Goal: Information Seeking & Learning: Check status

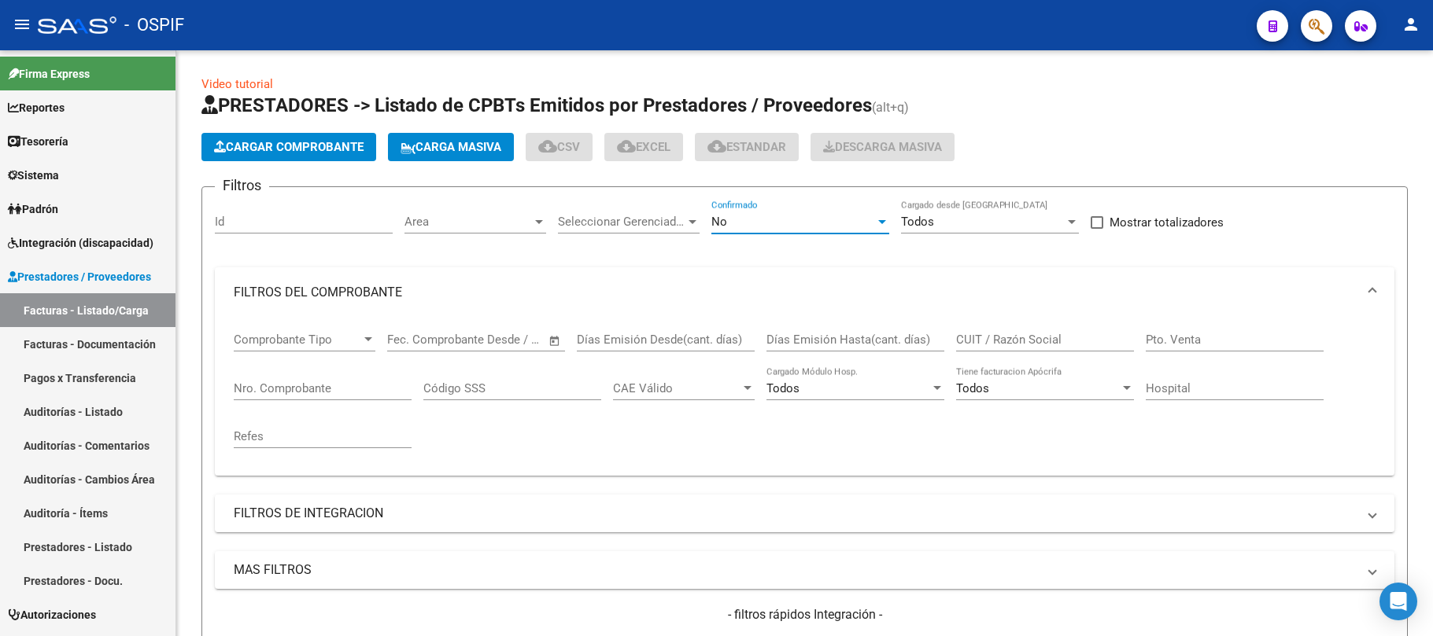
click at [775, 228] on div "No" at bounding box center [793, 222] width 164 height 14
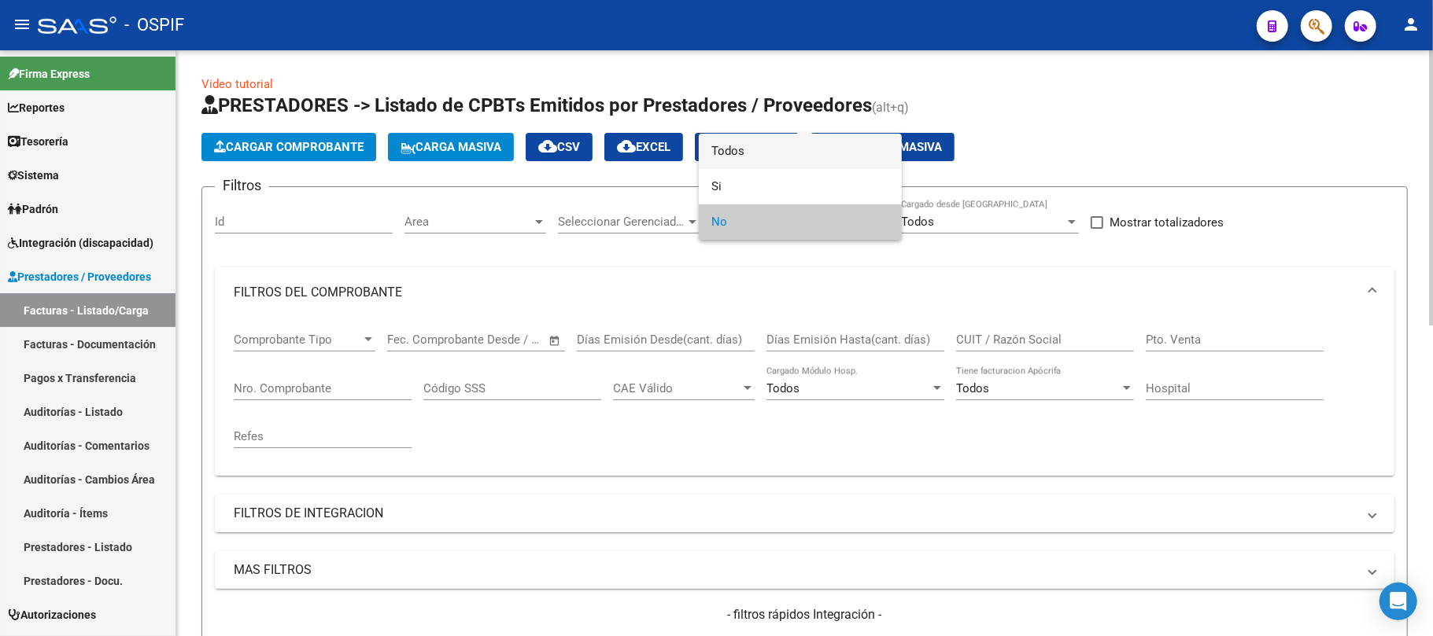
click at [769, 158] on span "Todos" at bounding box center [800, 151] width 178 height 35
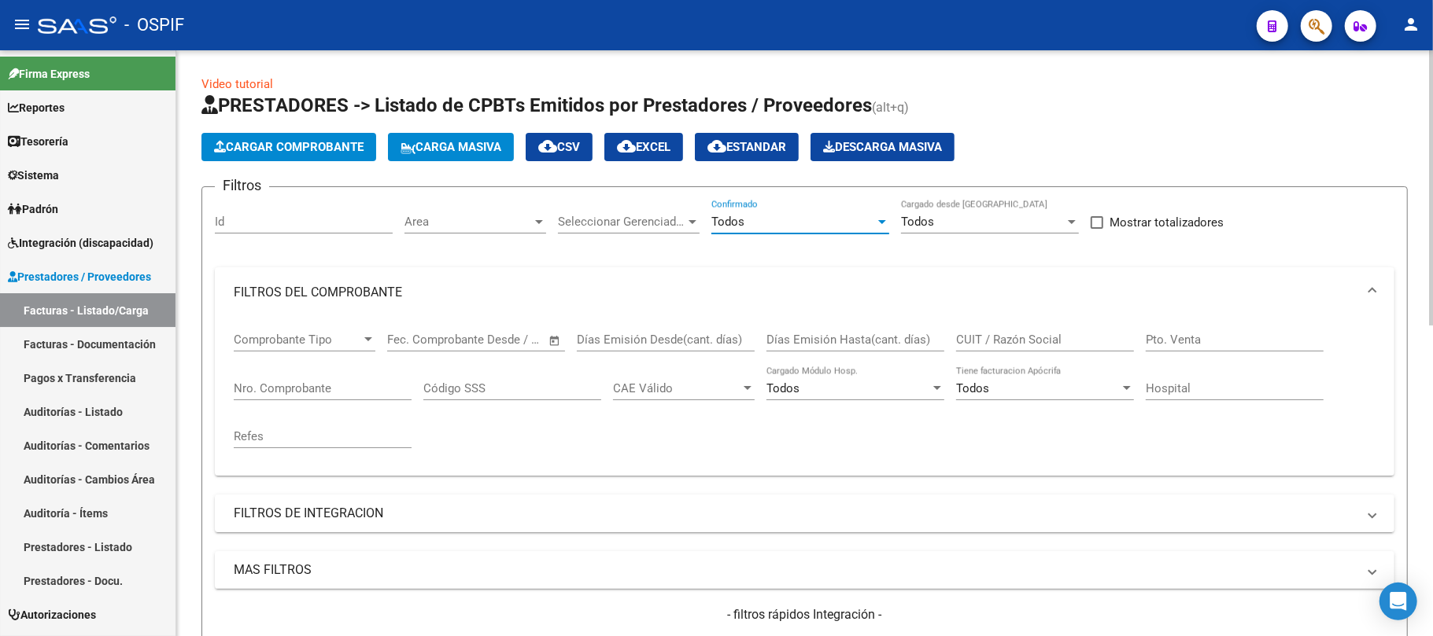
click at [989, 330] on div "CUIT / Razón Social" at bounding box center [1045, 335] width 178 height 34
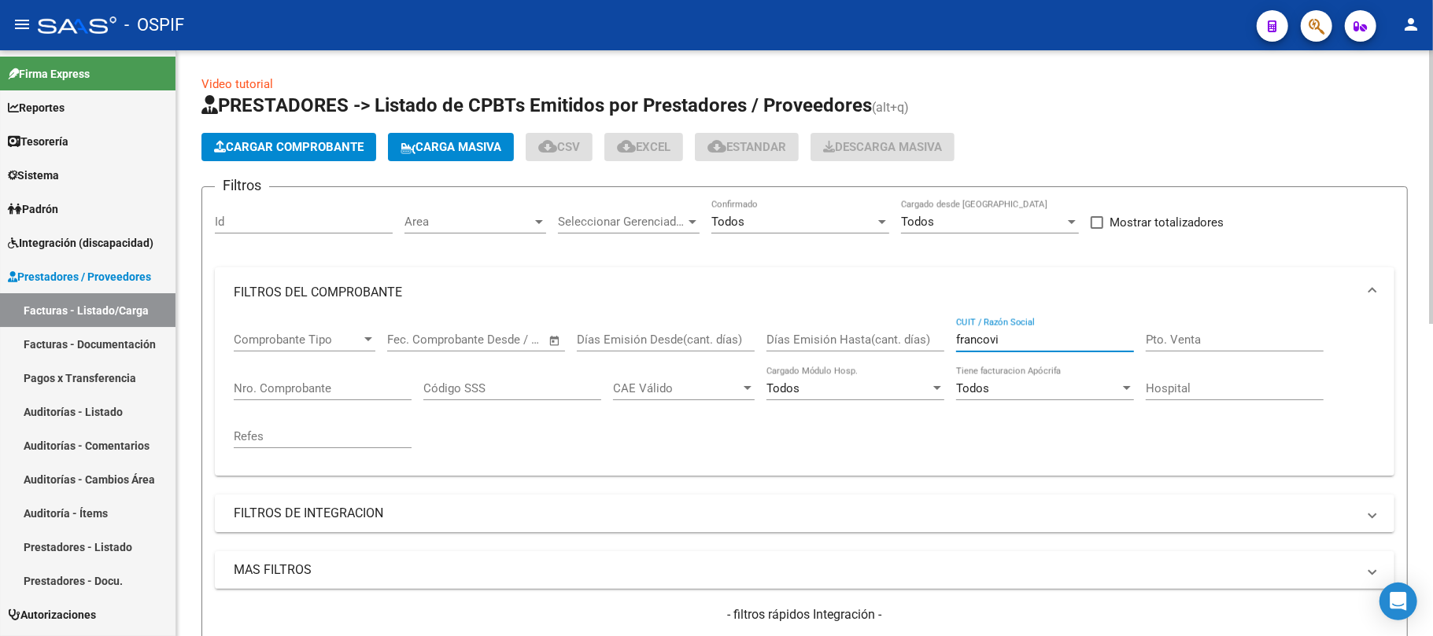
scroll to position [662, 0]
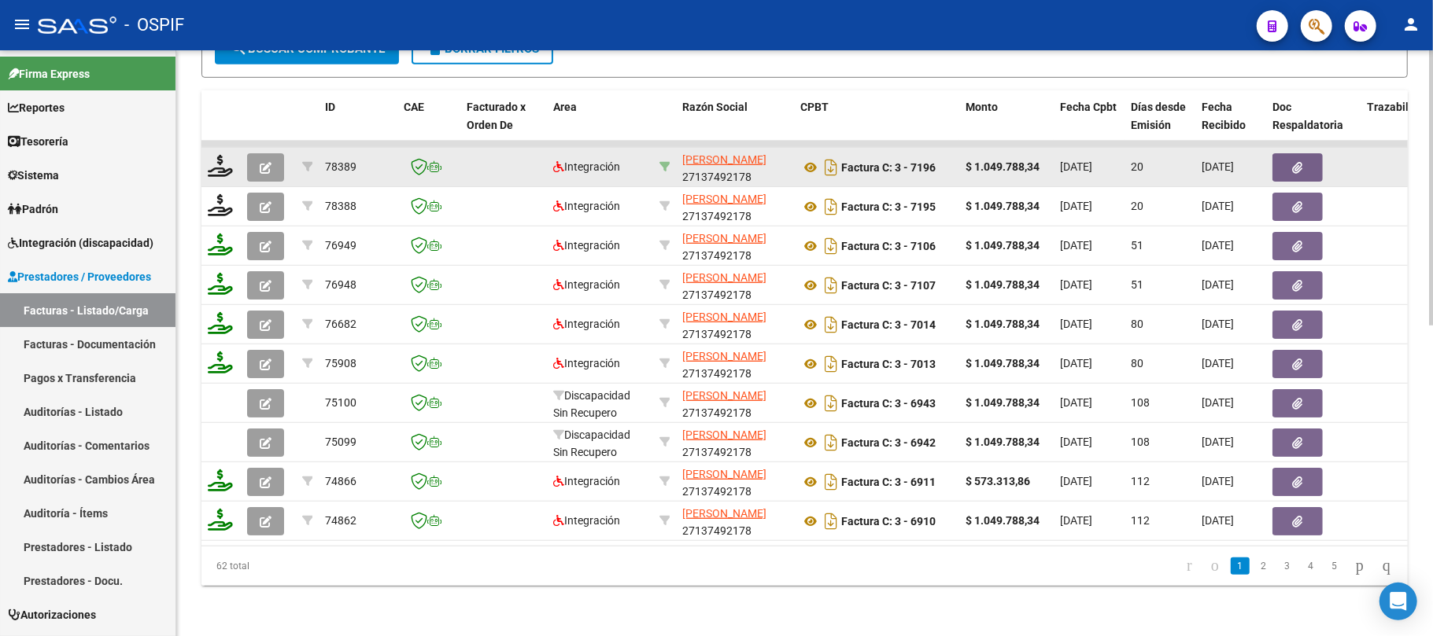
click at [666, 161] on icon at bounding box center [664, 166] width 11 height 11
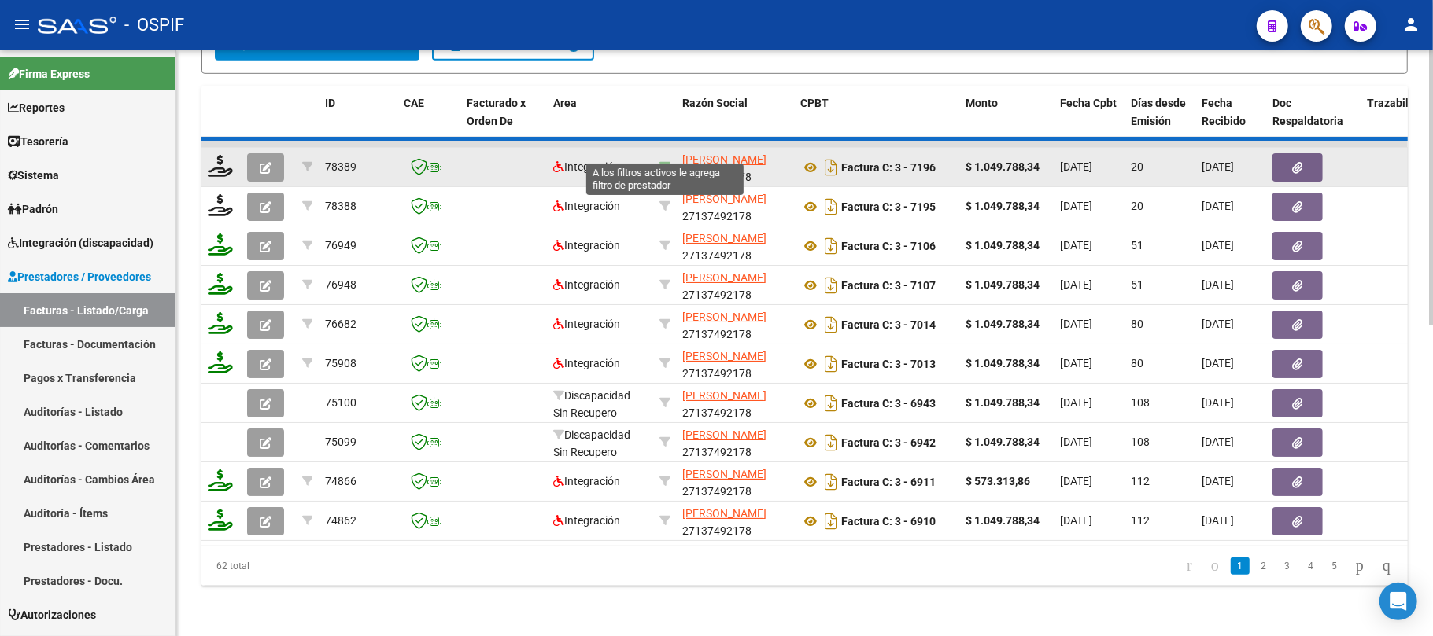
type input "27137492178"
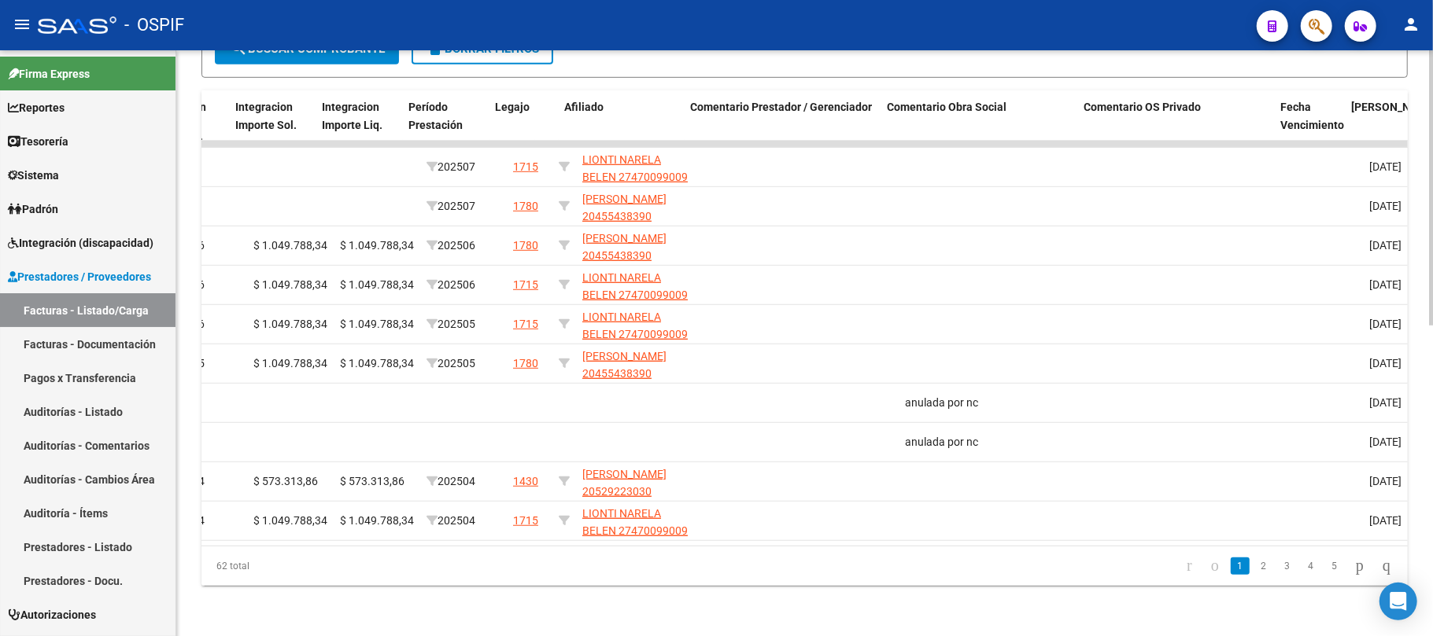
scroll to position [0, 2849]
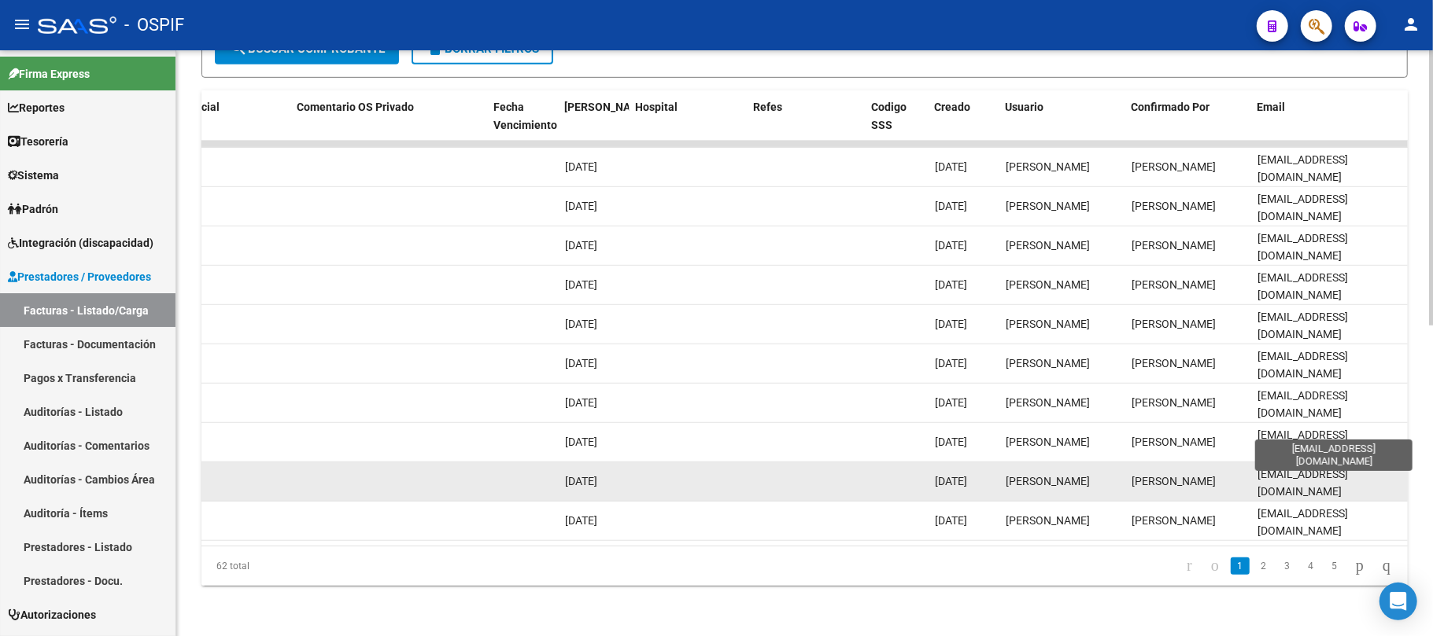
click at [1304, 472] on span "cet.welcome@hotmail.com" at bounding box center [1302, 483] width 90 height 31
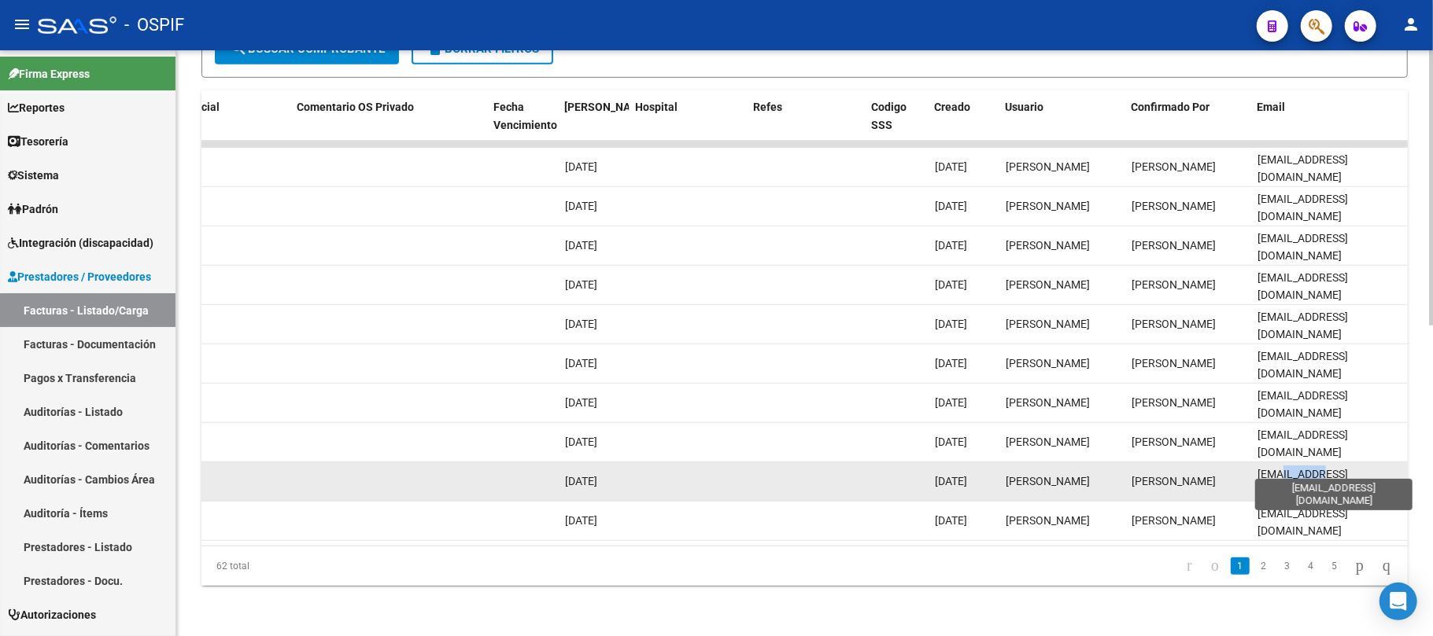
click at [1304, 472] on span "cet.welcome@hotmail.com" at bounding box center [1302, 483] width 90 height 31
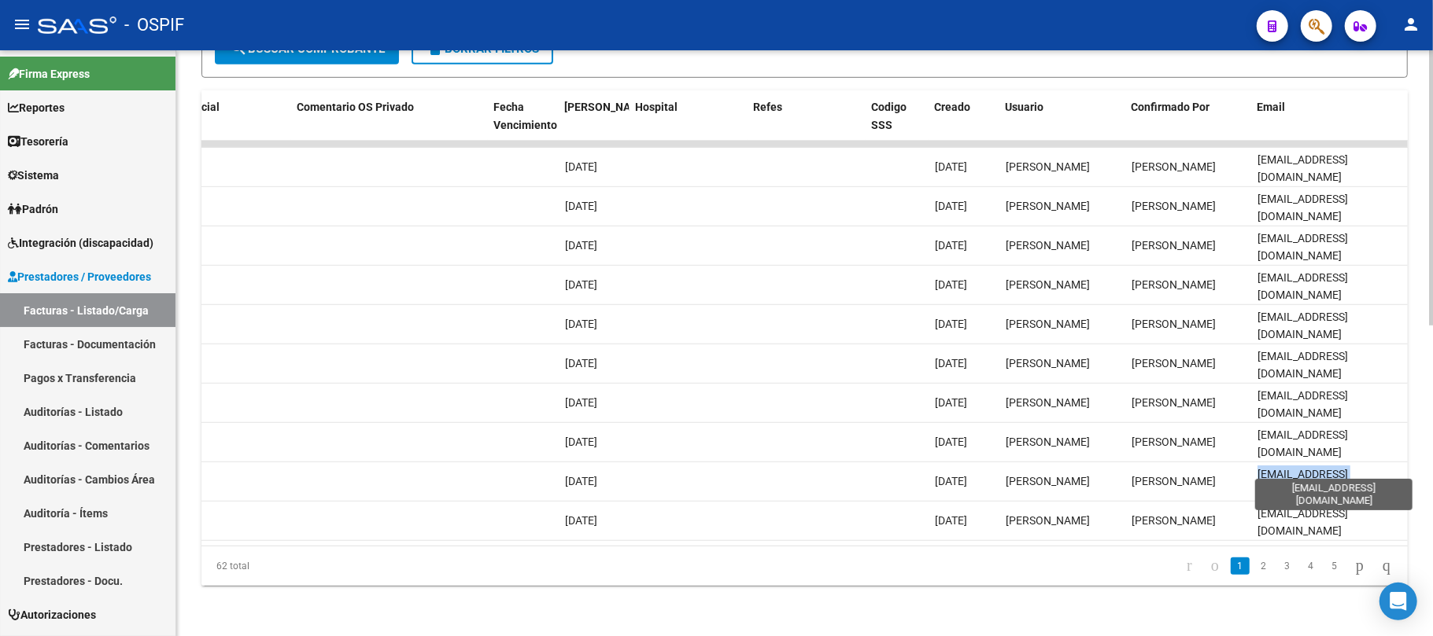
copy span "cet.welcome@hotmail.com"
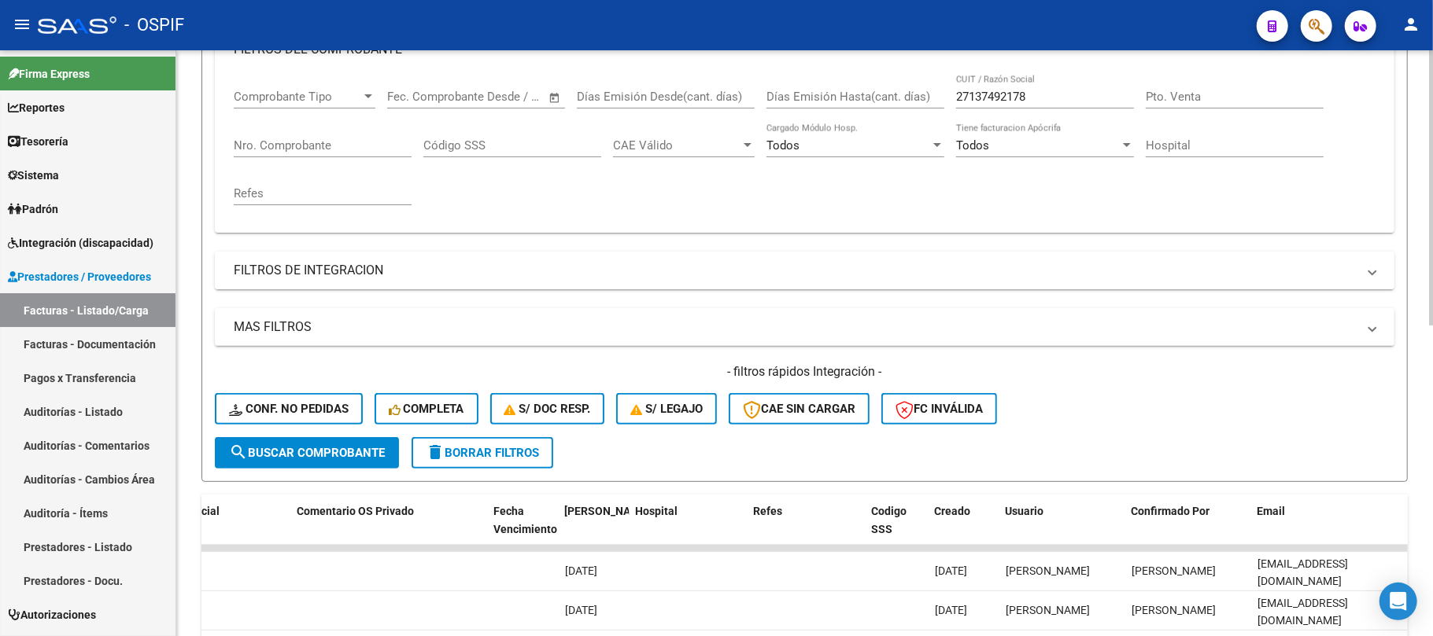
scroll to position [138, 0]
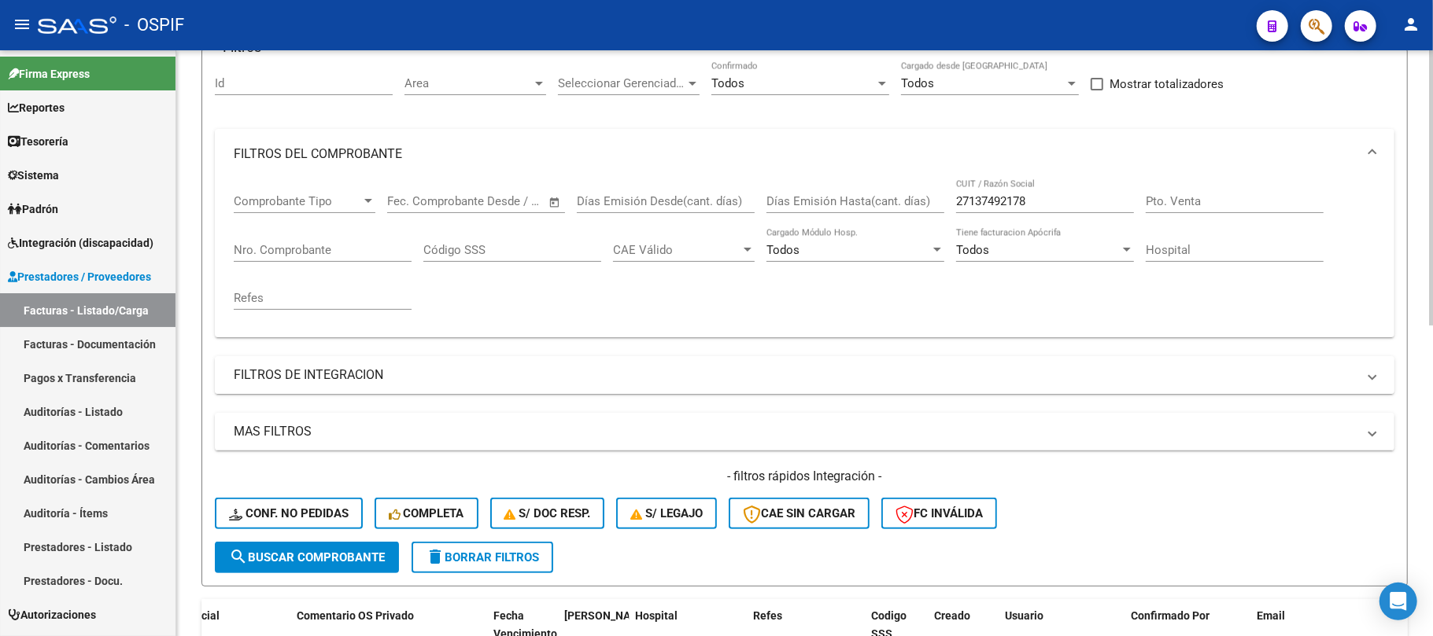
click at [492, 376] on mat-panel-title "FILTROS DE INTEGRACION" at bounding box center [795, 375] width 1123 height 17
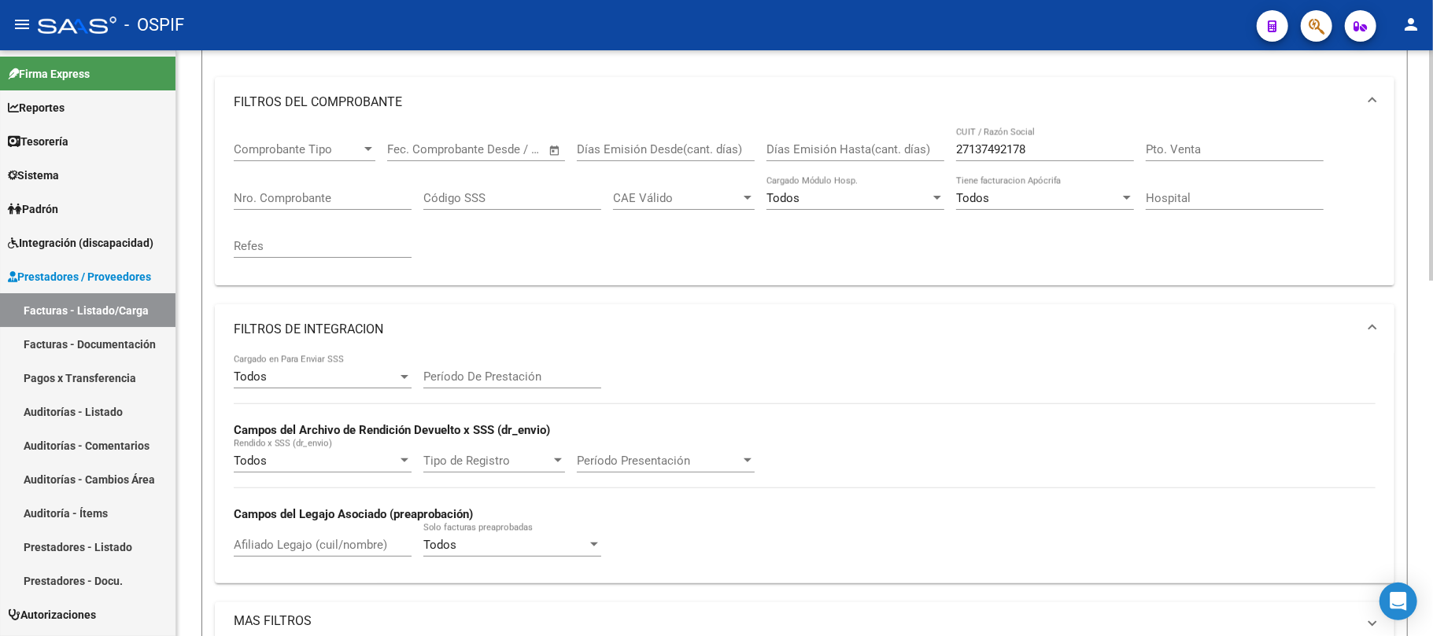
scroll to position [447, 0]
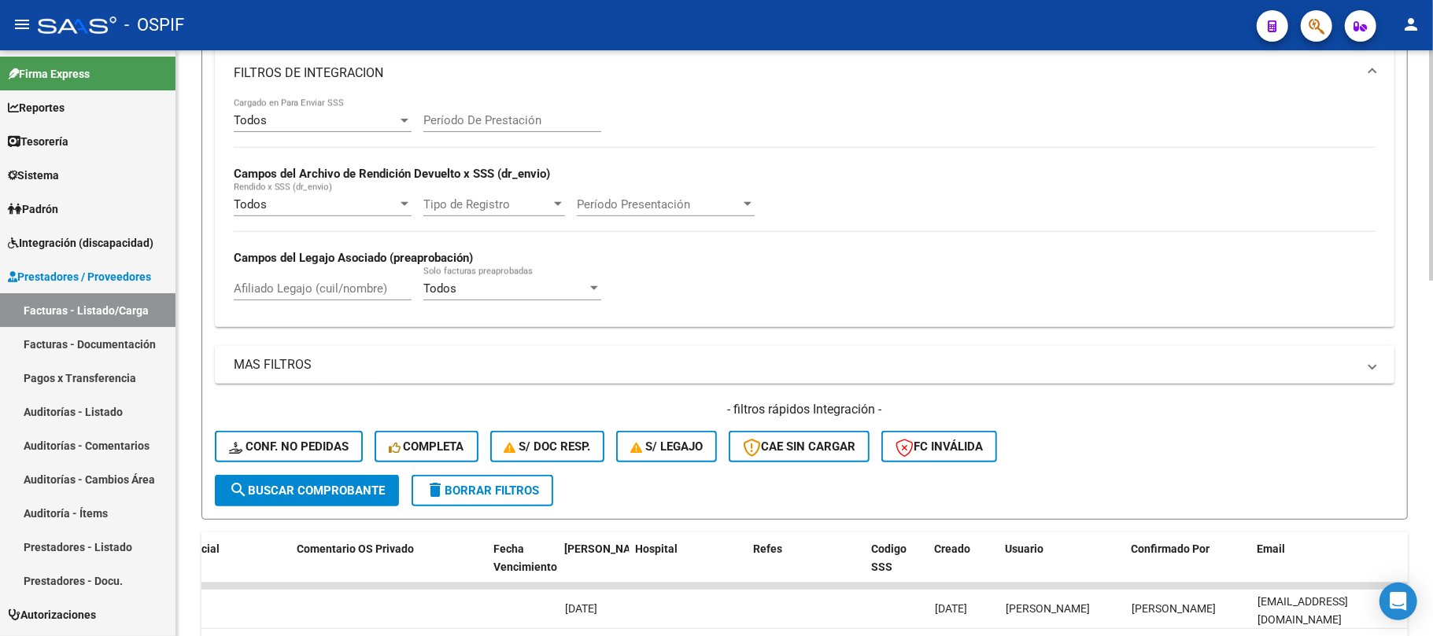
click at [470, 475] on button "delete Borrar Filtros" at bounding box center [482, 490] width 142 height 31
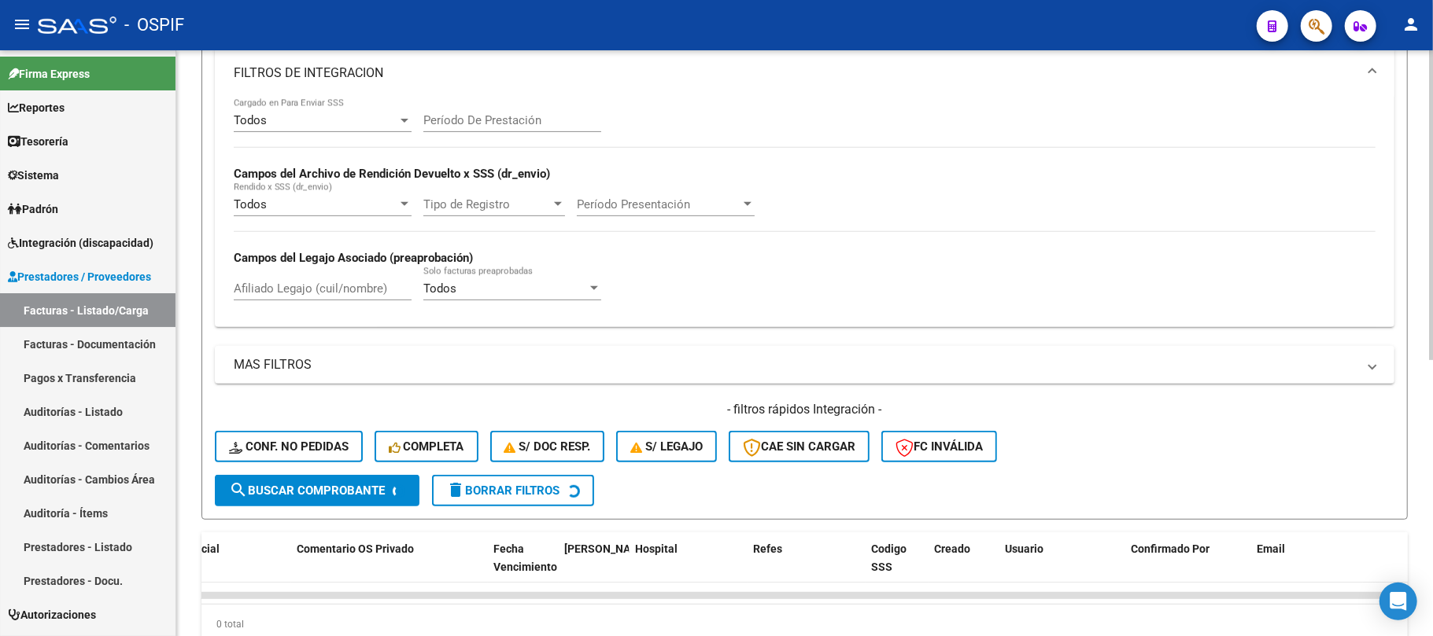
scroll to position [348, 0]
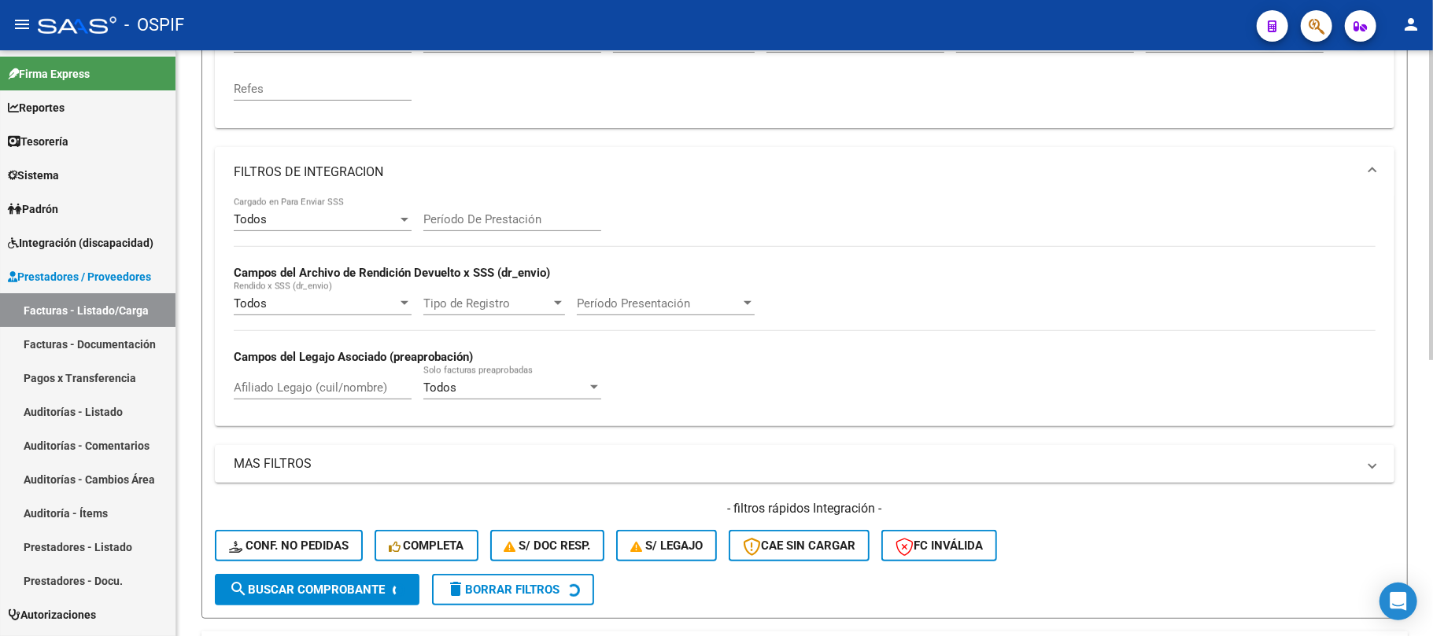
click at [422, 172] on mat-panel-title "FILTROS DE INTEGRACION" at bounding box center [795, 172] width 1123 height 17
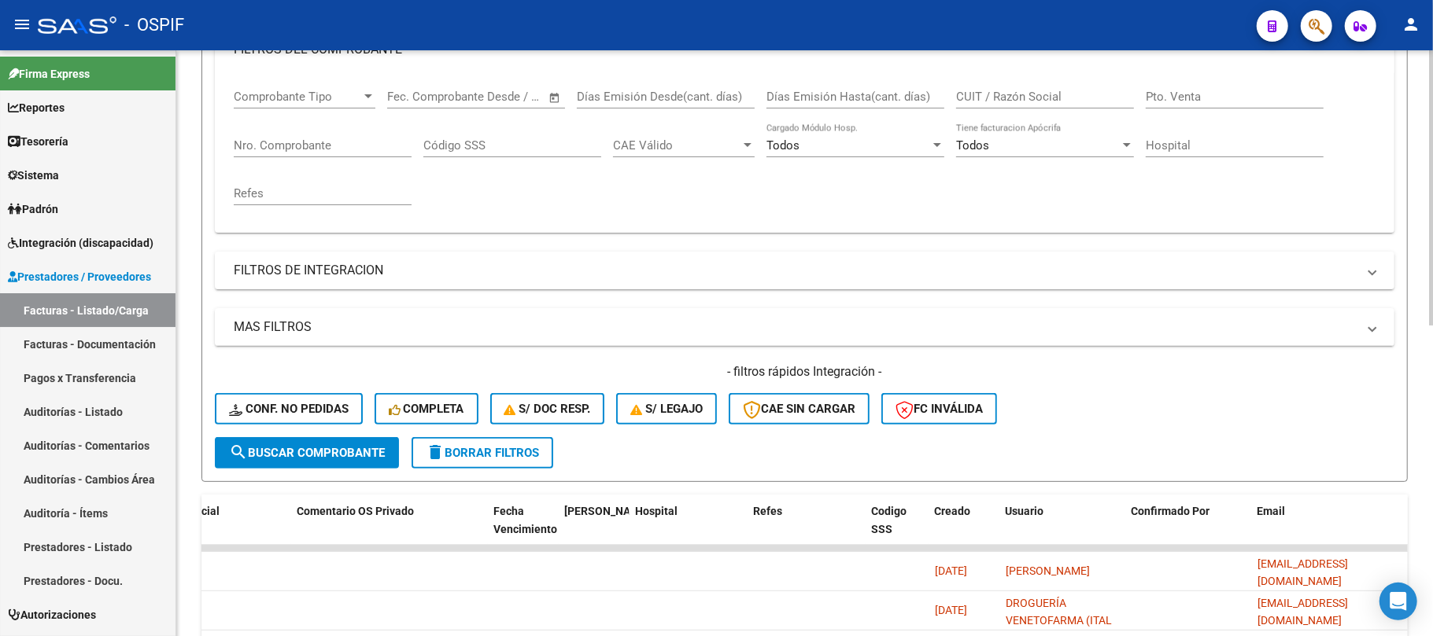
scroll to position [33, 0]
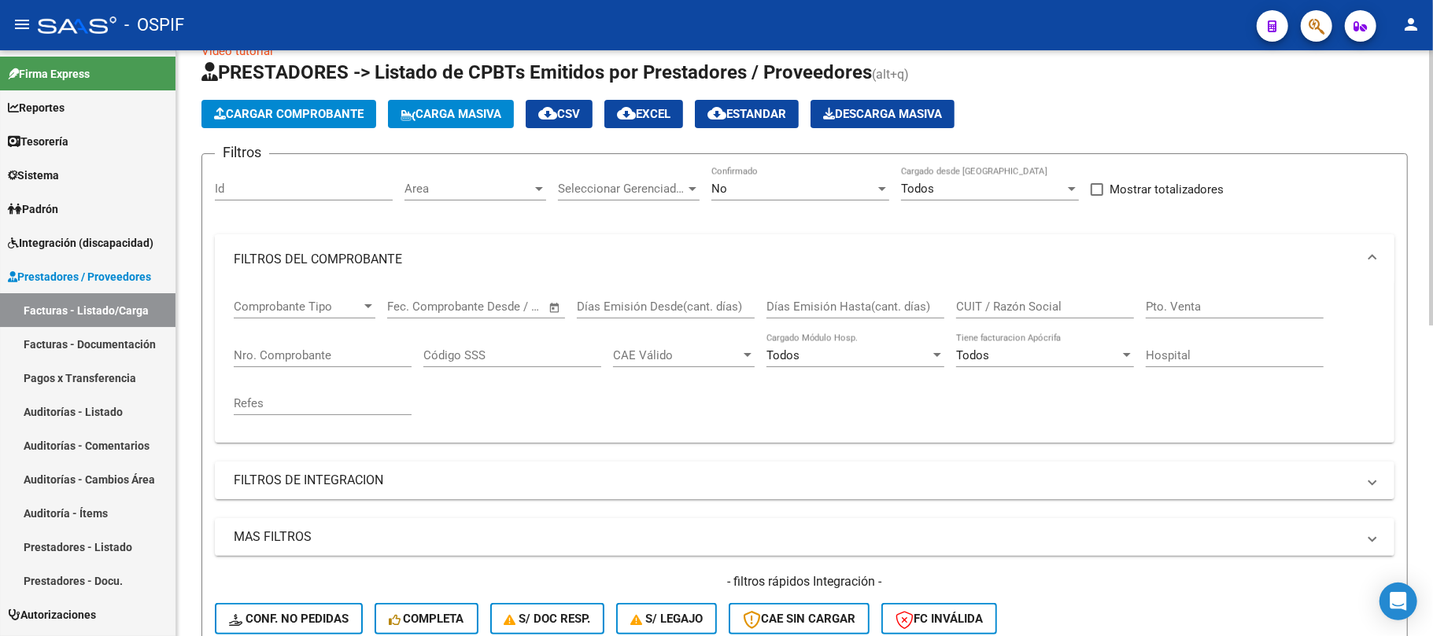
click at [400, 259] on mat-panel-title "FILTROS DEL COMPROBANTE" at bounding box center [795, 259] width 1123 height 17
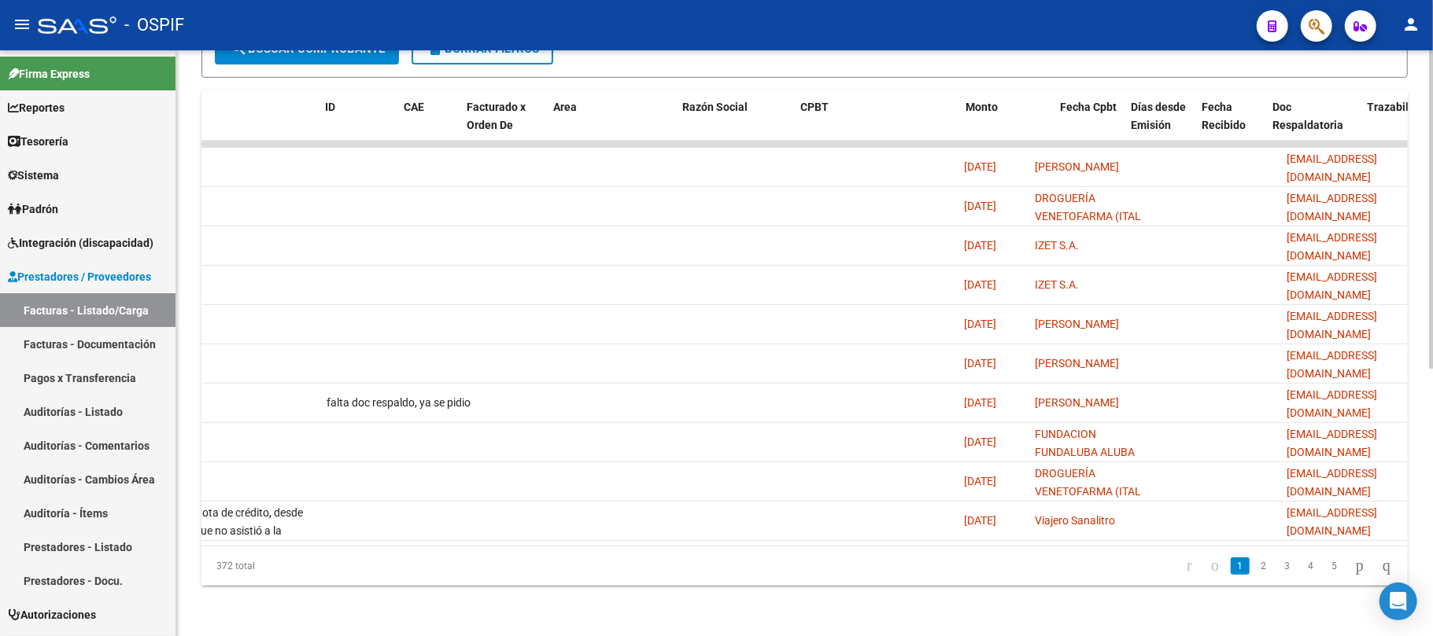
scroll to position [0, 0]
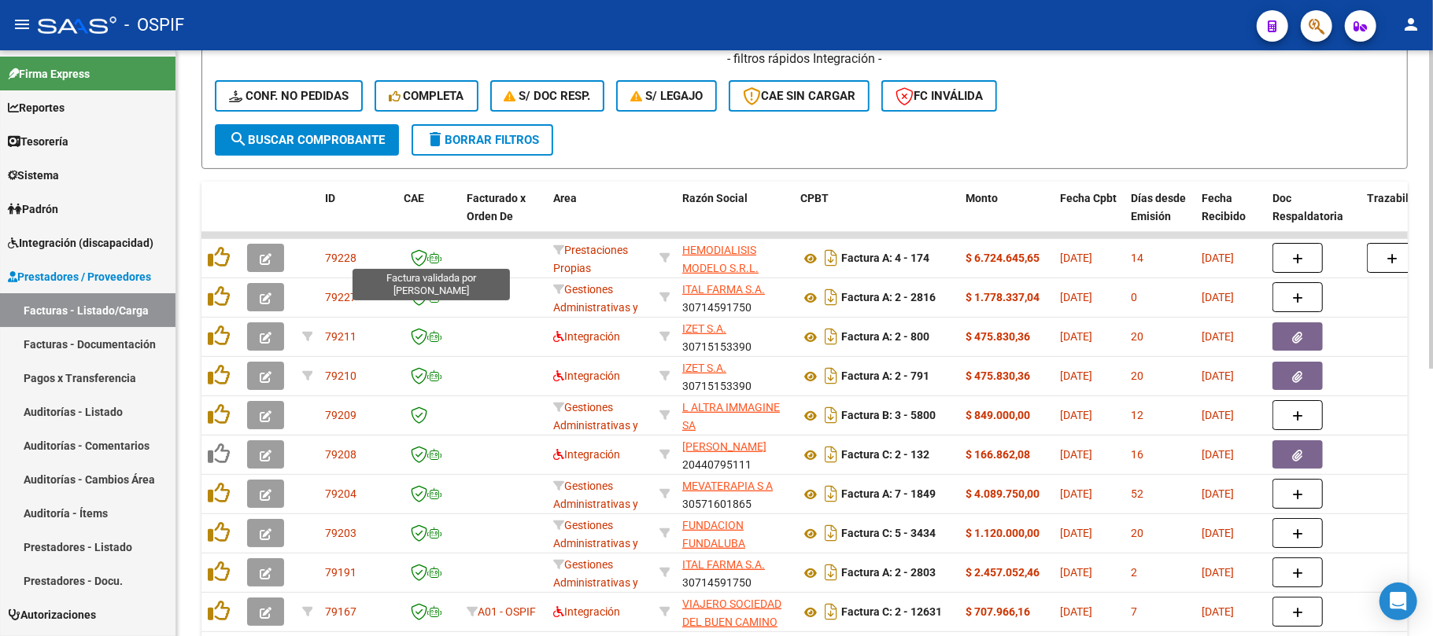
click at [479, 137] on span "delete Borrar Filtros" at bounding box center [482, 140] width 113 height 14
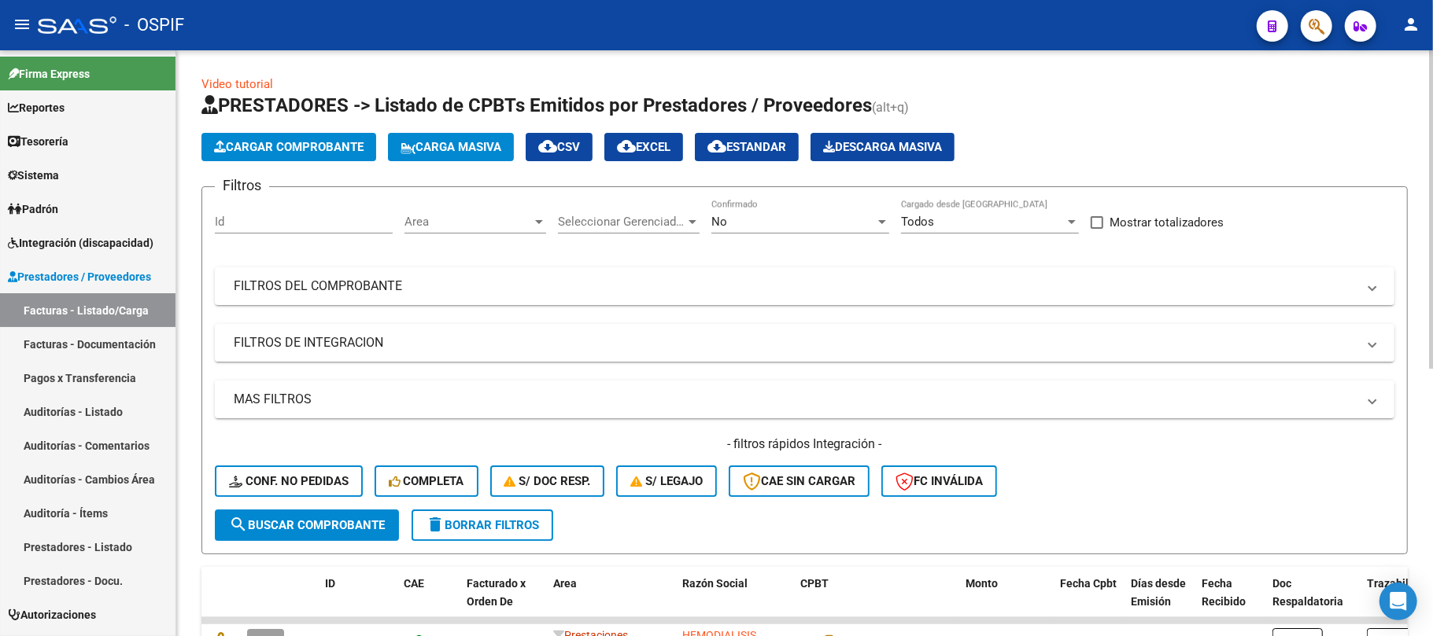
click at [545, 312] on div "Filtros Id Area Area Seleccionar Gerenciador Seleccionar Gerenciador No Confirm…" at bounding box center [804, 355] width 1179 height 310
drag, startPoint x: 555, startPoint y: 296, endPoint x: 580, endPoint y: 288, distance: 25.6
click at [557, 296] on mat-expansion-panel-header "FILTROS DEL COMPROBANTE" at bounding box center [804, 286] width 1179 height 38
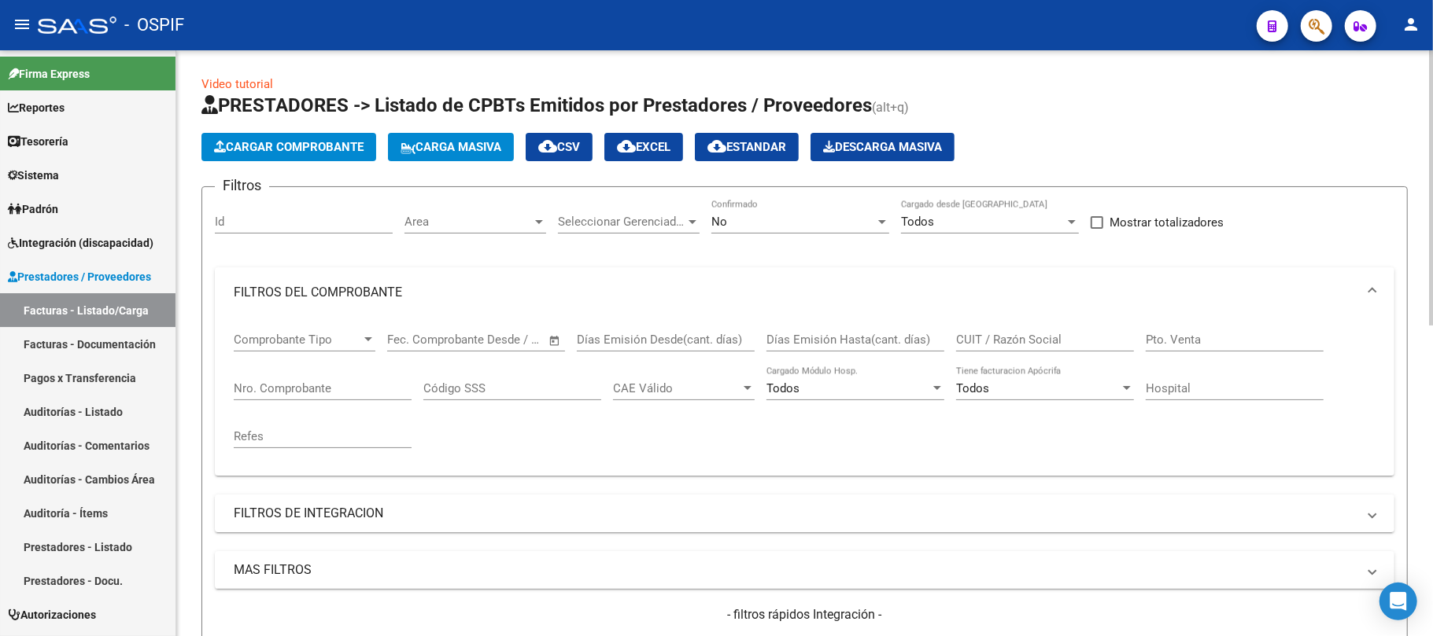
drag, startPoint x: 366, startPoint y: 394, endPoint x: 363, endPoint y: 384, distance: 10.5
click at [365, 406] on div "Nro. Comprobante" at bounding box center [323, 391] width 178 height 49
click at [363, 384] on input "Nro. Comprobante" at bounding box center [323, 389] width 178 height 14
paste input "12467"
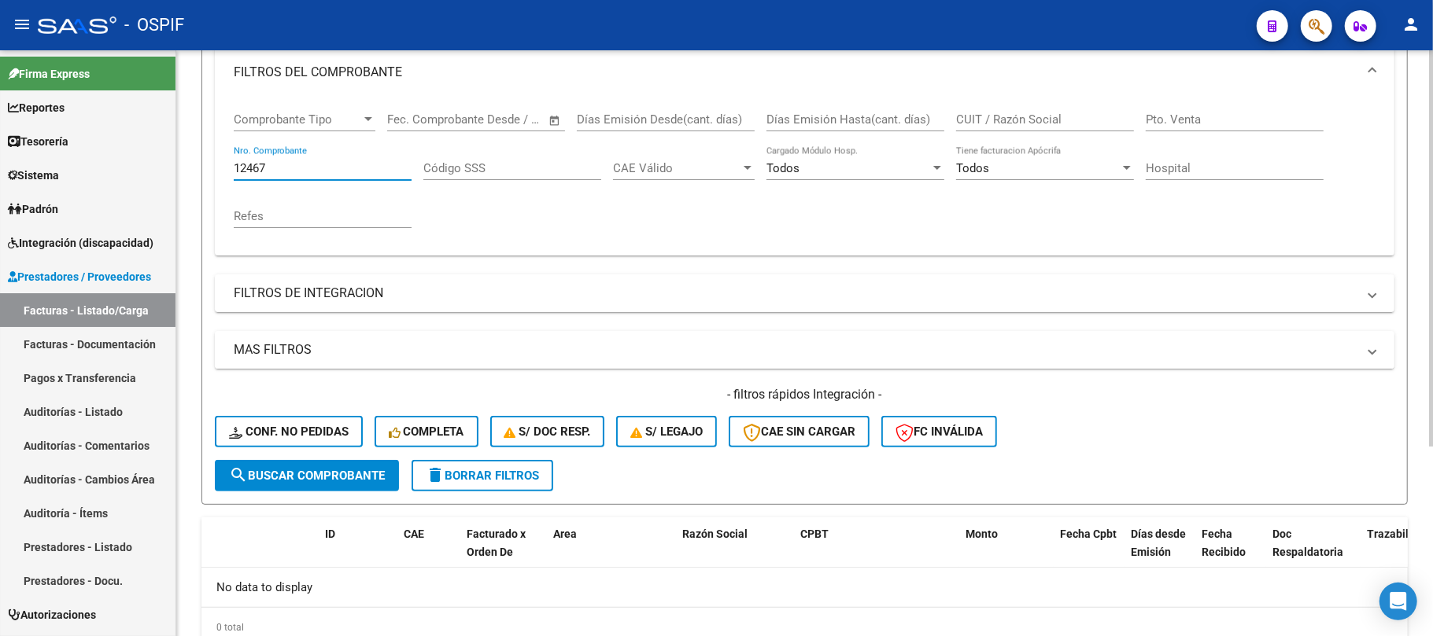
scroll to position [281, 0]
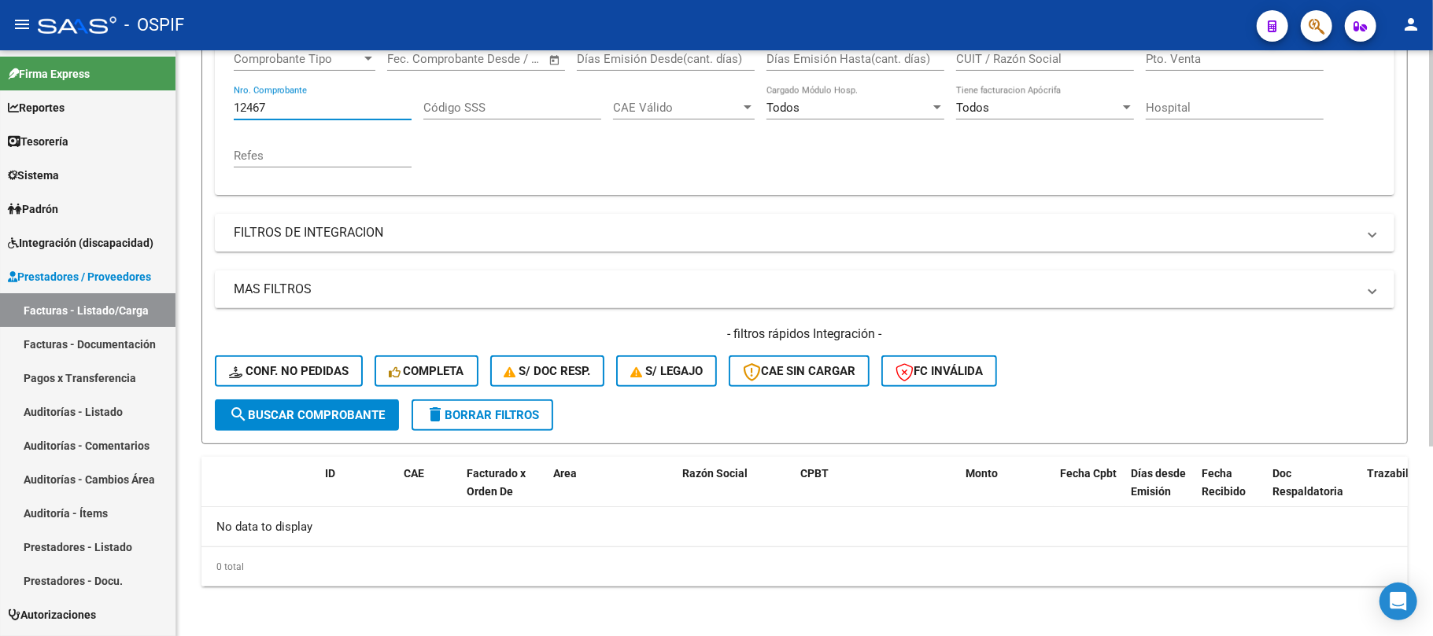
type input "12467"
click at [360, 428] on button "search Buscar Comprobante" at bounding box center [307, 415] width 184 height 31
click at [523, 408] on span "delete Borrar Filtros" at bounding box center [482, 415] width 113 height 14
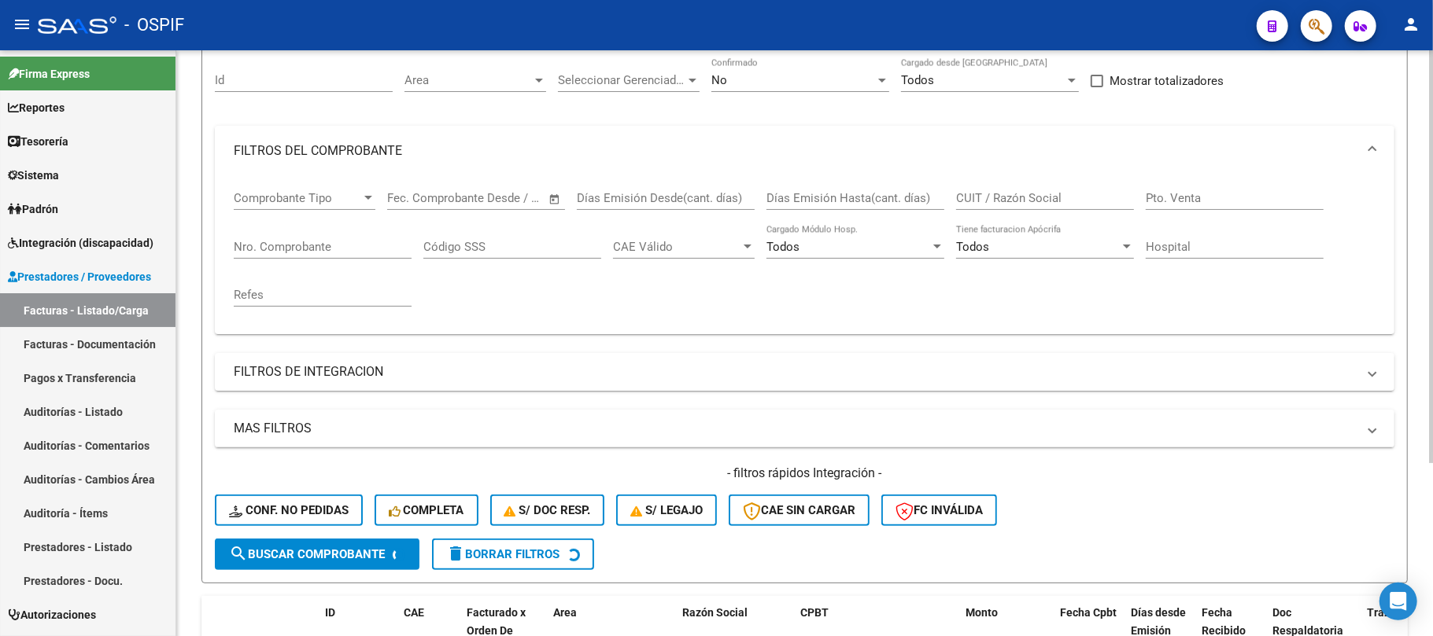
scroll to position [54, 0]
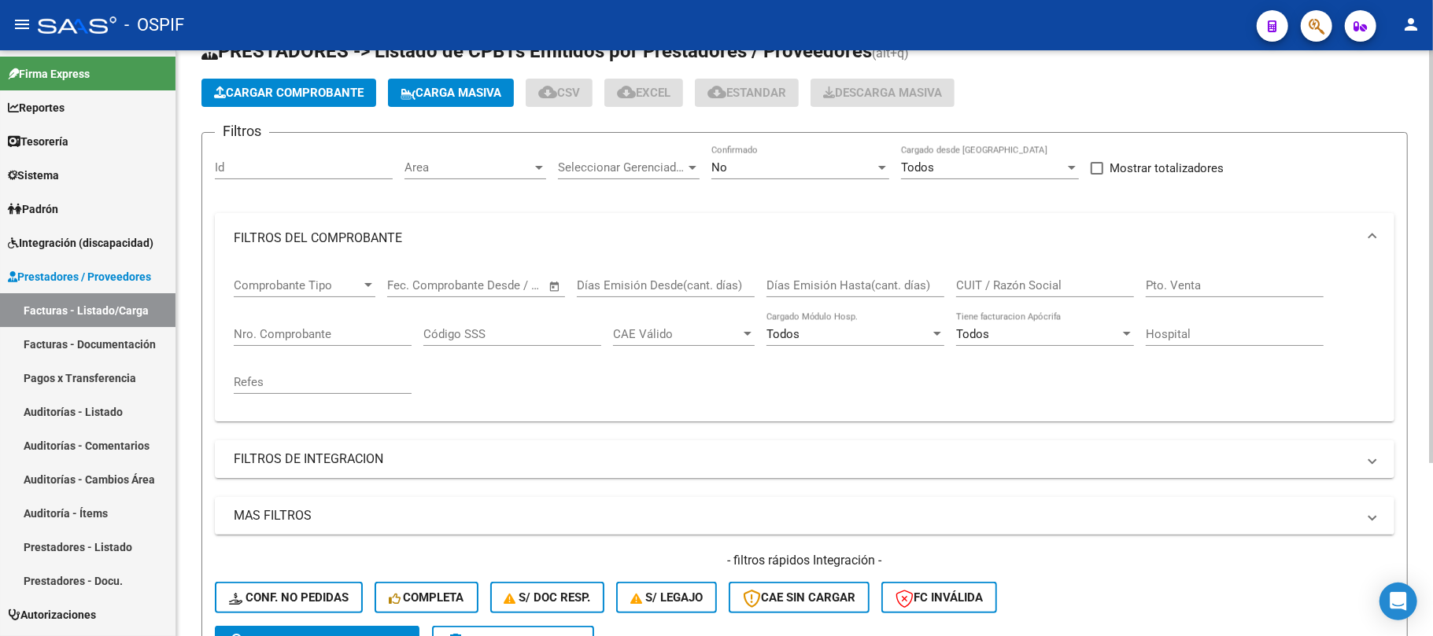
click at [769, 179] on div "No Confirmado" at bounding box center [800, 163] width 178 height 34
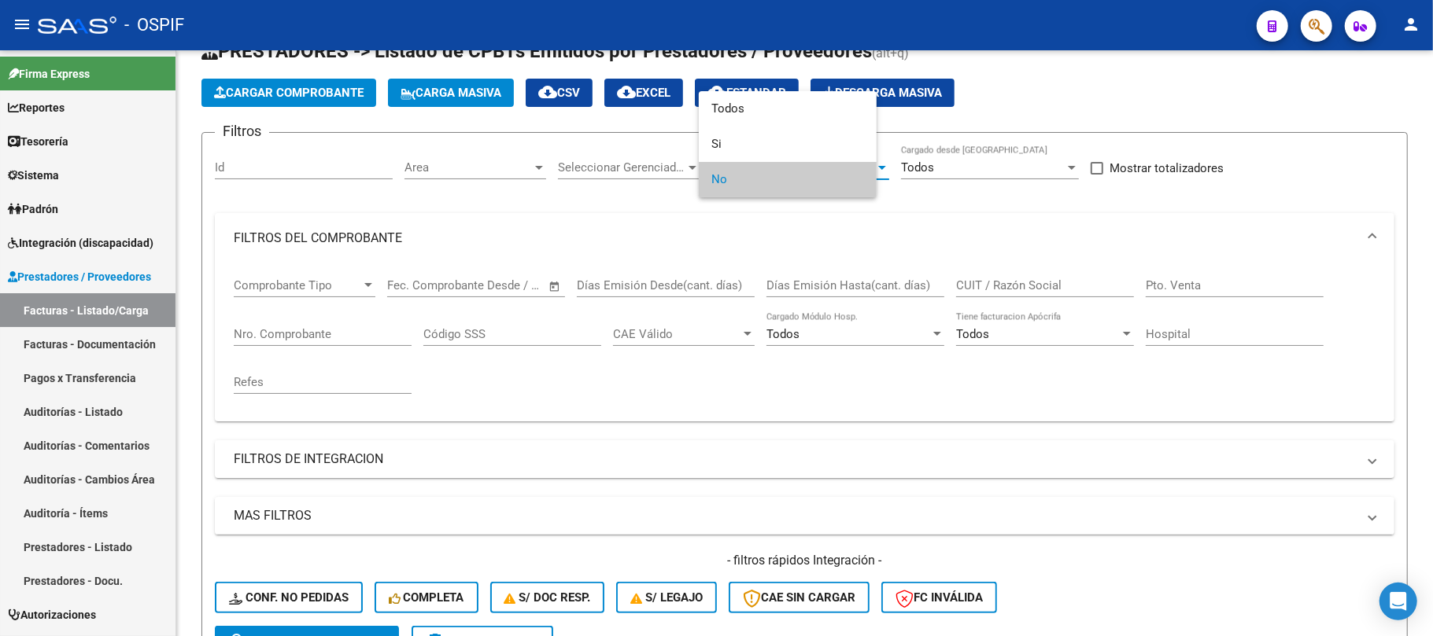
scroll to position [35, 0]
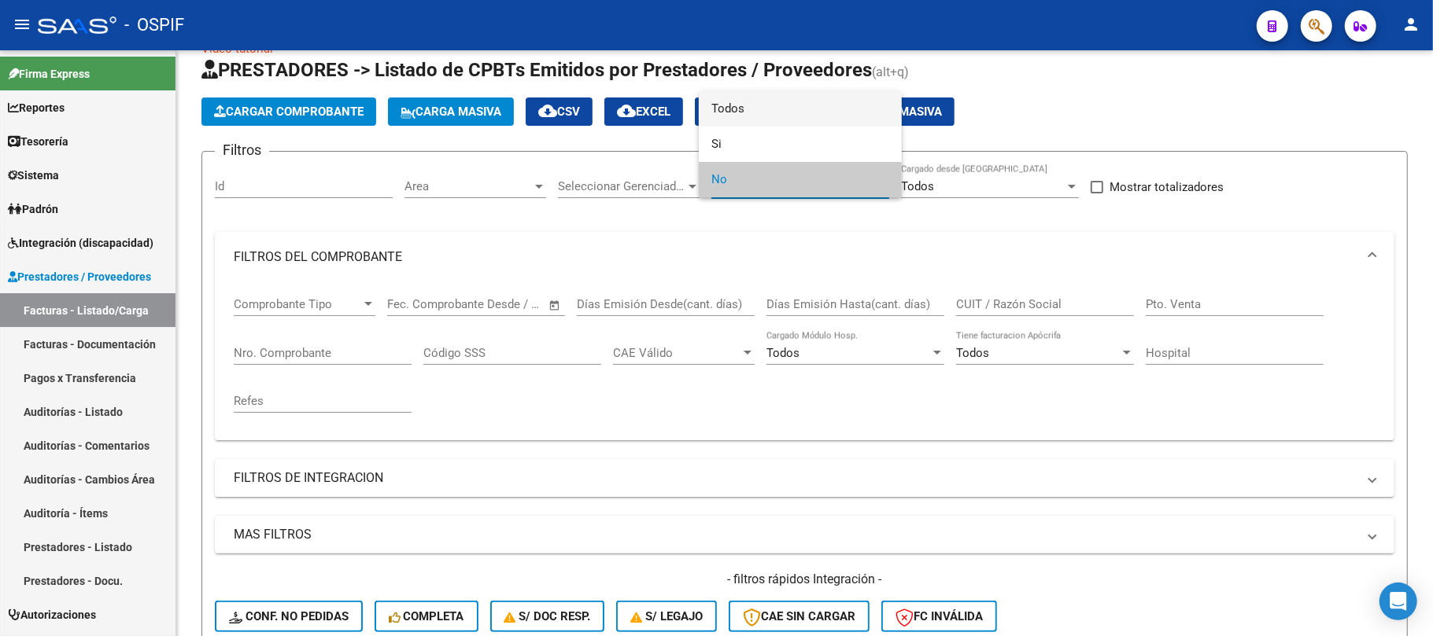
click at [790, 110] on span "Todos" at bounding box center [800, 108] width 178 height 35
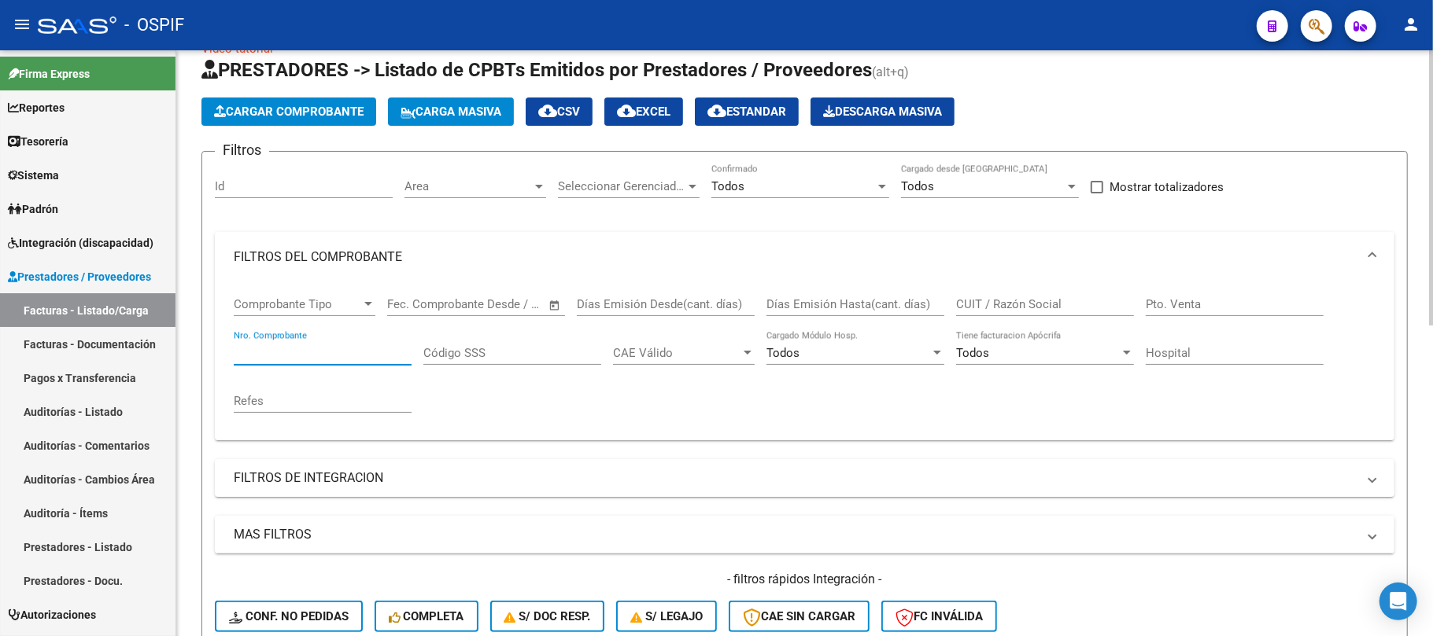
paste input "12467"
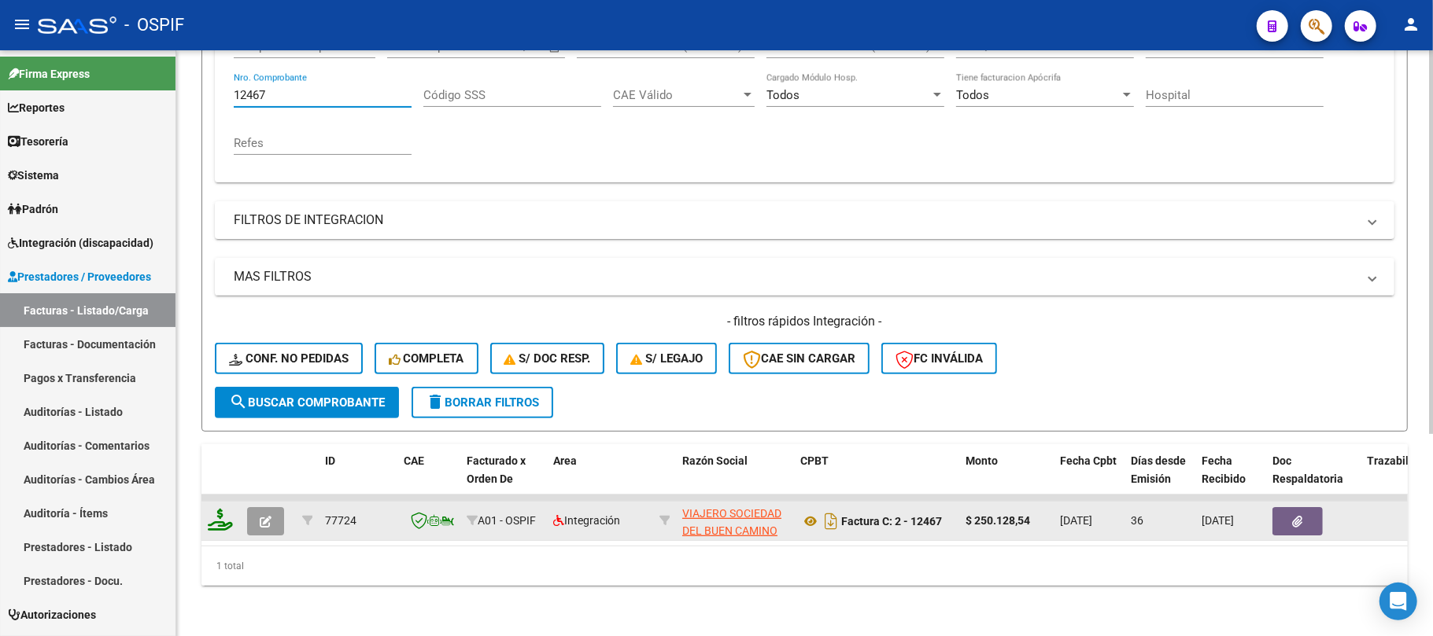
type input "12467"
click at [255, 507] on button "button" at bounding box center [265, 521] width 37 height 28
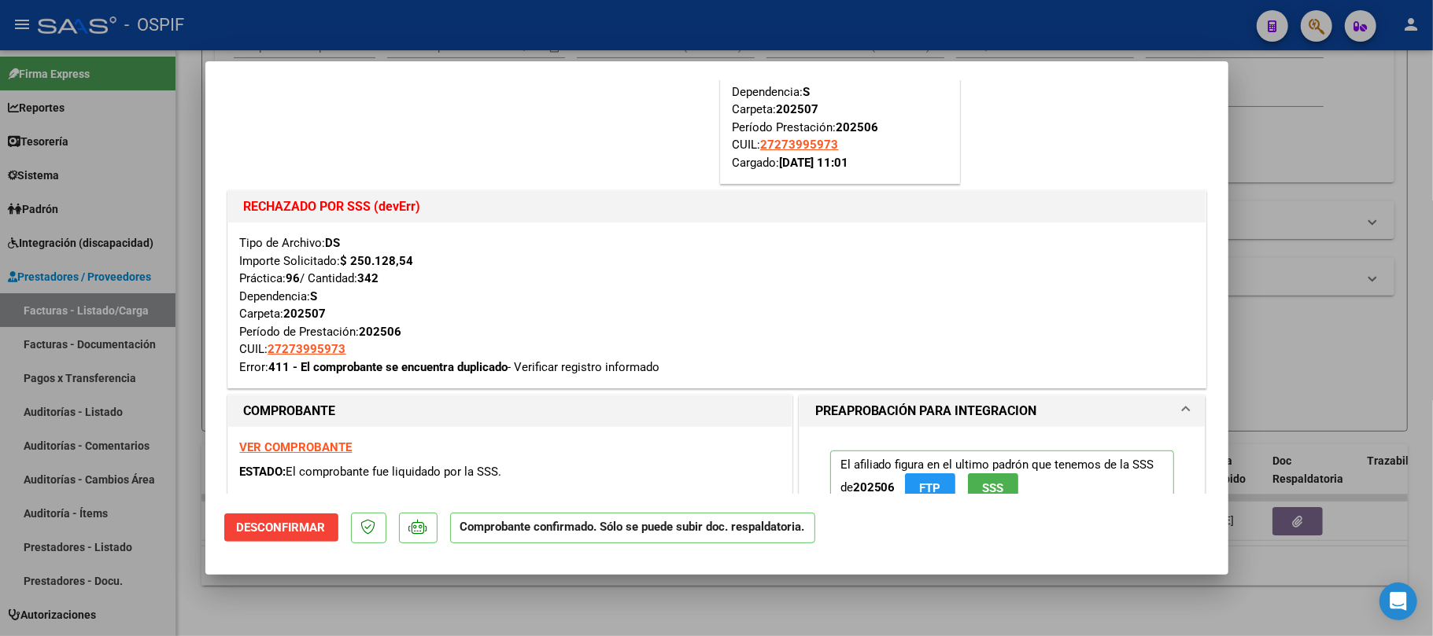
scroll to position [1153, 0]
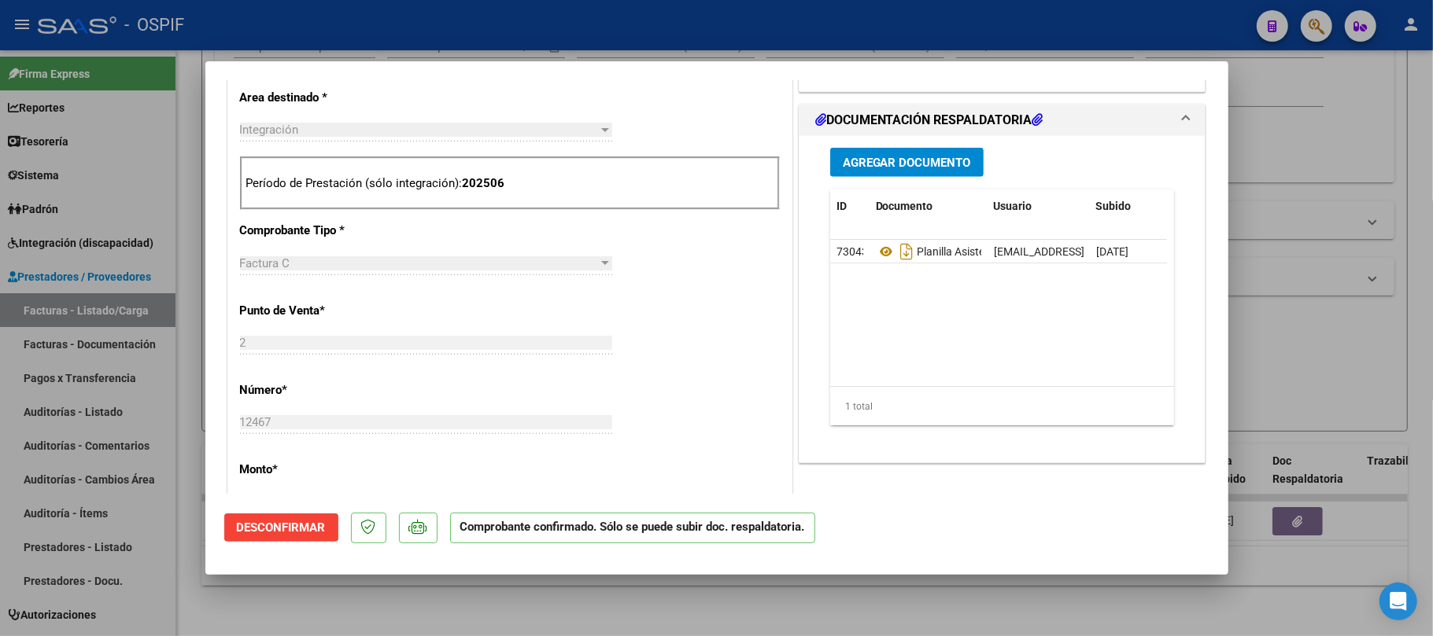
click at [923, 598] on div at bounding box center [716, 318] width 1433 height 636
type input "$ 0,00"
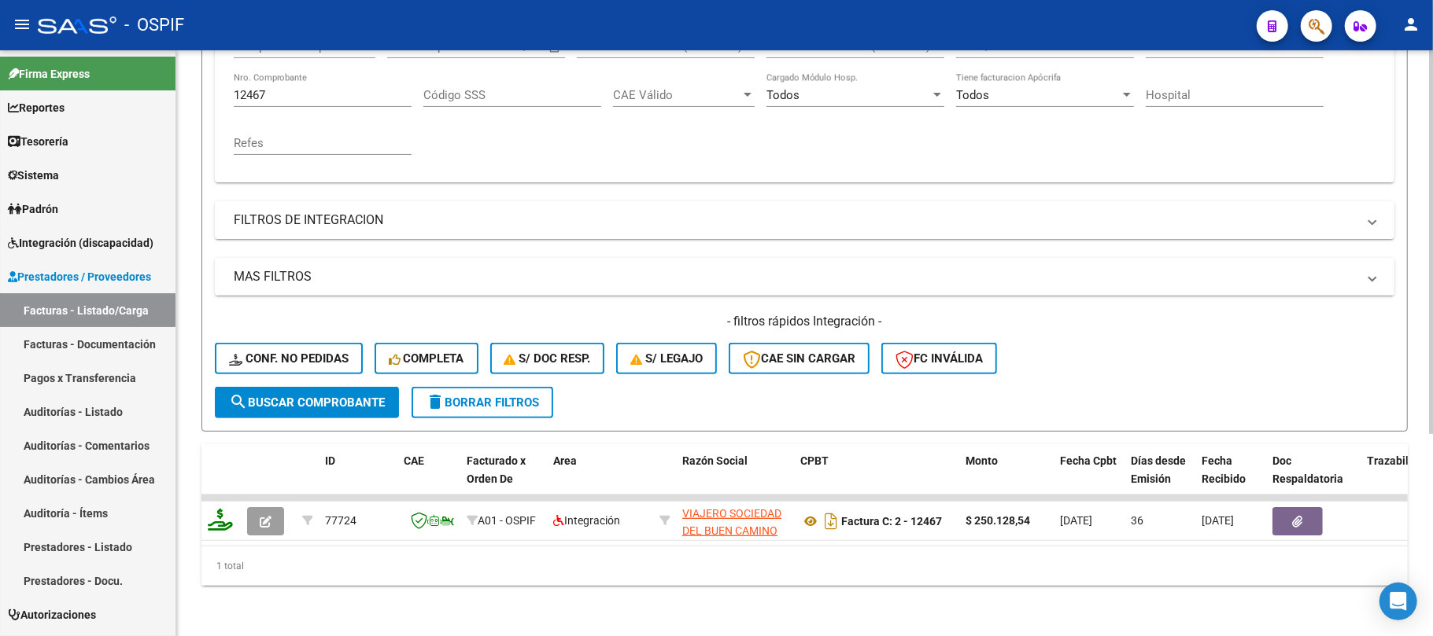
click at [477, 396] on span "delete Borrar Filtros" at bounding box center [482, 403] width 113 height 14
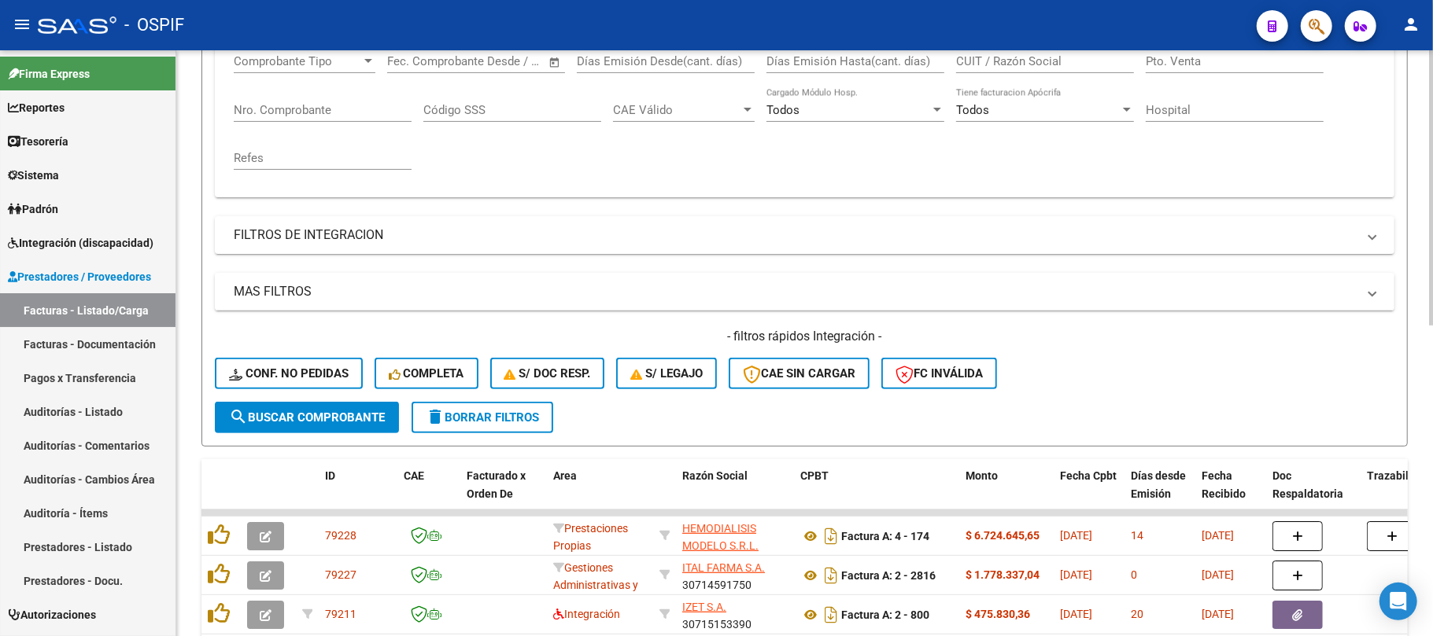
scroll to position [308, 0]
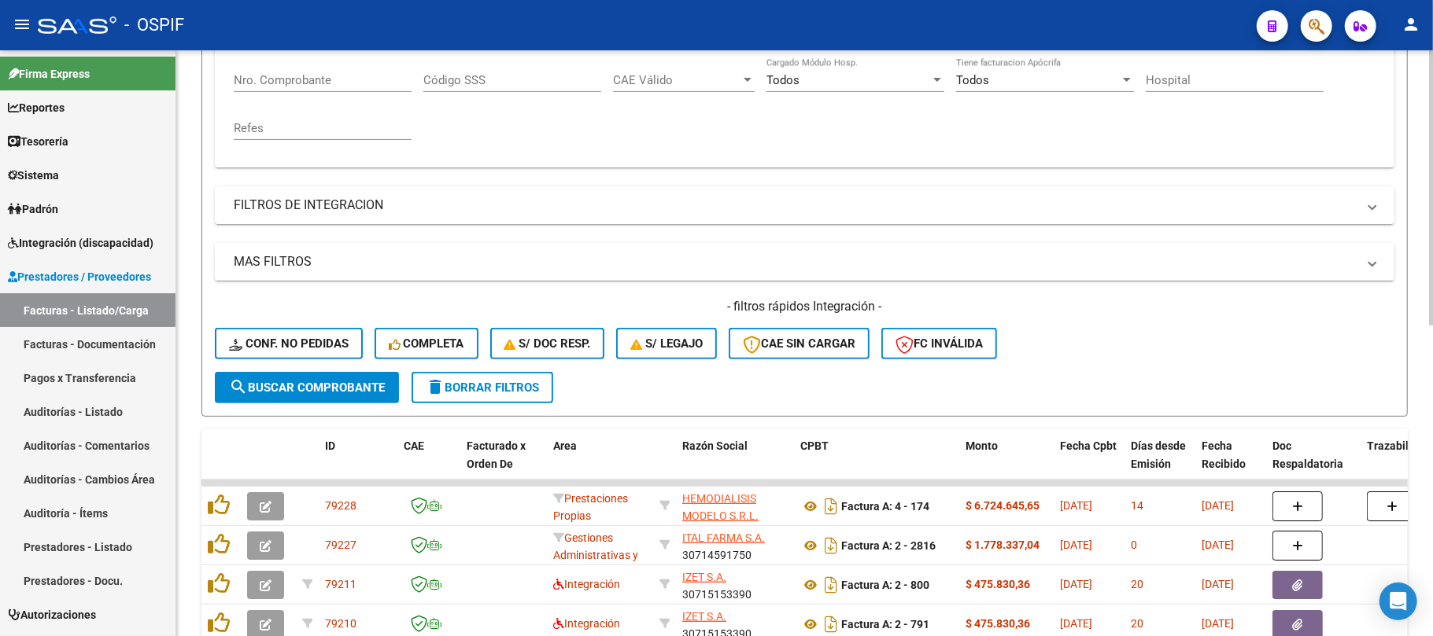
click at [507, 378] on button "delete Borrar Filtros" at bounding box center [482, 387] width 142 height 31
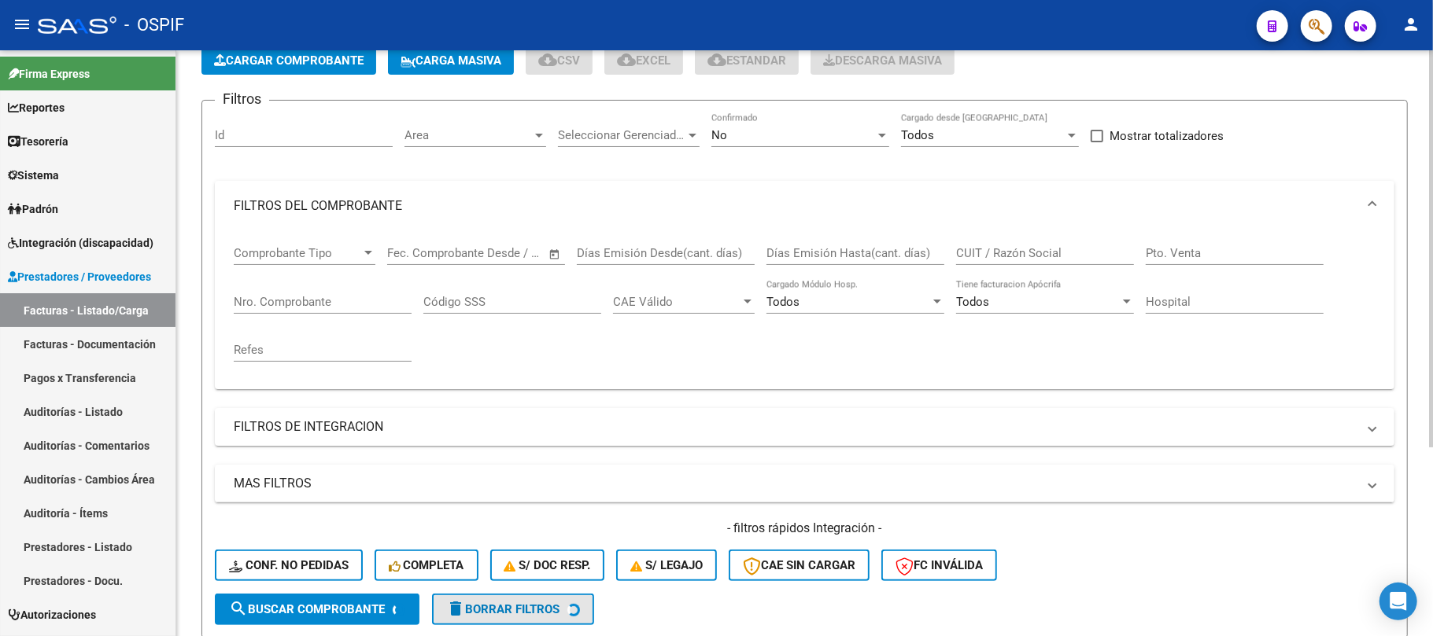
scroll to position [69, 0]
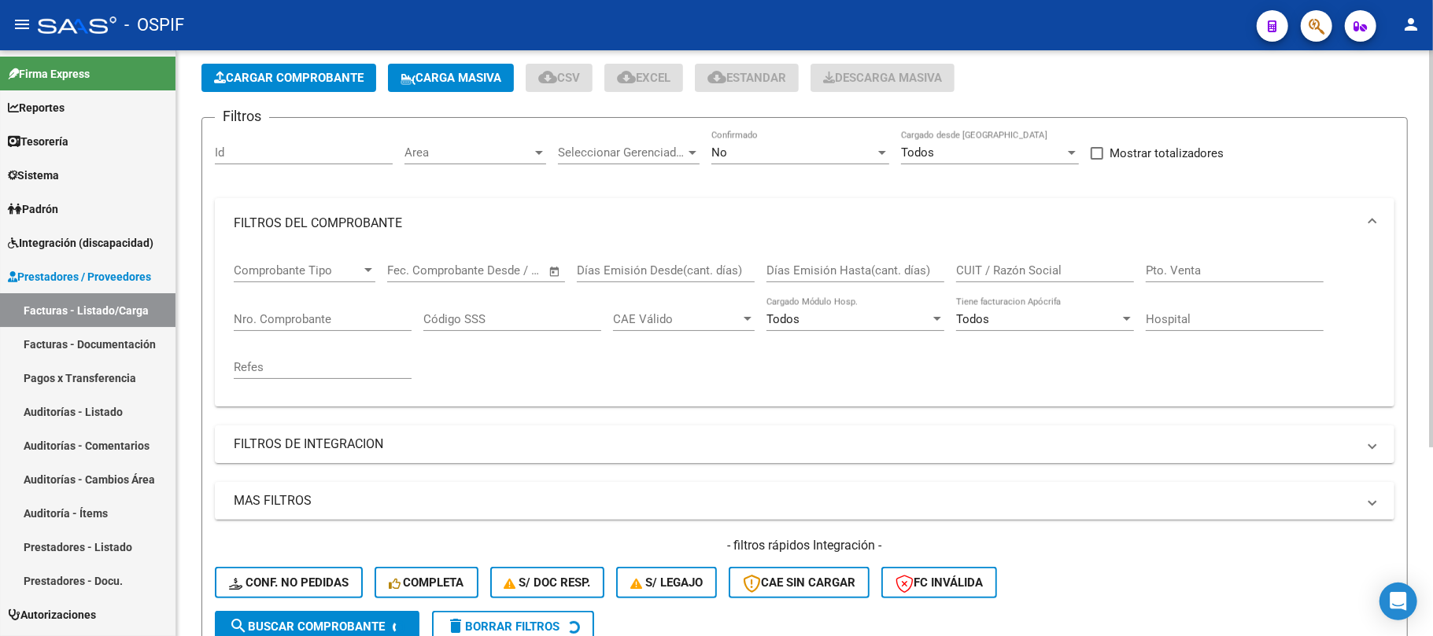
click at [845, 157] on div "No" at bounding box center [793, 153] width 164 height 14
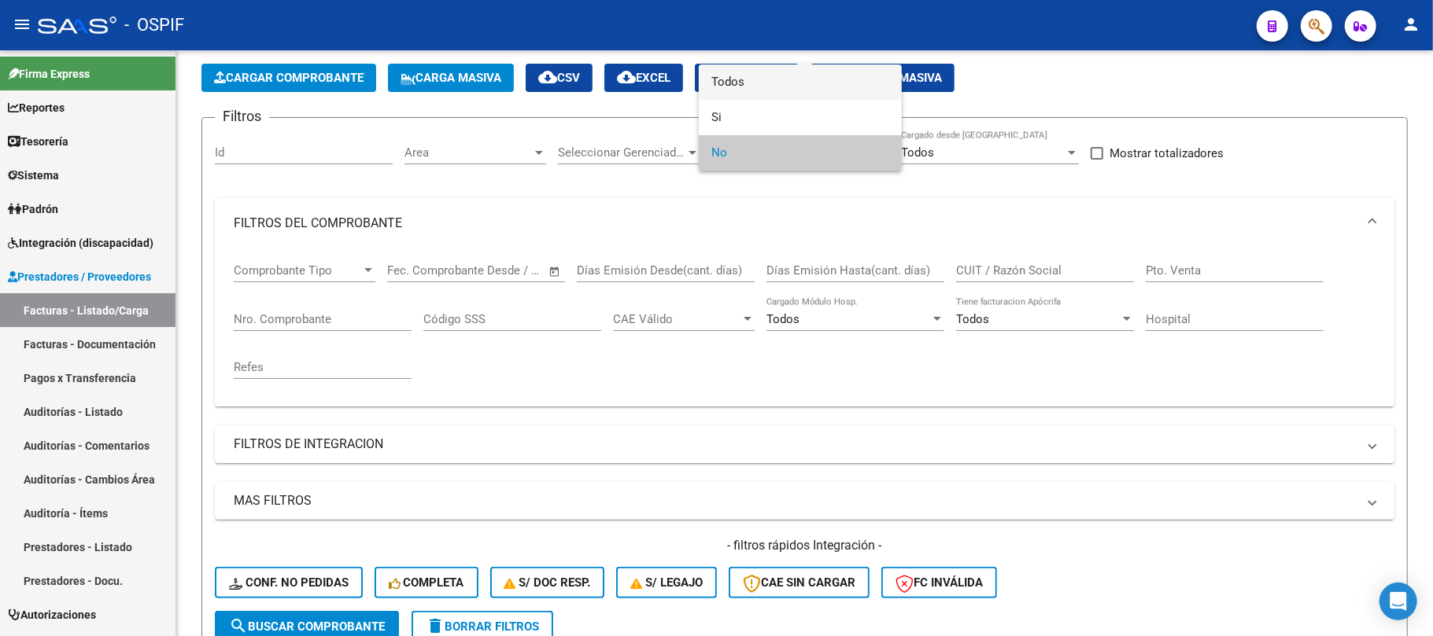
click at [755, 92] on span "Todos" at bounding box center [800, 82] width 178 height 35
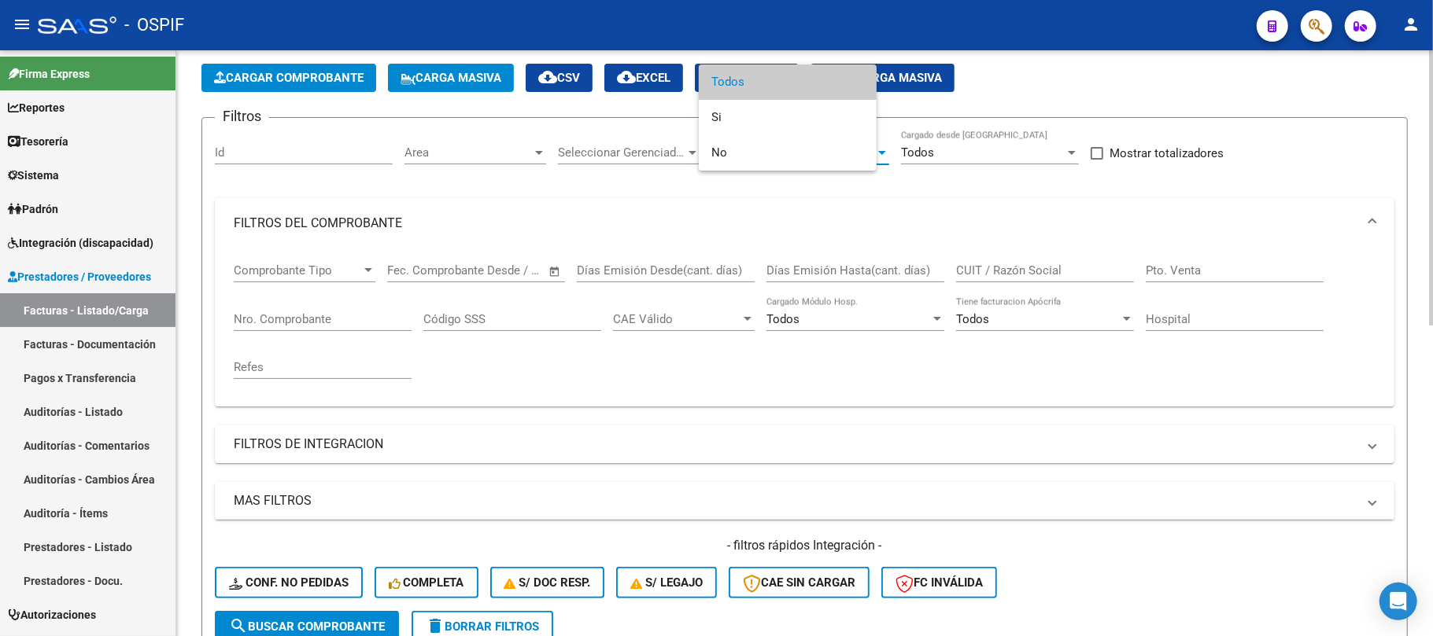
click at [343, 297] on div "Nro. Comprobante" at bounding box center [323, 314] width 178 height 34
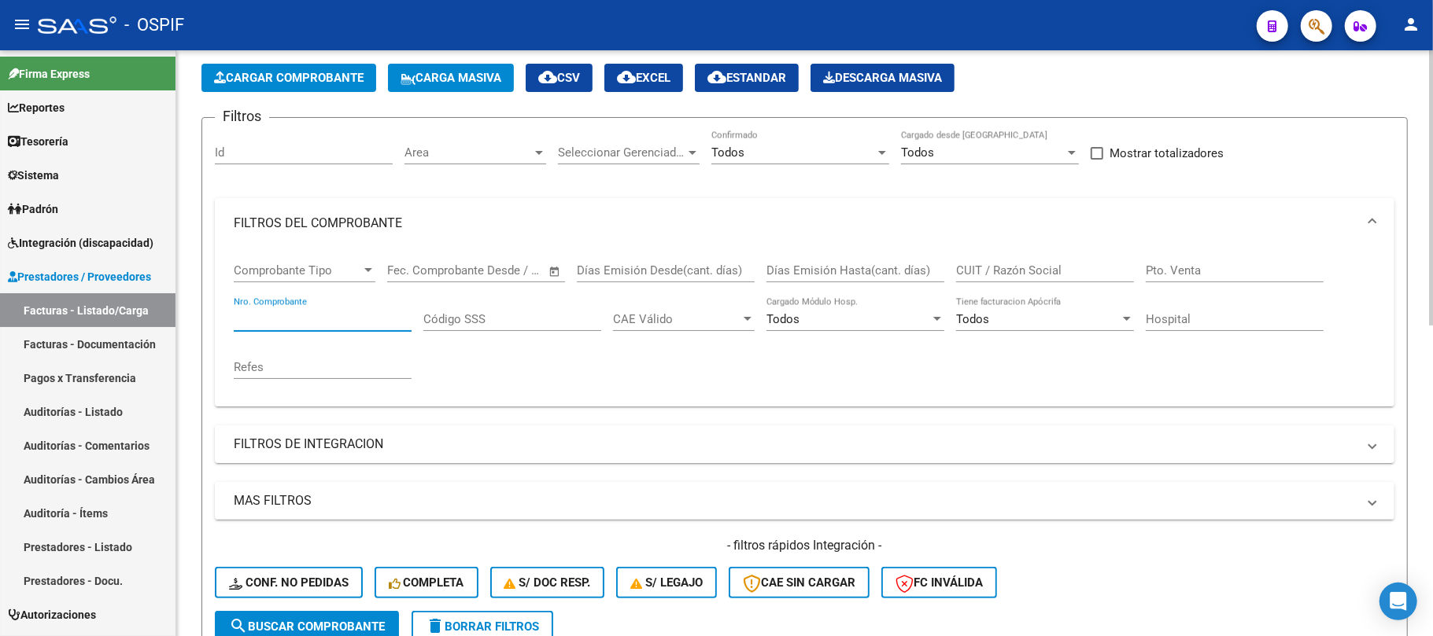
click at [345, 310] on div "Nro. Comprobante" at bounding box center [323, 314] width 178 height 34
paste input "601"
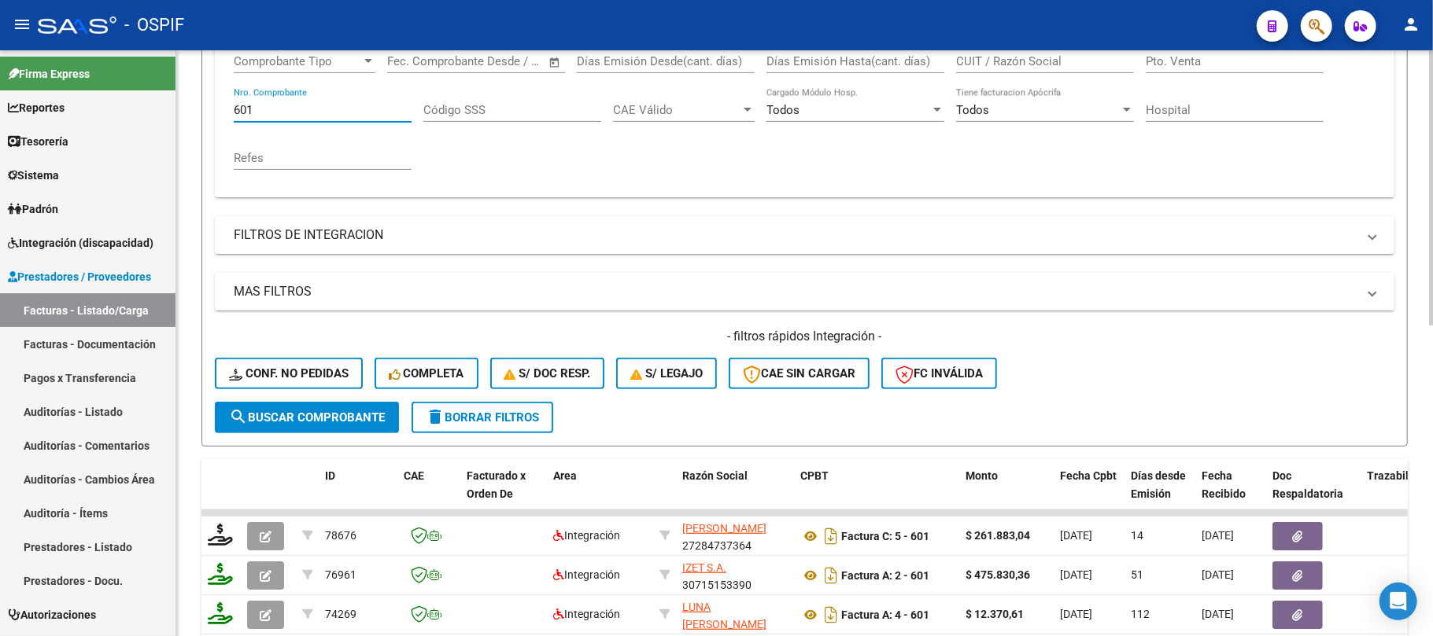
type input "601"
click at [363, 432] on form "Filtros Id Area Area Seleccionar Gerenciador Seleccionar Gerenciador Todos Conf…" at bounding box center [804, 177] width 1206 height 539
click at [369, 429] on button "search Buscar Comprobante" at bounding box center [307, 417] width 184 height 31
click at [1027, 79] on div "CUIT / Razón Social" at bounding box center [1045, 63] width 178 height 49
click at [1074, 39] on div "- OSPIF" at bounding box center [641, 25] width 1206 height 35
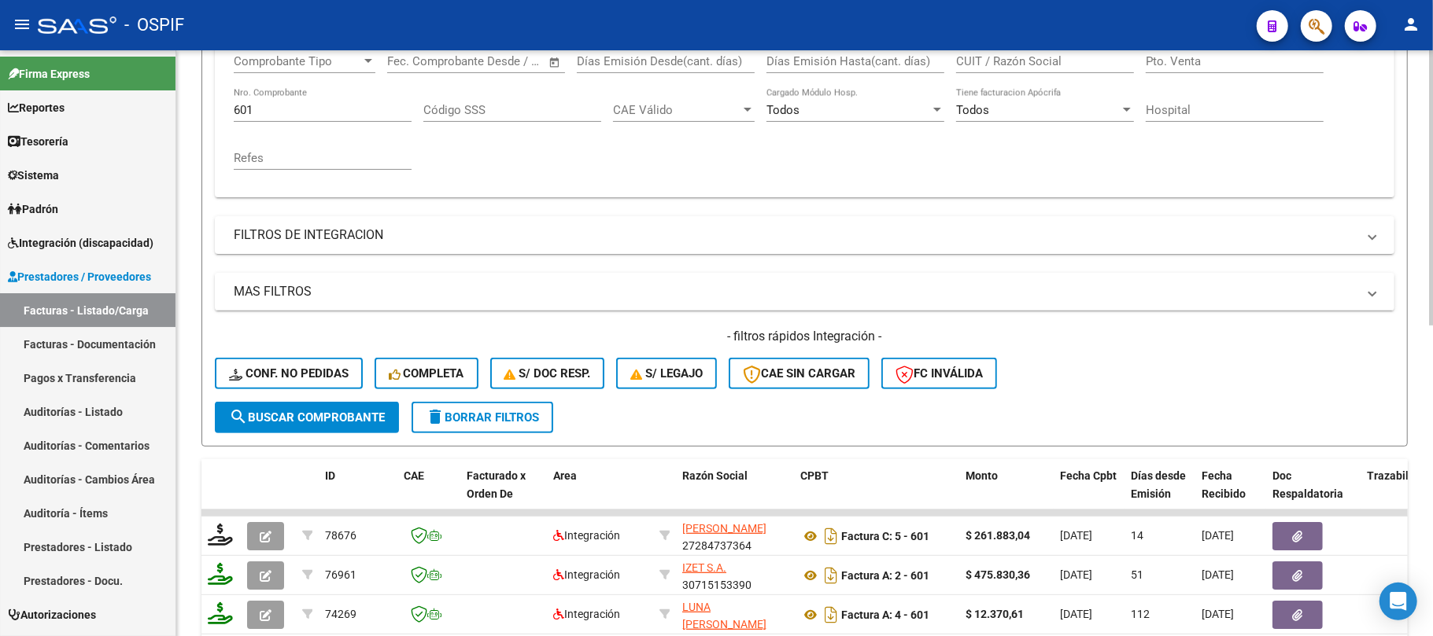
click at [1056, 68] on input "CUIT / Razón Social" at bounding box center [1045, 61] width 178 height 14
click at [1057, 67] on input "CUIT / Razón Social" at bounding box center [1045, 61] width 178 height 14
paste input "27305143885"
type input "27305143885"
click at [330, 422] on span "search Buscar Comprobante" at bounding box center [307, 418] width 156 height 14
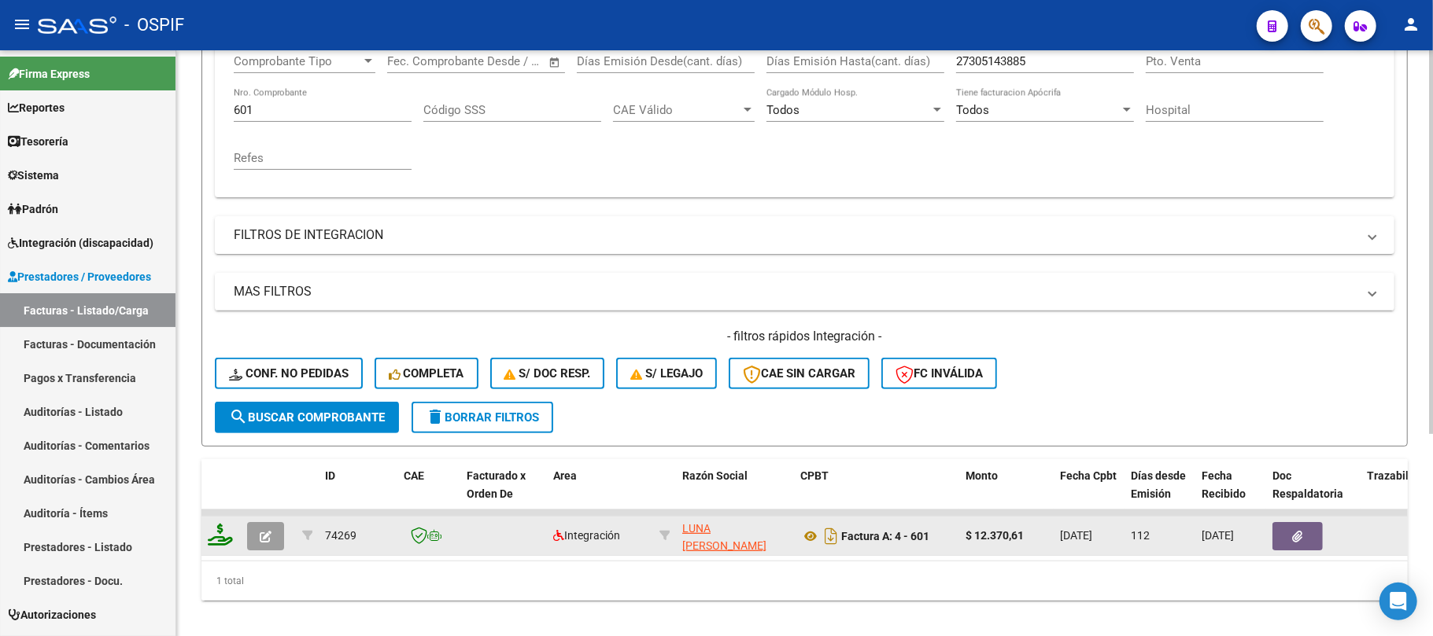
click at [266, 543] on button "button" at bounding box center [265, 536] width 37 height 28
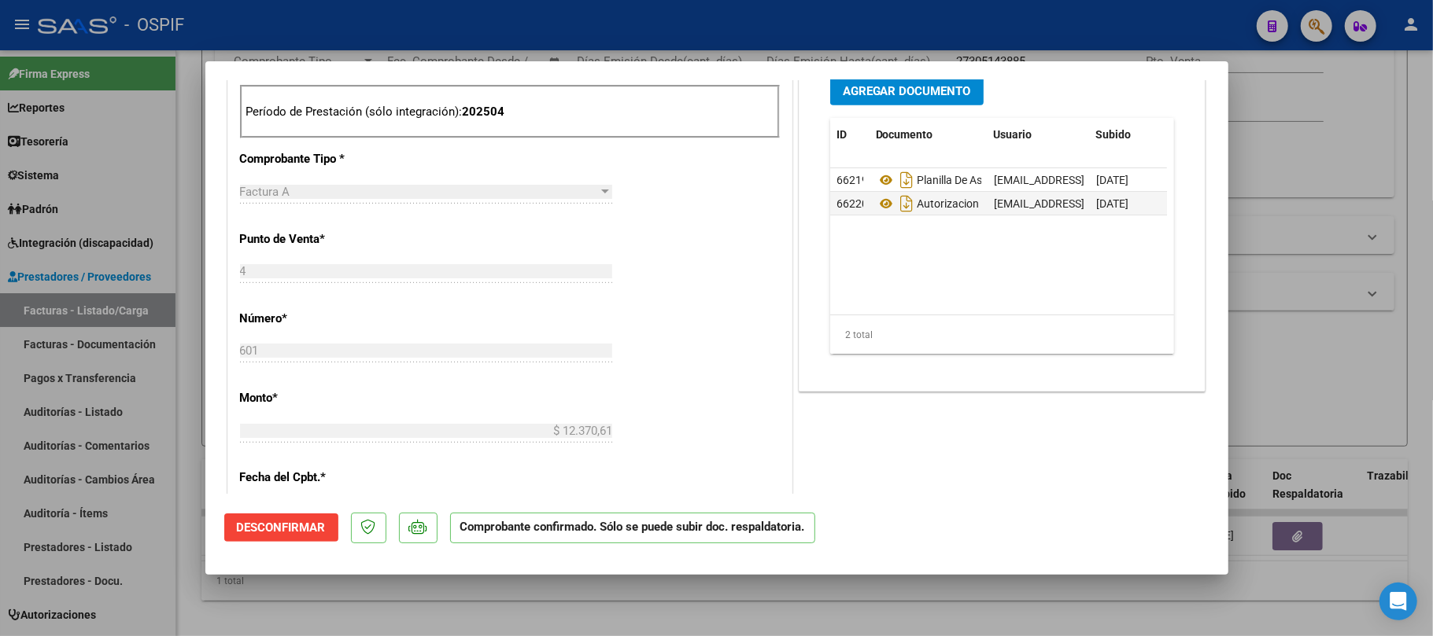
scroll to position [0, 0]
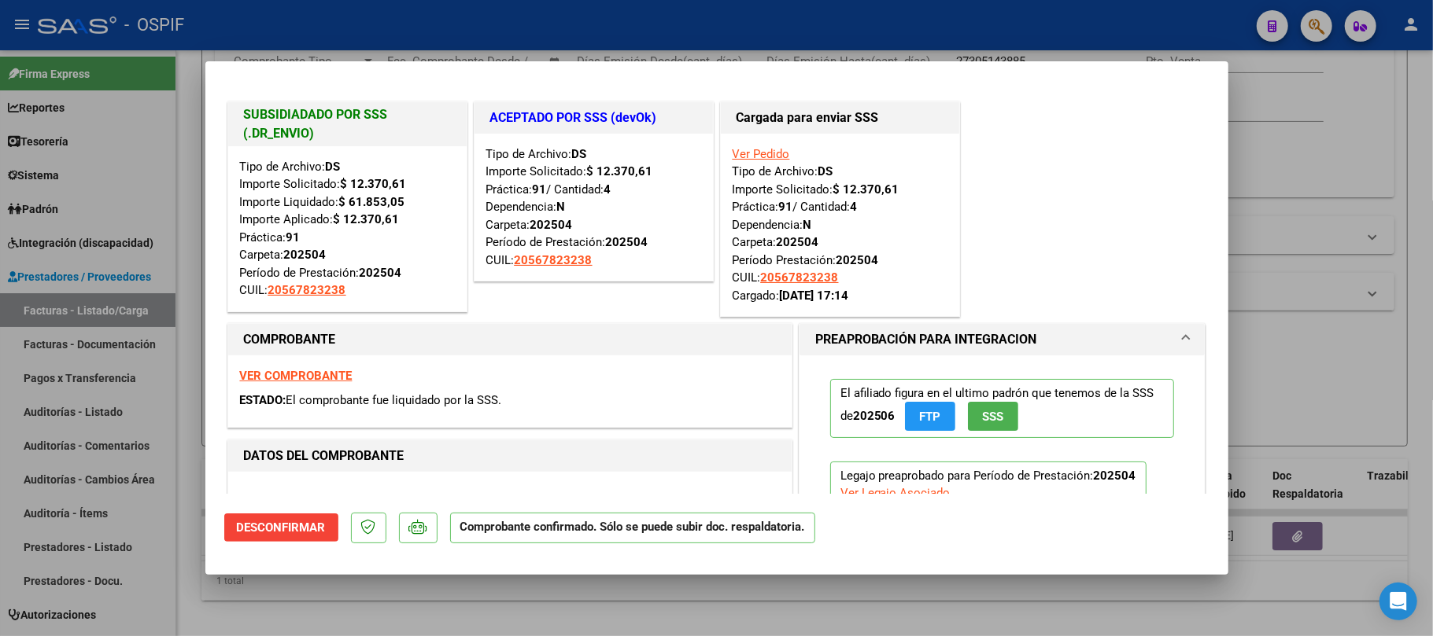
type input "$ 0,00"
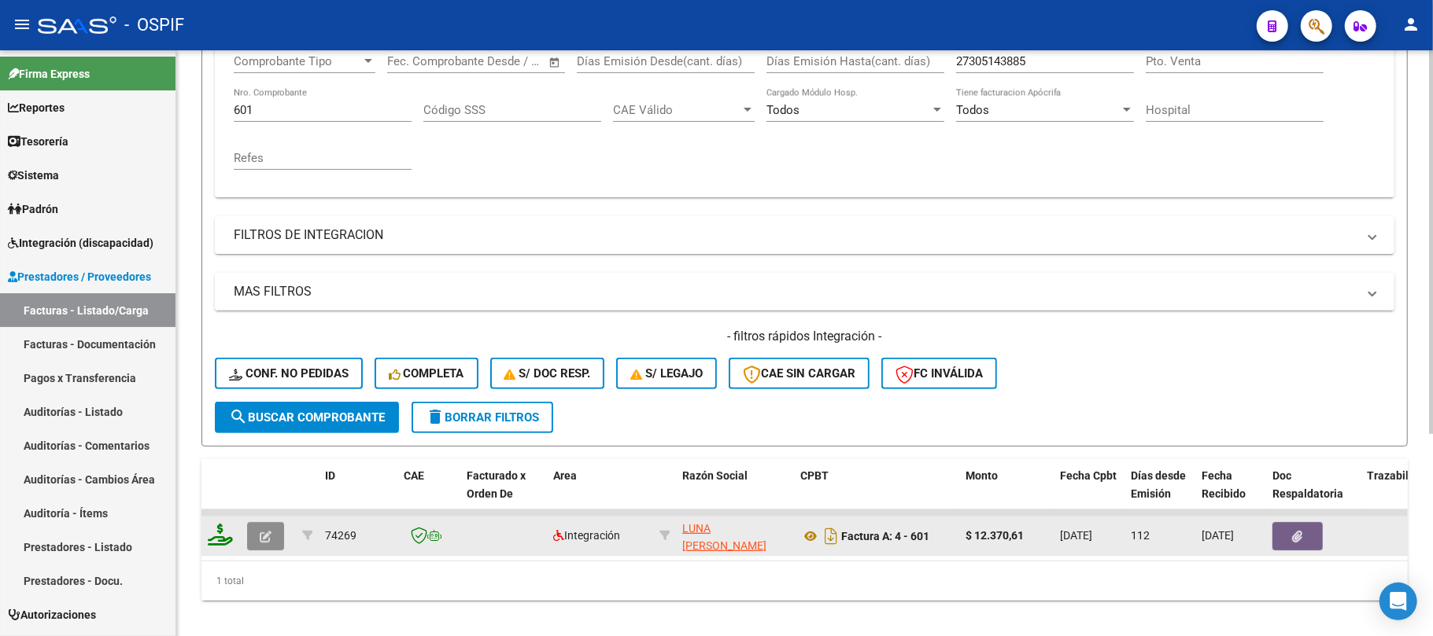
click at [266, 543] on button "button" at bounding box center [265, 536] width 37 height 28
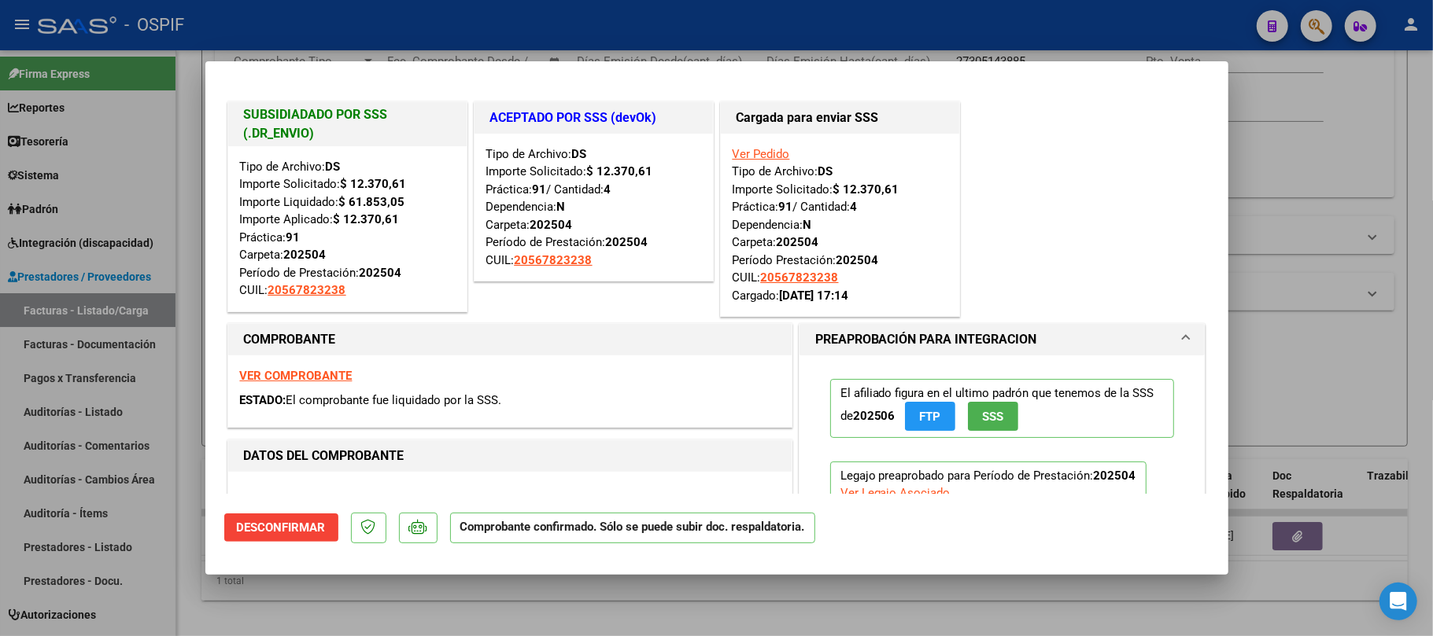
type input "$ 0,00"
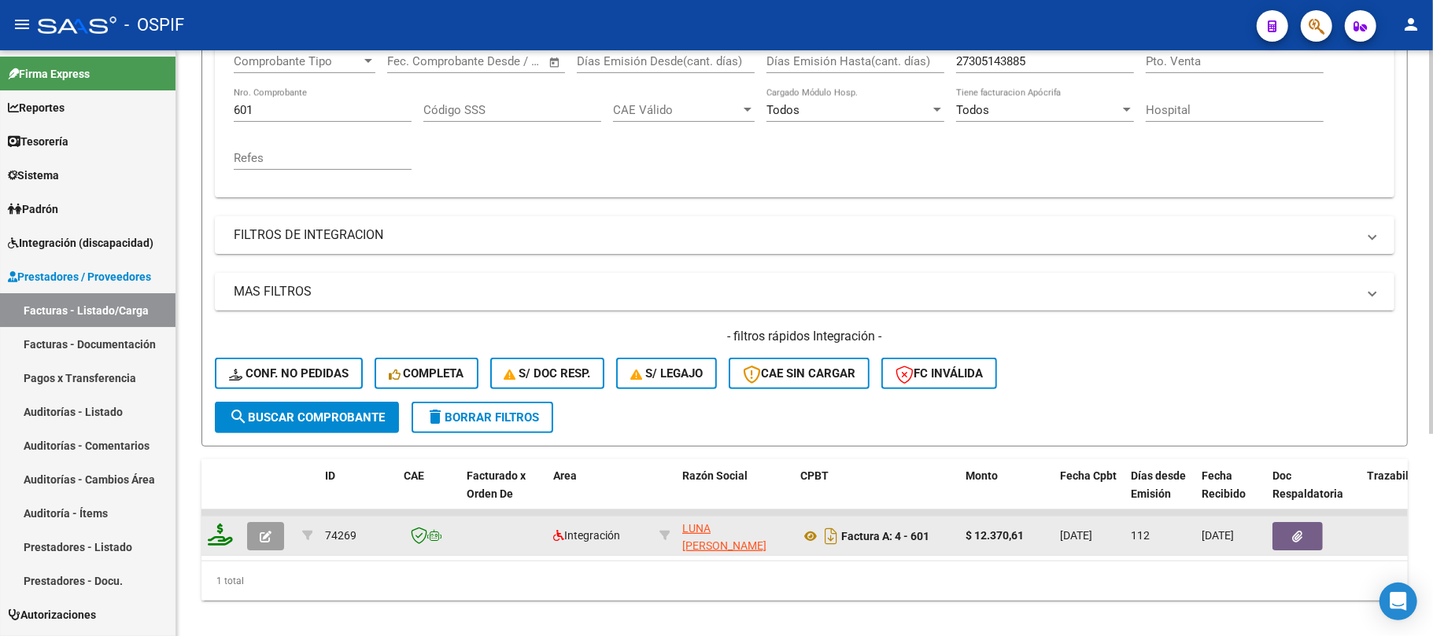
click at [277, 538] on datatable-body-cell at bounding box center [268, 536] width 55 height 39
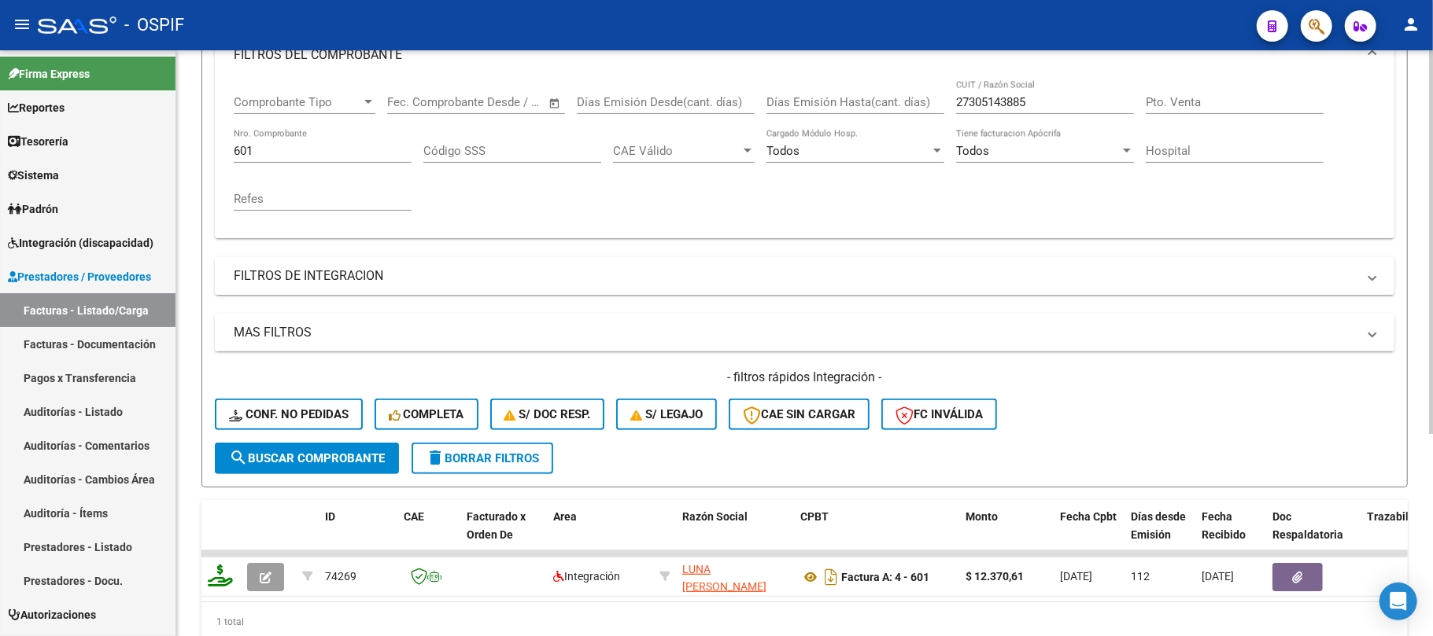
scroll to position [308, 0]
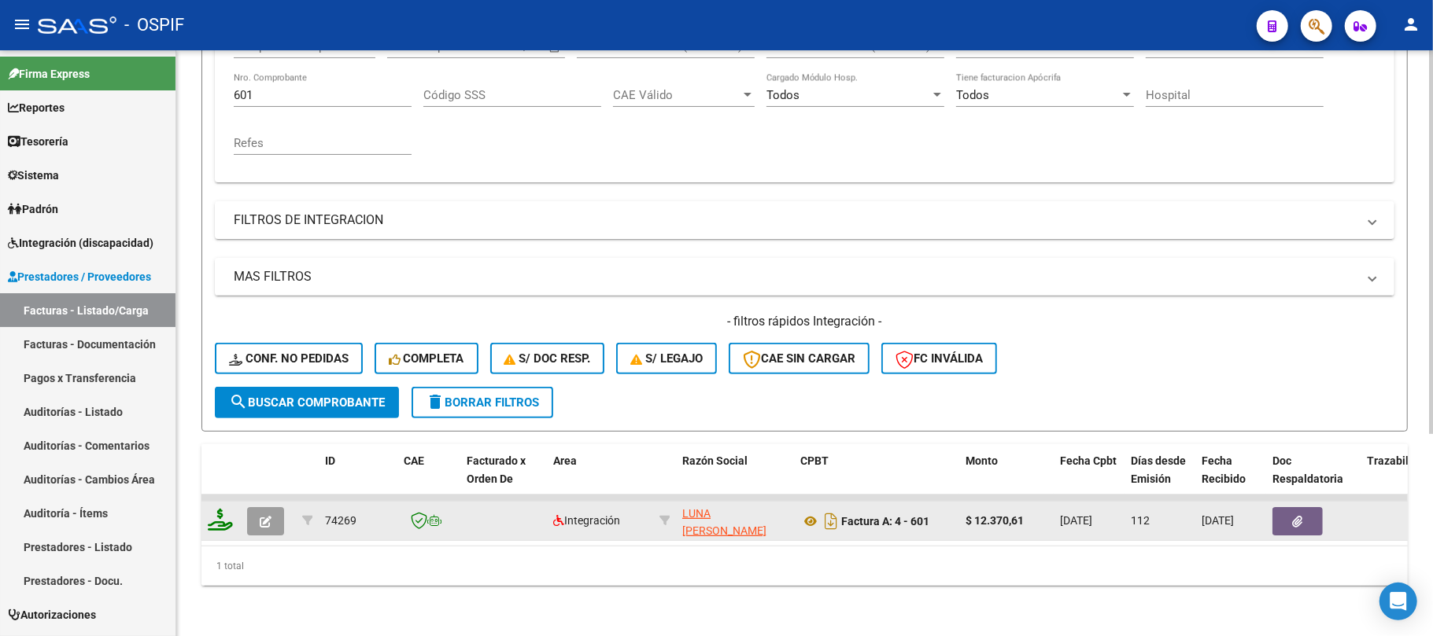
click at [263, 514] on button "button" at bounding box center [265, 521] width 37 height 28
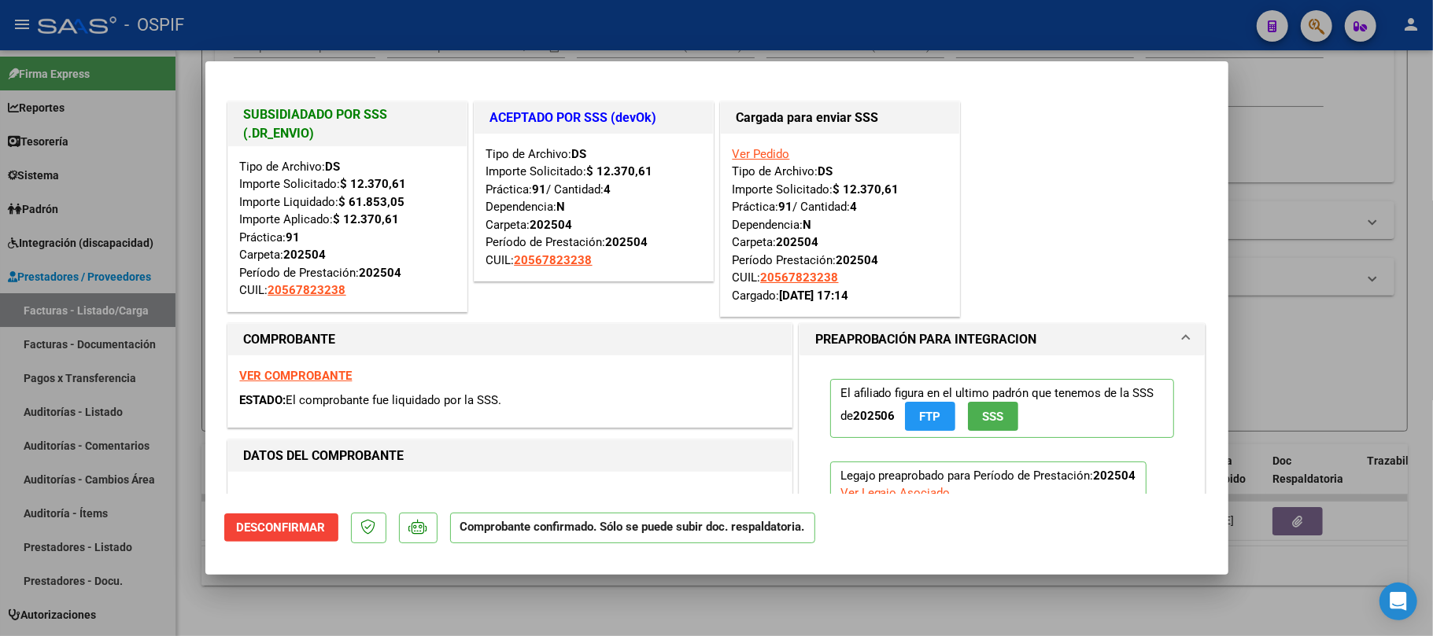
type input "$ 0,00"
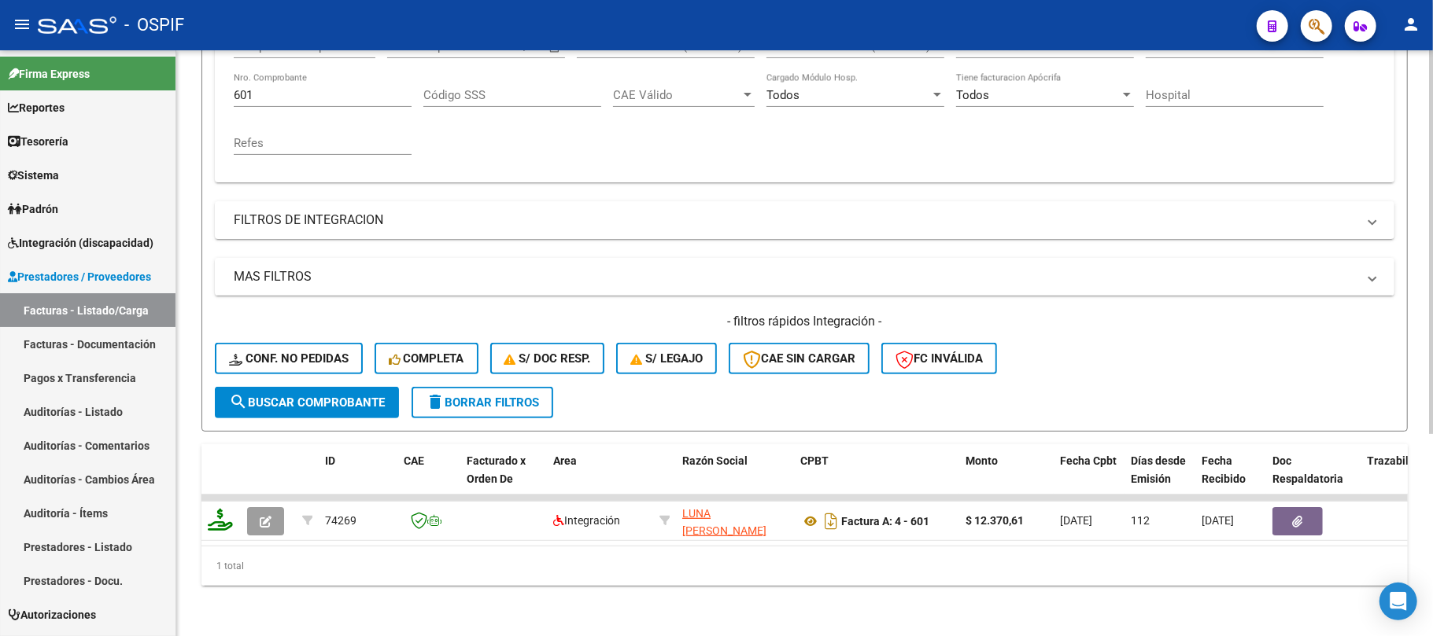
scroll to position [203, 0]
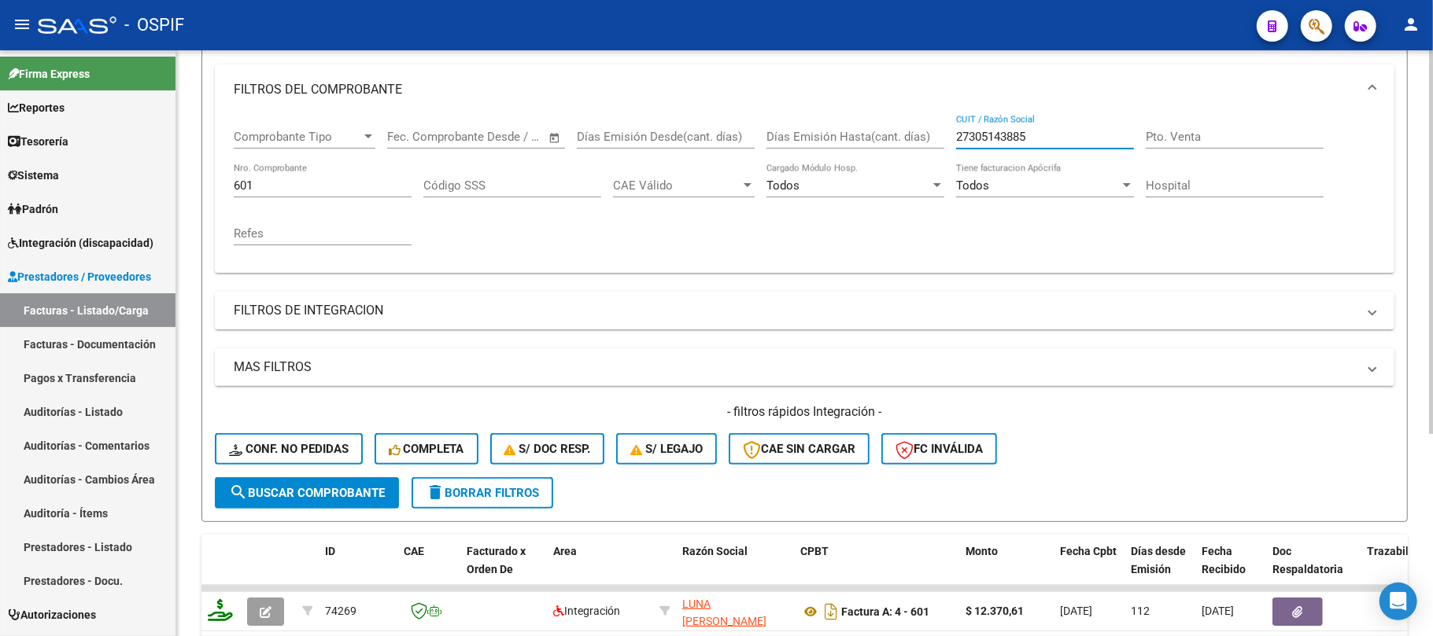
drag, startPoint x: 1056, startPoint y: 138, endPoint x: 775, endPoint y: 132, distance: 280.9
click at [840, 143] on div "Comprobante Tipo Comprobante Tipo Start date – End date Fec. Comprobante Desde …" at bounding box center [805, 188] width 1142 height 146
paste input "948452184"
type input "27948452184"
click at [315, 190] on input "601" at bounding box center [323, 186] width 178 height 14
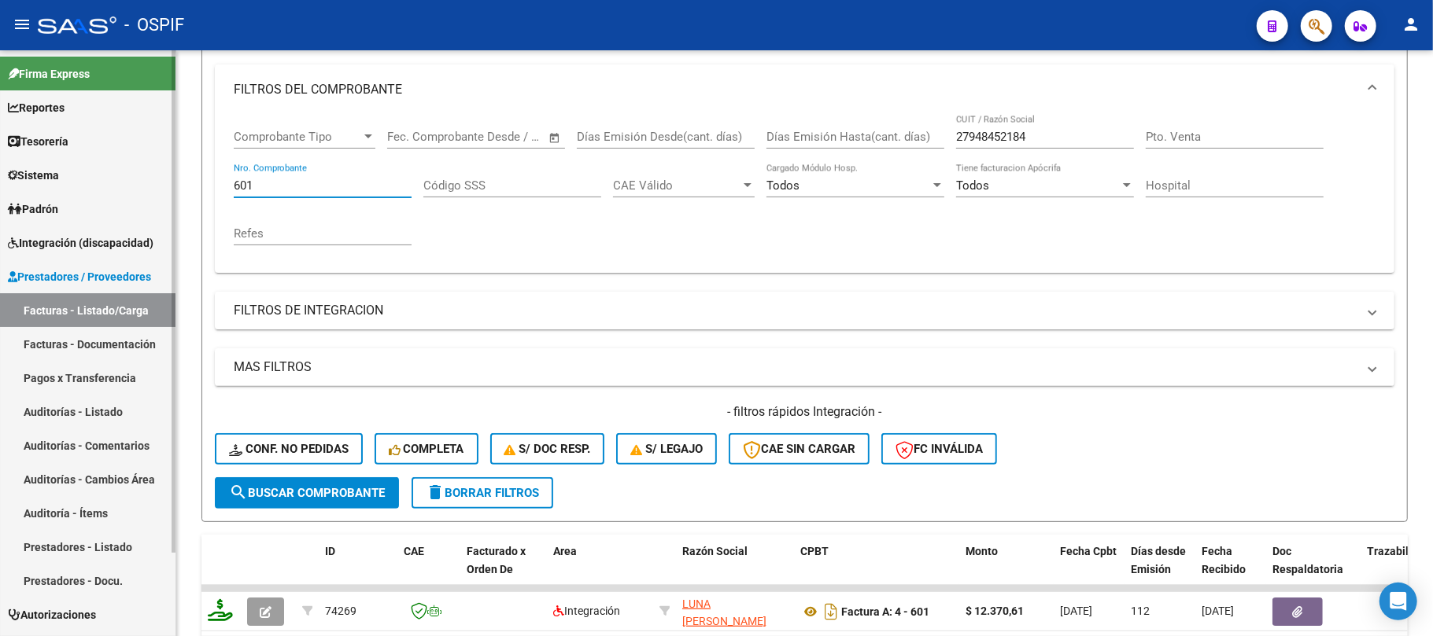
click at [148, 183] on mat-sidenav-container "Firma Express Reportes Egresos Devengados Comprobantes Recibidos Facturación Ap…" at bounding box center [716, 343] width 1433 height 586
paste input "343"
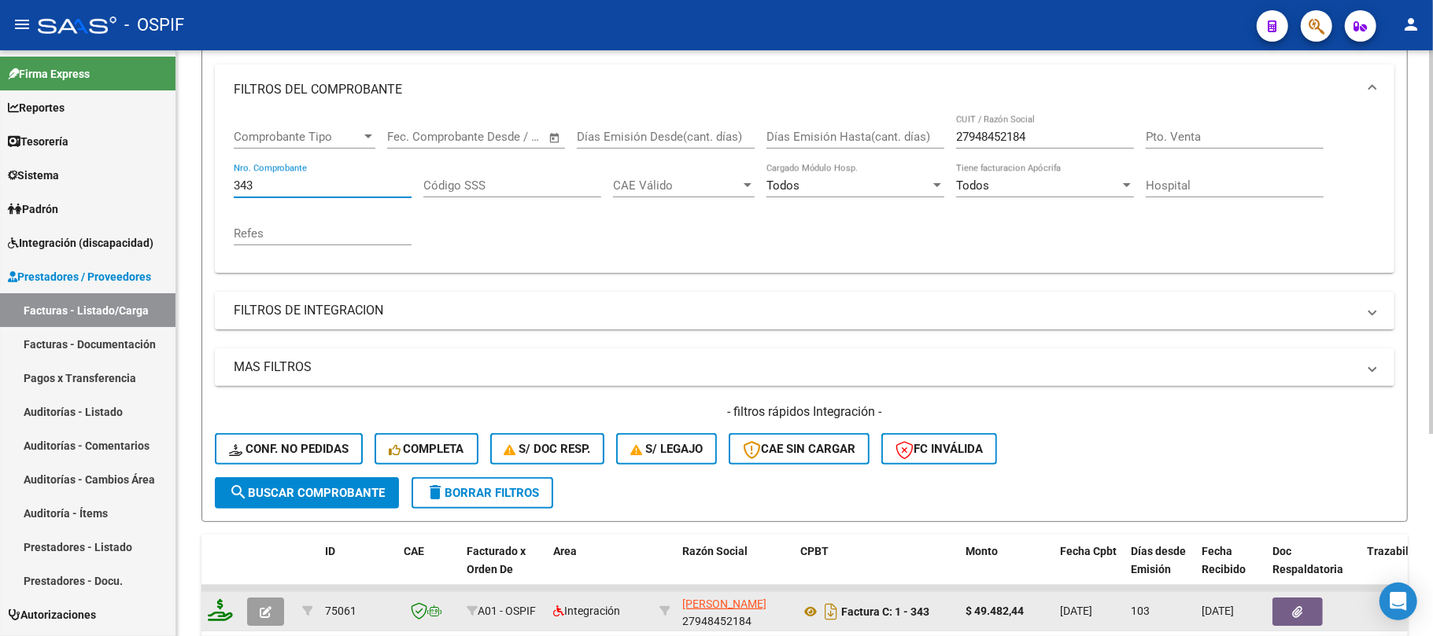
scroll to position [308, 0]
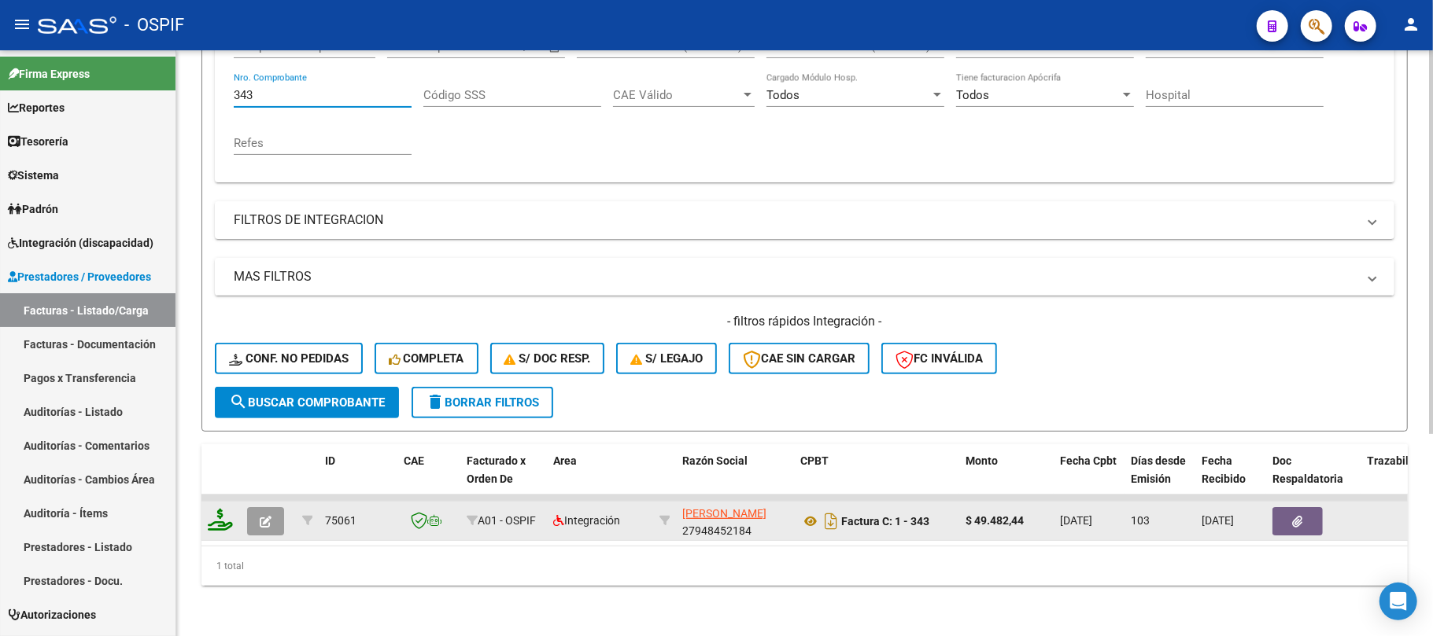
type input "343"
click at [262, 516] on icon "button" at bounding box center [266, 522] width 12 height 12
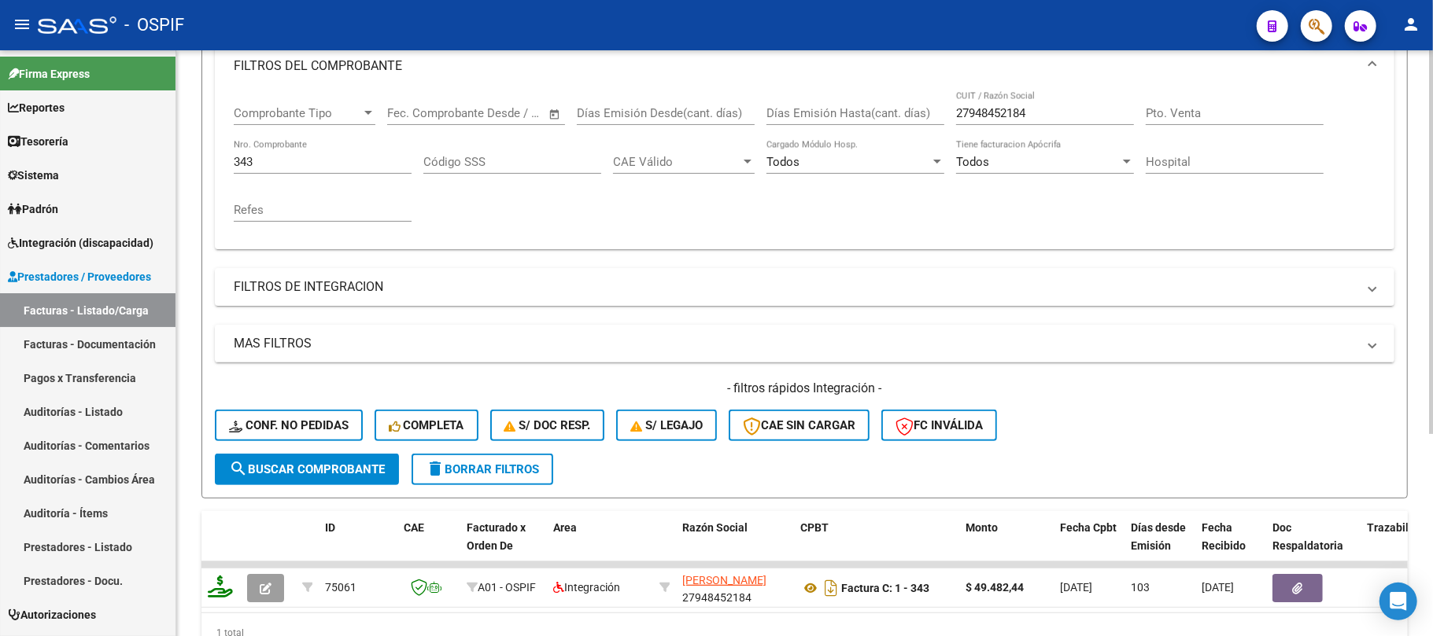
scroll to position [203, 0]
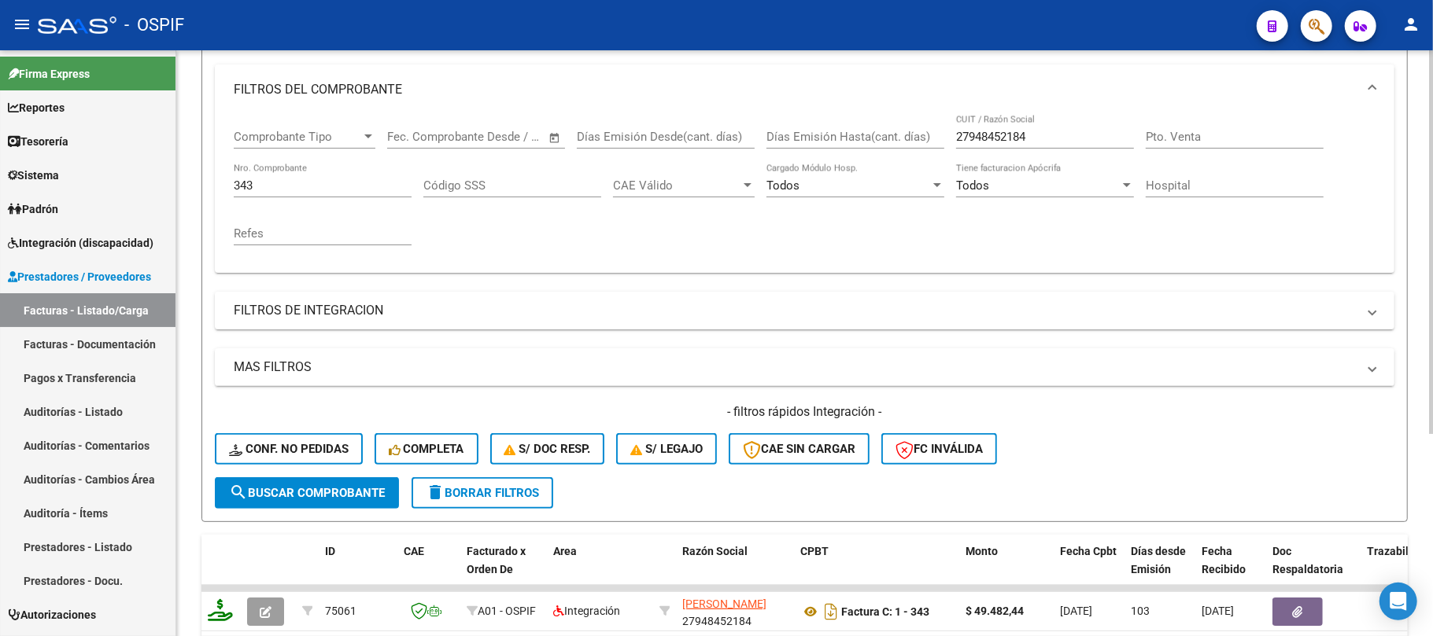
click at [1014, 142] on input "27948452184" at bounding box center [1045, 137] width 178 height 14
paste input "0284437900"
type input "20284437900"
click at [321, 186] on input "343" at bounding box center [323, 186] width 178 height 14
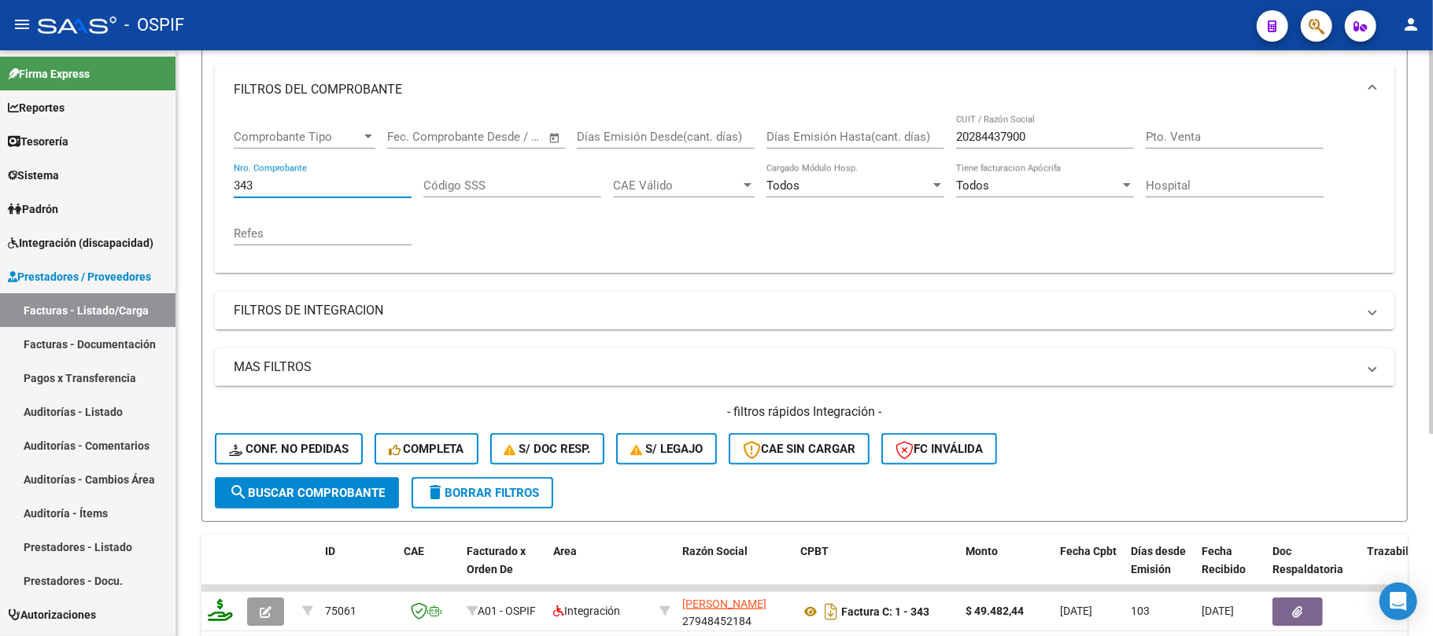
click at [321, 186] on input "343" at bounding box center [323, 186] width 178 height 14
paste input "2040"
type input "2040"
drag, startPoint x: 324, startPoint y: 500, endPoint x: 253, endPoint y: 565, distance: 96.4
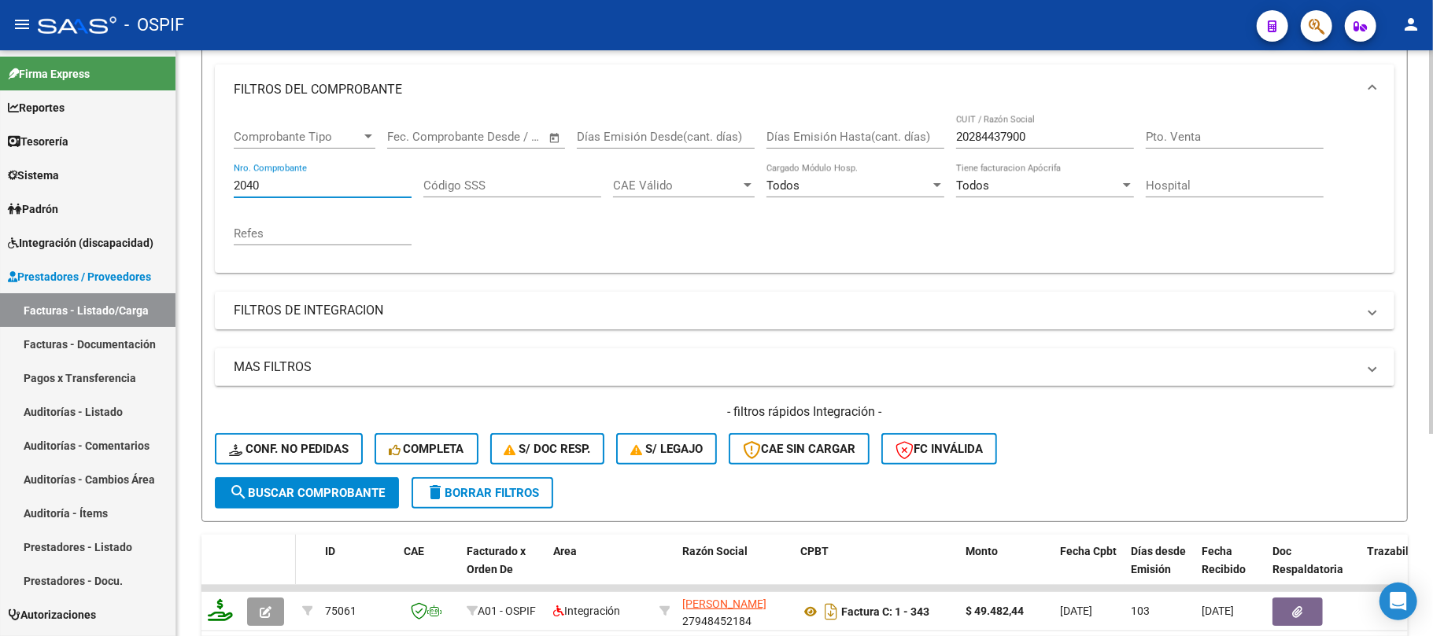
click at [324, 501] on button "search Buscar Comprobante" at bounding box center [307, 493] width 184 height 31
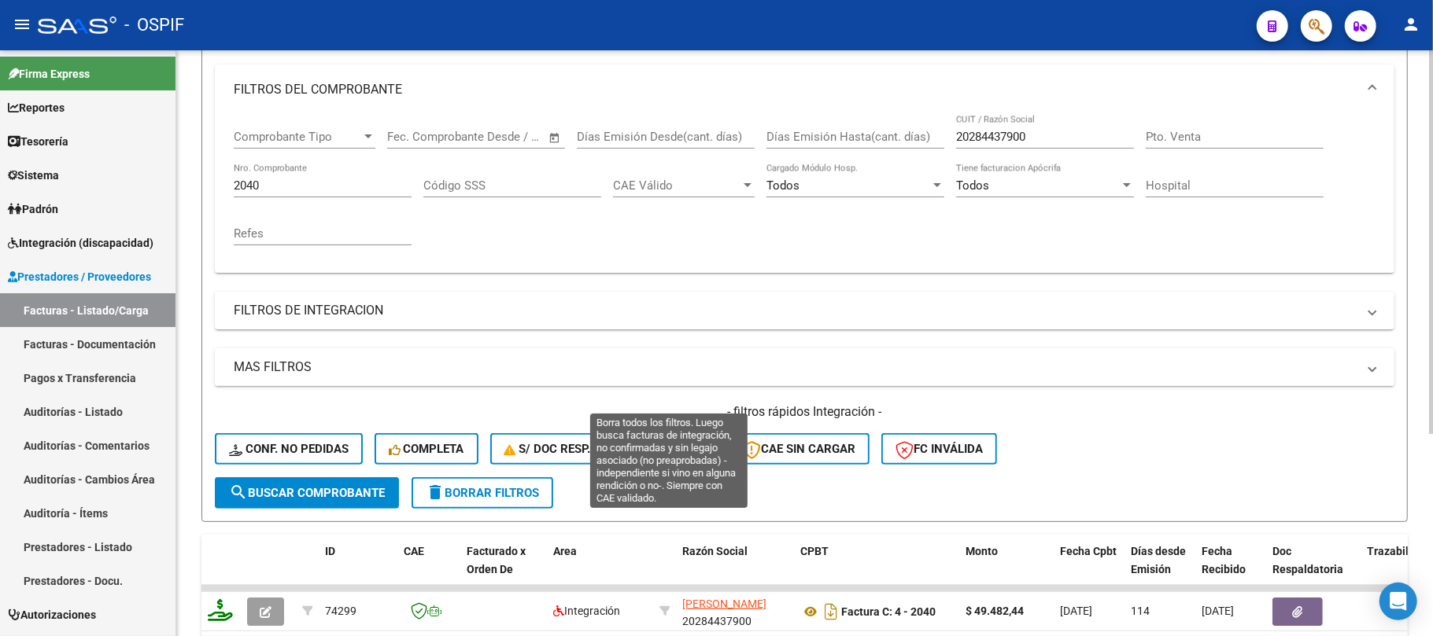
scroll to position [308, 0]
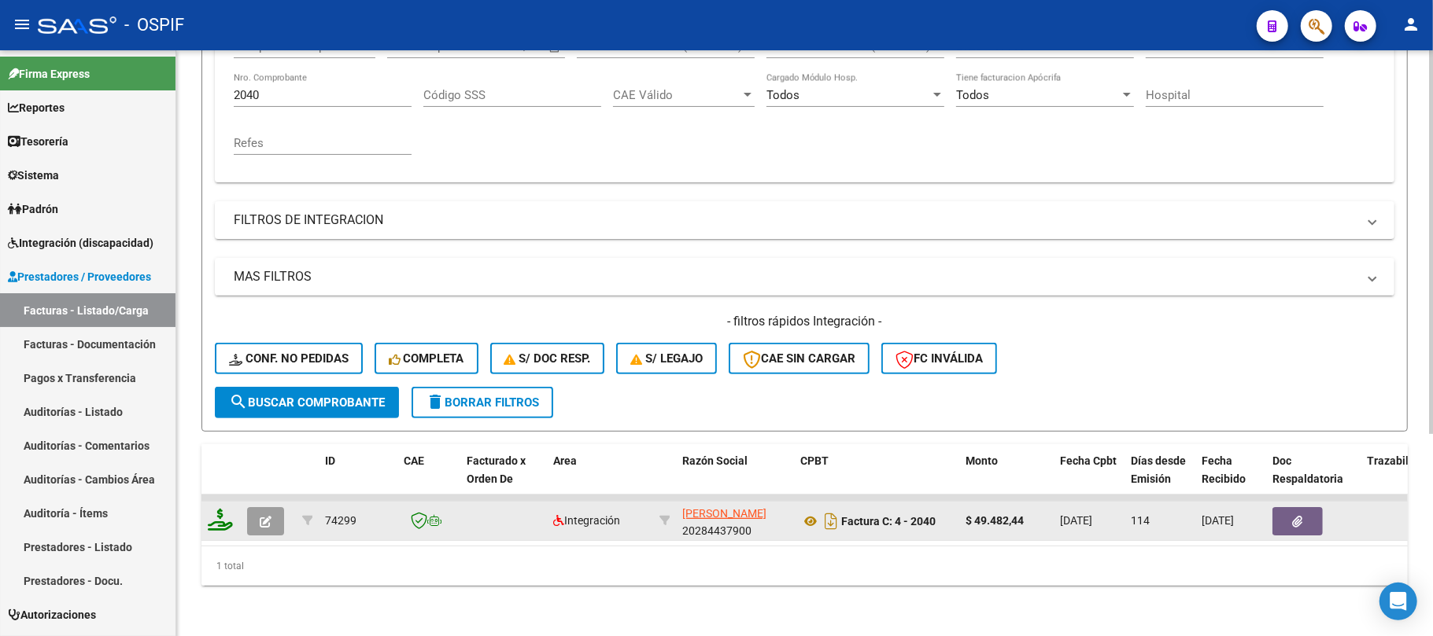
click at [261, 516] on icon "button" at bounding box center [266, 522] width 12 height 12
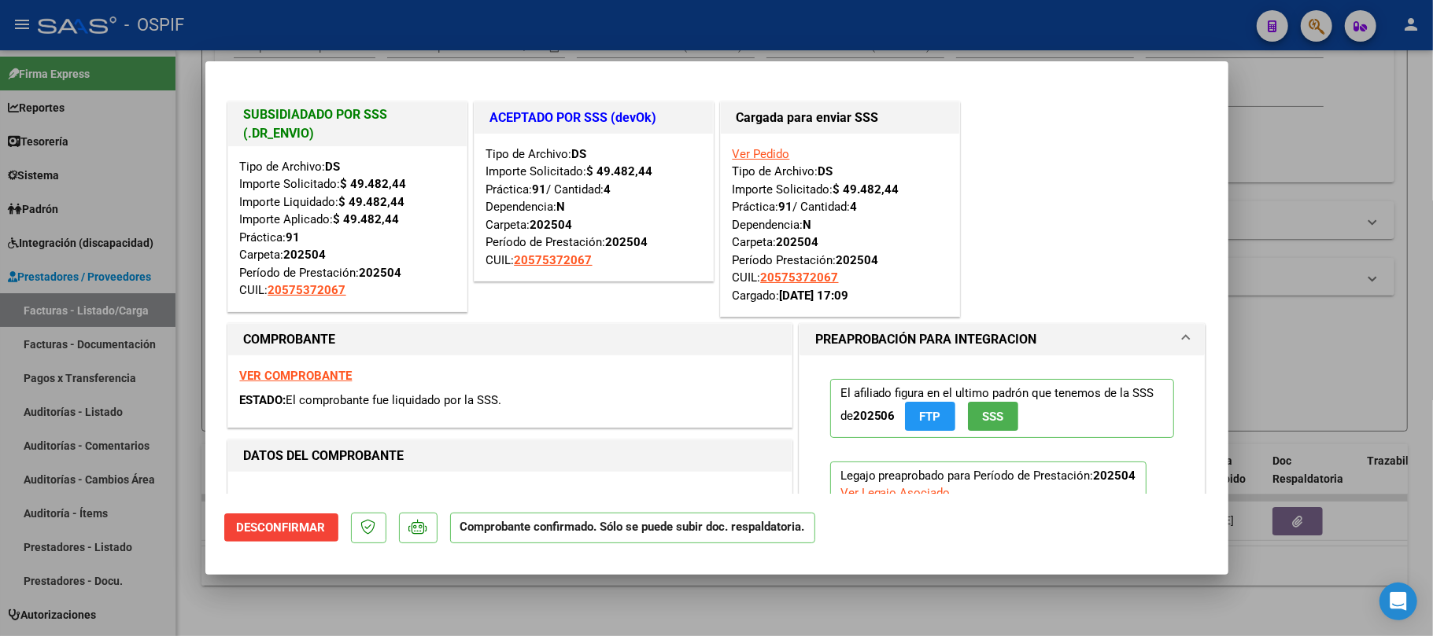
type input "$ 0,00"
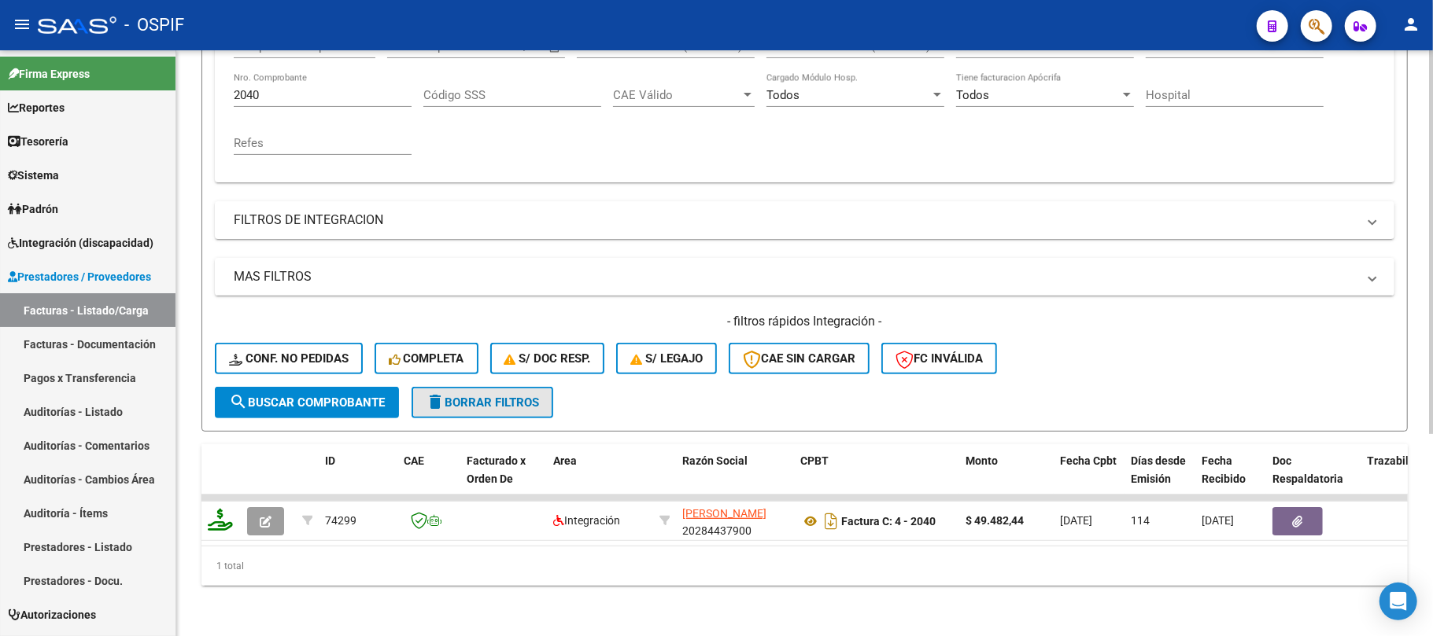
click at [456, 396] on span "delete Borrar Filtros" at bounding box center [482, 403] width 113 height 14
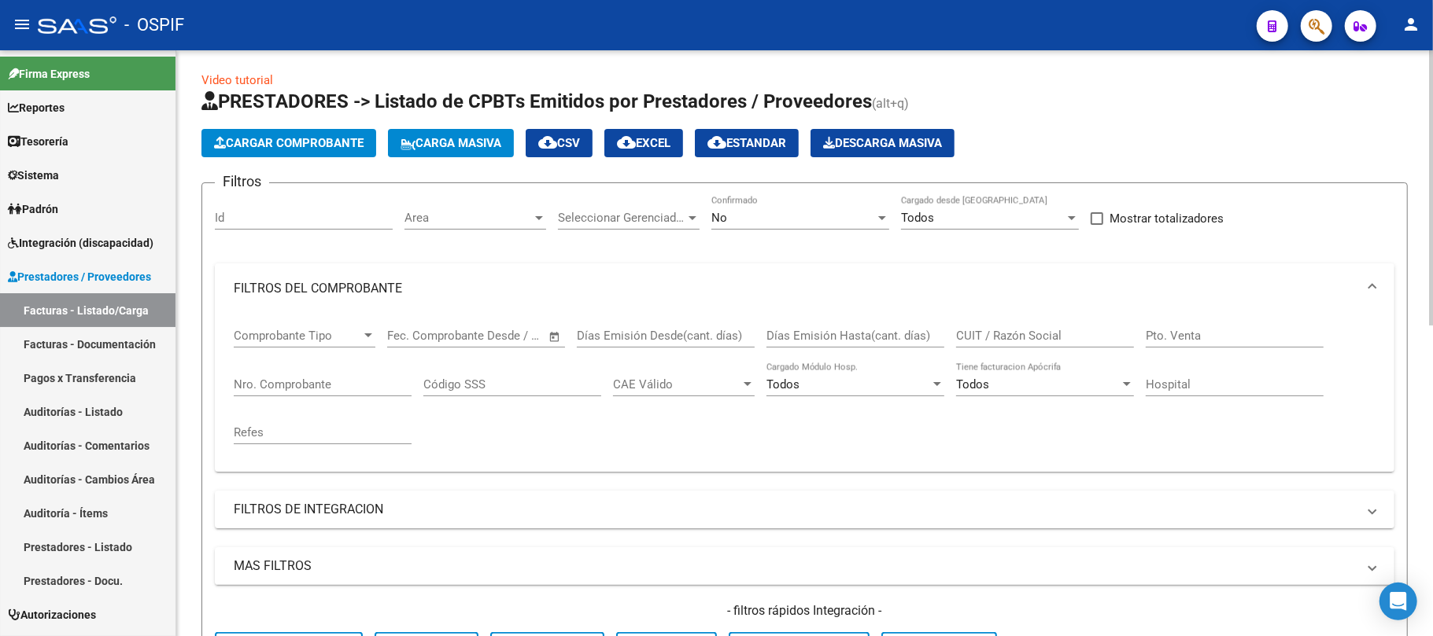
scroll to position [0, 0]
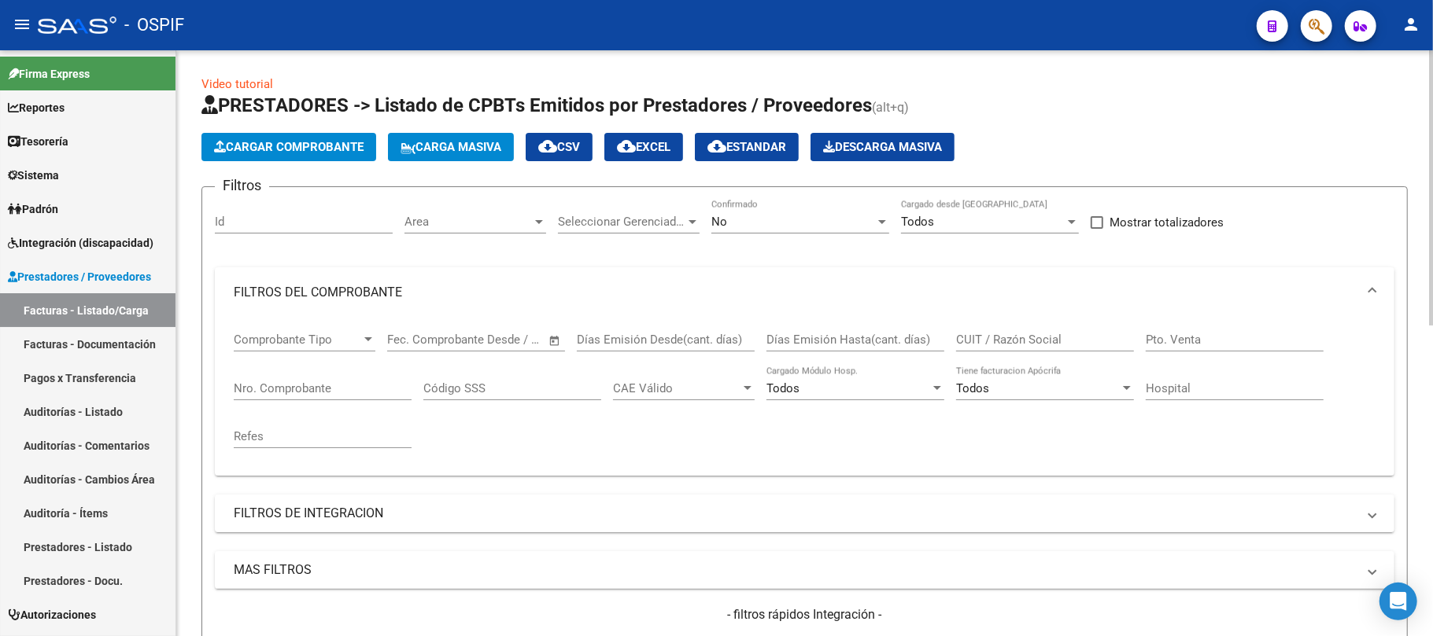
click at [747, 228] on div "No" at bounding box center [793, 222] width 164 height 14
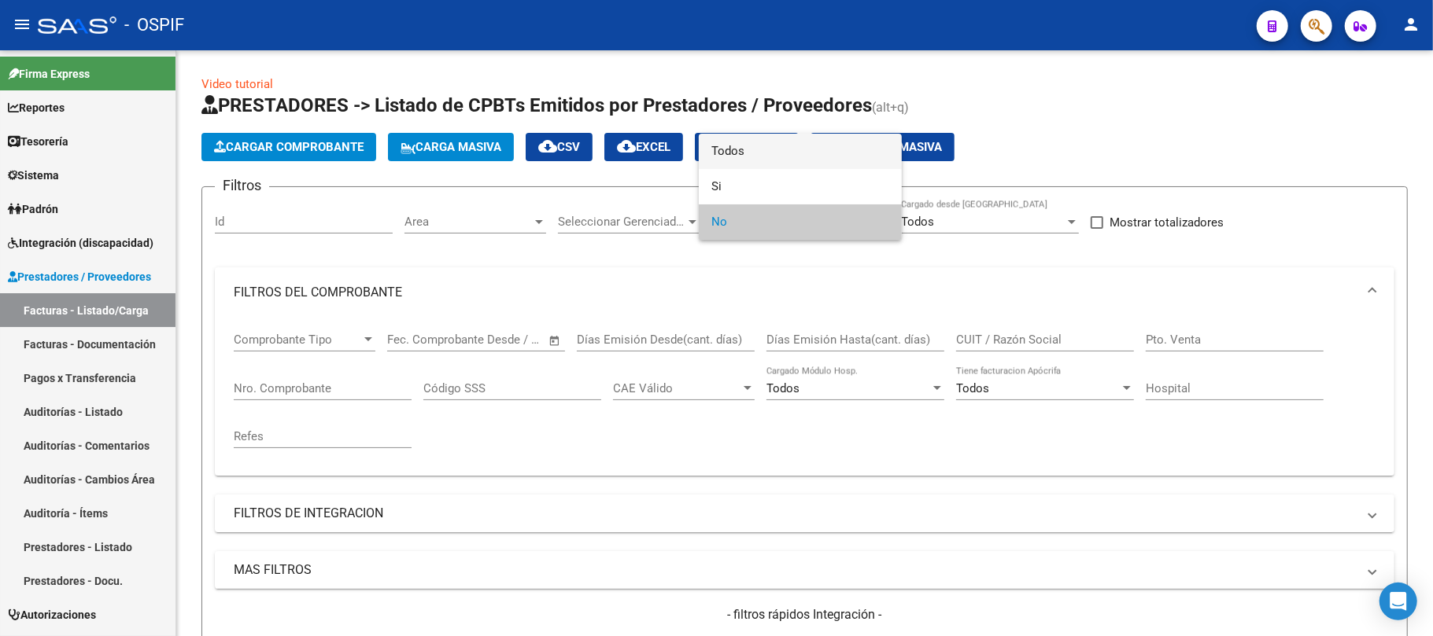
click at [766, 152] on span "Todos" at bounding box center [800, 151] width 178 height 35
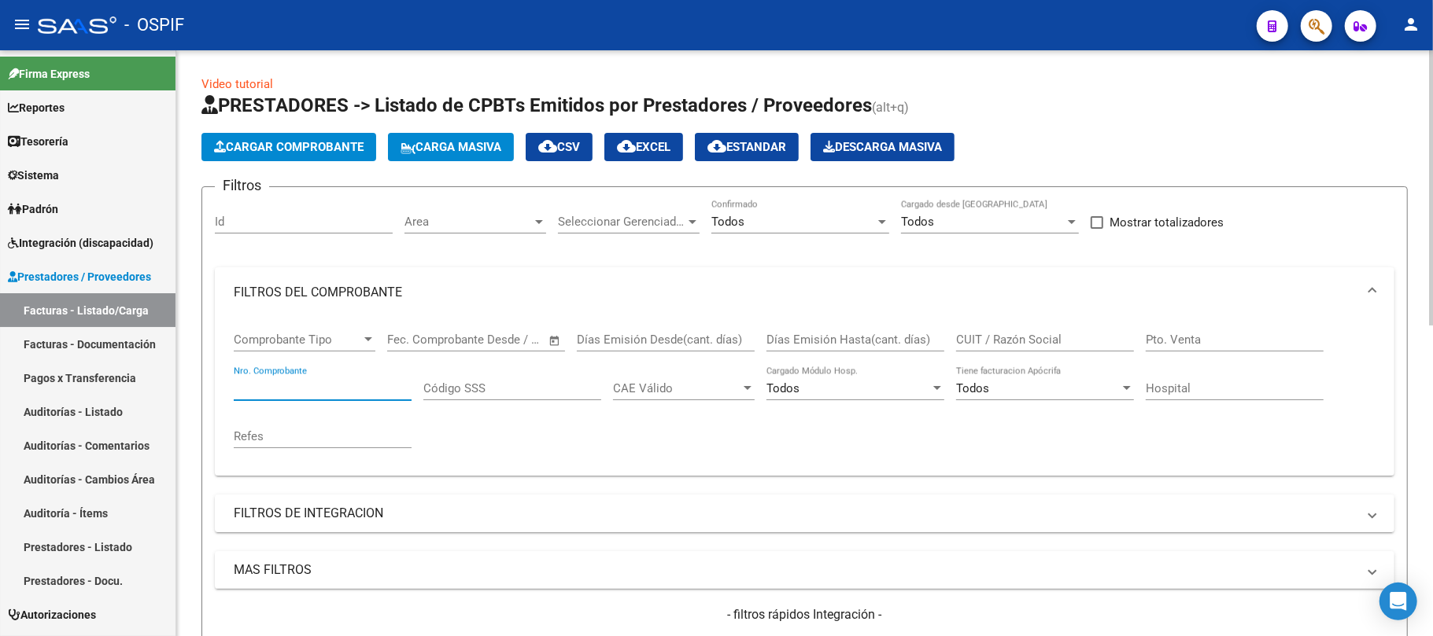
click at [332, 394] on input "Nro. Comprobante" at bounding box center [323, 389] width 178 height 14
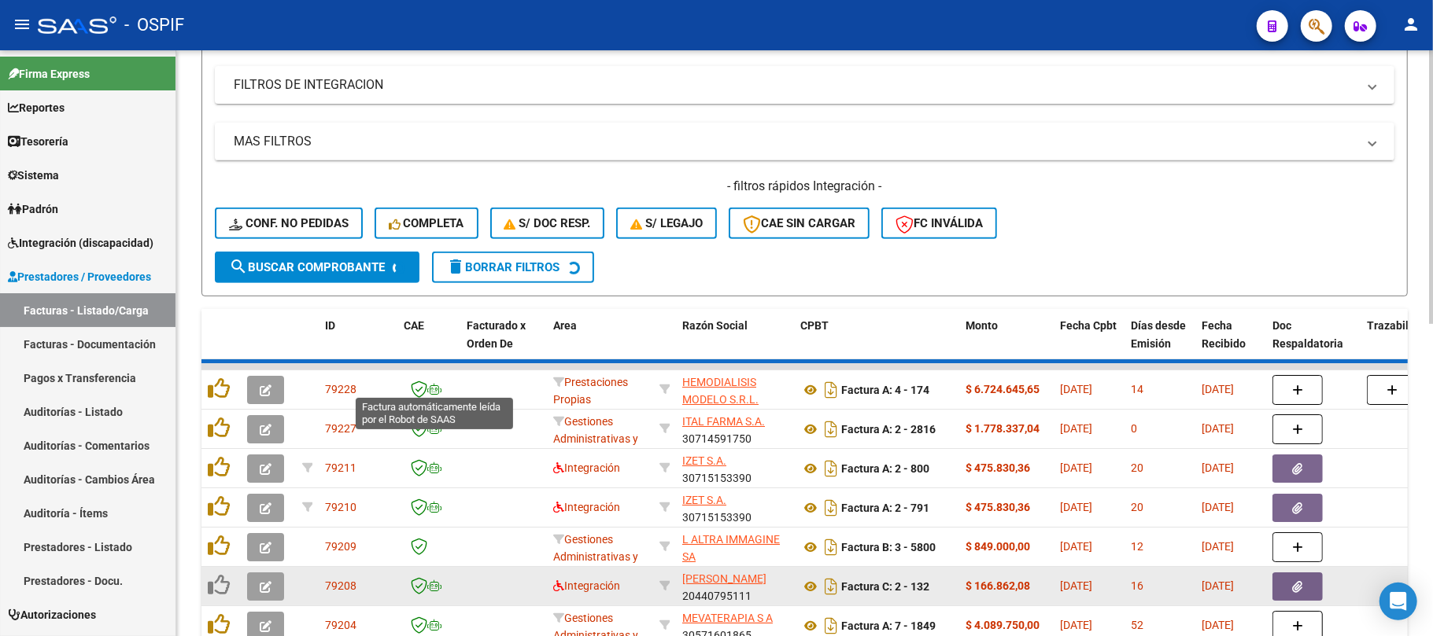
scroll to position [629, 0]
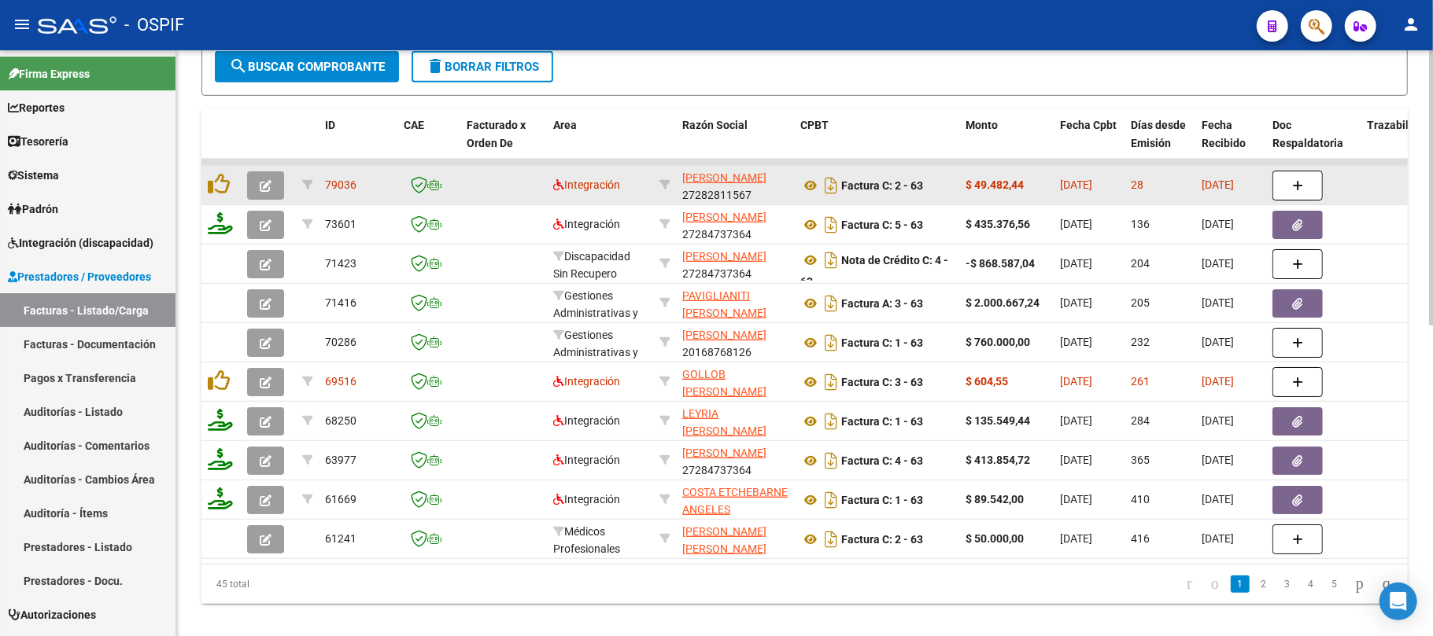
type input "63"
click at [260, 175] on button "button" at bounding box center [265, 186] width 37 height 28
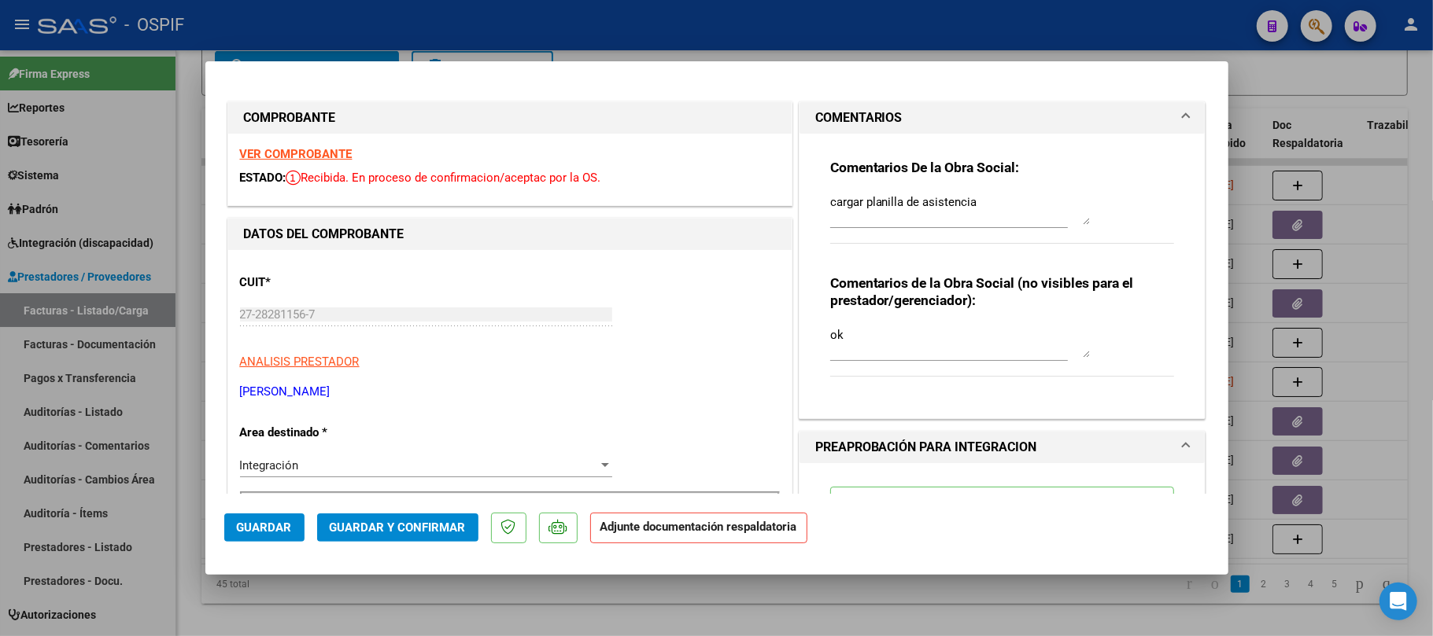
drag, startPoint x: 429, startPoint y: 398, endPoint x: 225, endPoint y: 400, distance: 203.8
copy p "PROCOPIO MARIA FERNANDA RITA"
click at [540, 610] on div at bounding box center [716, 318] width 1433 height 636
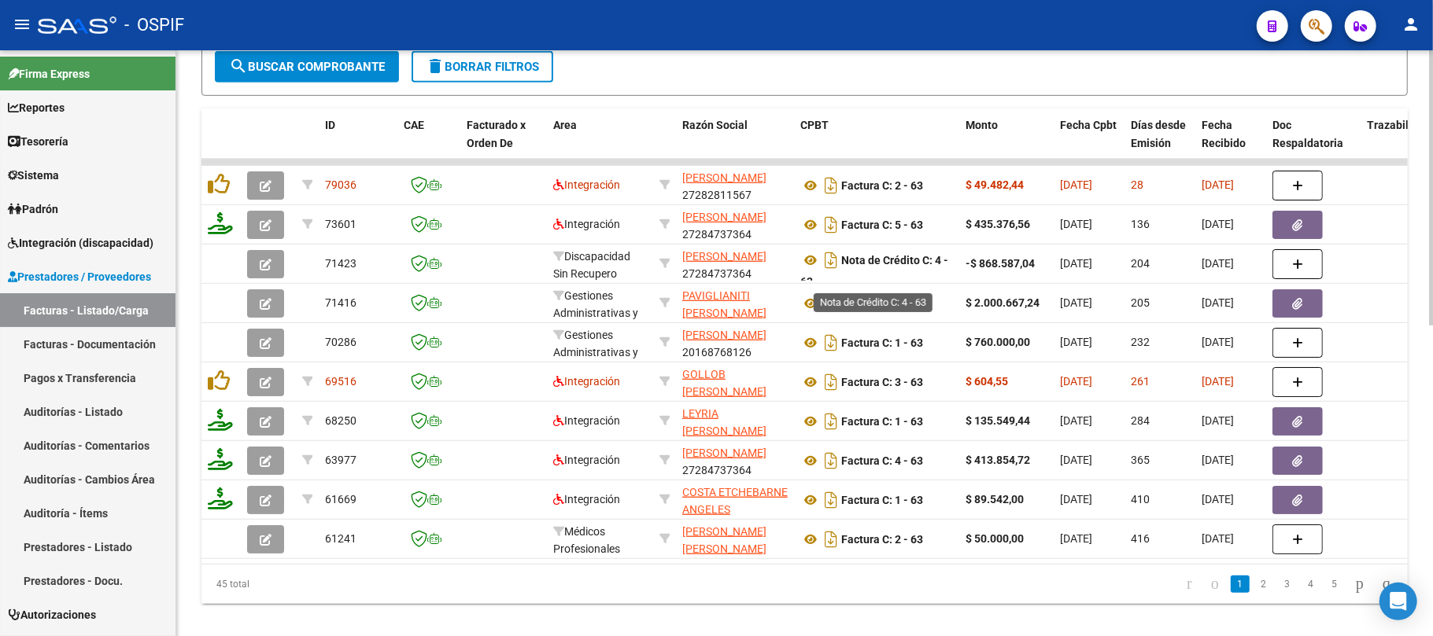
click at [500, 61] on span "delete Borrar Filtros" at bounding box center [482, 67] width 113 height 14
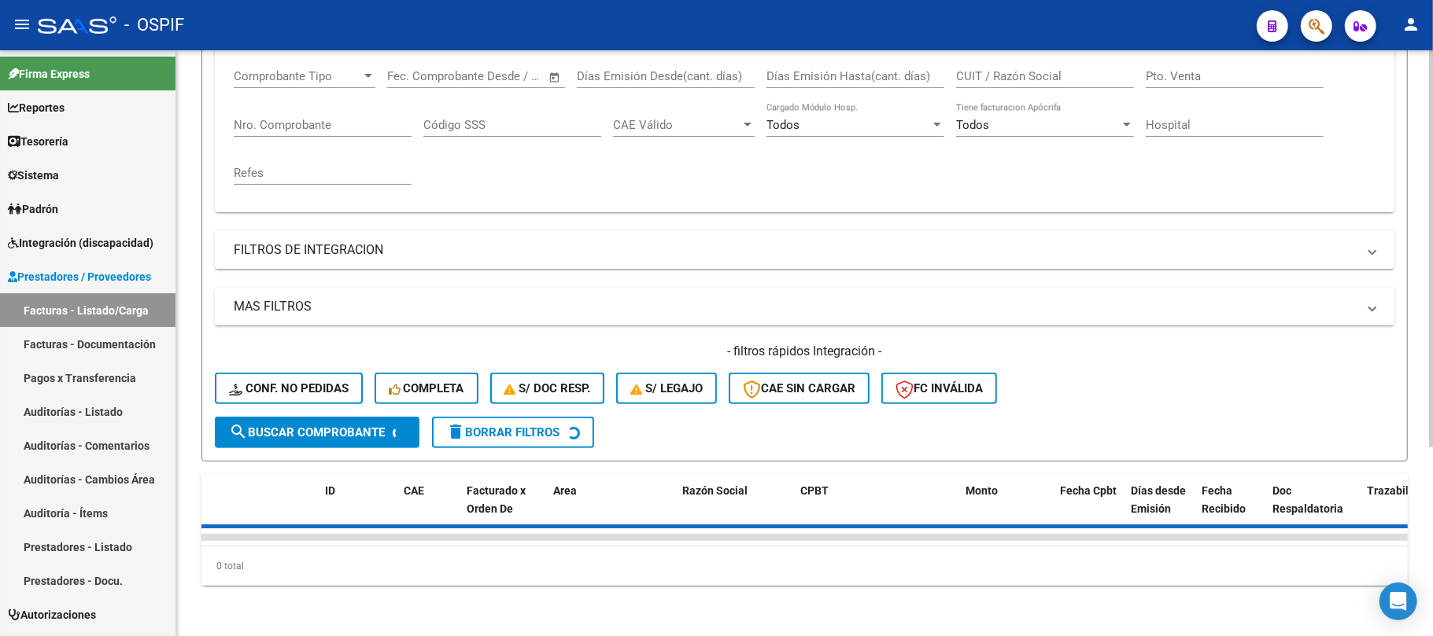
scroll to position [174, 0]
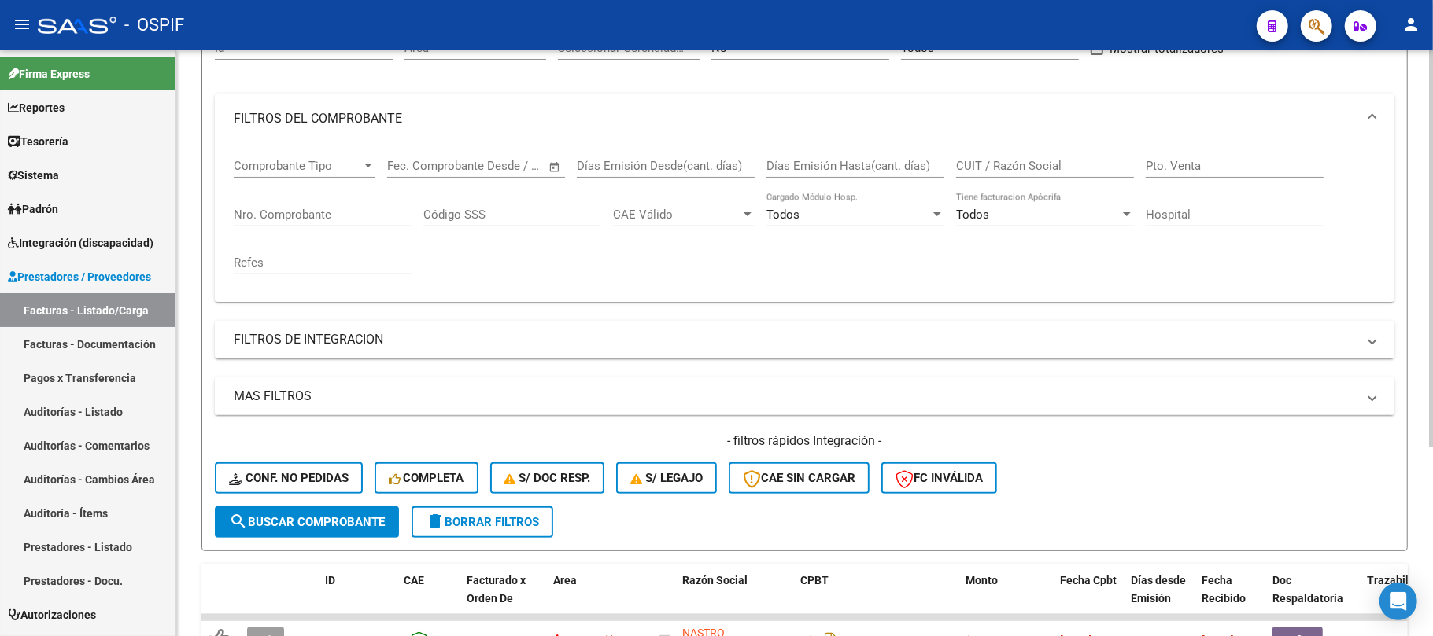
click at [757, 55] on div "No" at bounding box center [793, 48] width 164 height 14
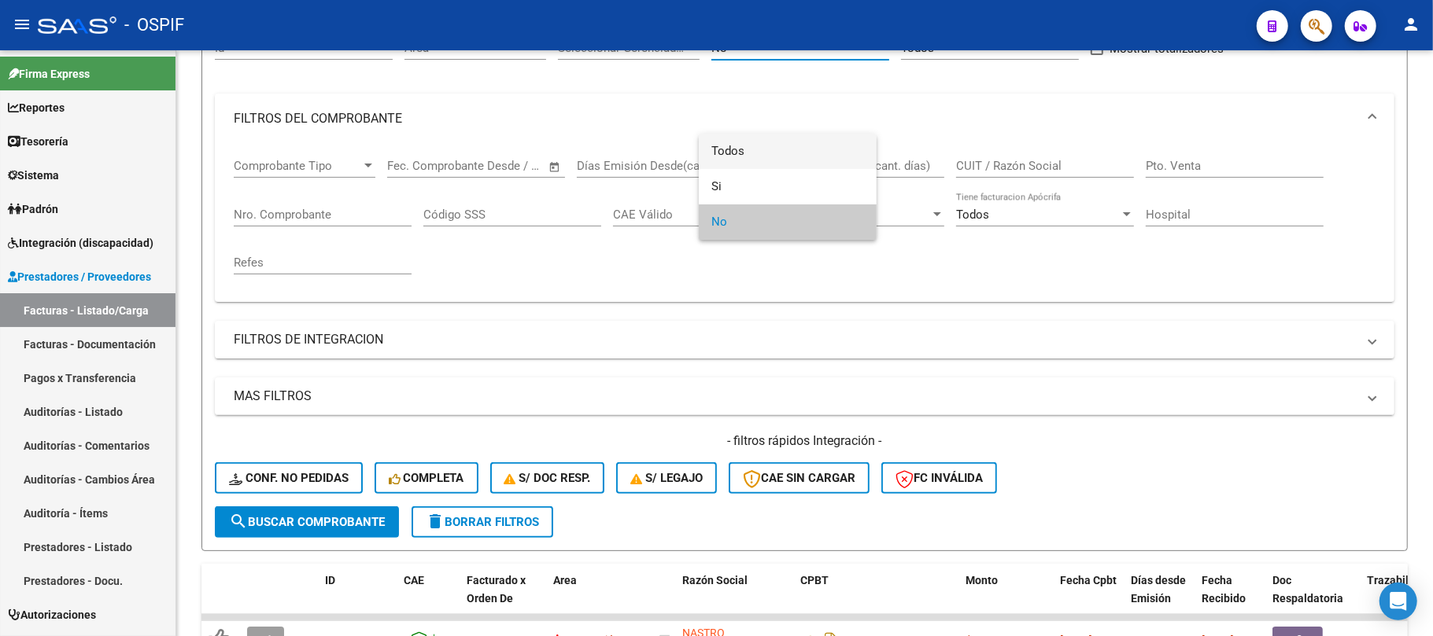
scroll to position [0, 0]
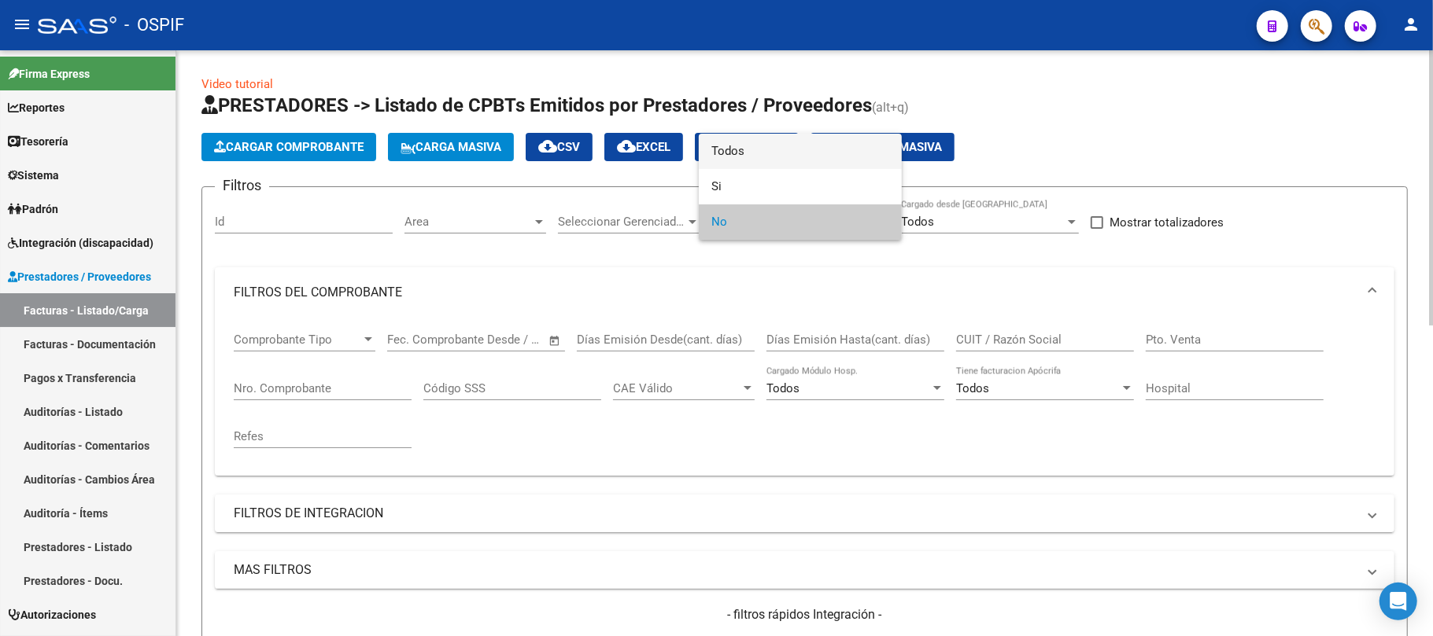
click at [743, 155] on span "Todos" at bounding box center [800, 151] width 178 height 35
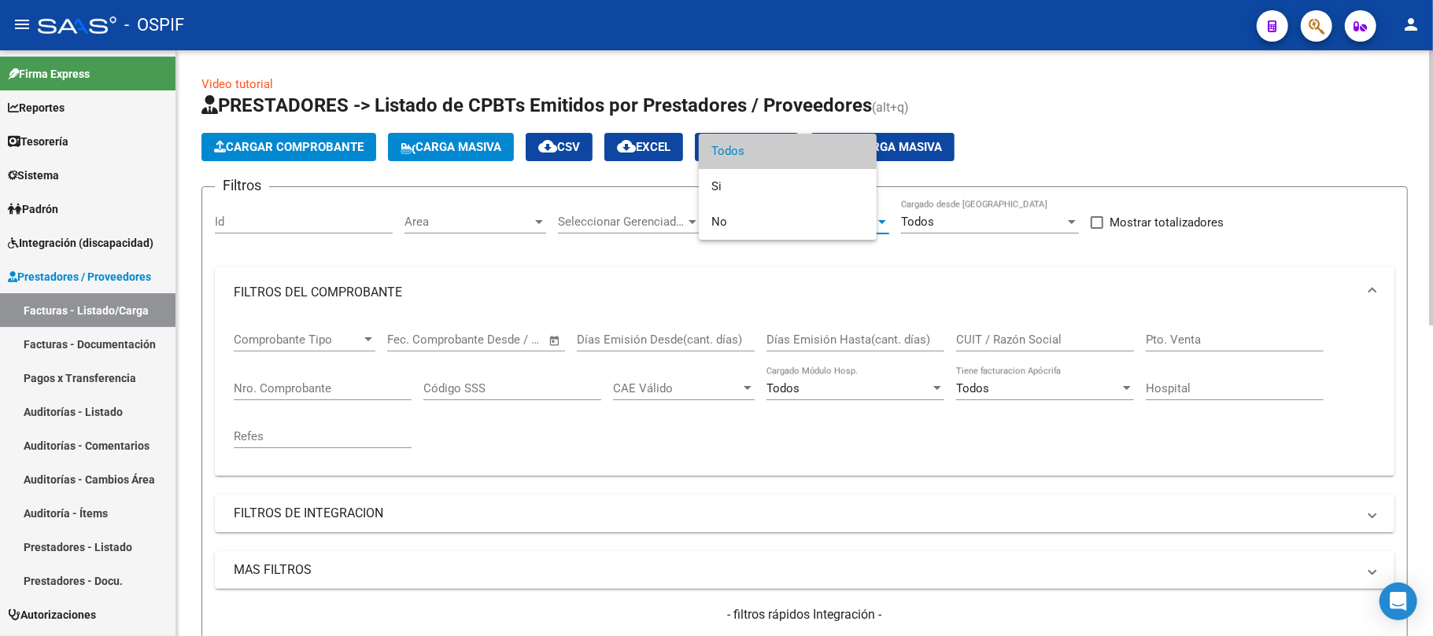
click at [1049, 338] on input "CUIT / Razón Social" at bounding box center [1045, 340] width 178 height 14
paste input "PROCOPIO MARIA FERNANDA RITA"
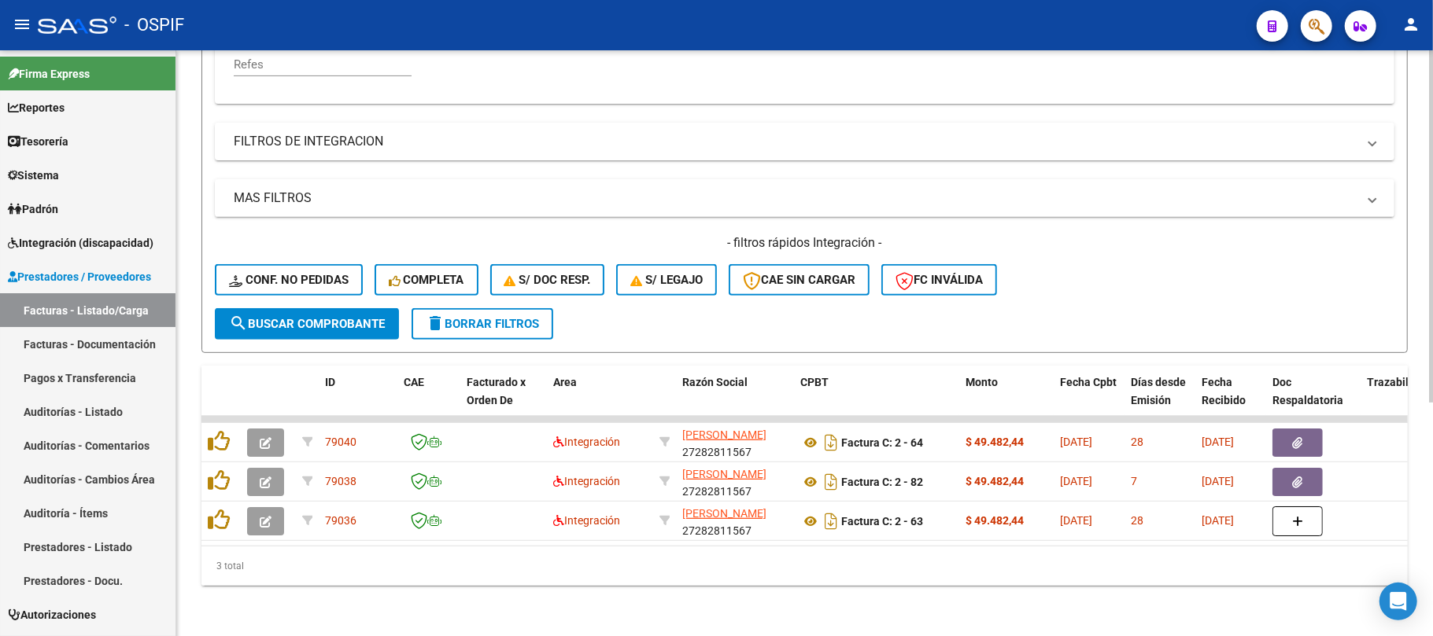
scroll to position [387, 0]
type input "PROCOPIO MARIA FERNANDA RITA"
click at [285, 315] on button "search Buscar Comprobante" at bounding box center [307, 323] width 184 height 31
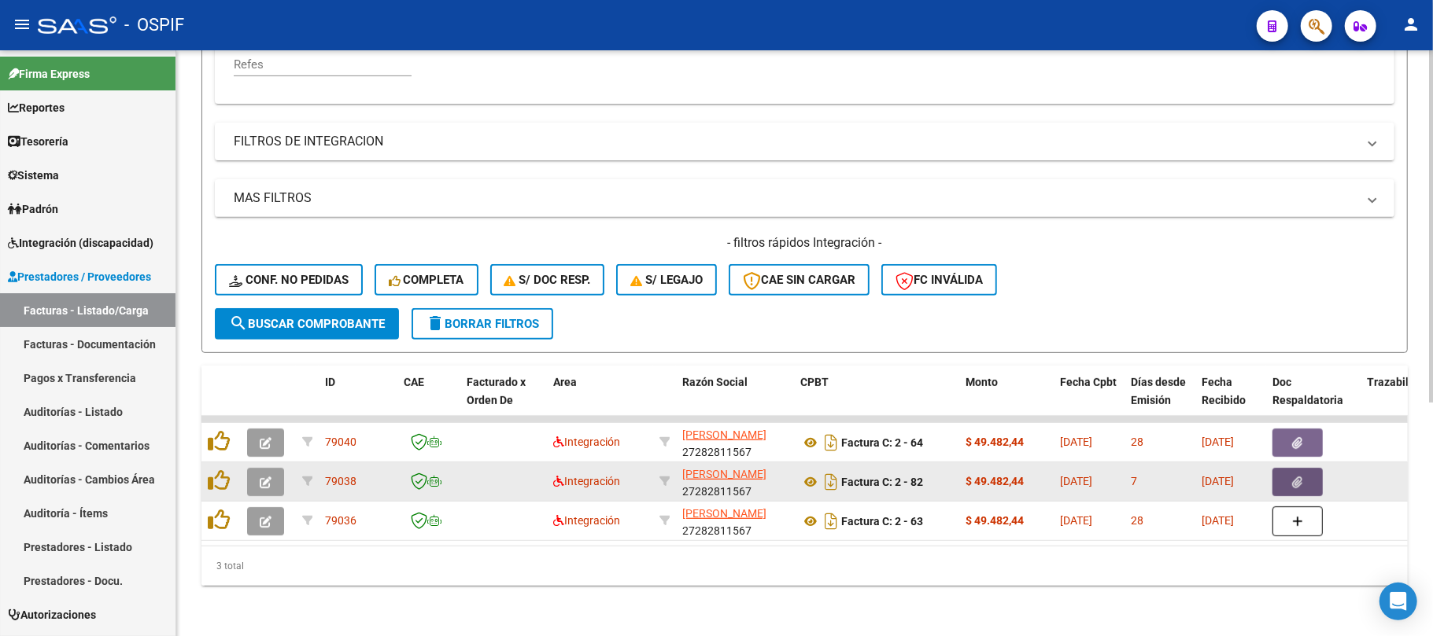
click at [1307, 468] on button "button" at bounding box center [1297, 482] width 50 height 28
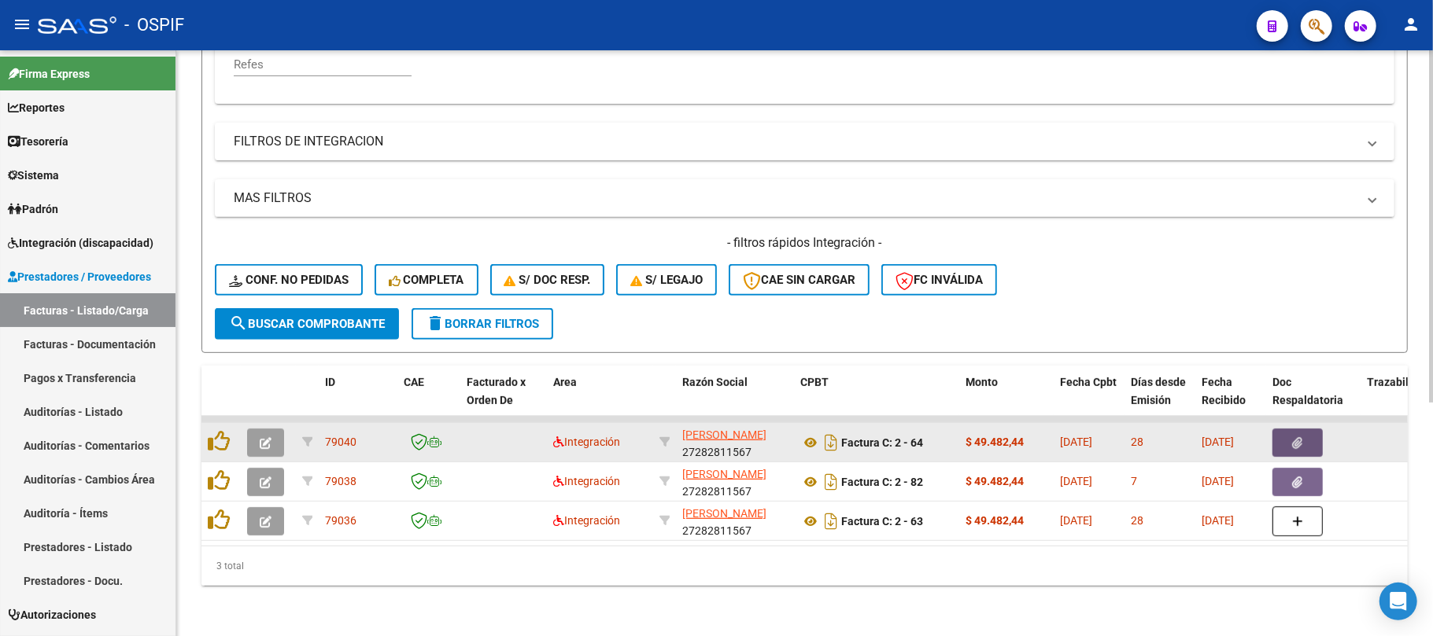
click at [1303, 438] on button "button" at bounding box center [1297, 443] width 50 height 28
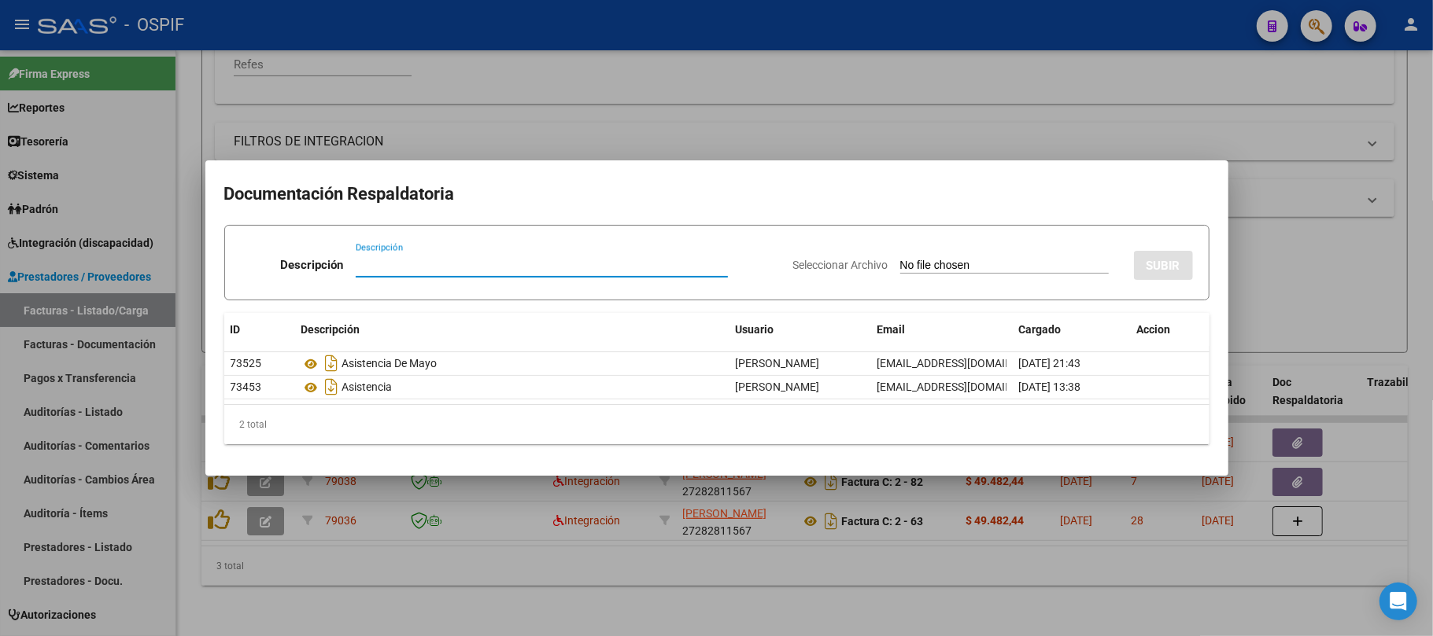
click at [451, 604] on div at bounding box center [716, 318] width 1433 height 636
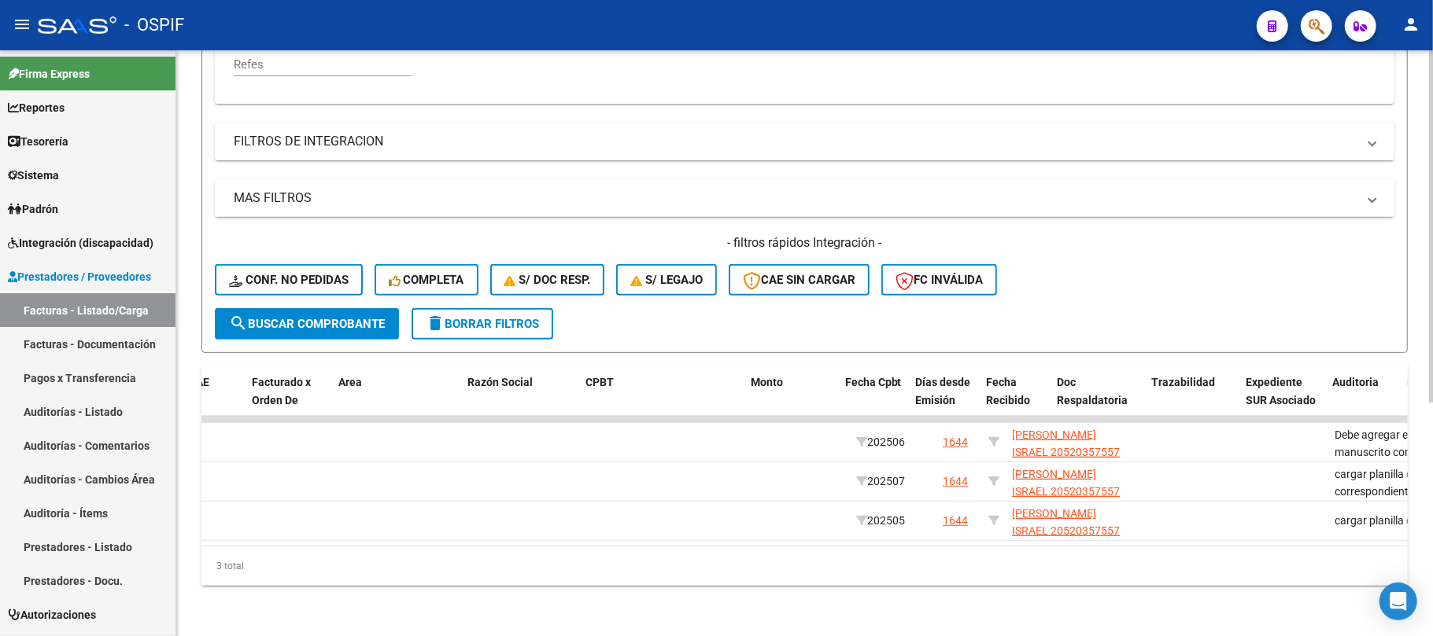
scroll to position [0, 0]
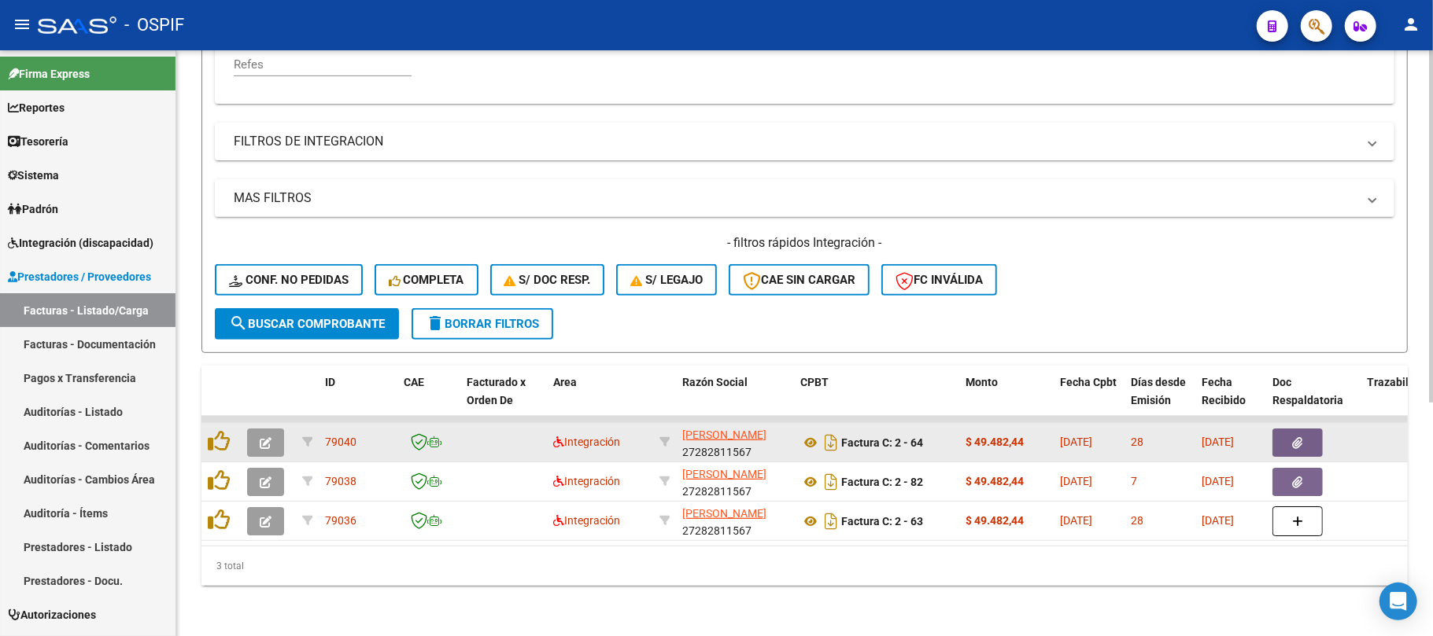
click at [1284, 429] on button "button" at bounding box center [1297, 443] width 50 height 28
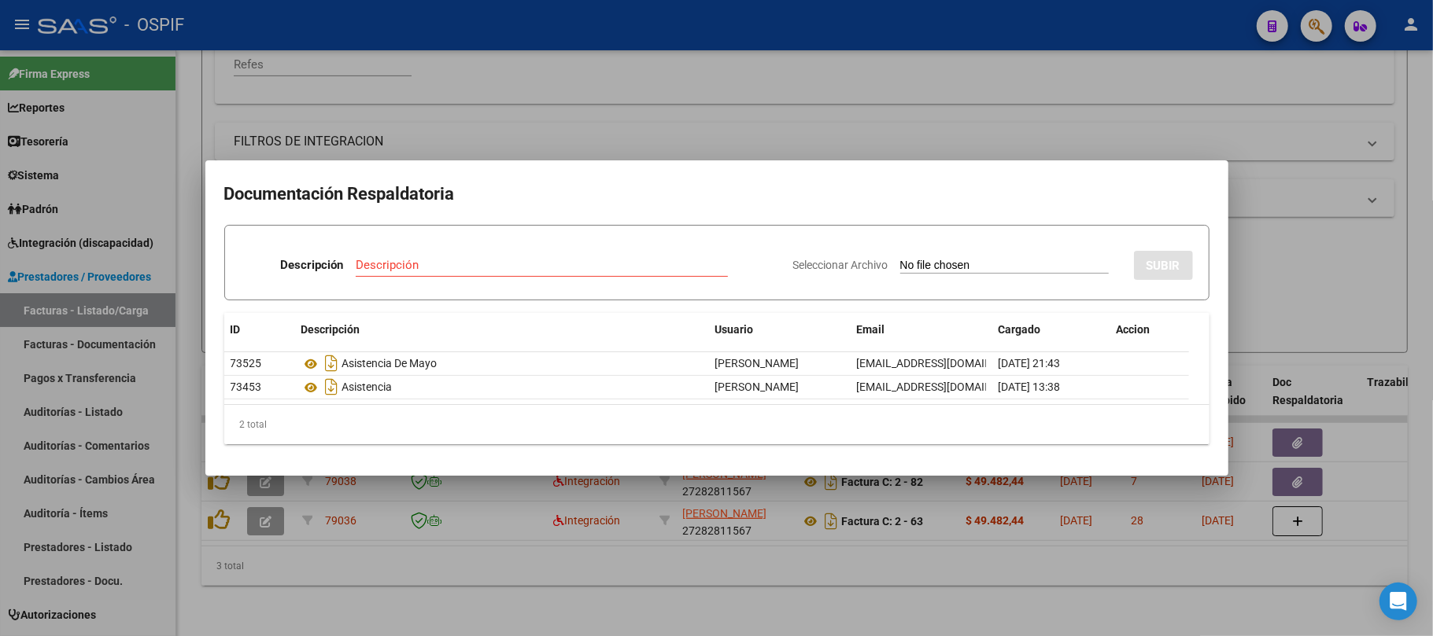
click at [397, 570] on div at bounding box center [716, 318] width 1433 height 636
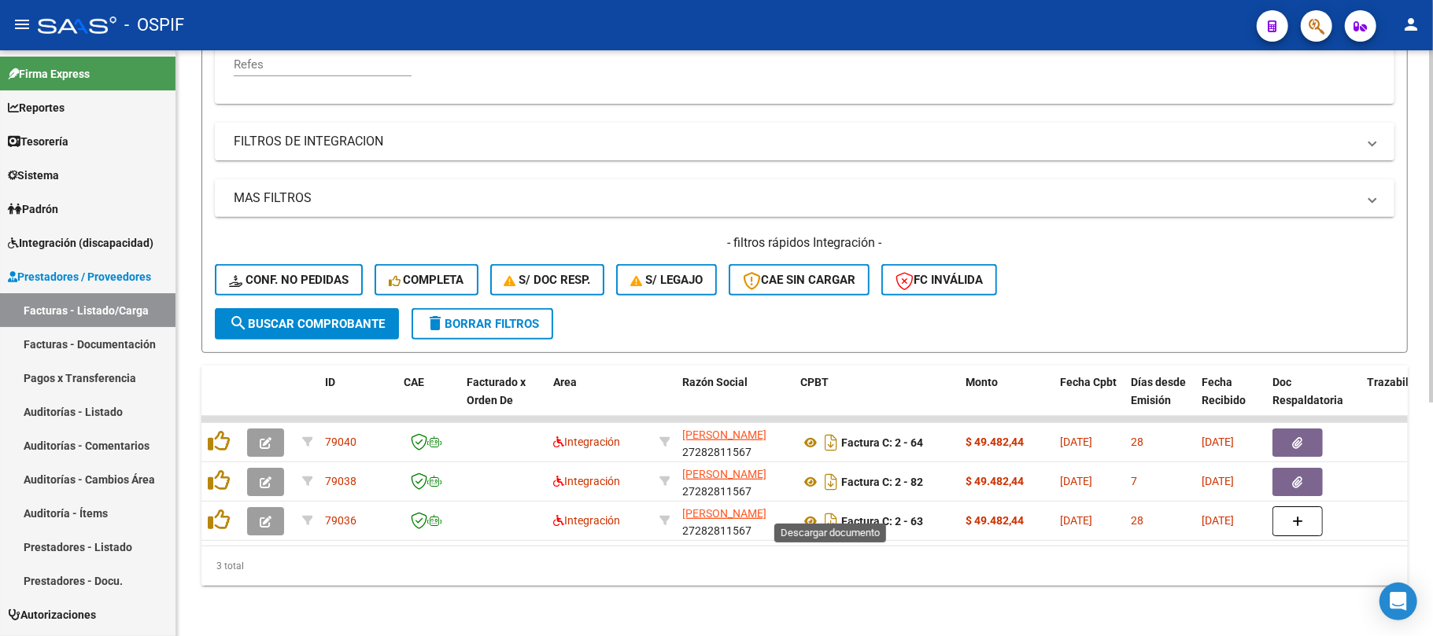
click at [684, 555] on div "3 total" at bounding box center [804, 566] width 1206 height 39
drag, startPoint x: 500, startPoint y: 305, endPoint x: 470, endPoint y: 41, distance: 266.1
click at [500, 317] on span "delete Borrar Filtros" at bounding box center [482, 324] width 113 height 14
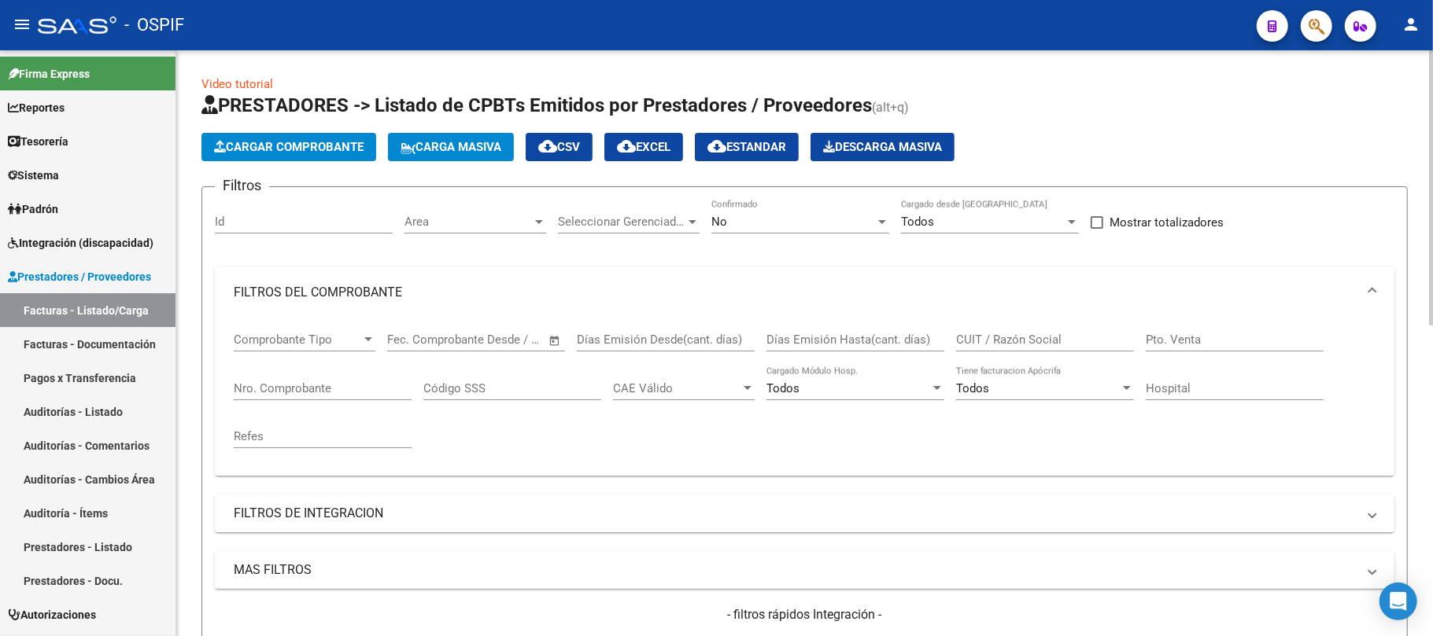
click at [548, 293] on mat-panel-title "FILTROS DEL COMPROBANTE" at bounding box center [795, 292] width 1123 height 17
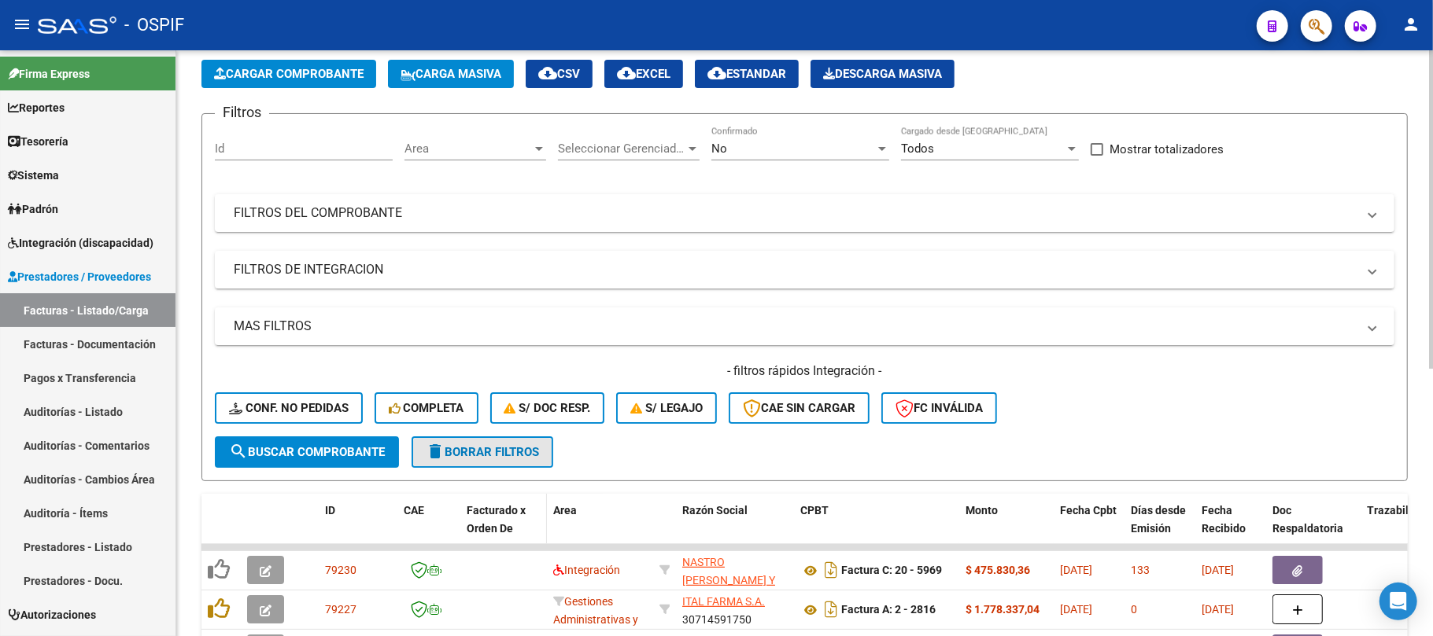
scroll to position [105, 0]
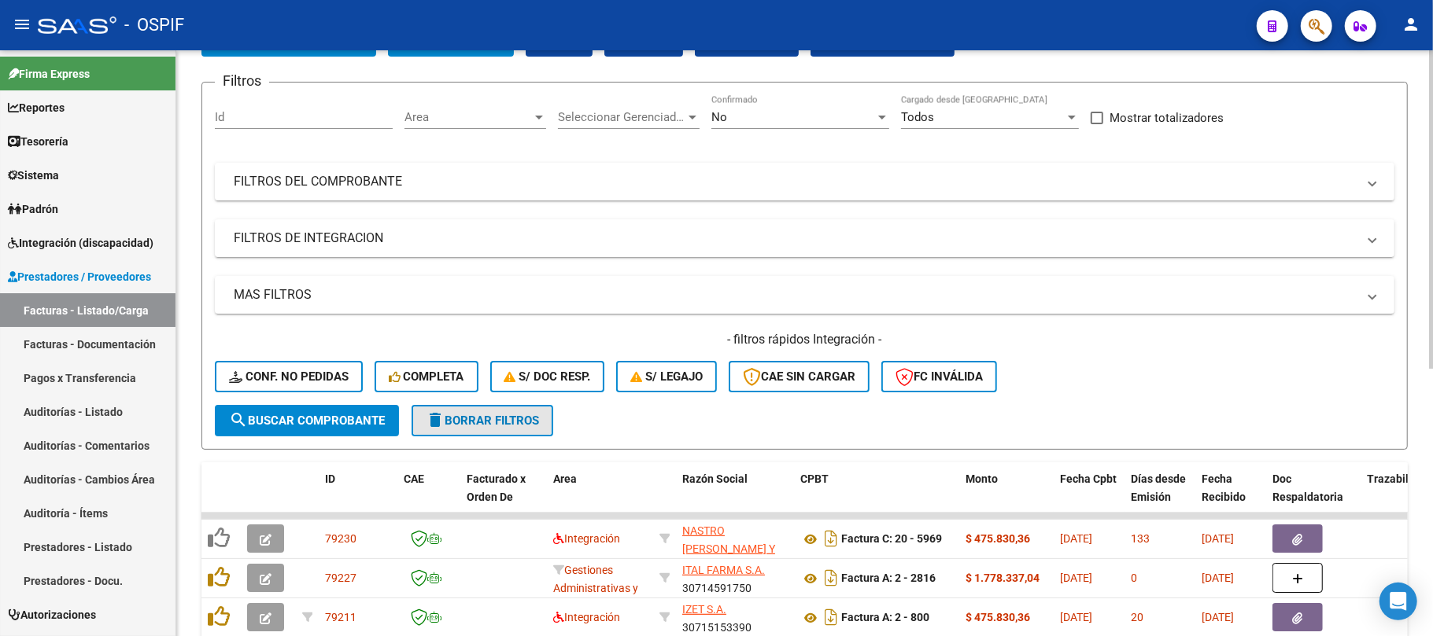
click at [521, 419] on span "delete Borrar Filtros" at bounding box center [482, 421] width 113 height 14
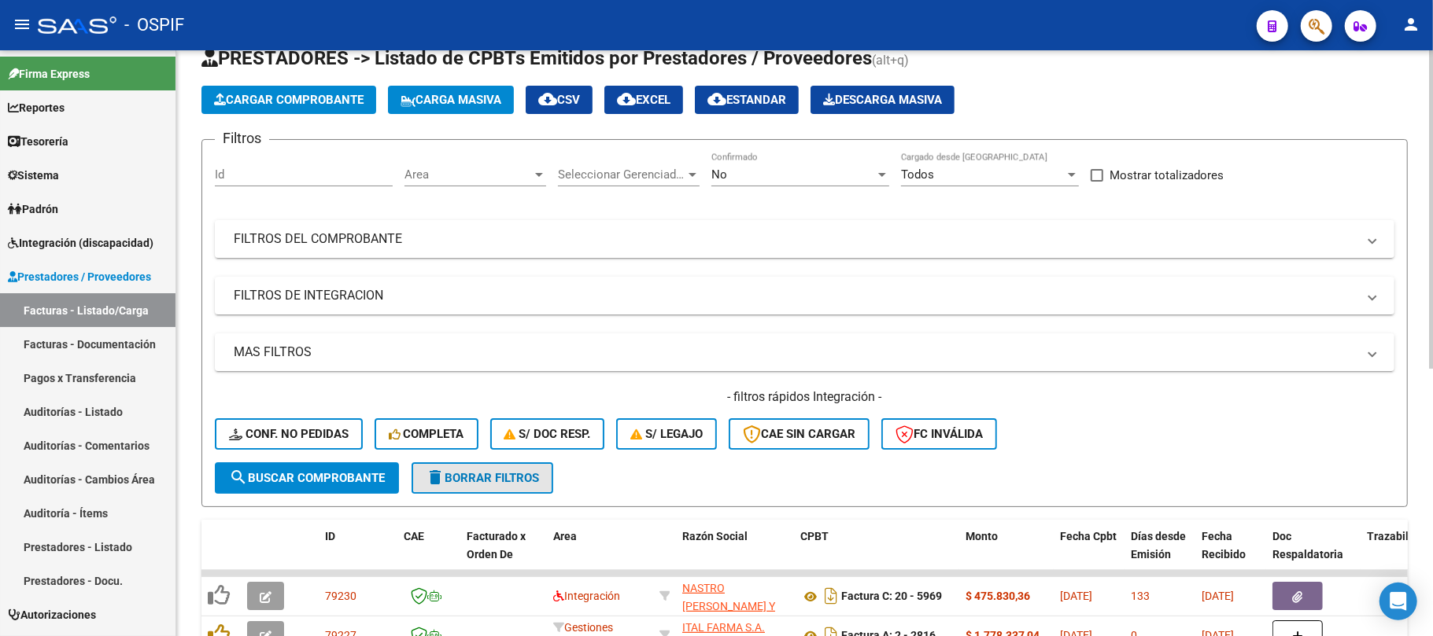
scroll to position [0, 0]
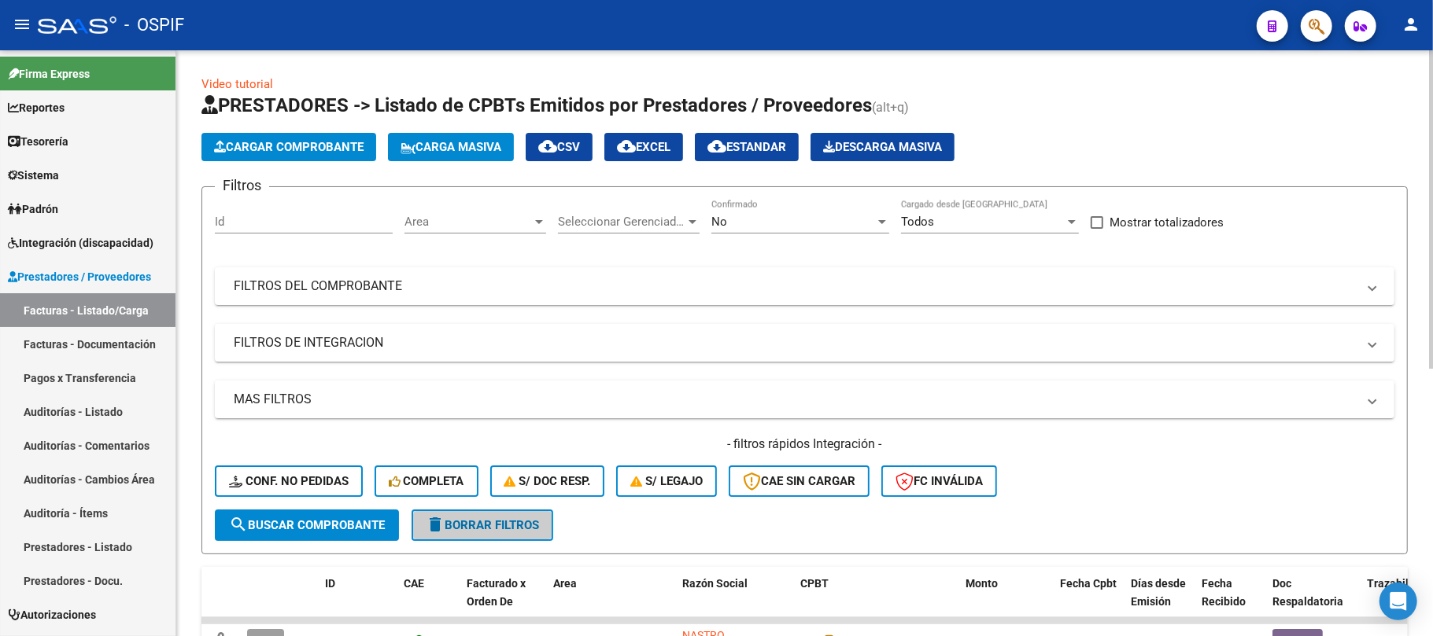
drag, startPoint x: 467, startPoint y: 529, endPoint x: 584, endPoint y: 234, distance: 318.2
click at [478, 524] on span "delete Borrar Filtros" at bounding box center [482, 525] width 113 height 14
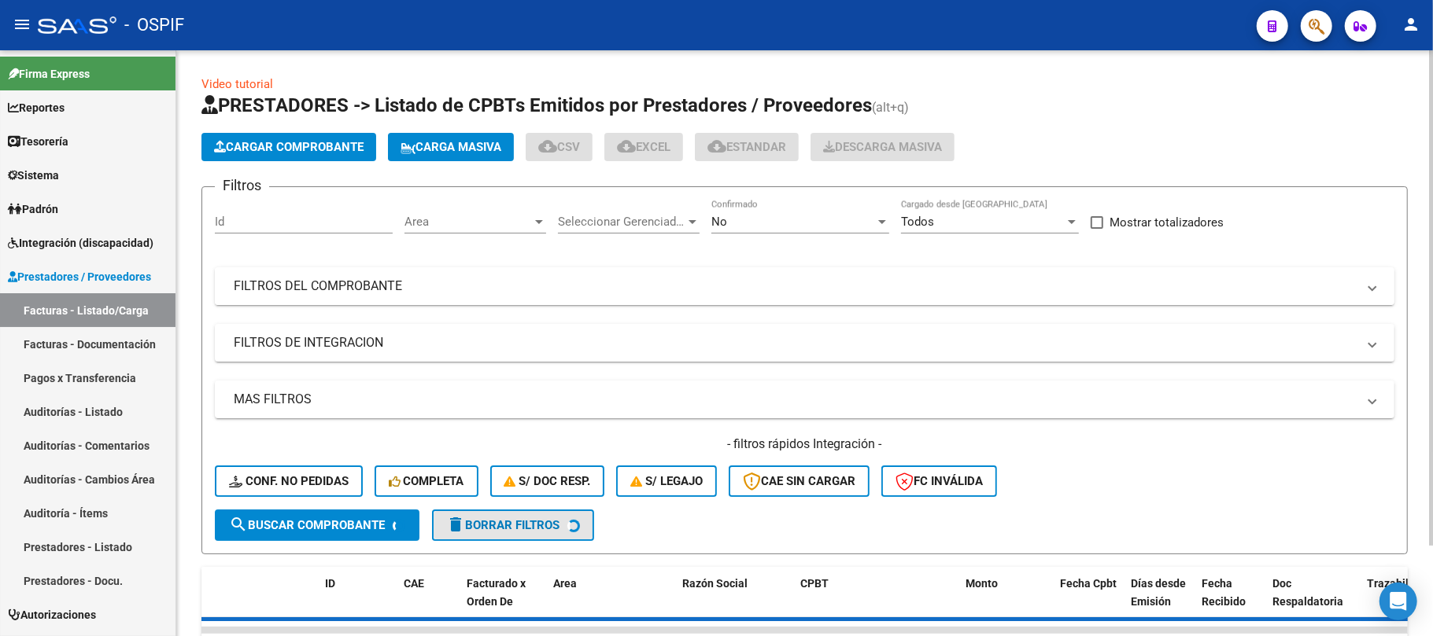
click at [590, 274] on mat-expansion-panel-header "FILTROS DEL COMPROBANTE" at bounding box center [804, 286] width 1179 height 38
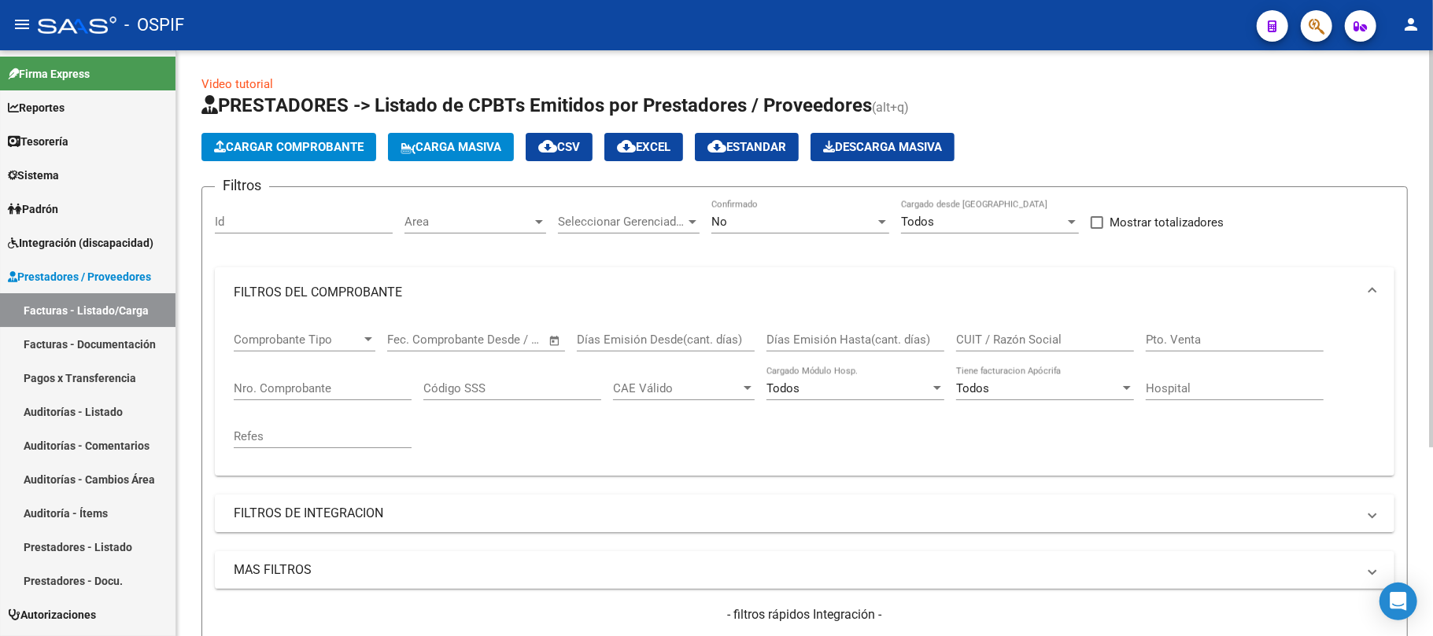
click at [784, 215] on div "No" at bounding box center [793, 222] width 164 height 14
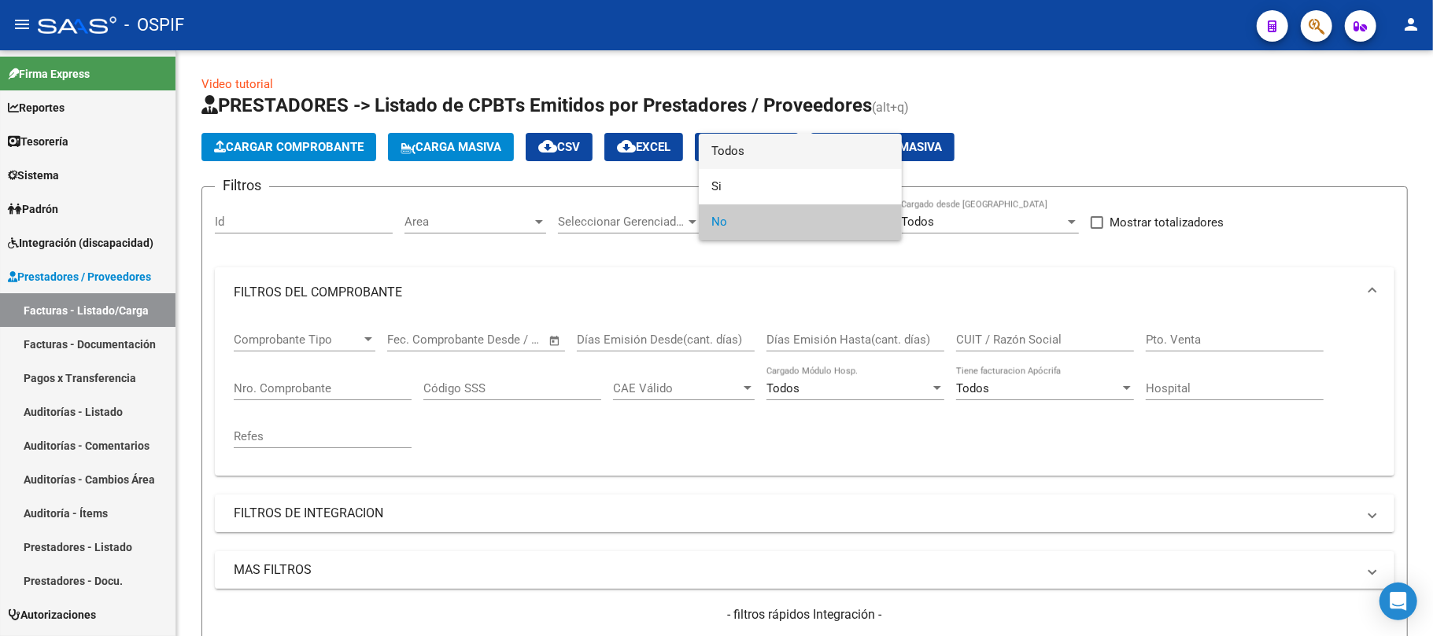
click at [799, 146] on span "Todos" at bounding box center [800, 151] width 178 height 35
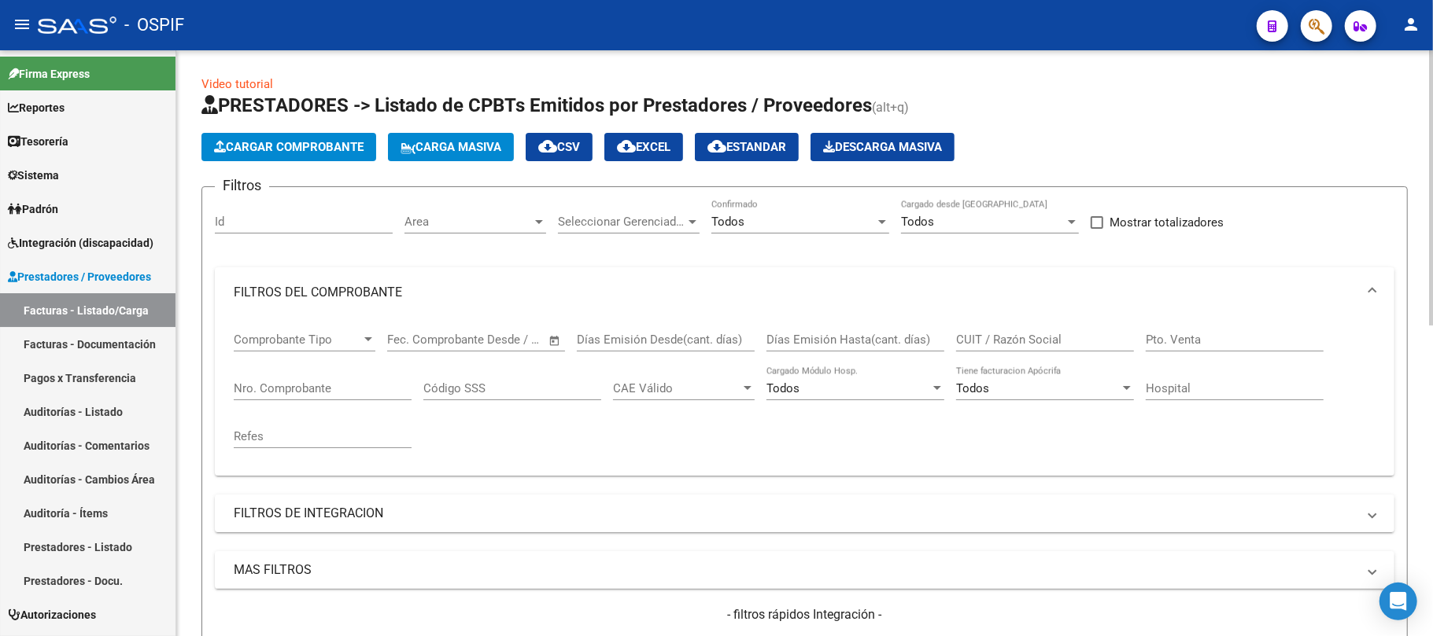
click at [1024, 330] on div "CUIT / Razón Social" at bounding box center [1045, 335] width 178 height 34
click at [1045, 334] on input "bns" at bounding box center [1045, 340] width 178 height 14
click at [859, 345] on div "Comprobante Tipo Comprobante Tipo Start date – End date Fec. Comprobante Desde …" at bounding box center [805, 391] width 1142 height 146
paste input "LA CASITA DE KINESIOLOGIA CUBANA"
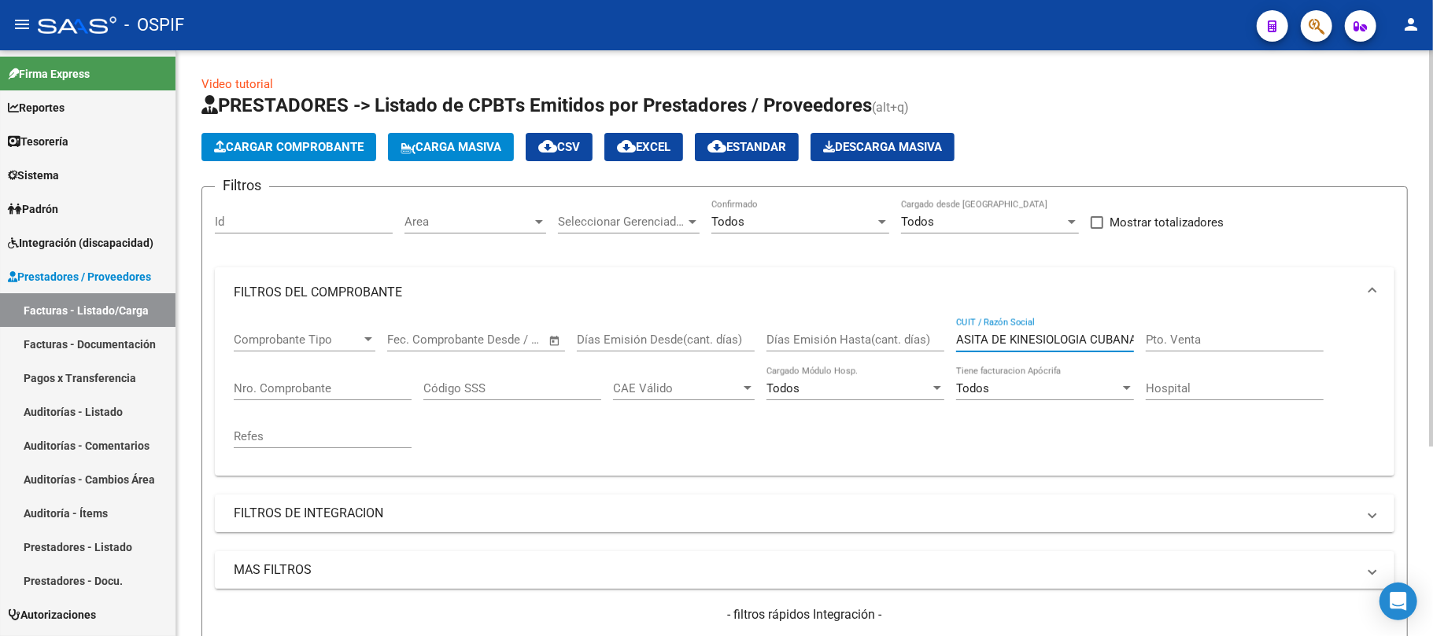
type input "LA CASITA DE KINESIOLOGIA CUBANA"
click at [378, 390] on input "Nro. Comprobante" at bounding box center [323, 389] width 178 height 14
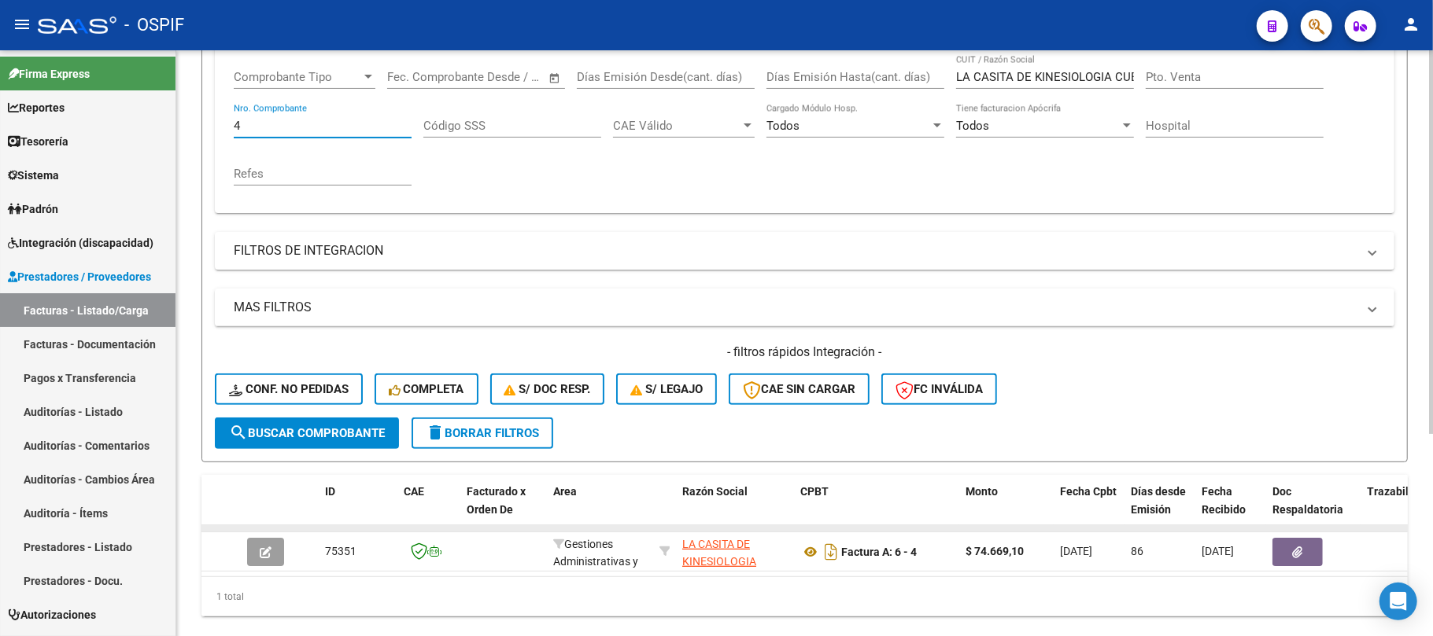
scroll to position [308, 0]
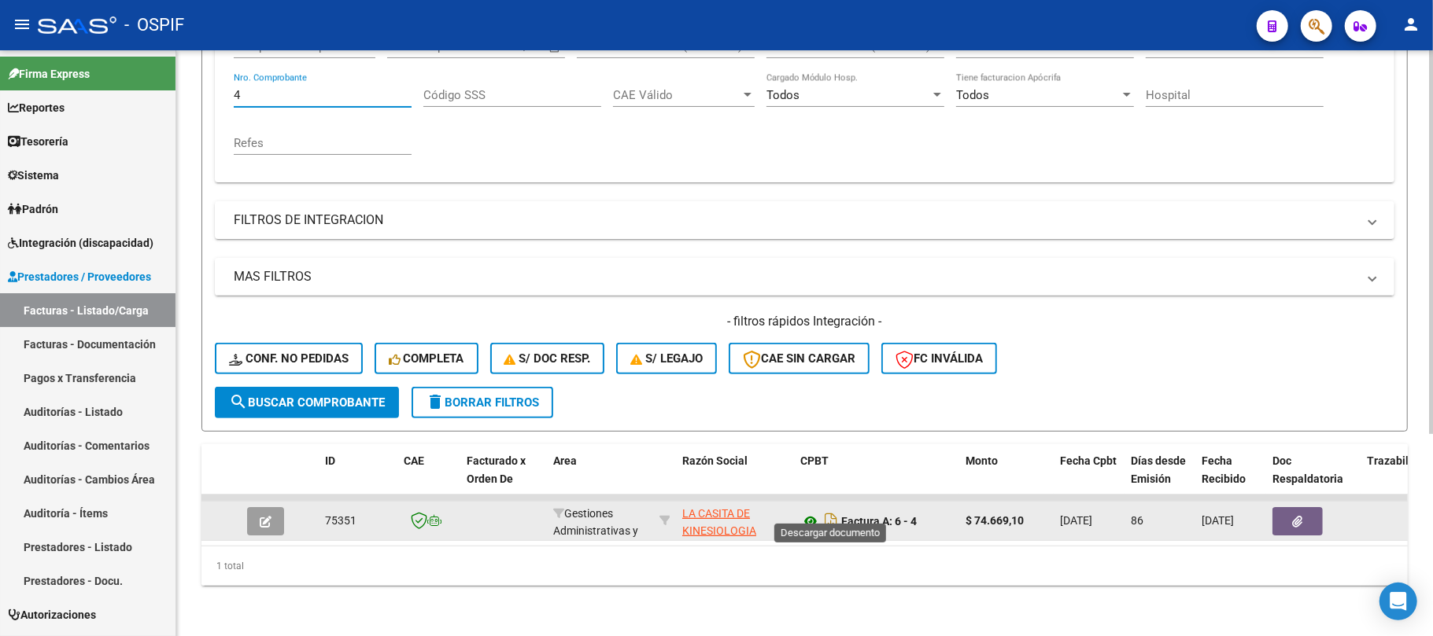
type input "4"
click at [1308, 511] on button "button" at bounding box center [1297, 521] width 50 height 28
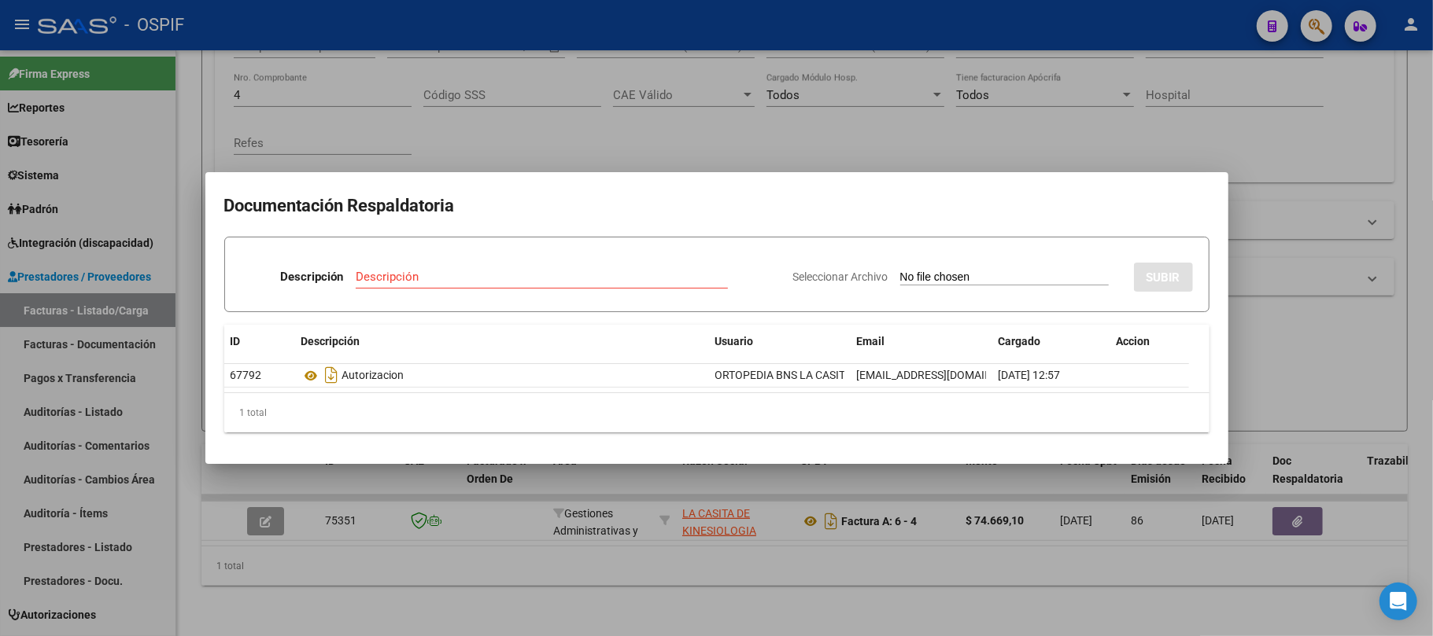
click at [609, 554] on div at bounding box center [716, 318] width 1433 height 636
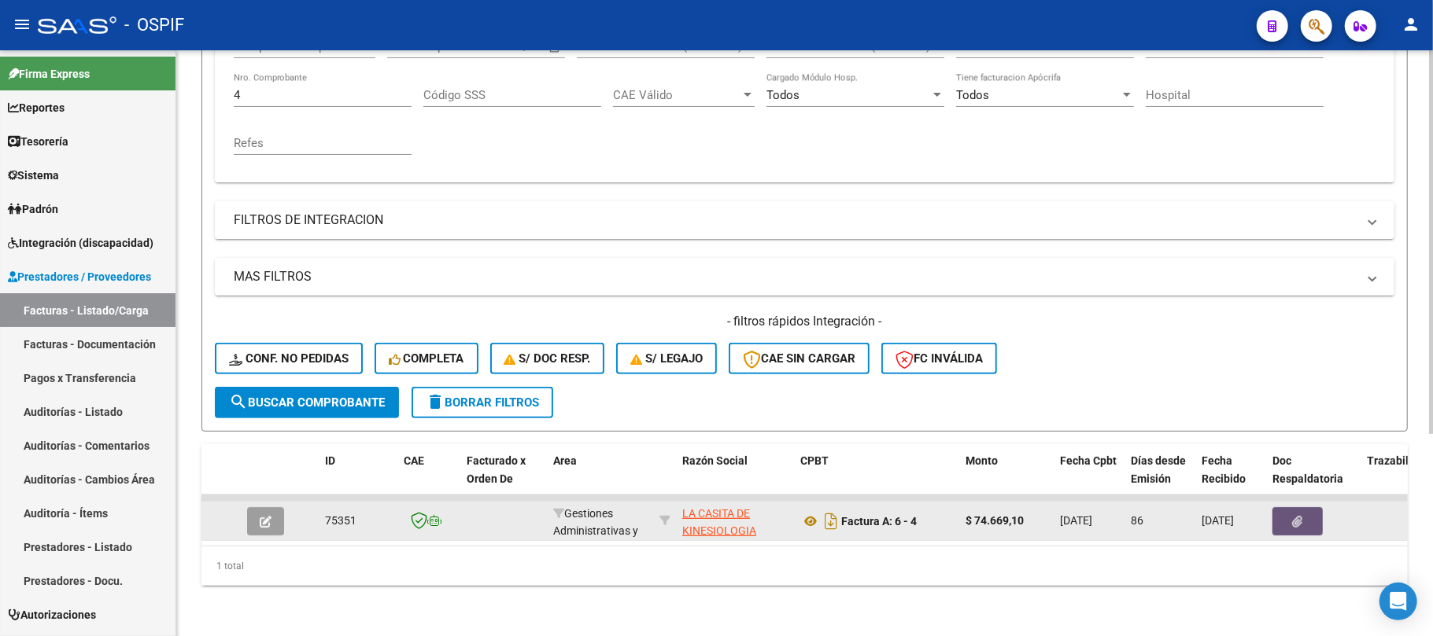
click at [1290, 510] on button "button" at bounding box center [1297, 521] width 50 height 28
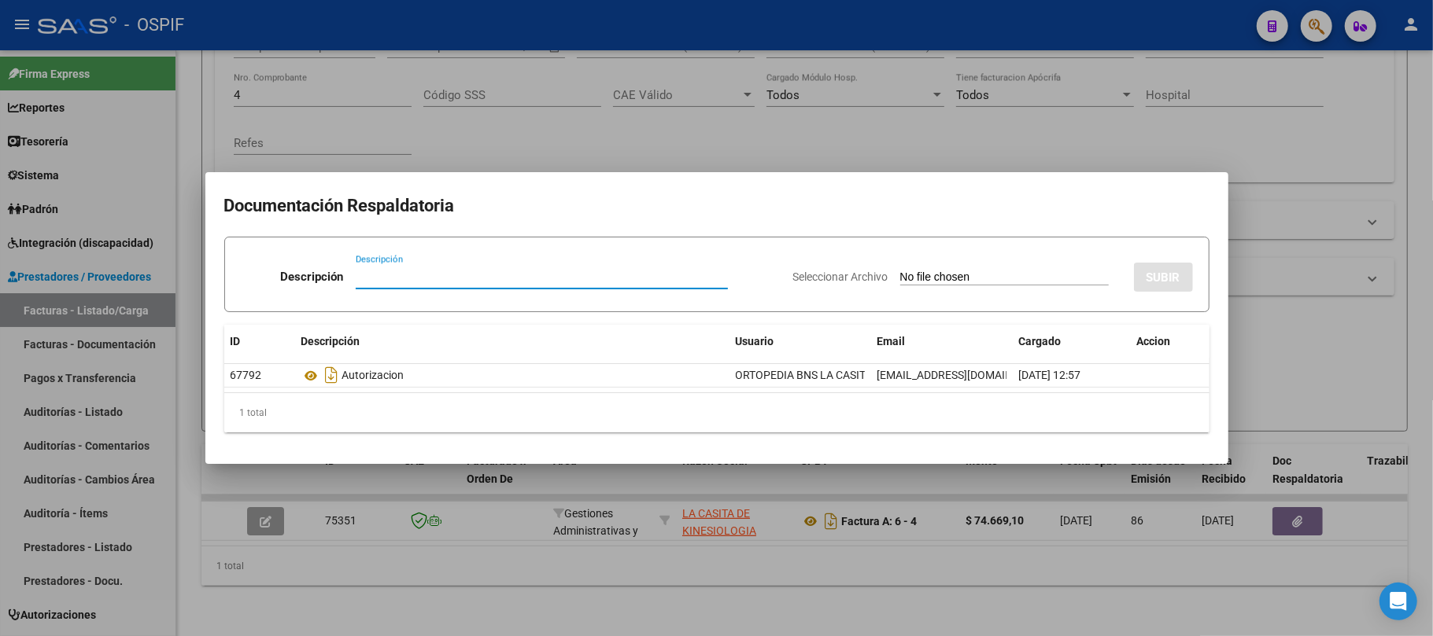
click at [637, 522] on div at bounding box center [716, 318] width 1433 height 636
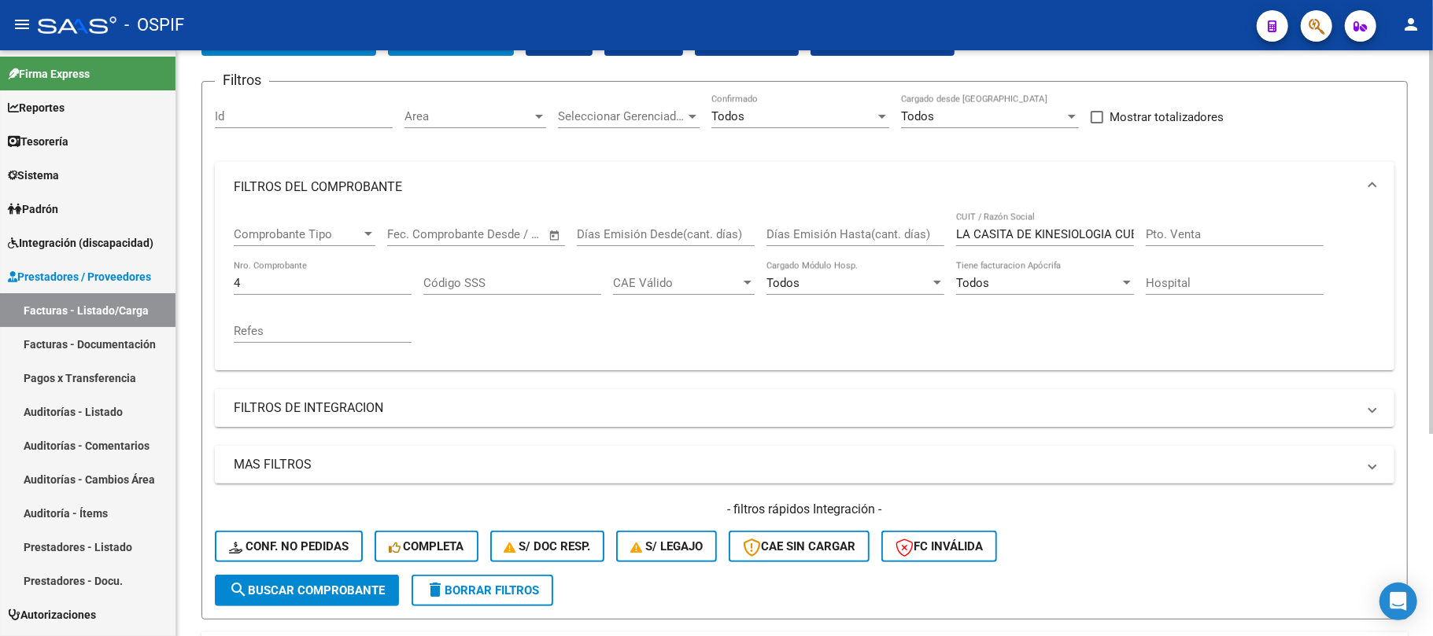
scroll to position [0, 0]
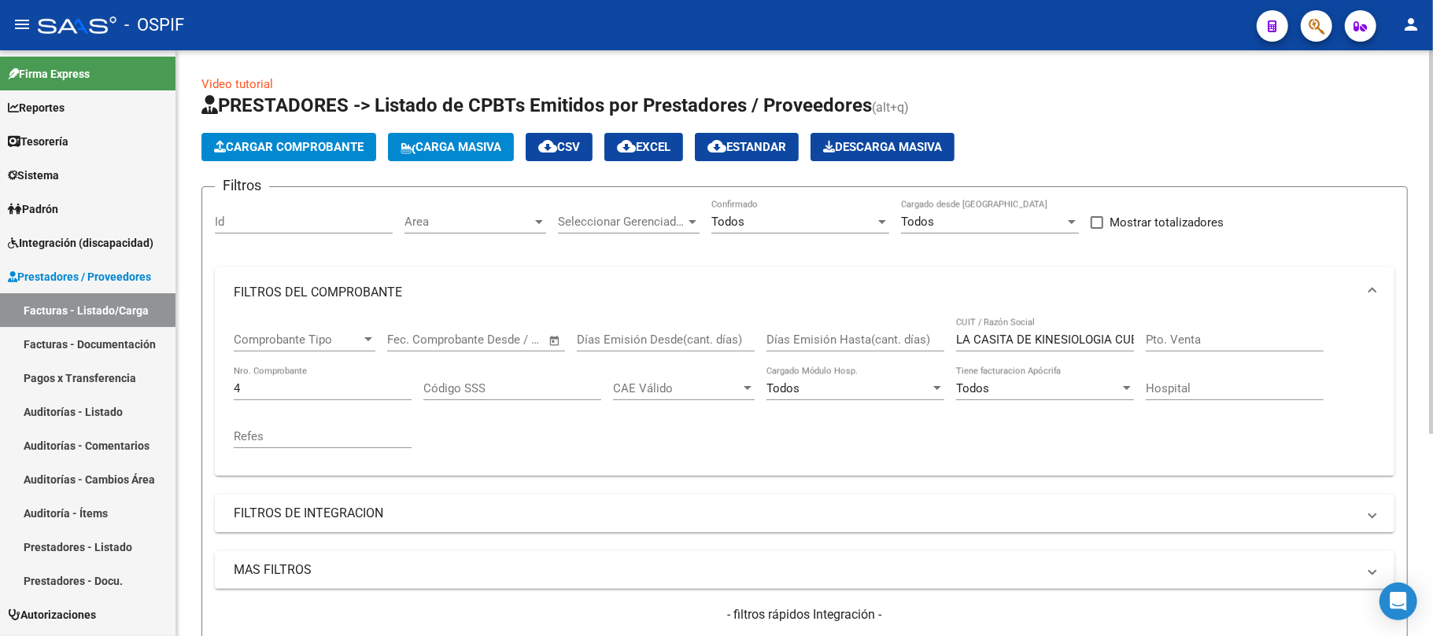
drag, startPoint x: 1010, startPoint y: 353, endPoint x: 1013, endPoint y: 343, distance: 10.7
click at [1010, 352] on div "LA CASITA DE KINESIOLOGIA CUBANA CUIT / Razón Social" at bounding box center [1045, 342] width 178 height 49
click at [1014, 340] on input "LA CASITA DE KINESIOLOGIA CUBANA" at bounding box center [1045, 340] width 178 height 14
click at [1015, 338] on input "LA CASITA DE KINESIOLOGIA CUBANA" at bounding box center [1045, 340] width 178 height 14
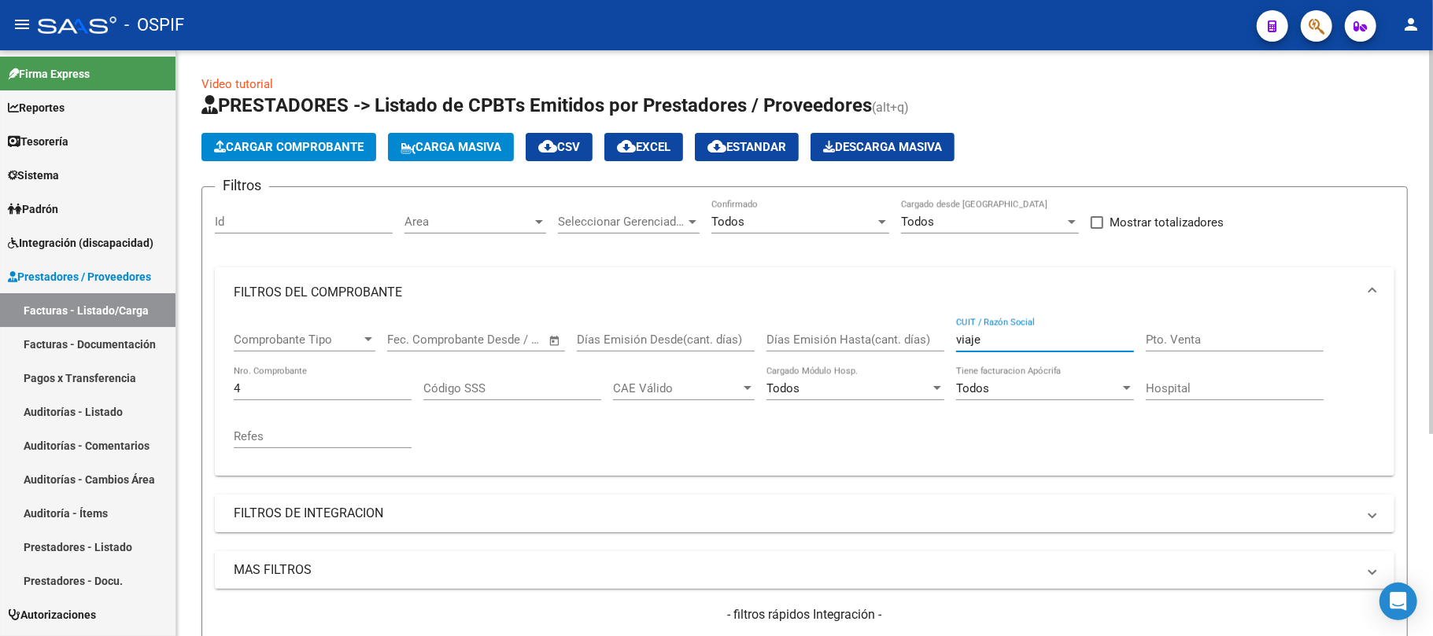
type input "viaje"
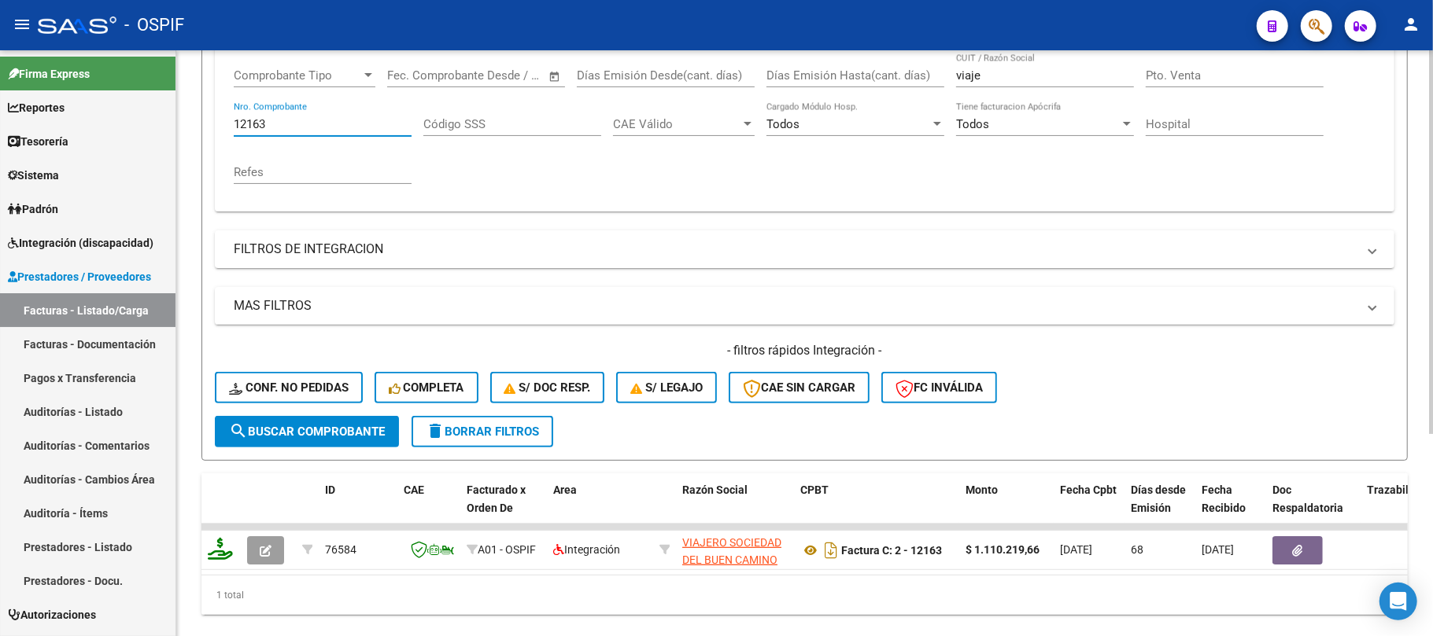
scroll to position [308, 0]
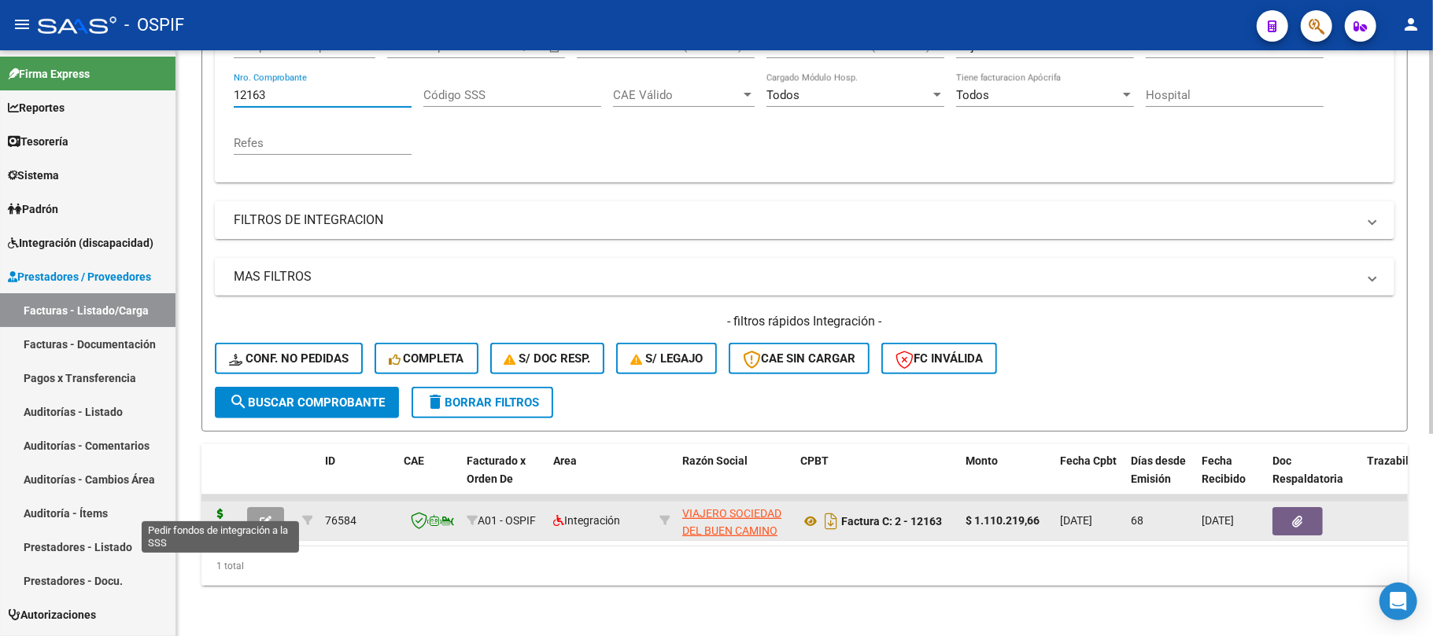
type input "12163"
click at [283, 507] on button "button" at bounding box center [265, 521] width 37 height 28
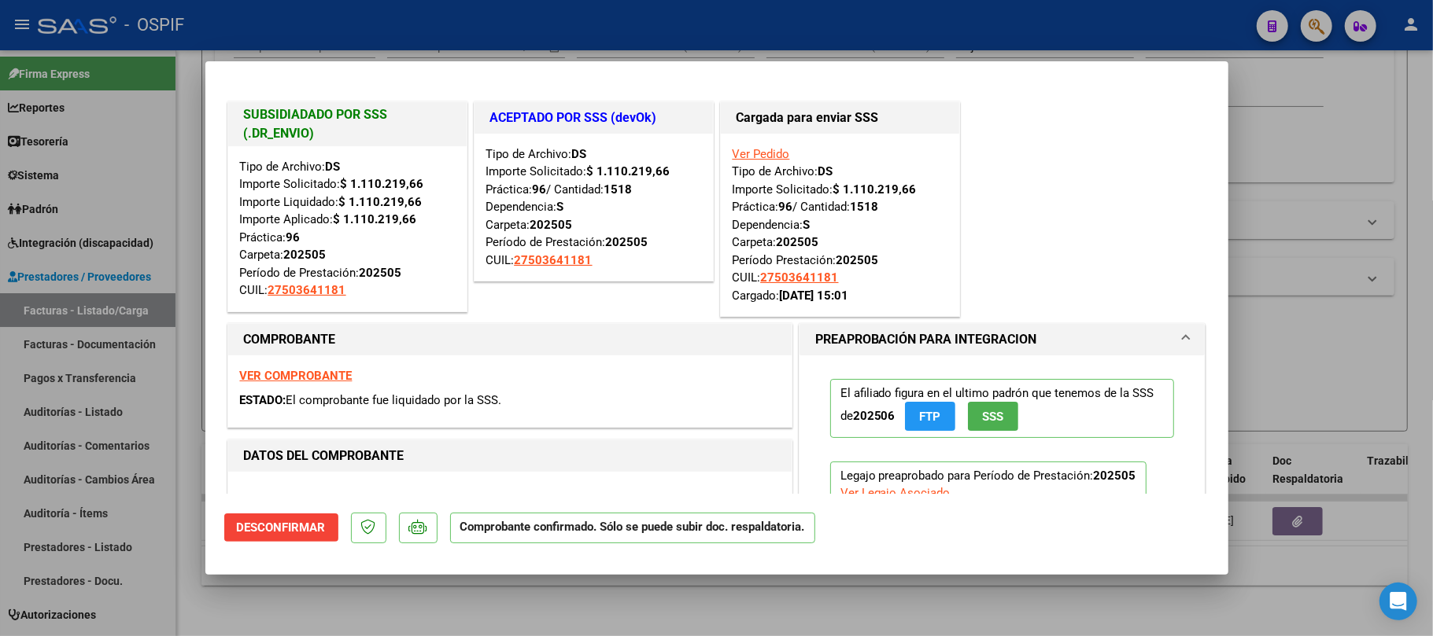
click at [1370, 174] on div at bounding box center [716, 318] width 1433 height 636
type input "$ 0,00"
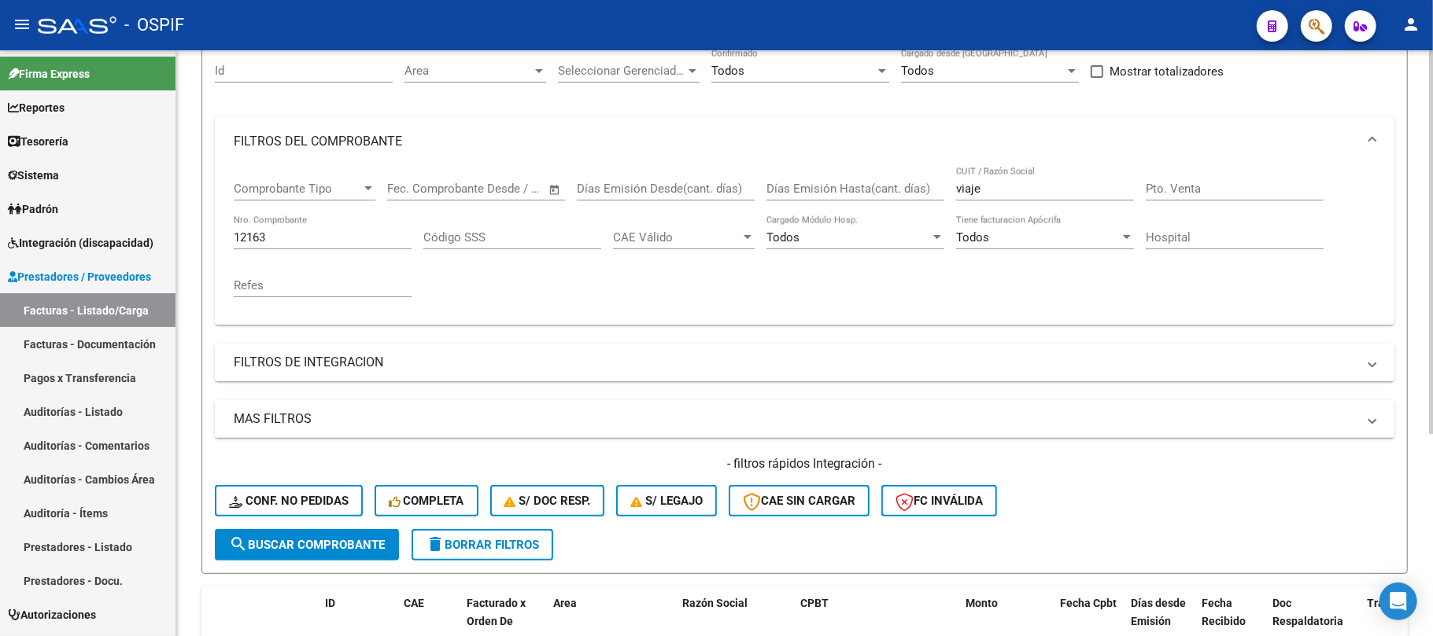
scroll to position [98, 0]
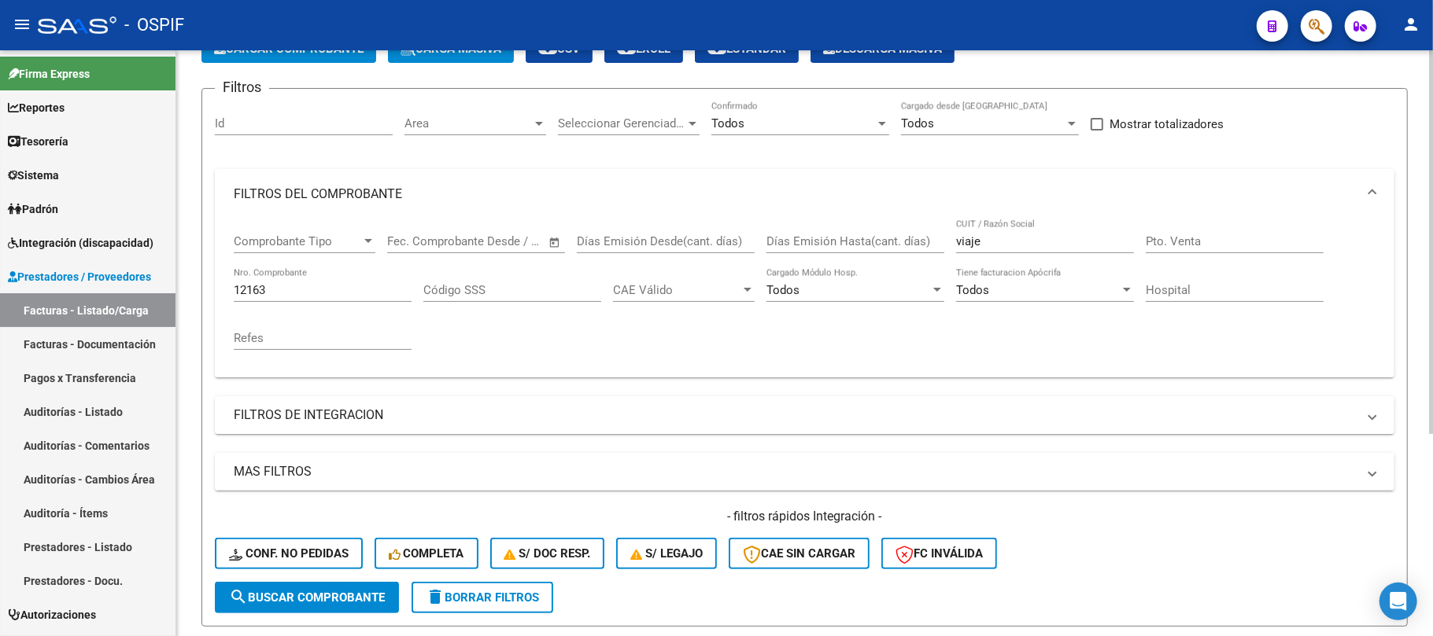
click at [343, 303] on div "12163 Nro. Comprobante" at bounding box center [323, 292] width 178 height 49
drag, startPoint x: 341, startPoint y: 284, endPoint x: 180, endPoint y: 284, distance: 160.5
click at [180, 284] on div "Video tutorial PRESTADORES -> Listado de CPBTs Emitidos por Prestadores / Prove…" at bounding box center [804, 392] width 1256 height 880
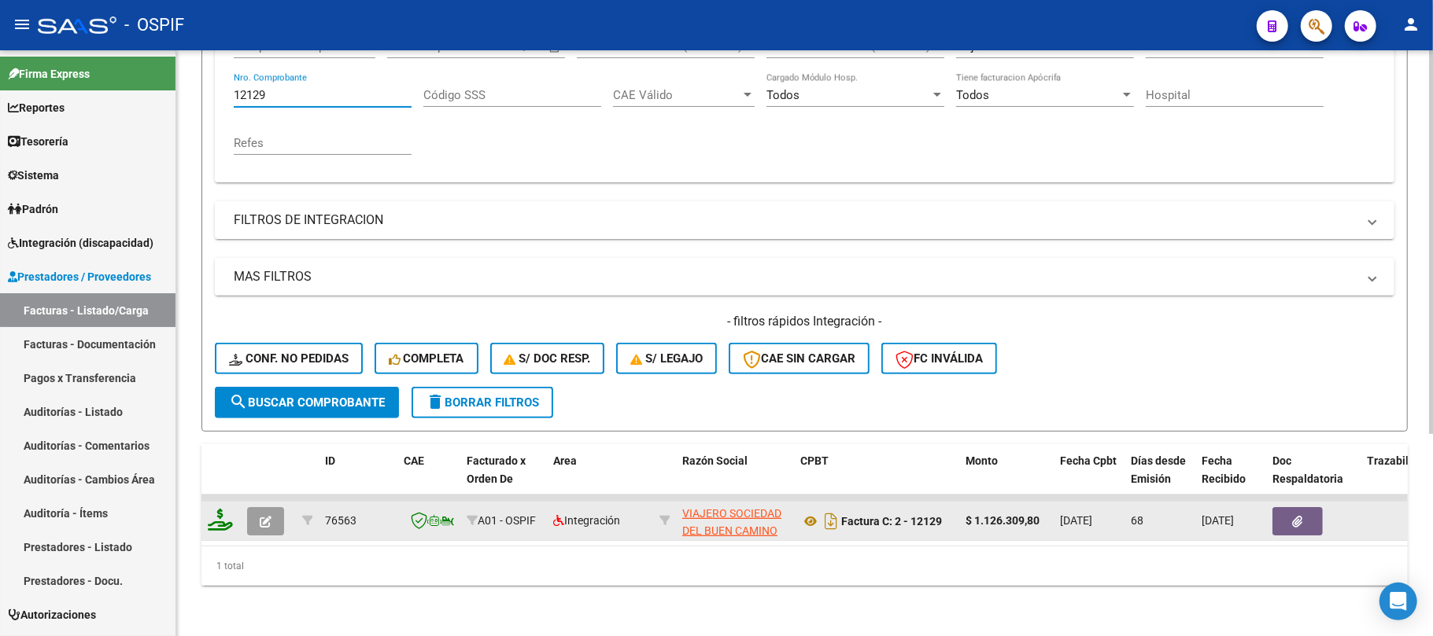
scroll to position [308, 0]
click at [278, 515] on button "button" at bounding box center [265, 521] width 37 height 28
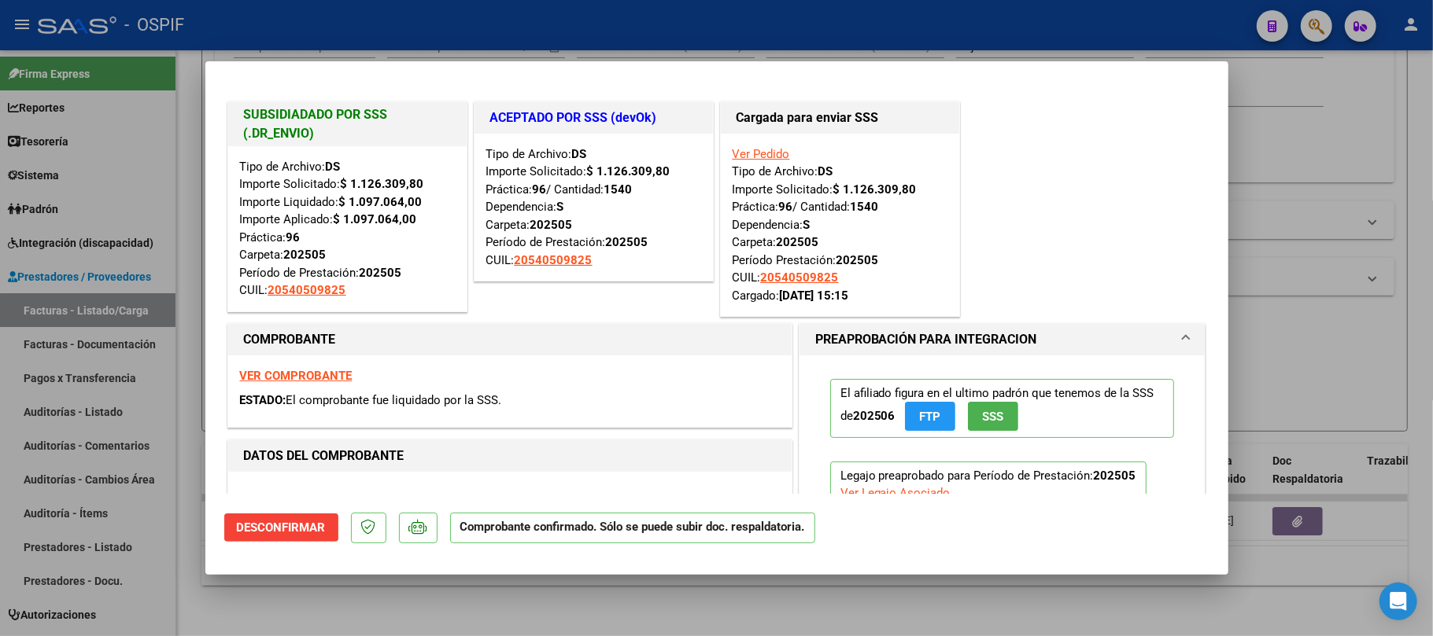
drag, startPoint x: 417, startPoint y: 217, endPoint x: 343, endPoint y: 221, distance: 74.1
click at [343, 221] on div "Tipo de Archivo: DS Importe Solicitado: $ 1.126.309,80 Importe Liquidado: $ 1.0…" at bounding box center [347, 229] width 215 height 142
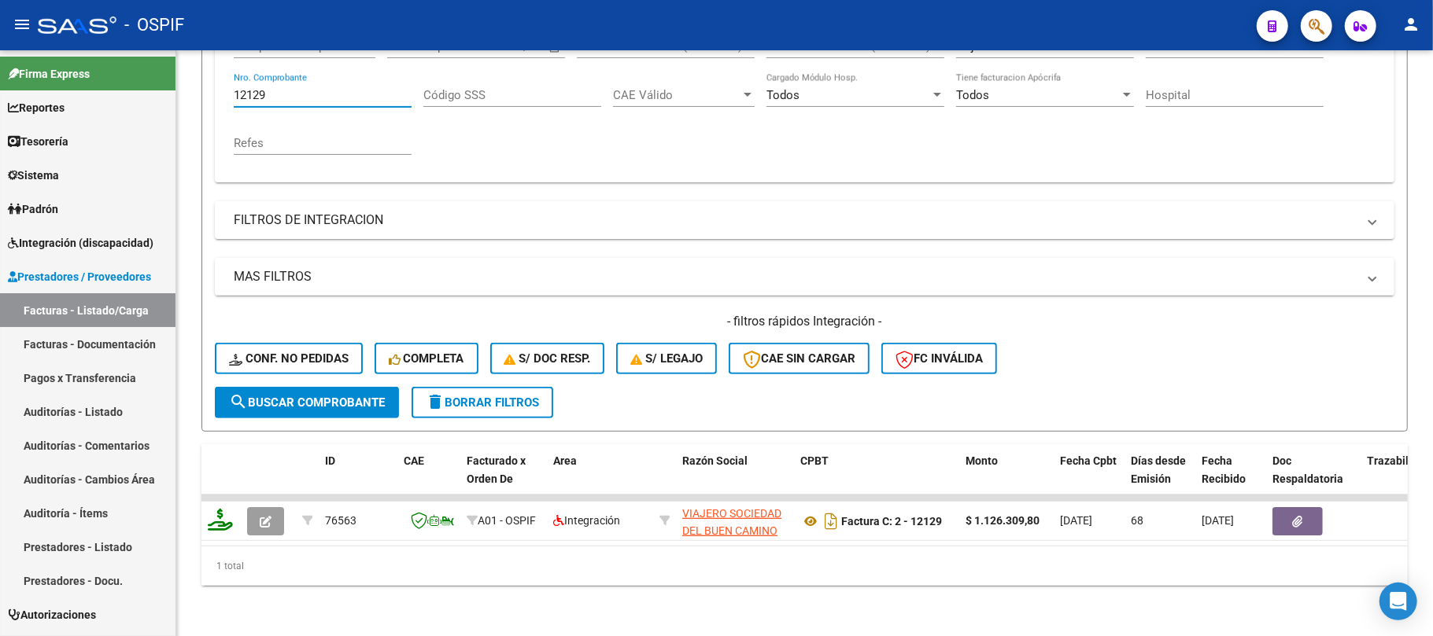
drag, startPoint x: 280, startPoint y: 82, endPoint x: 455, endPoint y: 41, distance: 179.4
click at [256, 88] on input "12129" at bounding box center [323, 95] width 178 height 14
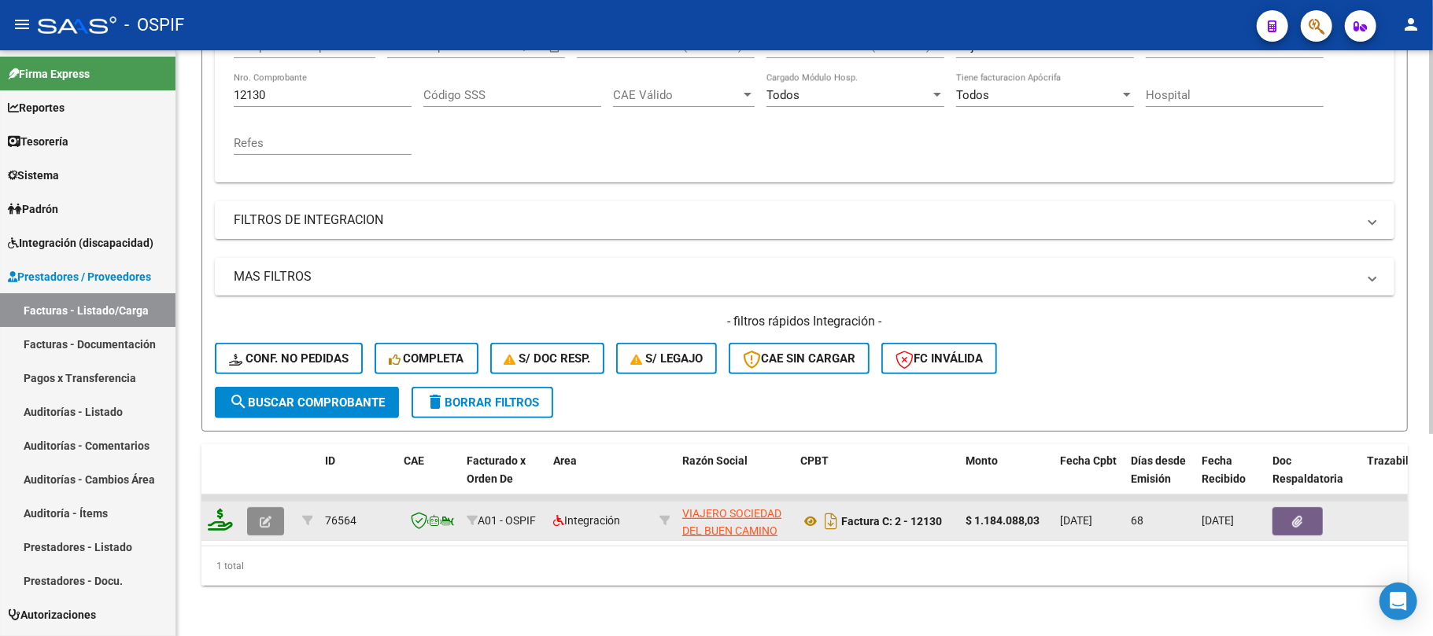
click at [271, 511] on button "button" at bounding box center [265, 521] width 37 height 28
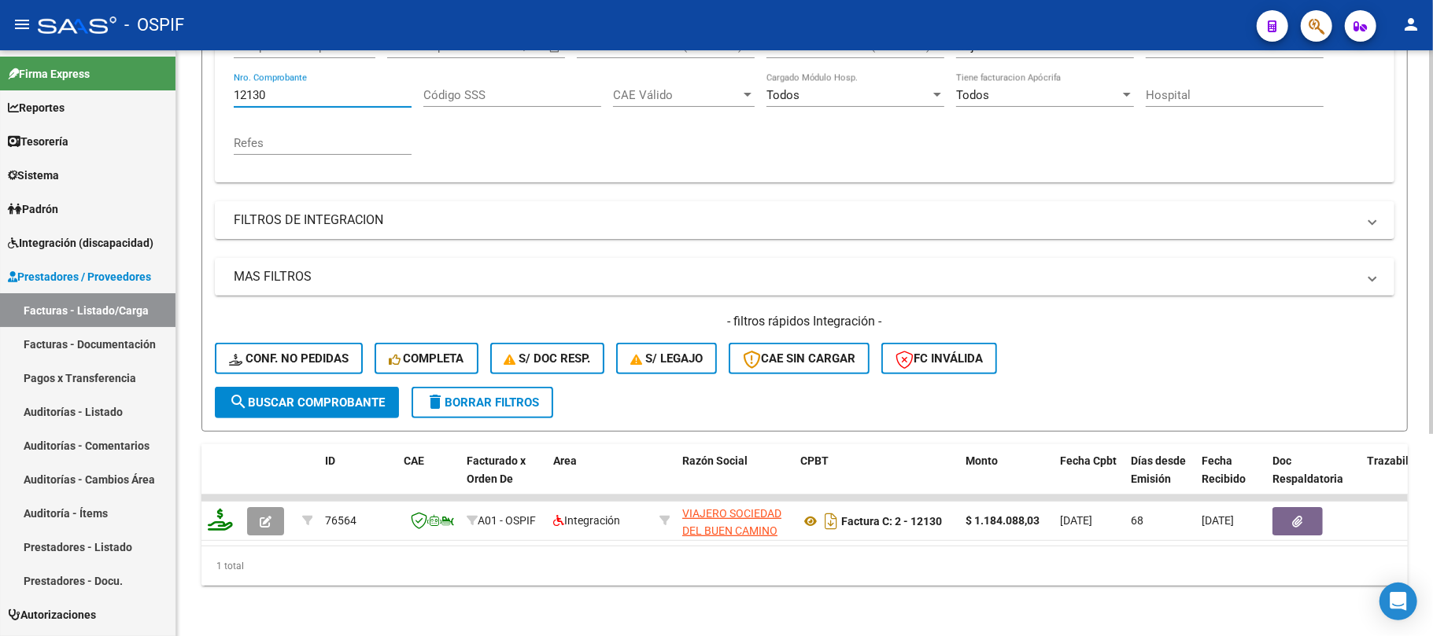
drag, startPoint x: 327, startPoint y: 76, endPoint x: 280, endPoint y: 70, distance: 47.6
click at [255, 88] on input "12130" at bounding box center [323, 95] width 178 height 14
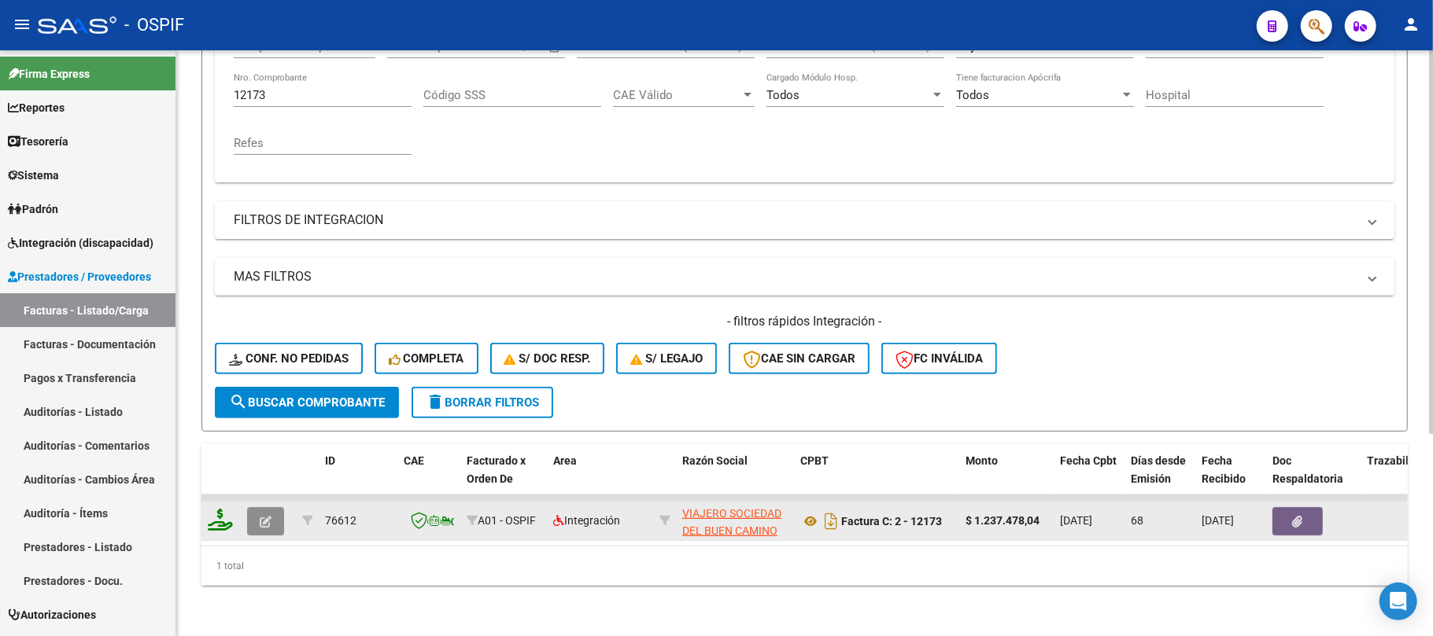
click at [275, 507] on button "button" at bounding box center [265, 521] width 37 height 28
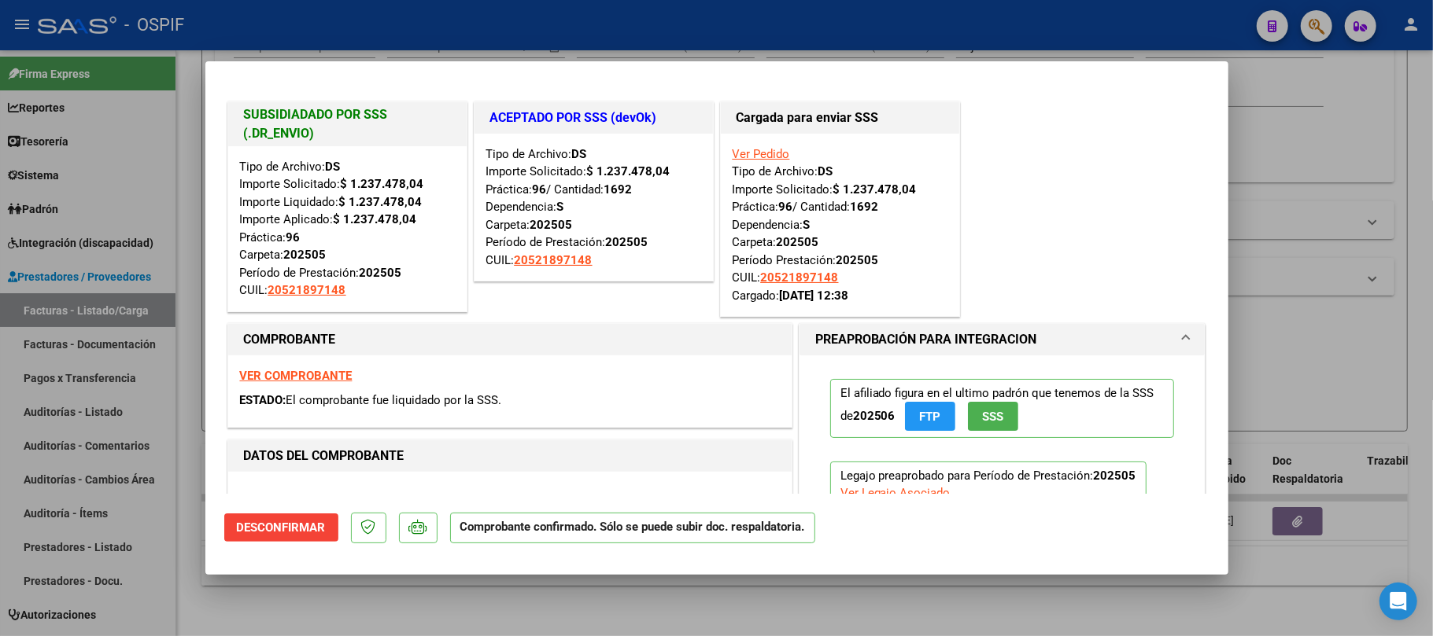
click at [1330, 267] on div at bounding box center [716, 318] width 1433 height 636
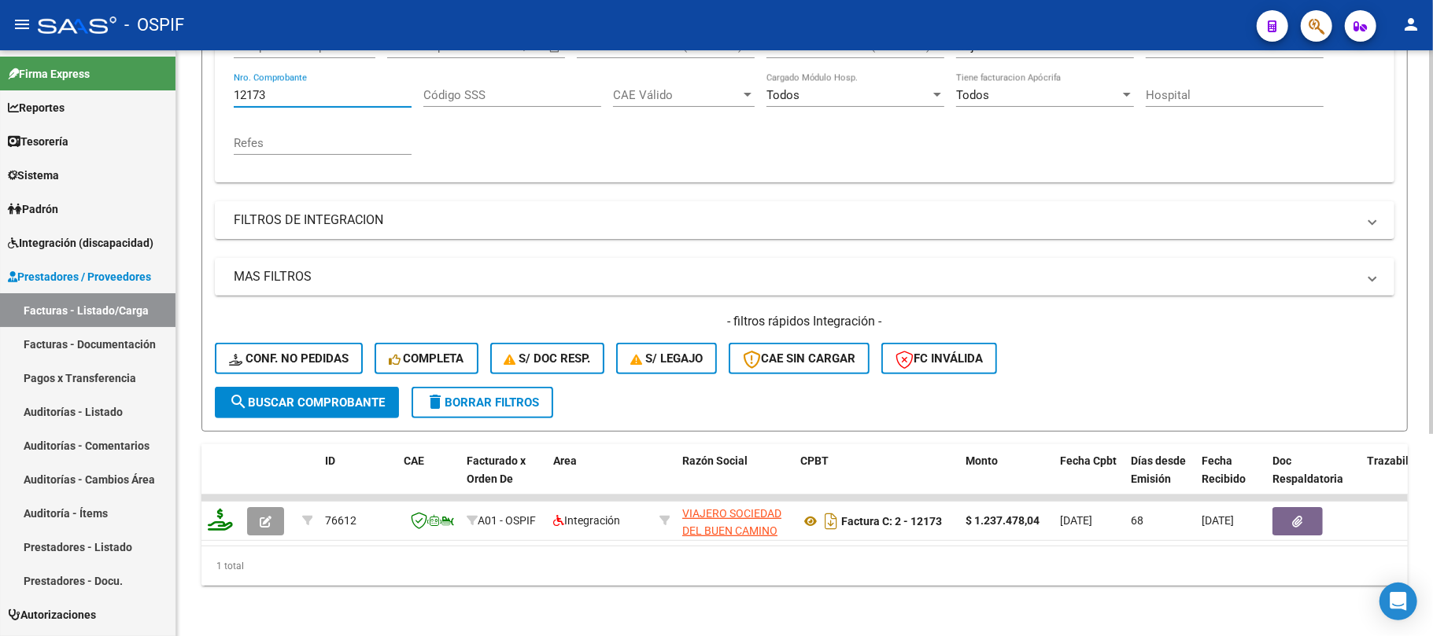
drag, startPoint x: 264, startPoint y: 83, endPoint x: 304, endPoint y: 77, distance: 39.8
click at [260, 88] on input "12173" at bounding box center [323, 95] width 178 height 14
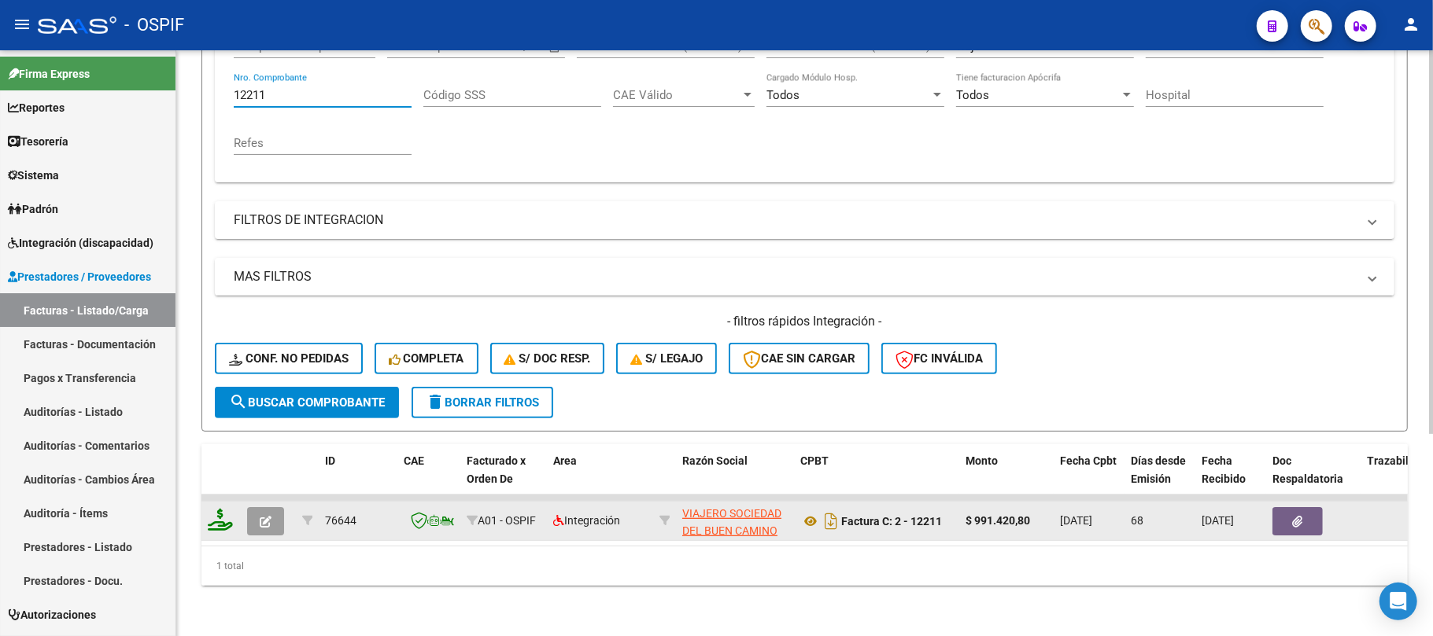
click at [268, 516] on icon "button" at bounding box center [266, 522] width 12 height 12
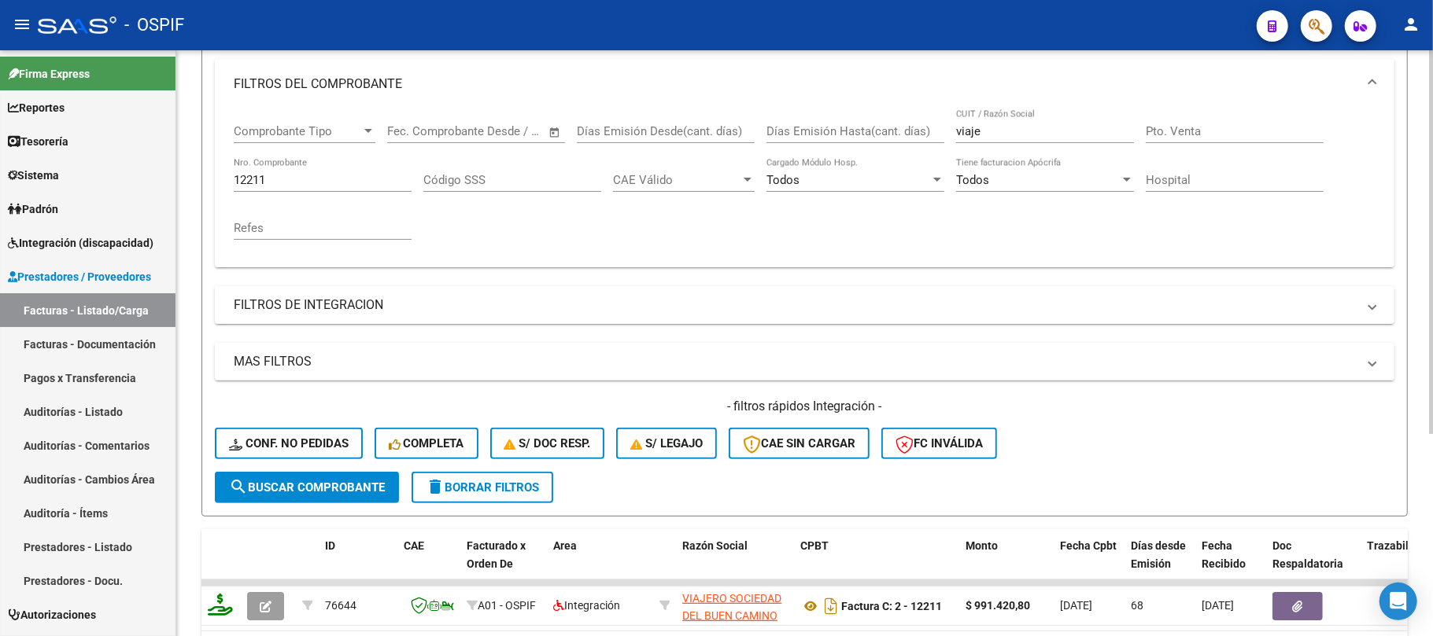
scroll to position [203, 0]
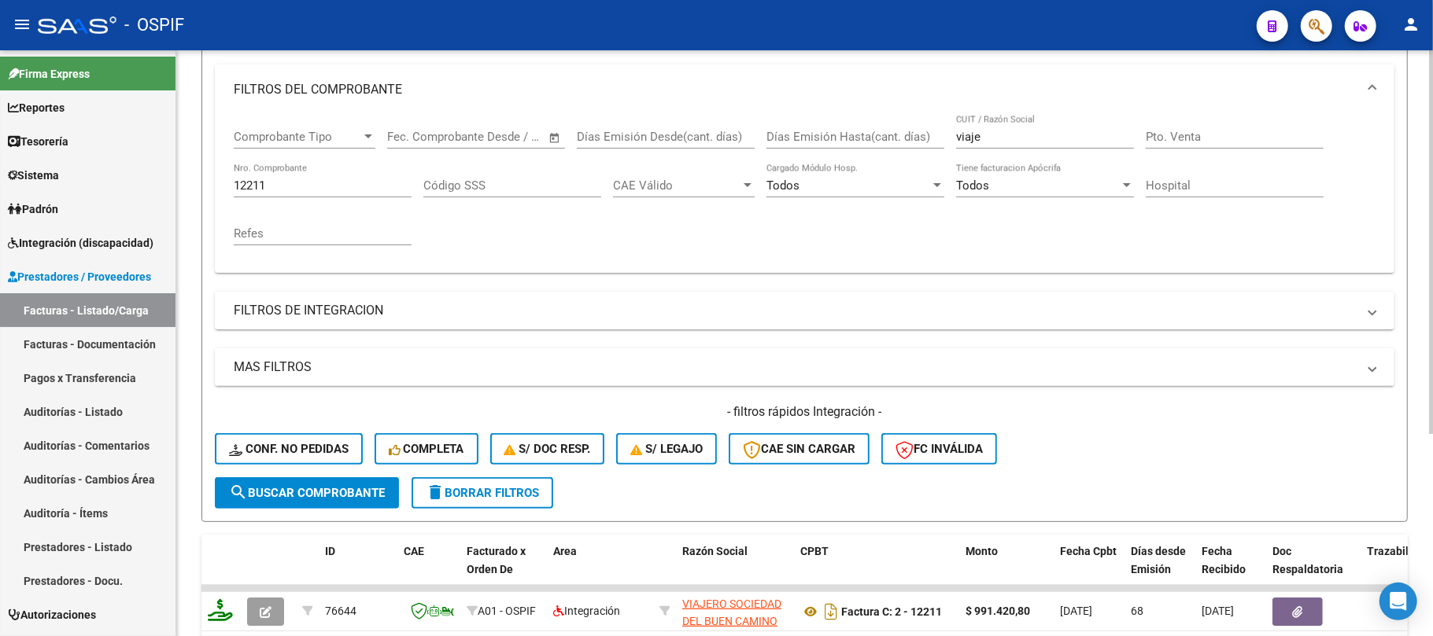
click at [121, 184] on mat-sidenav-container "Firma Express Reportes Egresos Devengados Comprobantes Recibidos Facturación Ap…" at bounding box center [716, 343] width 1433 height 586
paste input "020"
type input "12020"
click at [305, 507] on button "search Buscar Comprobante" at bounding box center [307, 493] width 184 height 31
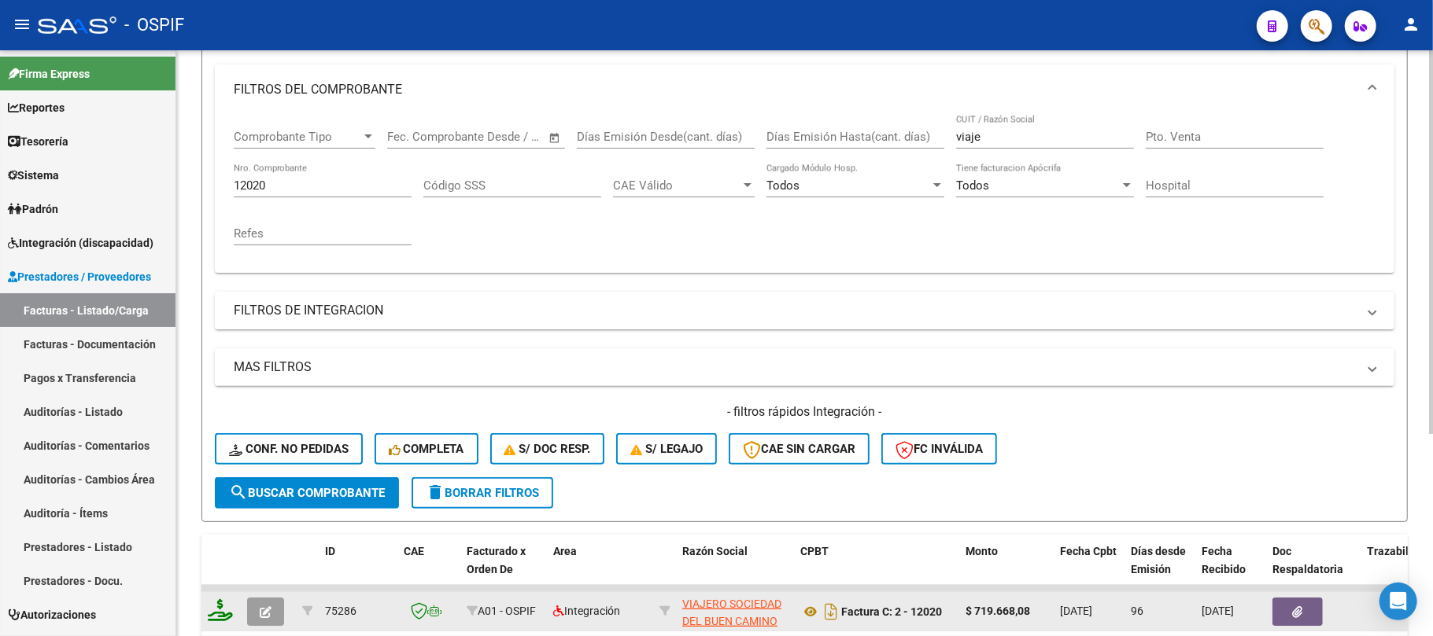
click at [271, 611] on button "button" at bounding box center [265, 612] width 37 height 28
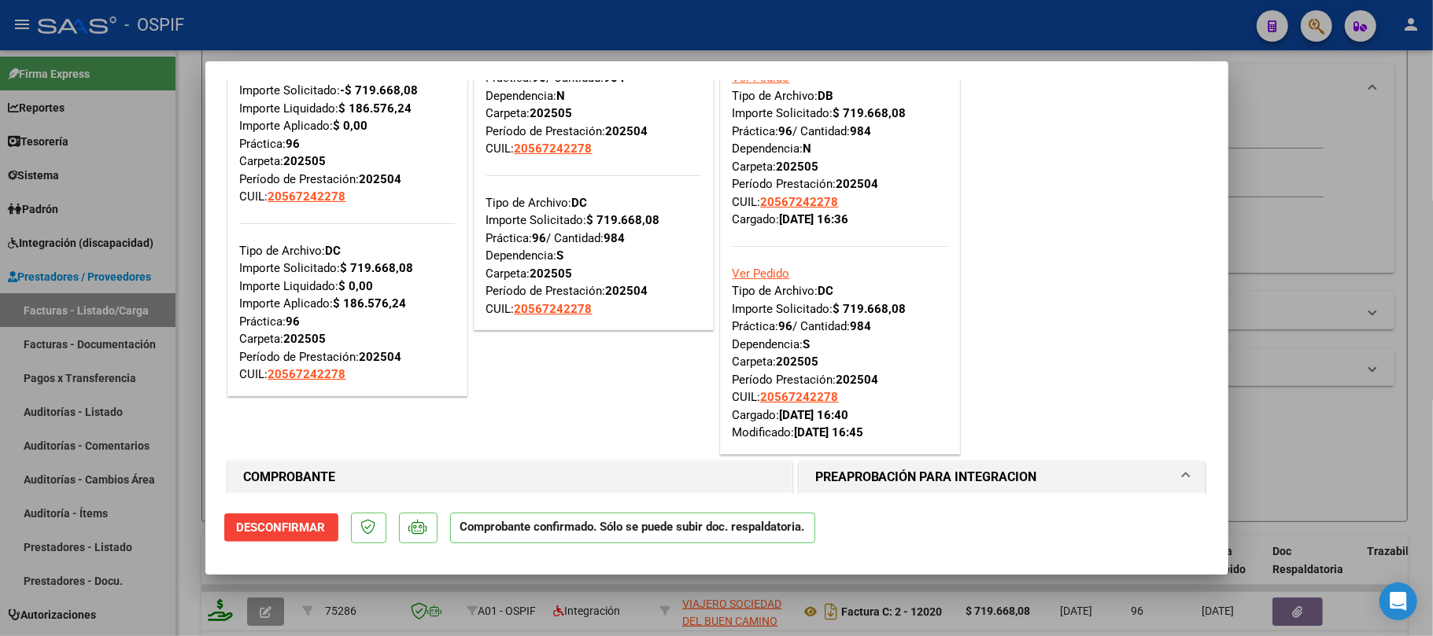
scroll to position [419, 0]
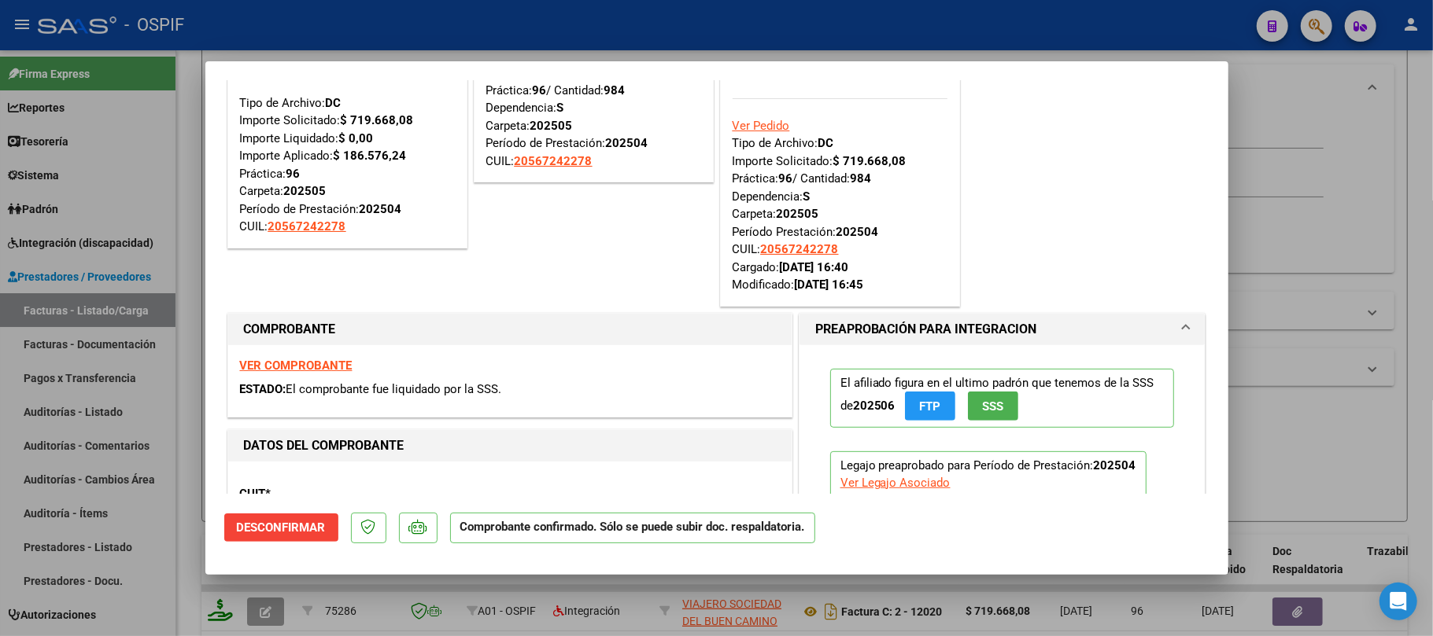
click at [1256, 332] on div at bounding box center [716, 318] width 1433 height 636
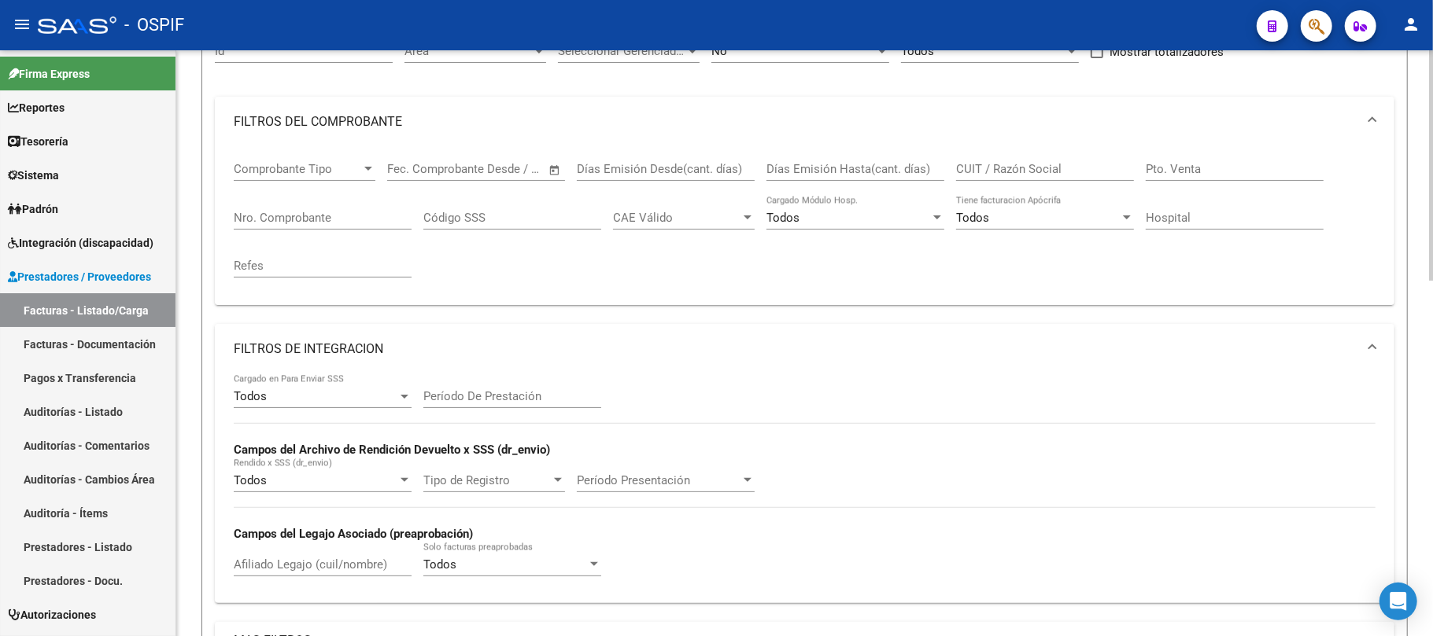
scroll to position [66, 0]
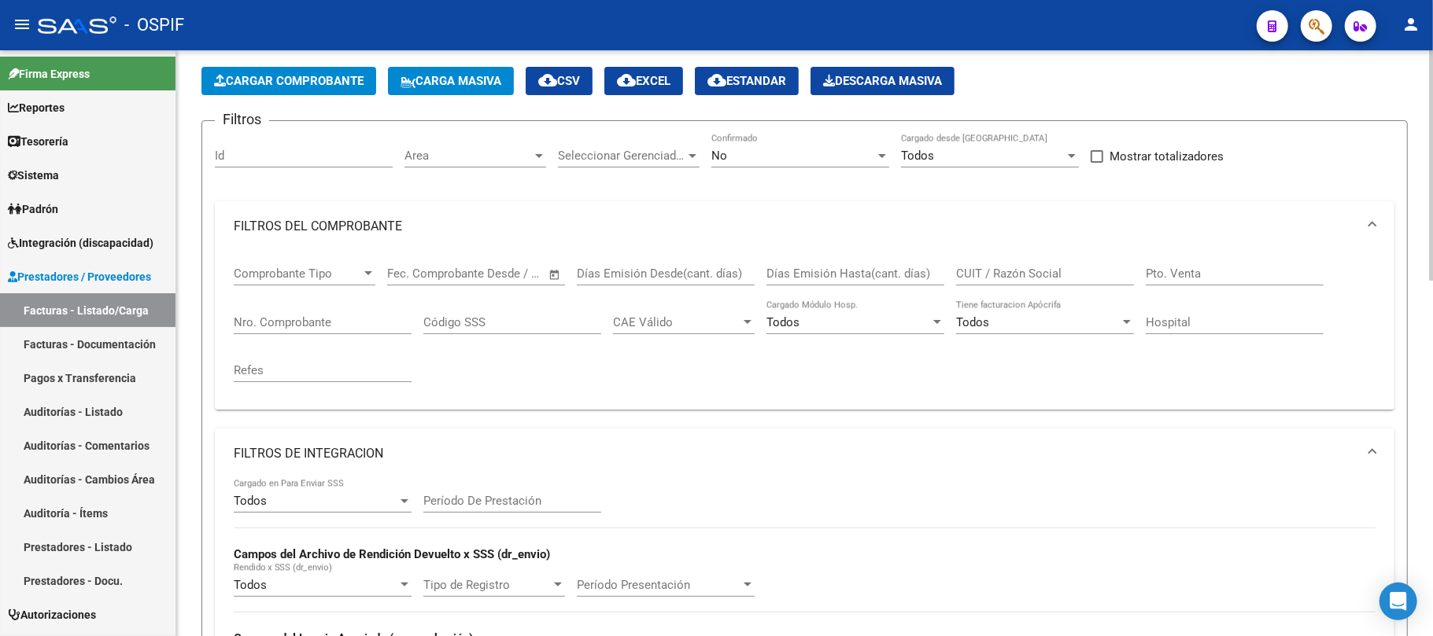
click at [747, 151] on div "No" at bounding box center [793, 156] width 164 height 14
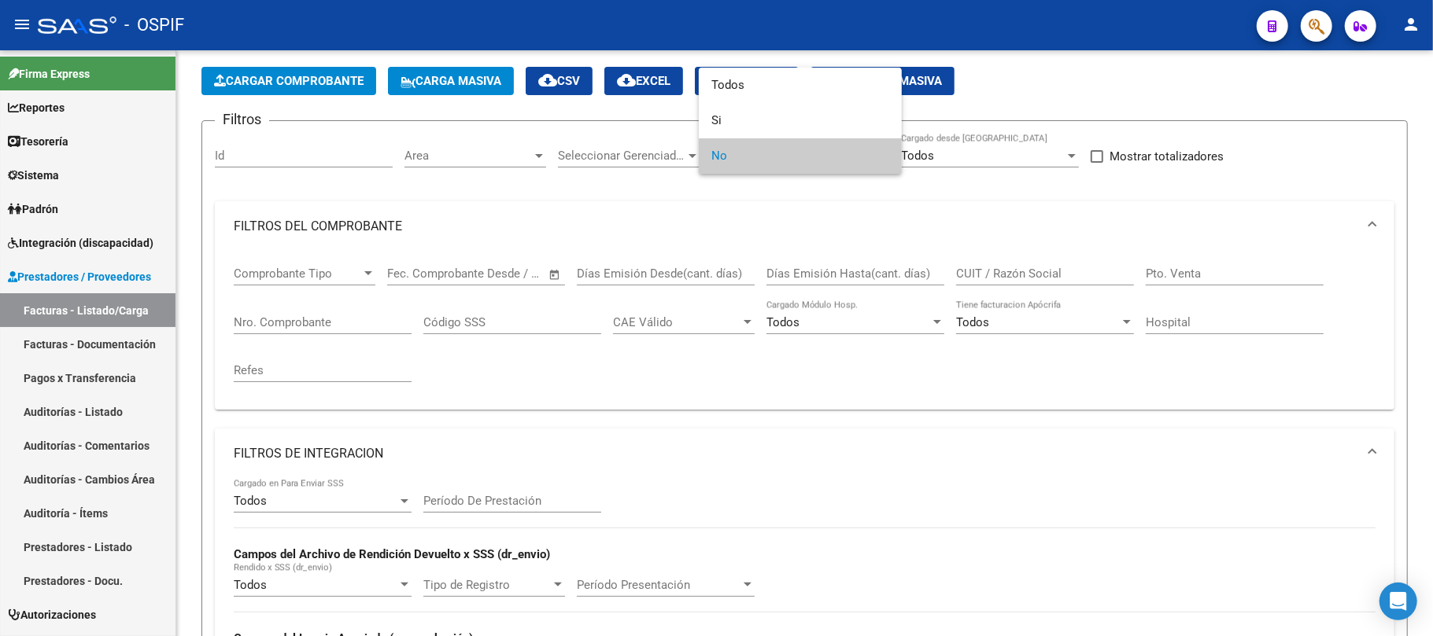
click at [313, 328] on div at bounding box center [716, 318] width 1433 height 636
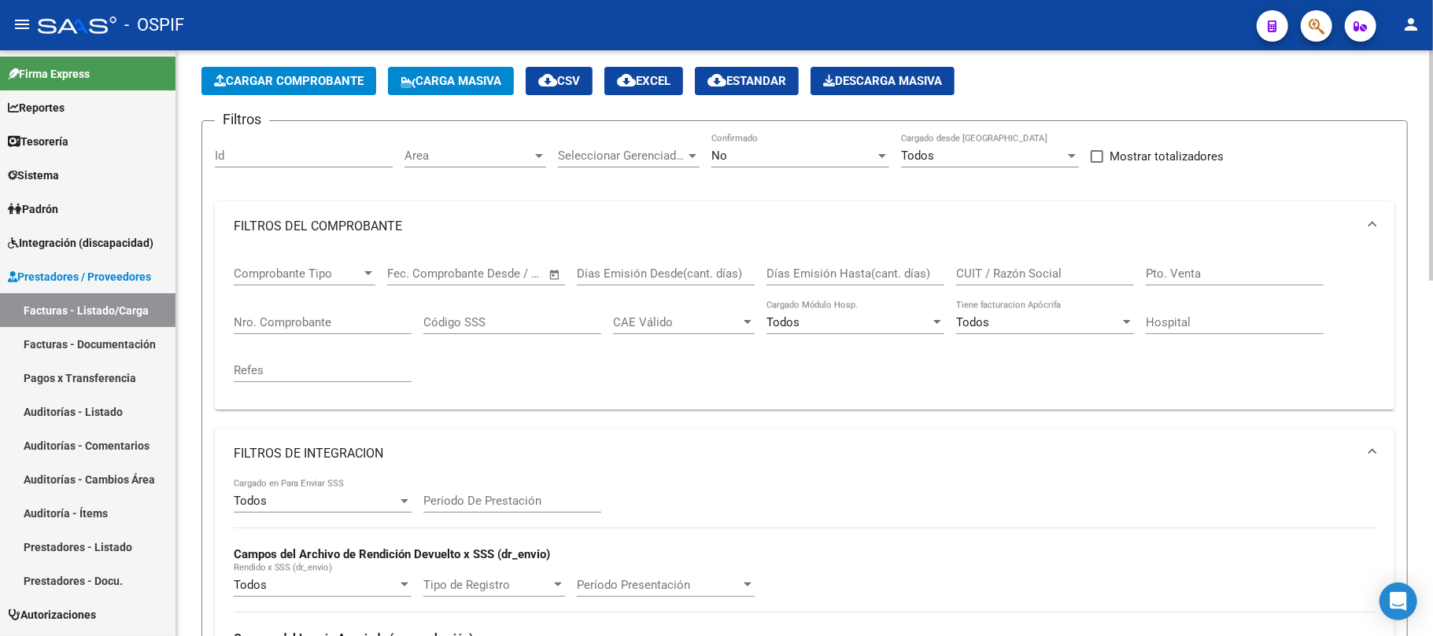
click at [316, 326] on input "Nro. Comprobante" at bounding box center [323, 322] width 178 height 14
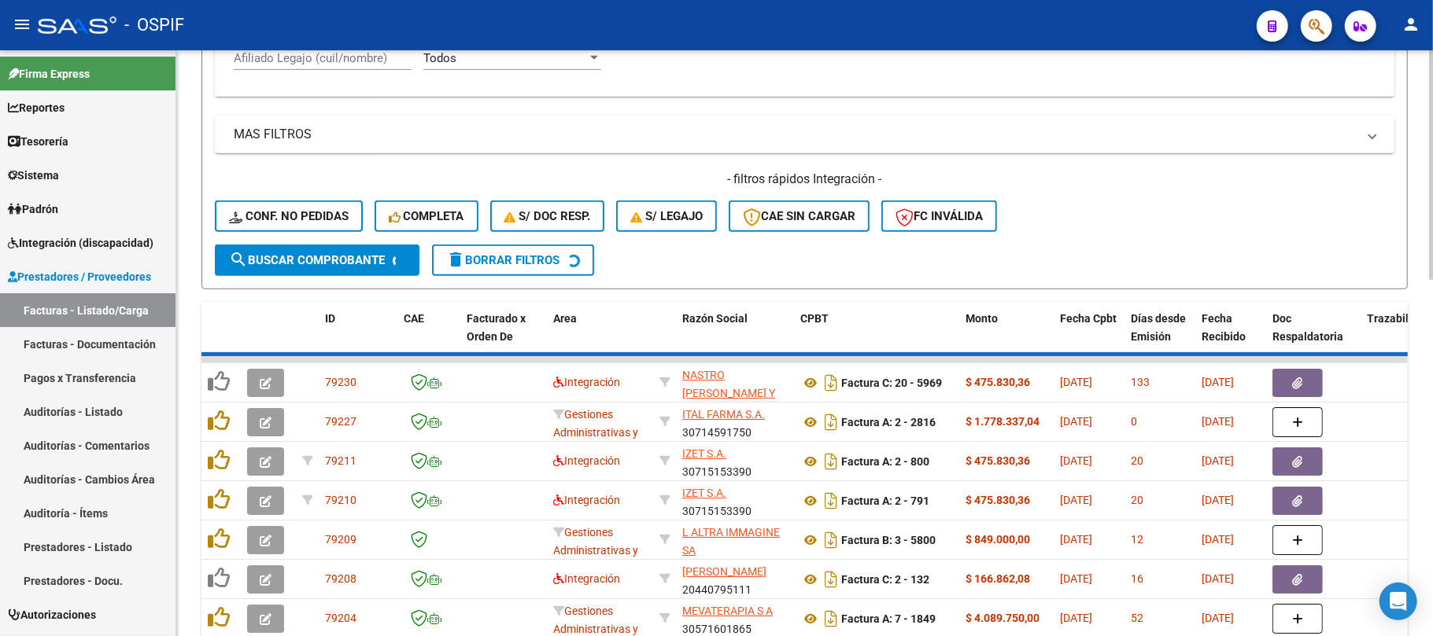
scroll to position [590, 0]
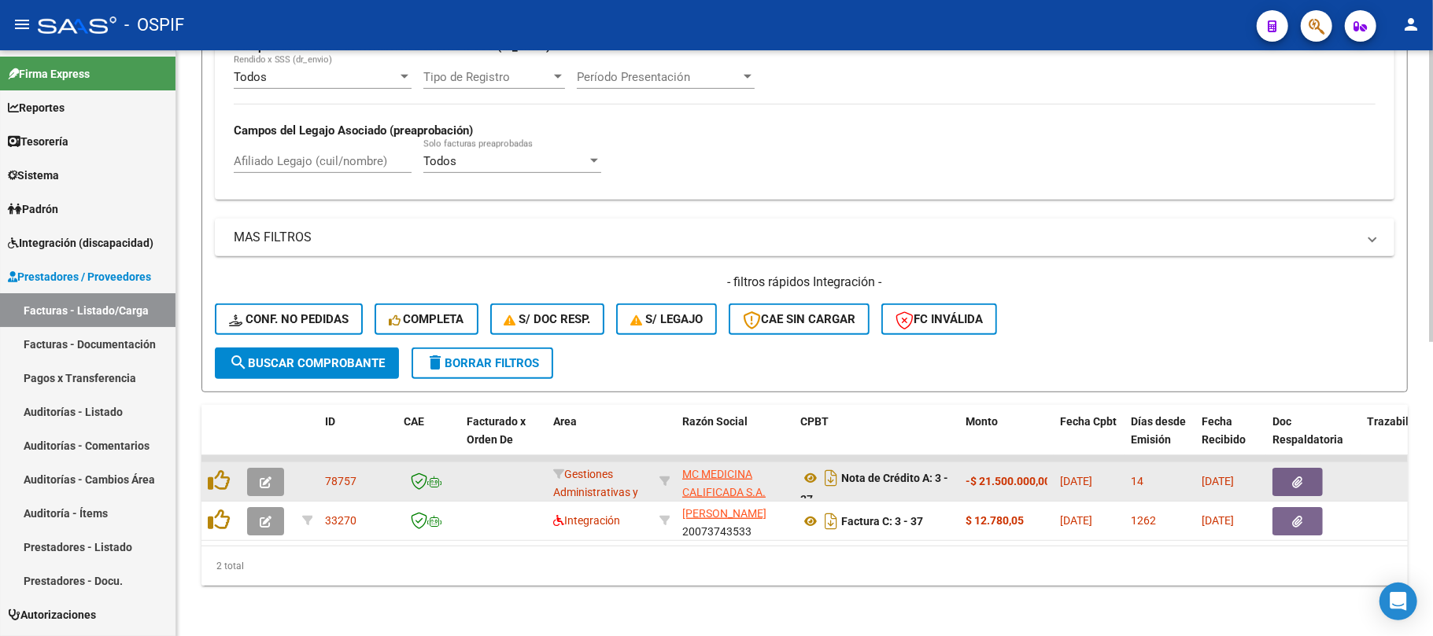
click at [1289, 468] on button "button" at bounding box center [1297, 482] width 50 height 28
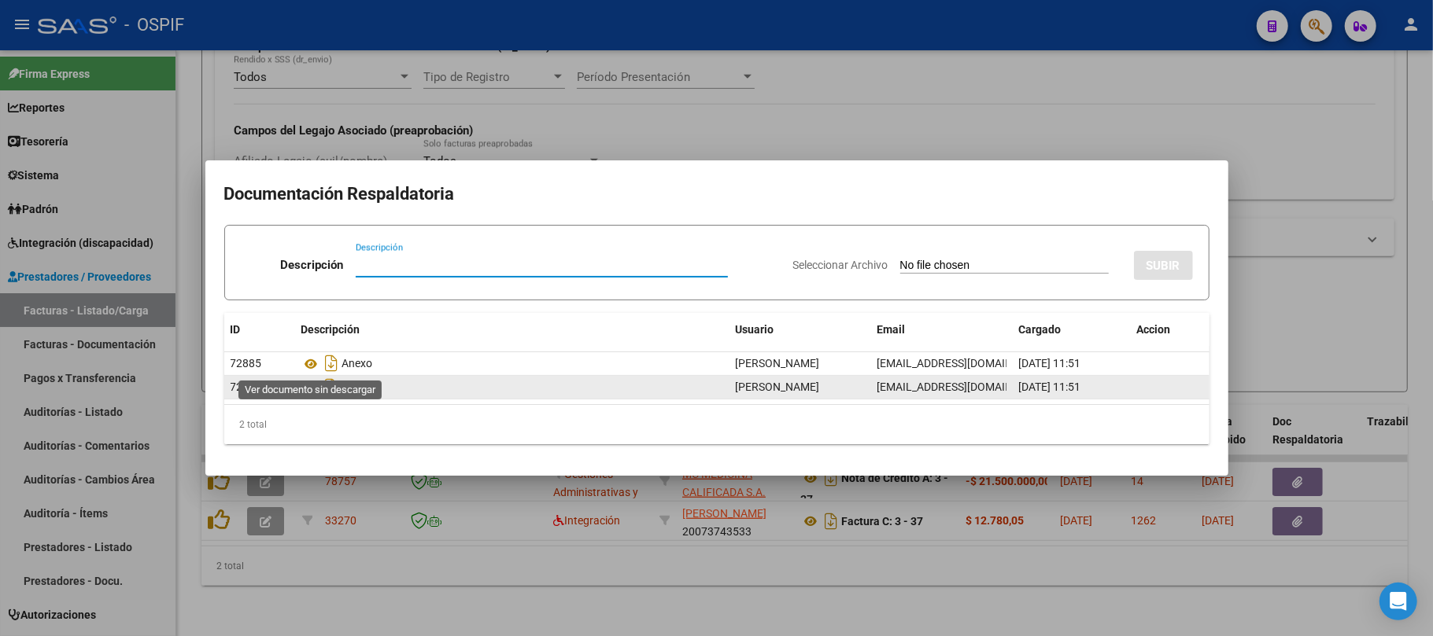
click at [310, 382] on icon at bounding box center [311, 387] width 20 height 19
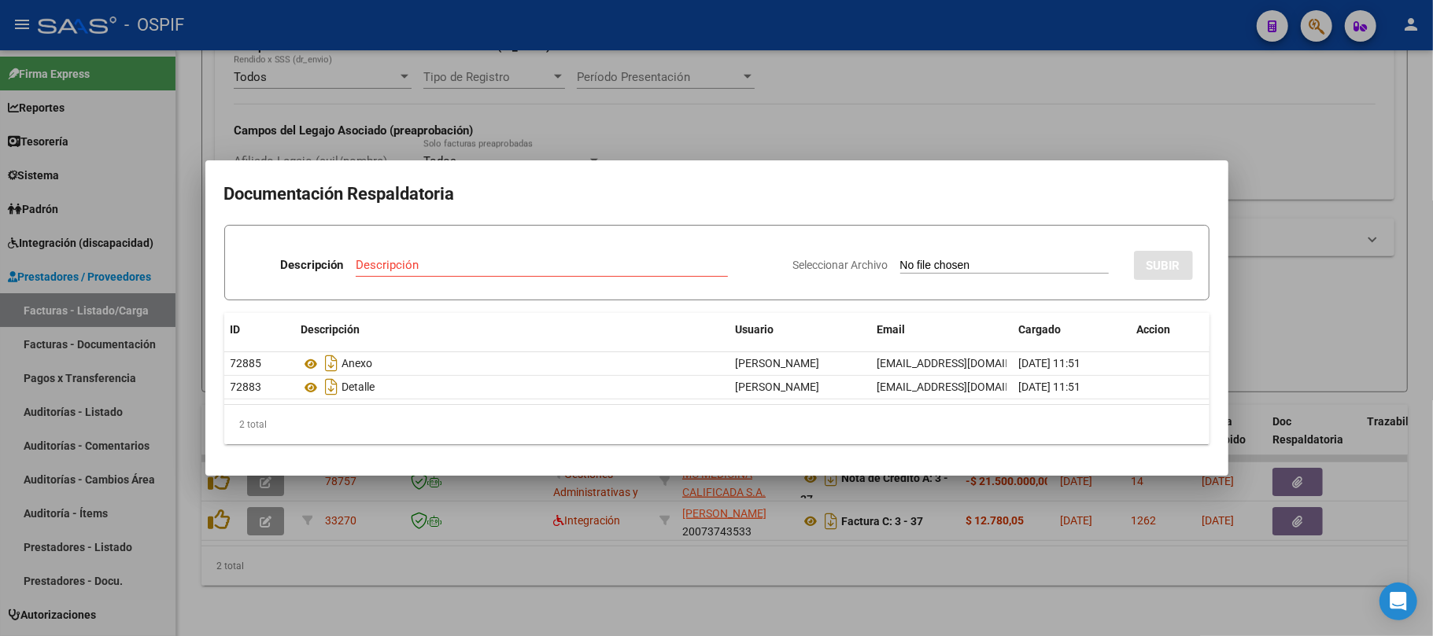
click at [639, 517] on div at bounding box center [716, 318] width 1433 height 636
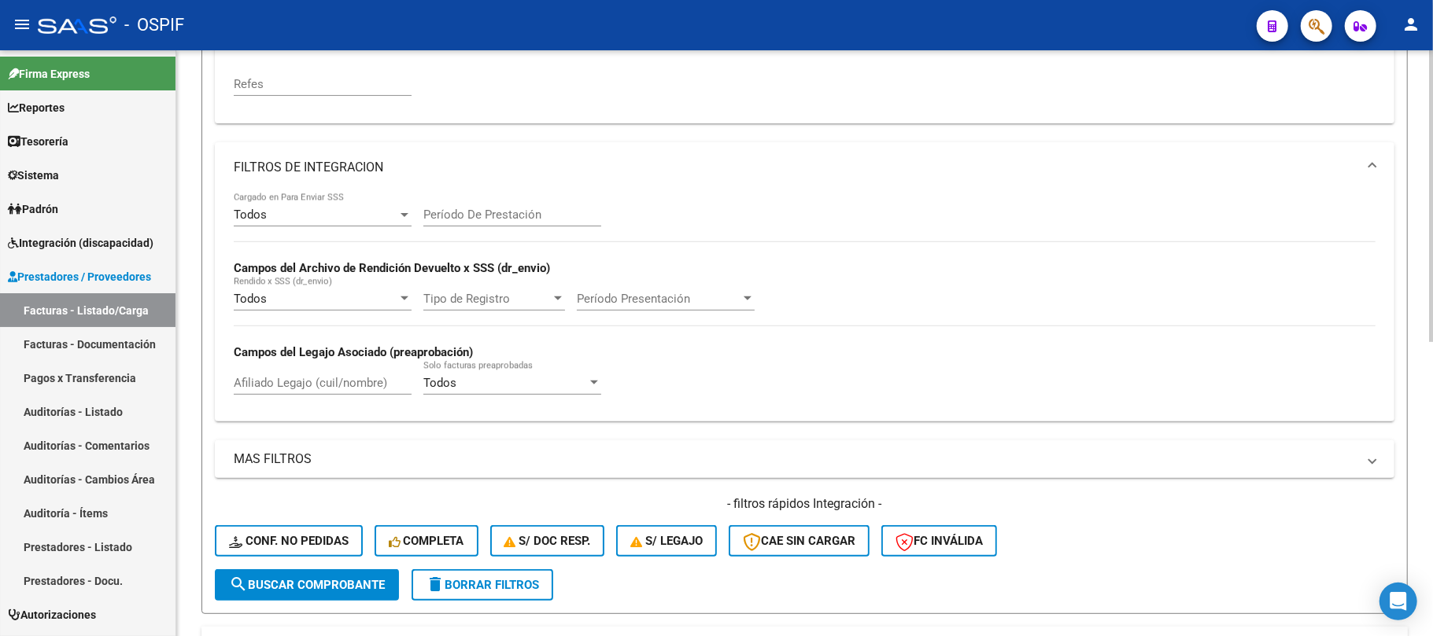
scroll to position [275, 0]
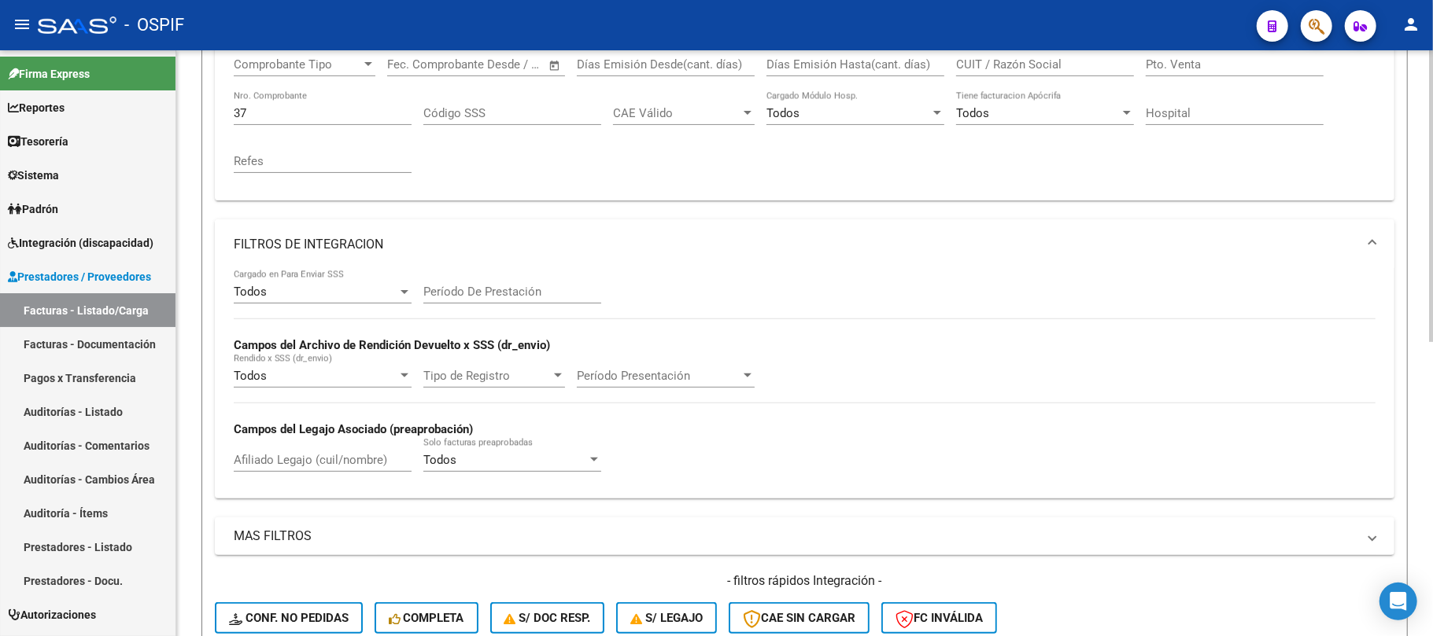
click at [416, 231] on mat-expansion-panel-header "FILTROS DE INTEGRACION" at bounding box center [804, 244] width 1179 height 50
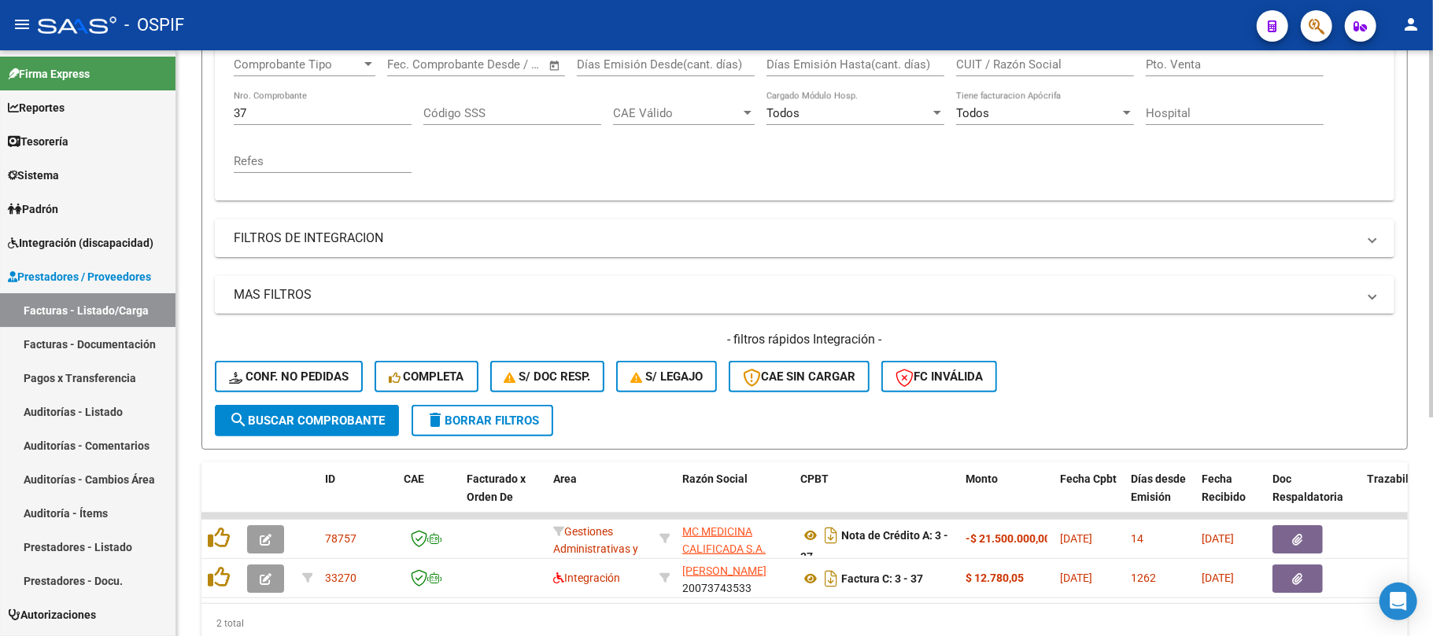
click at [278, 117] on input "37" at bounding box center [323, 113] width 178 height 14
drag, startPoint x: 278, startPoint y: 117, endPoint x: 264, endPoint y: 107, distance: 16.8
click at [264, 107] on input "37" at bounding box center [323, 113] width 178 height 14
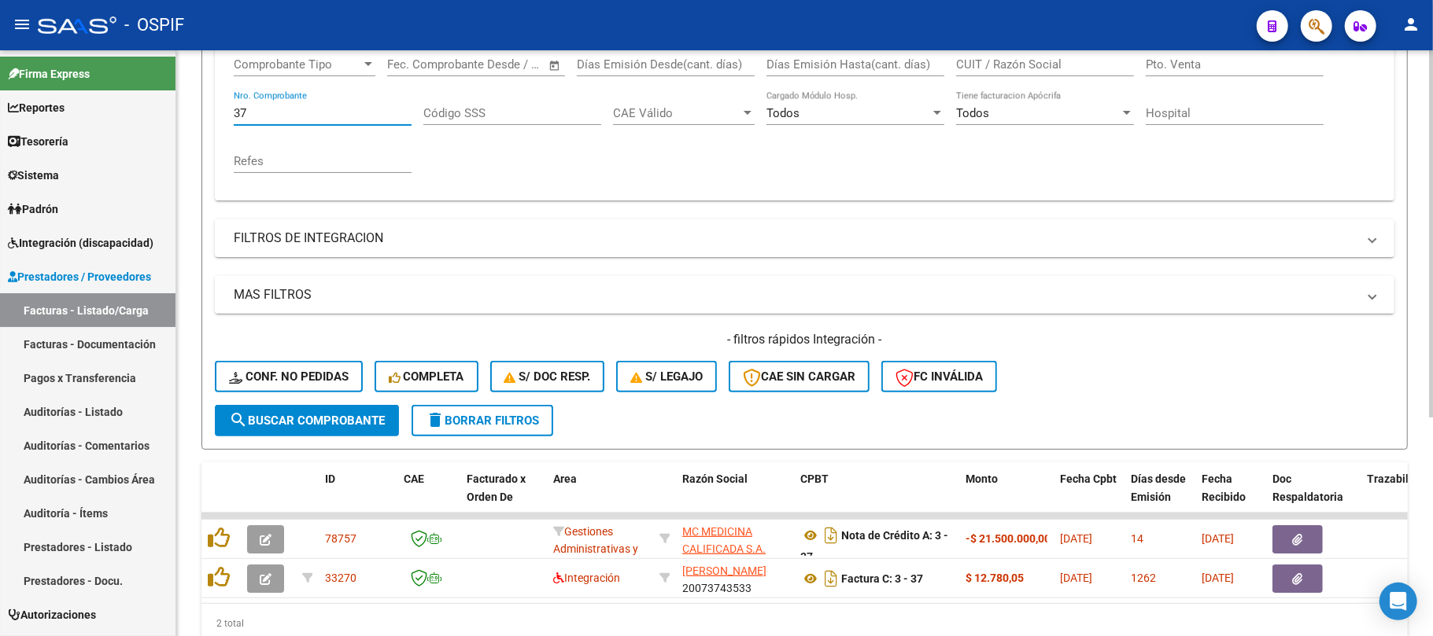
click at [264, 107] on input "37" at bounding box center [323, 113] width 178 height 14
paste input "4495"
click at [297, 420] on span "search Buscar Comprobante" at bounding box center [307, 421] width 156 height 14
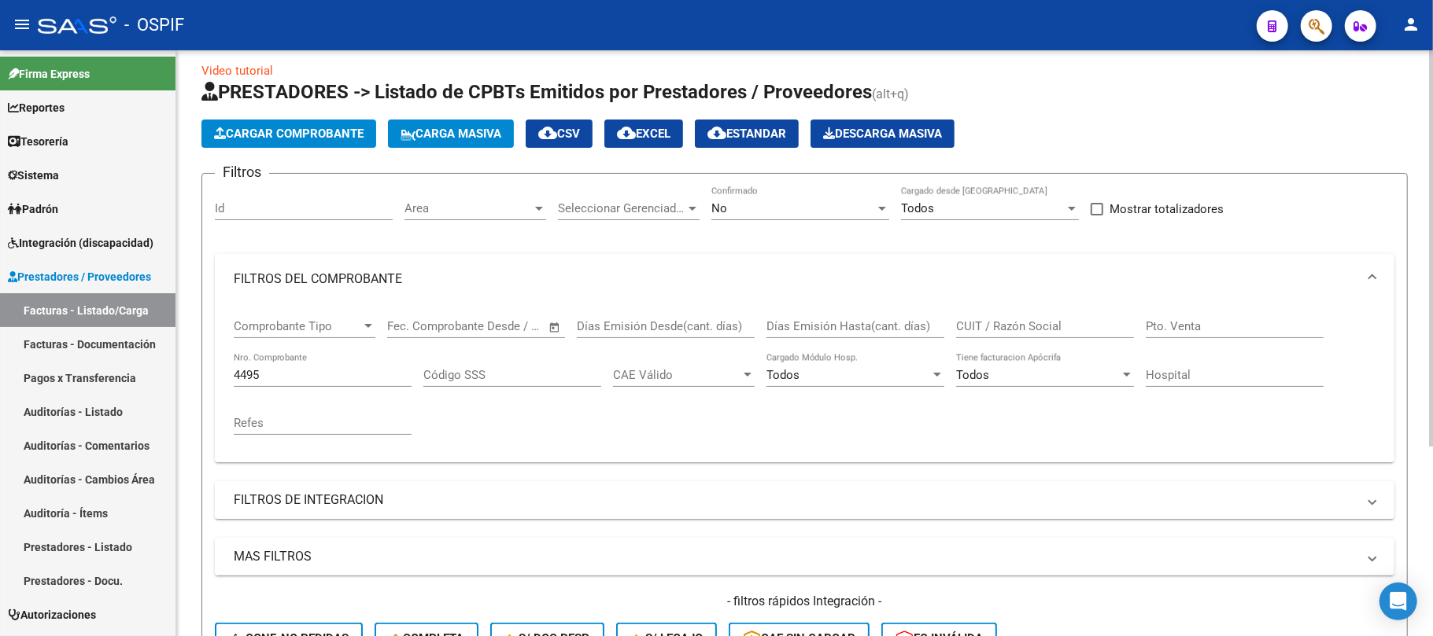
scroll to position [0, 0]
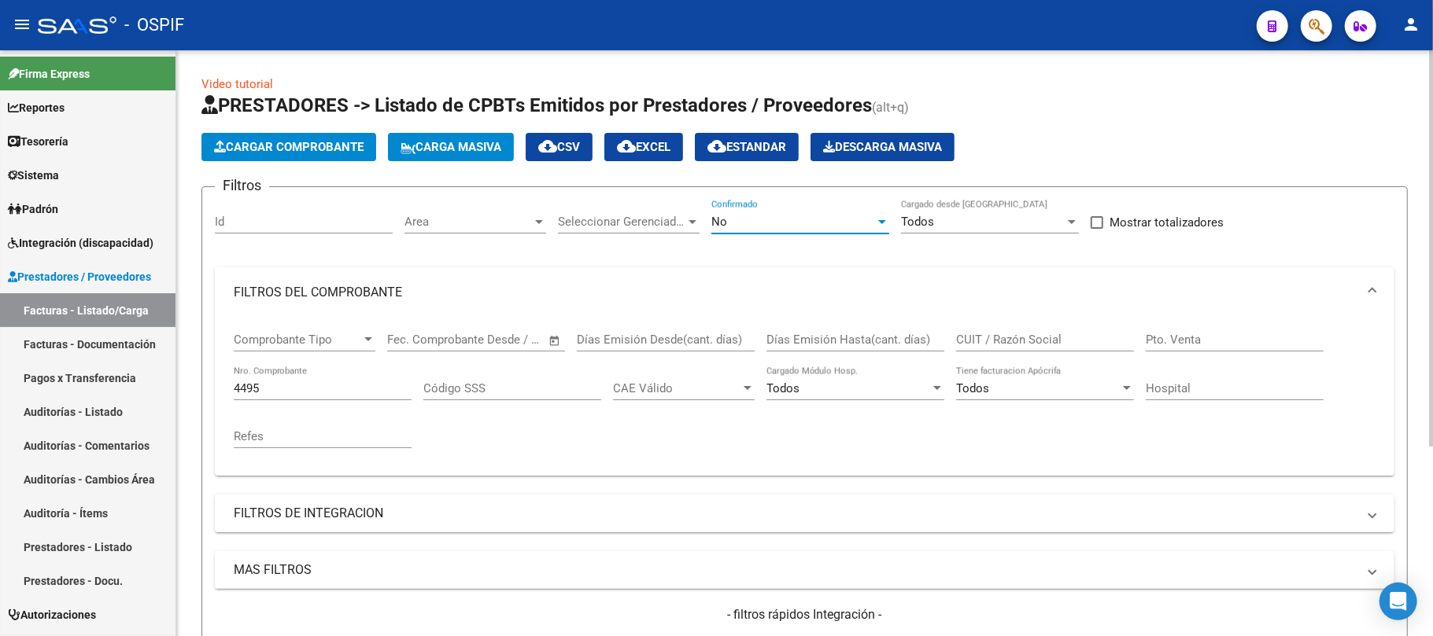
click at [765, 218] on div "No" at bounding box center [793, 222] width 164 height 14
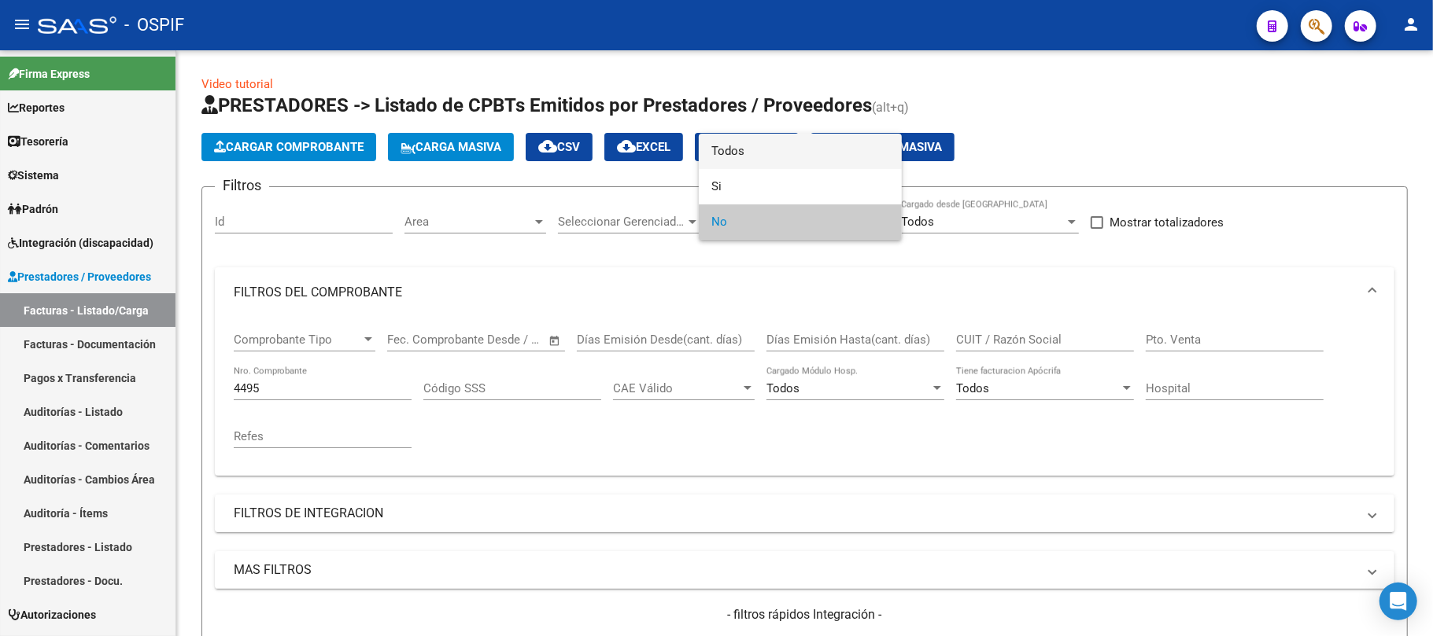
click at [788, 161] on span "Todos" at bounding box center [800, 151] width 178 height 35
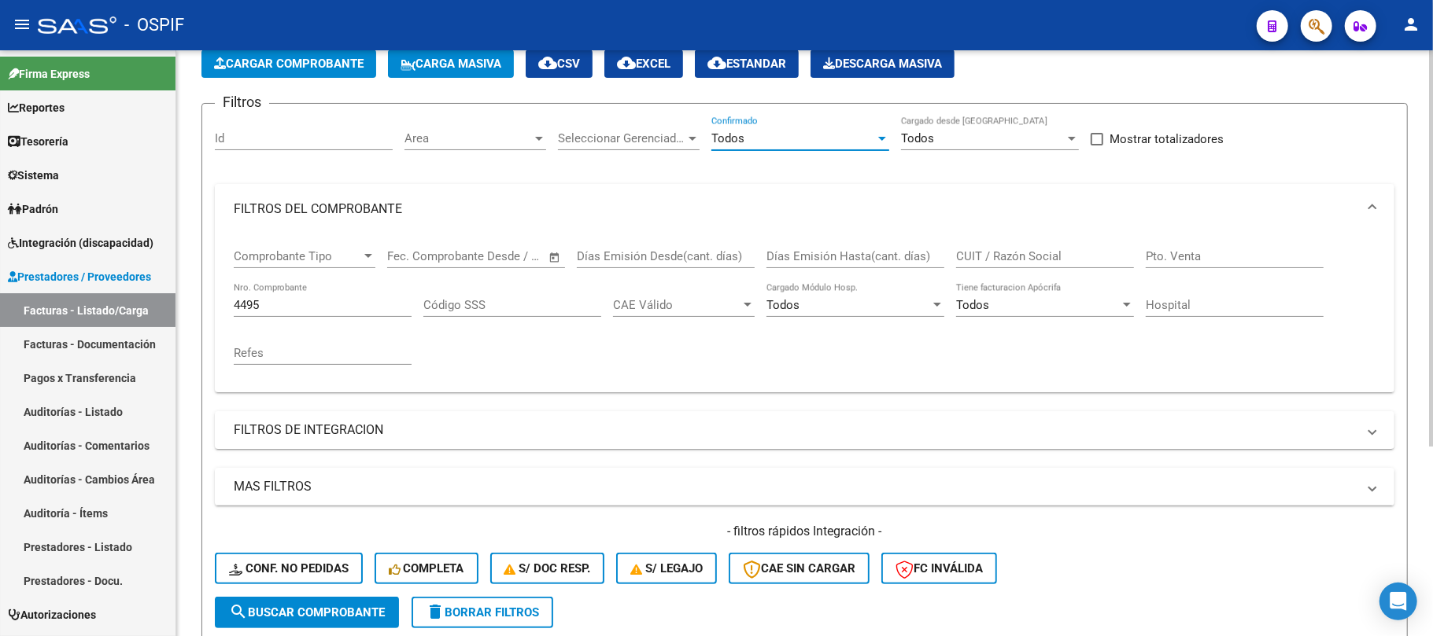
scroll to position [209, 0]
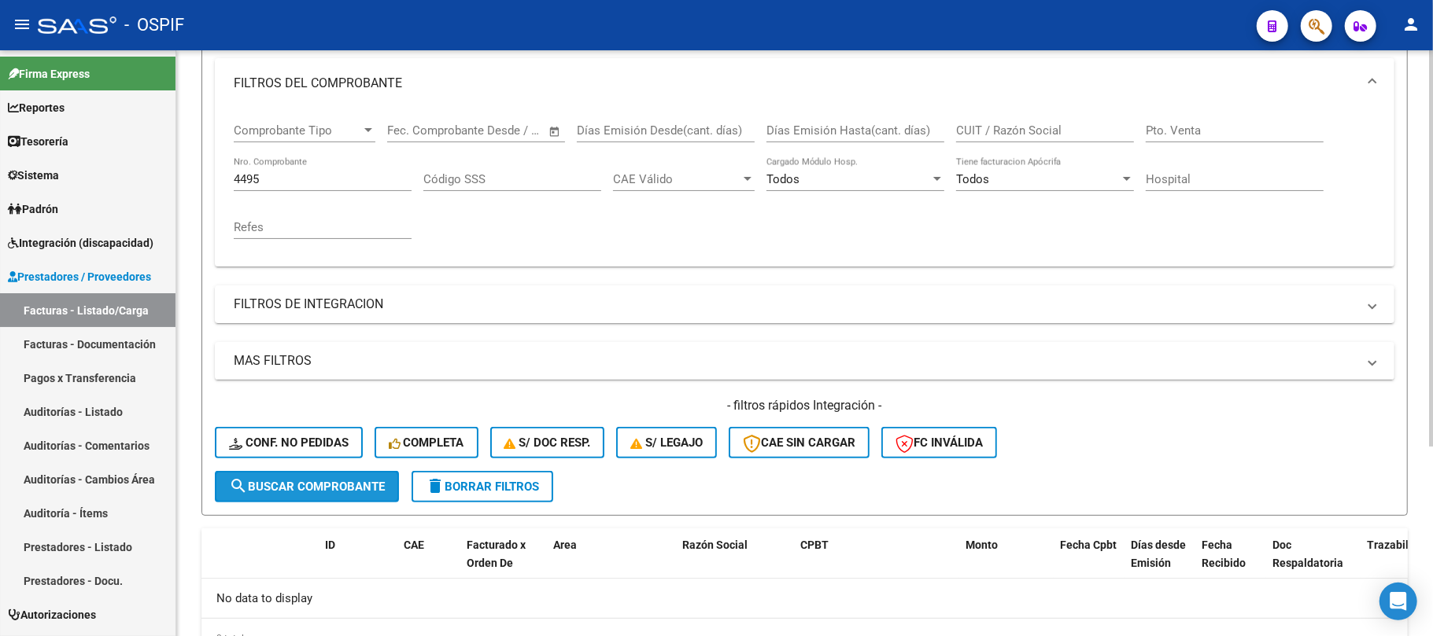
click at [345, 476] on button "search Buscar Comprobante" at bounding box center [307, 486] width 184 height 31
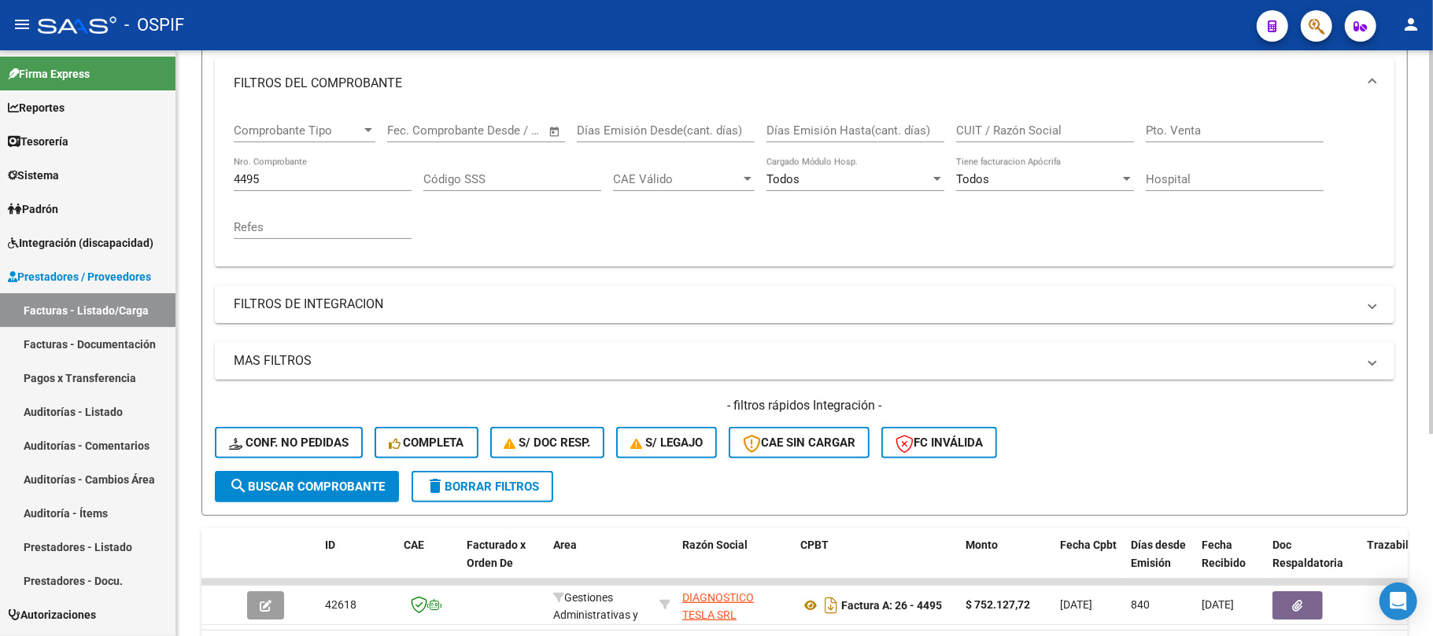
scroll to position [308, 0]
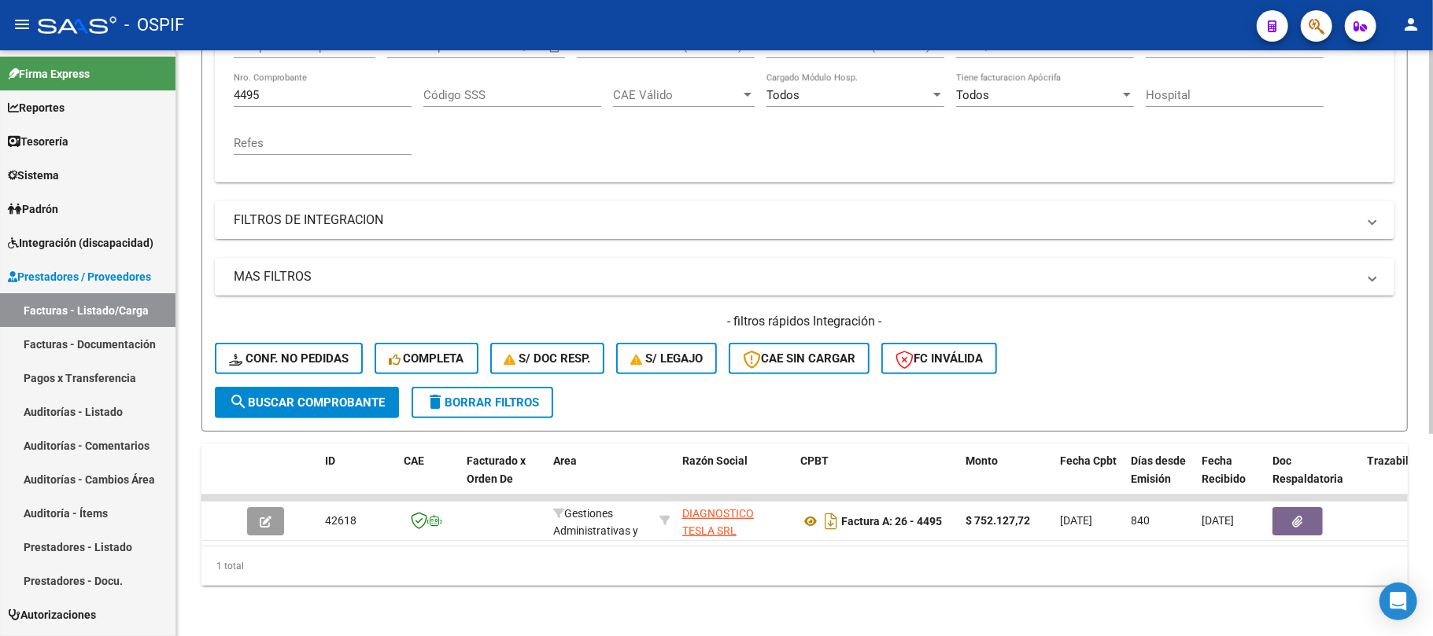
drag, startPoint x: 328, startPoint y: 72, endPoint x: 312, endPoint y: 77, distance: 16.4
click at [319, 73] on div "4495 Nro. Comprobante" at bounding box center [323, 90] width 178 height 34
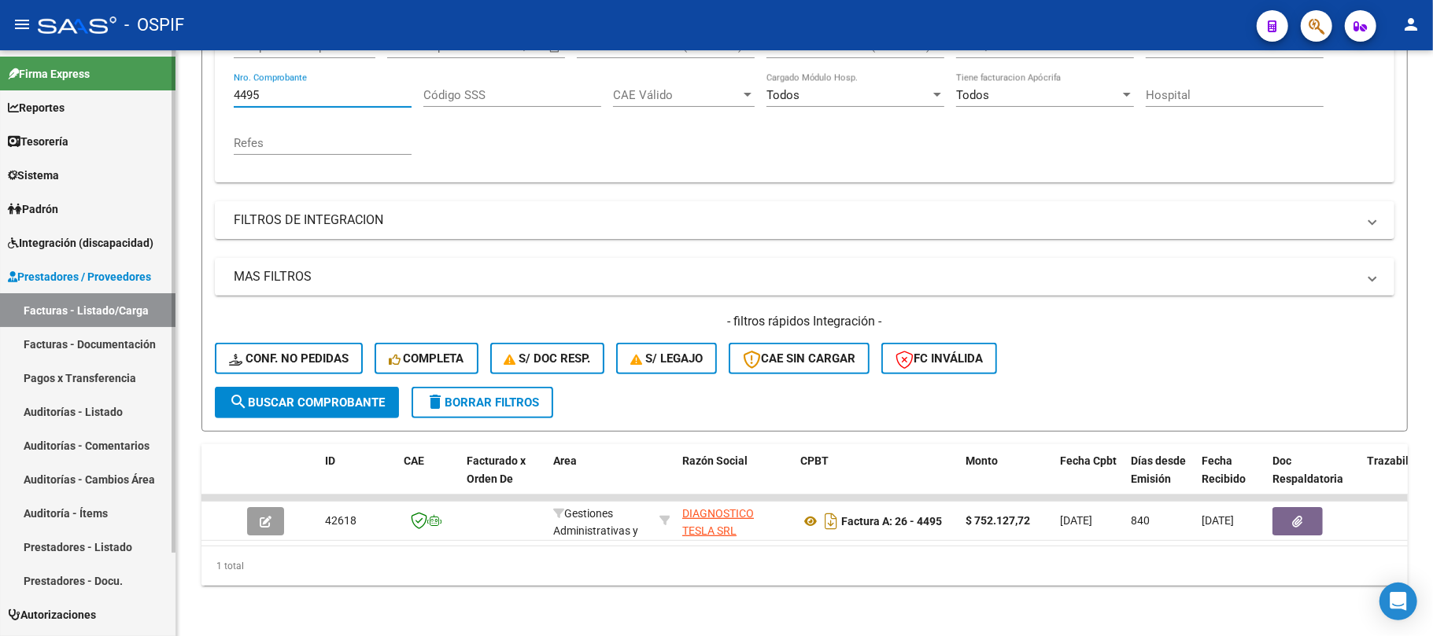
drag, startPoint x: 312, startPoint y: 77, endPoint x: 31, endPoint y: 138, distance: 287.5
click at [95, 76] on mat-sidenav-container "Firma Express Reportes Egresos Devengados Comprobantes Recibidos Facturación Ap…" at bounding box center [716, 343] width 1433 height 586
paste input "172"
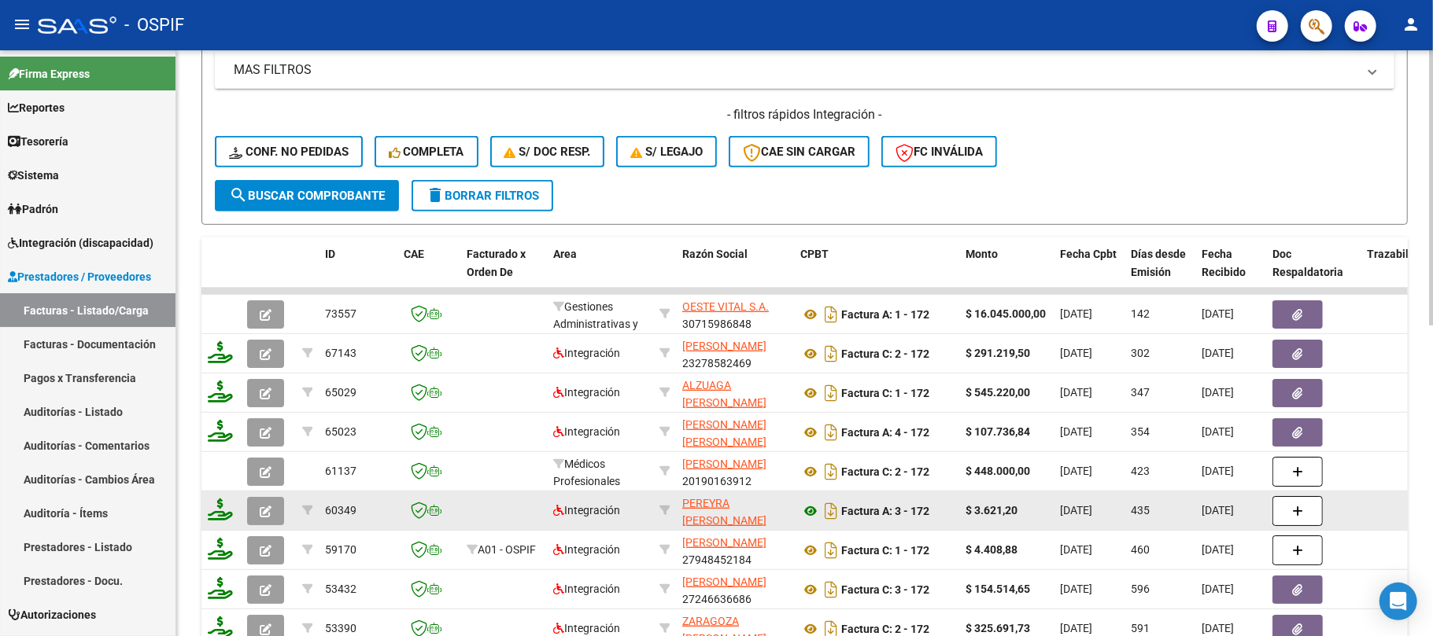
scroll to position [518, 0]
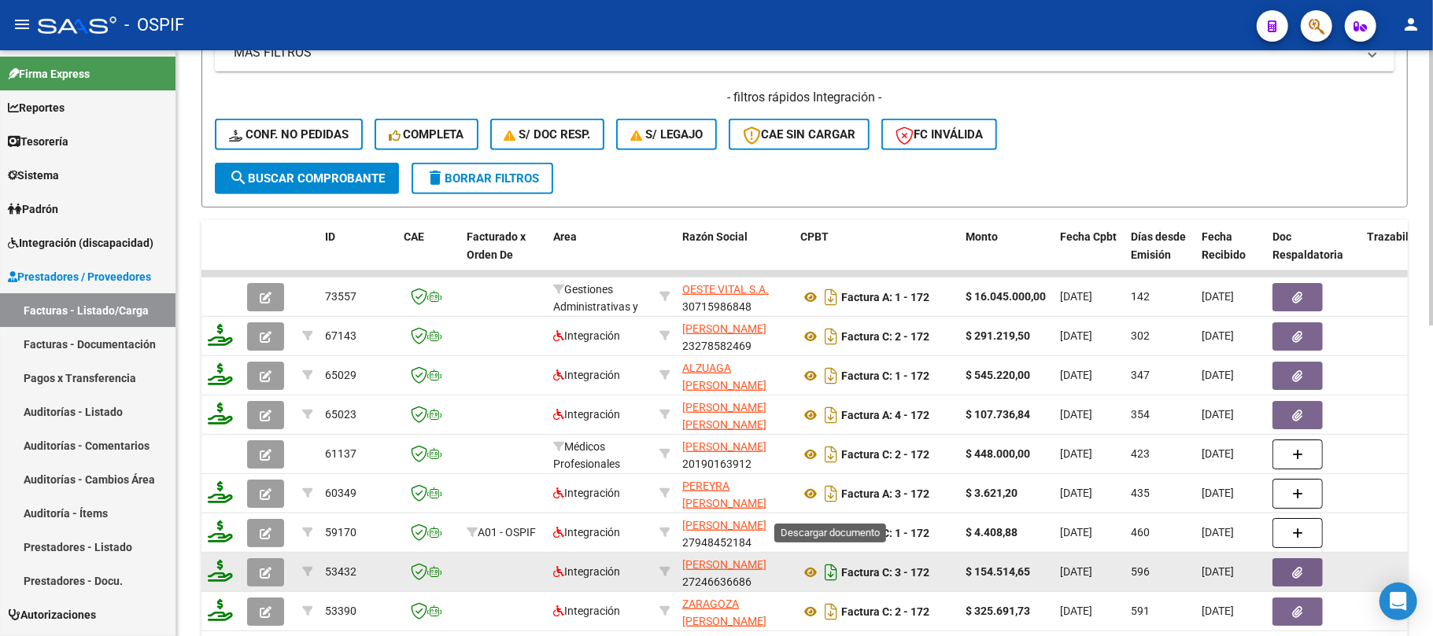
type input "172"
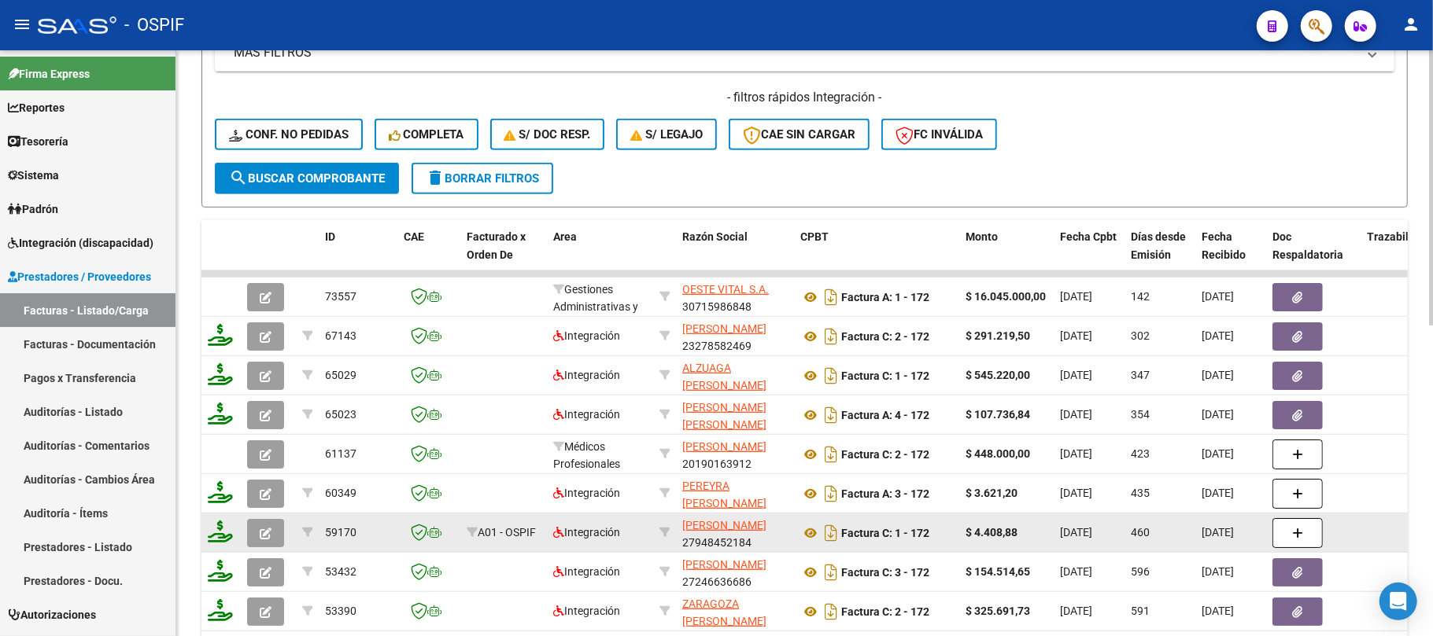
scroll to position [623, 0]
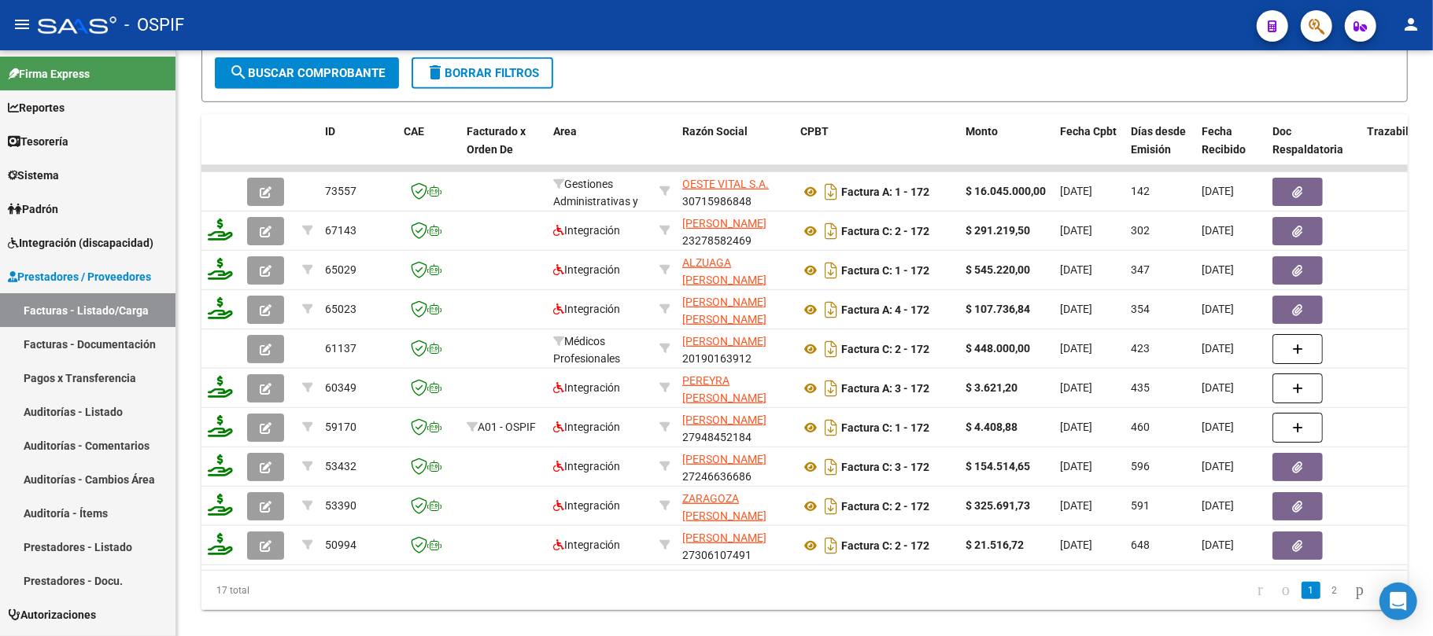
click at [445, 72] on span "delete Borrar Filtros" at bounding box center [482, 73] width 113 height 14
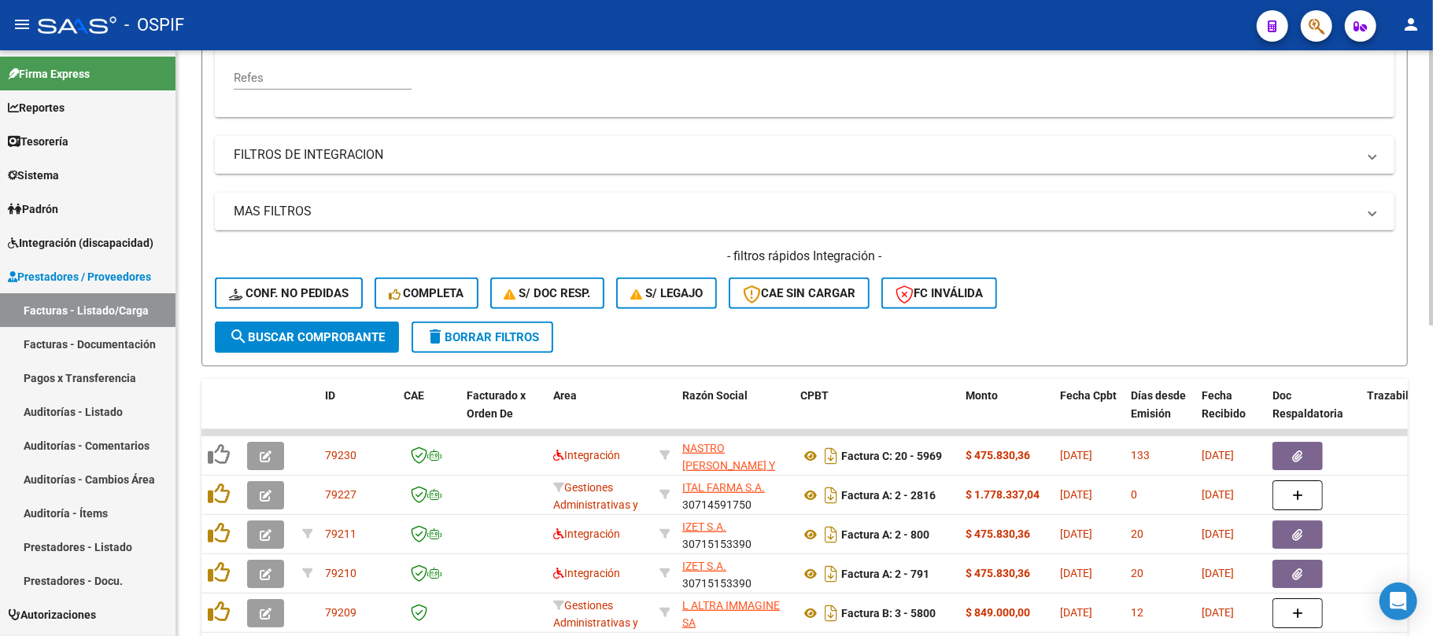
scroll to position [308, 0]
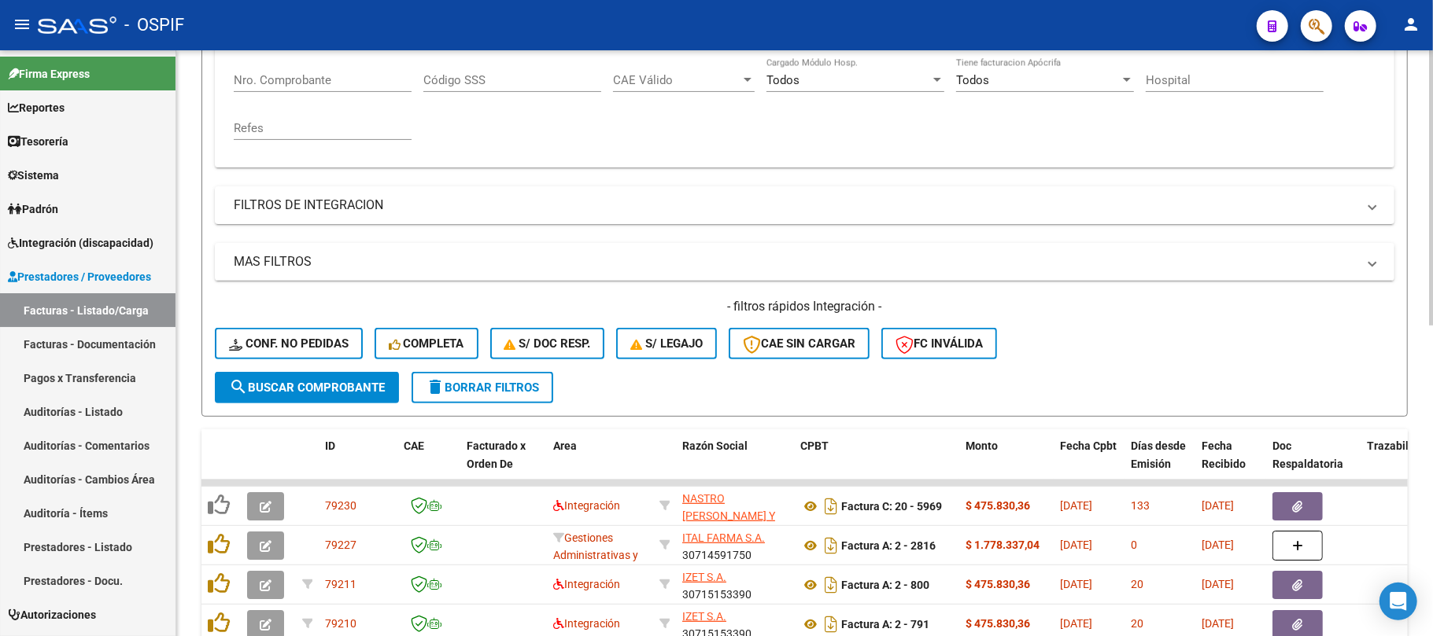
click at [448, 381] on span "delete Borrar Filtros" at bounding box center [482, 388] width 113 height 14
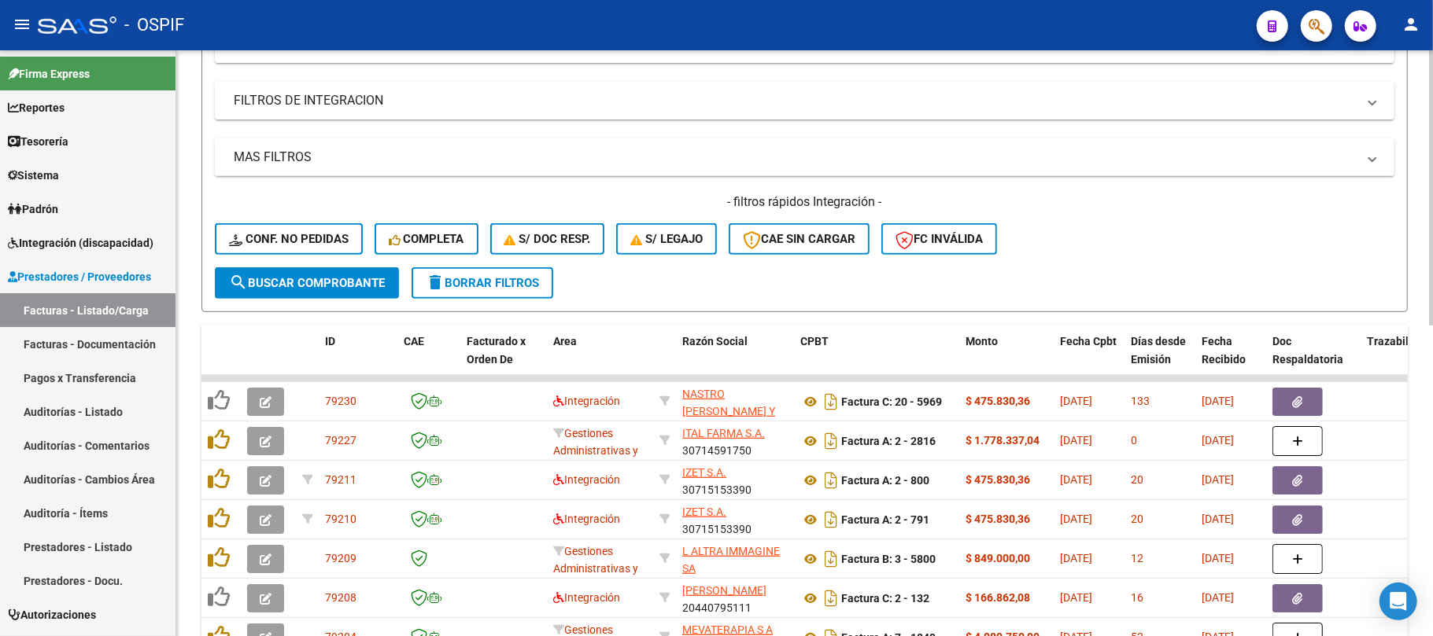
scroll to position [0, 0]
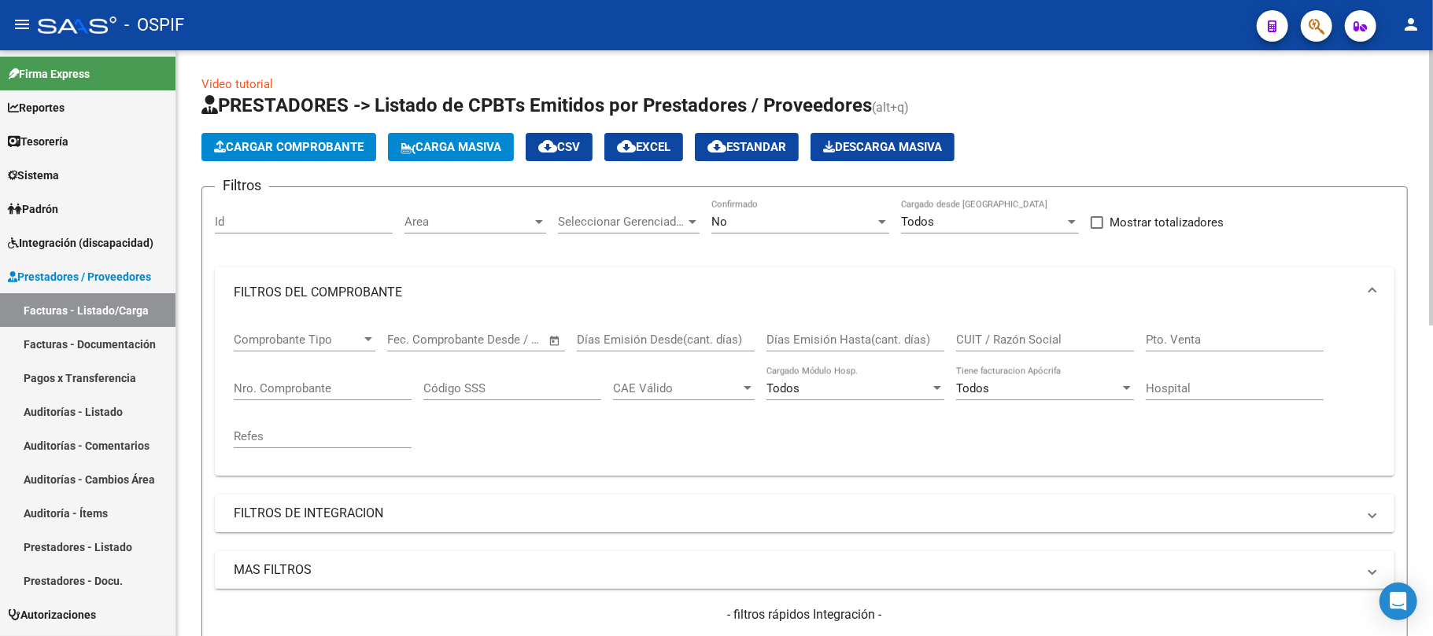
click at [315, 310] on mat-expansion-panel-header "FILTROS DEL COMPROBANTE" at bounding box center [804, 292] width 1179 height 50
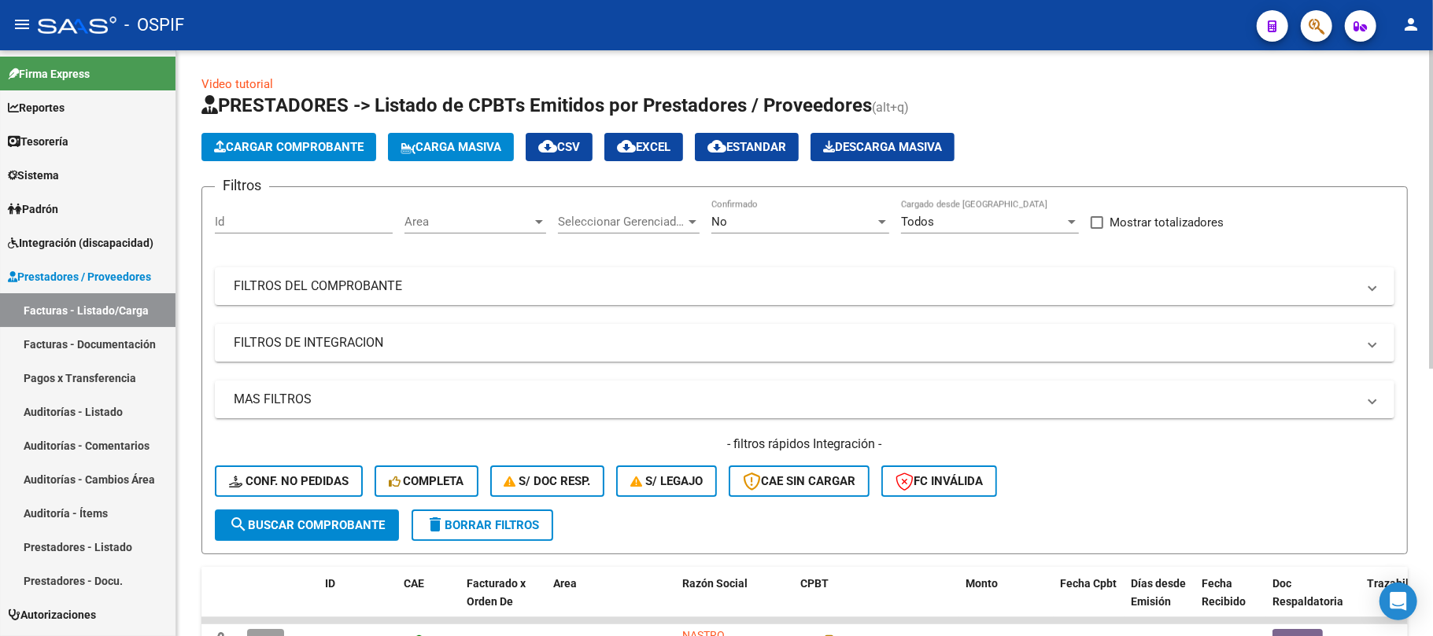
click at [489, 524] on span "delete Borrar Filtros" at bounding box center [482, 525] width 113 height 14
click at [482, 526] on span "delete Borrar Filtros" at bounding box center [482, 525] width 113 height 14
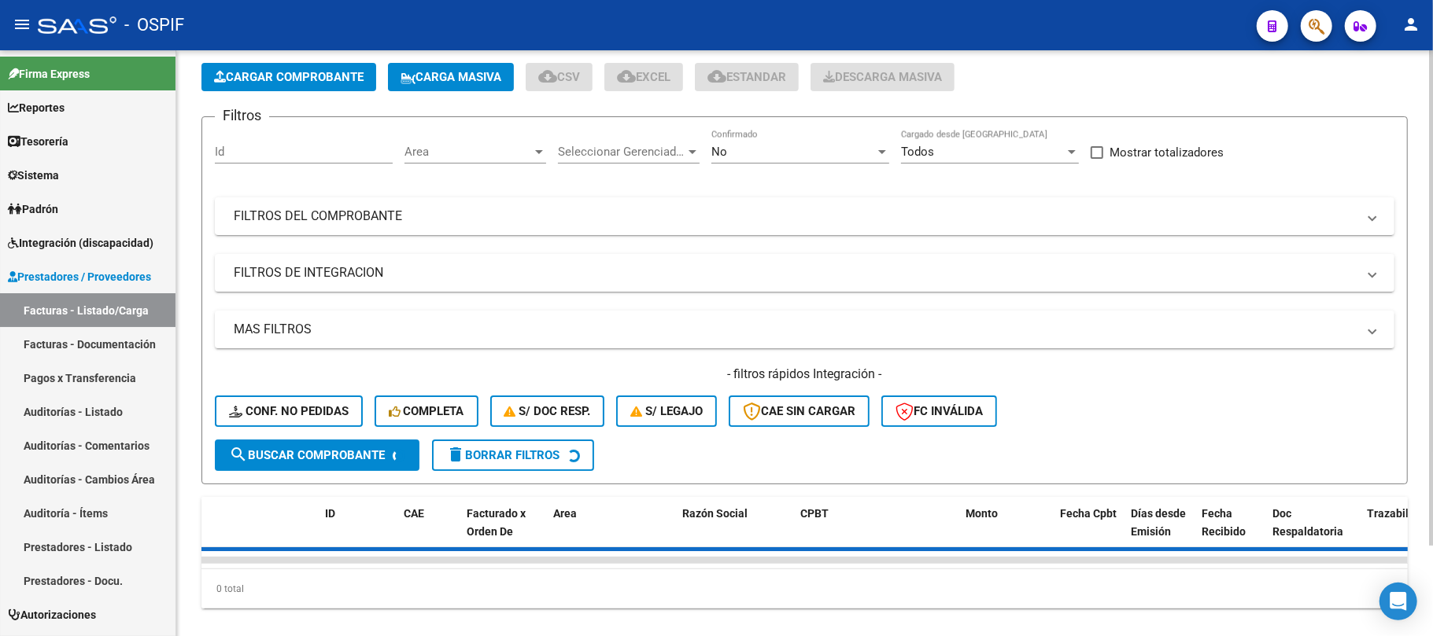
scroll to position [107, 0]
